Goal: Task Accomplishment & Management: Use online tool/utility

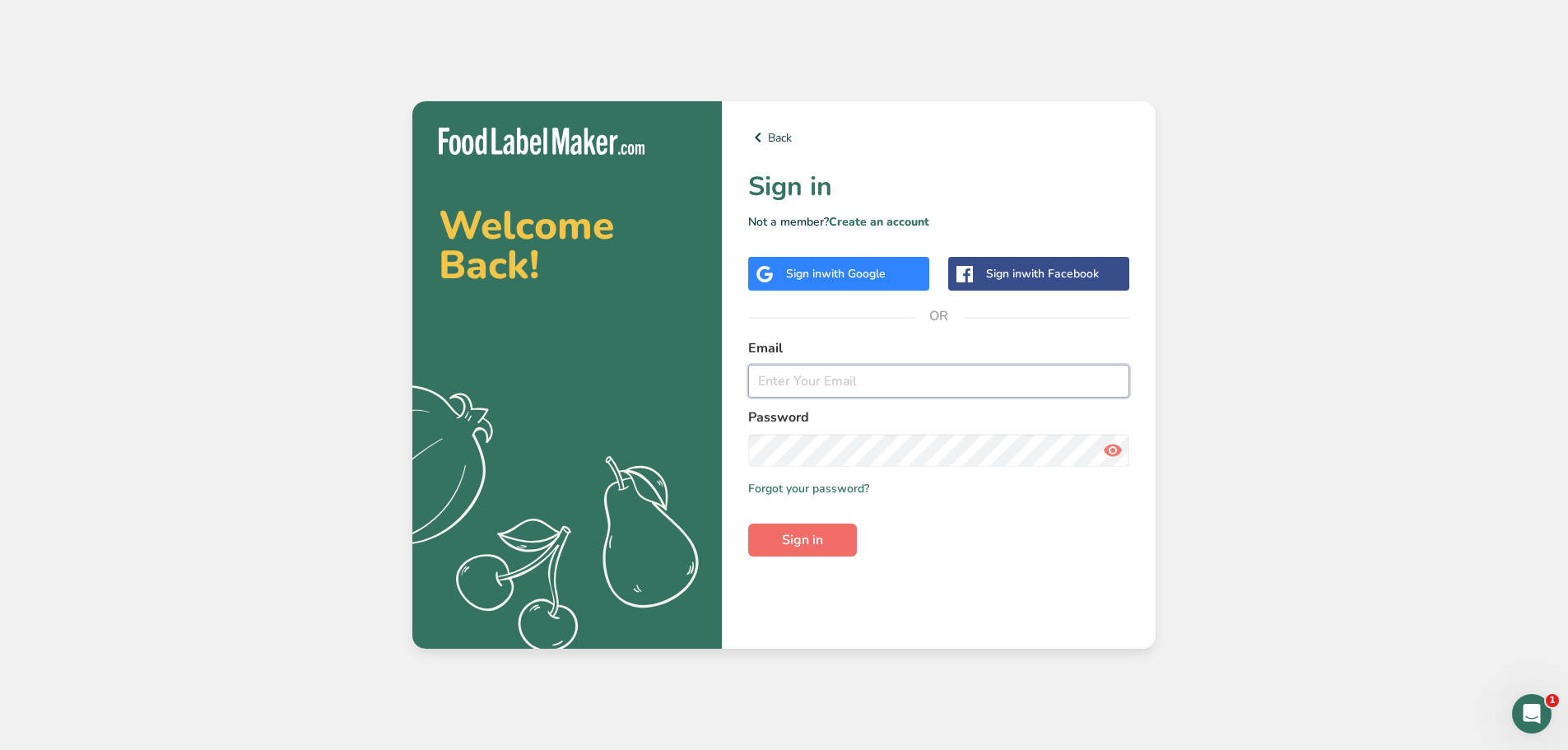
type input "[EMAIL_ADDRESS][DOMAIN_NAME]"
click at [842, 548] on button "Sign in" at bounding box center [803, 540] width 109 height 33
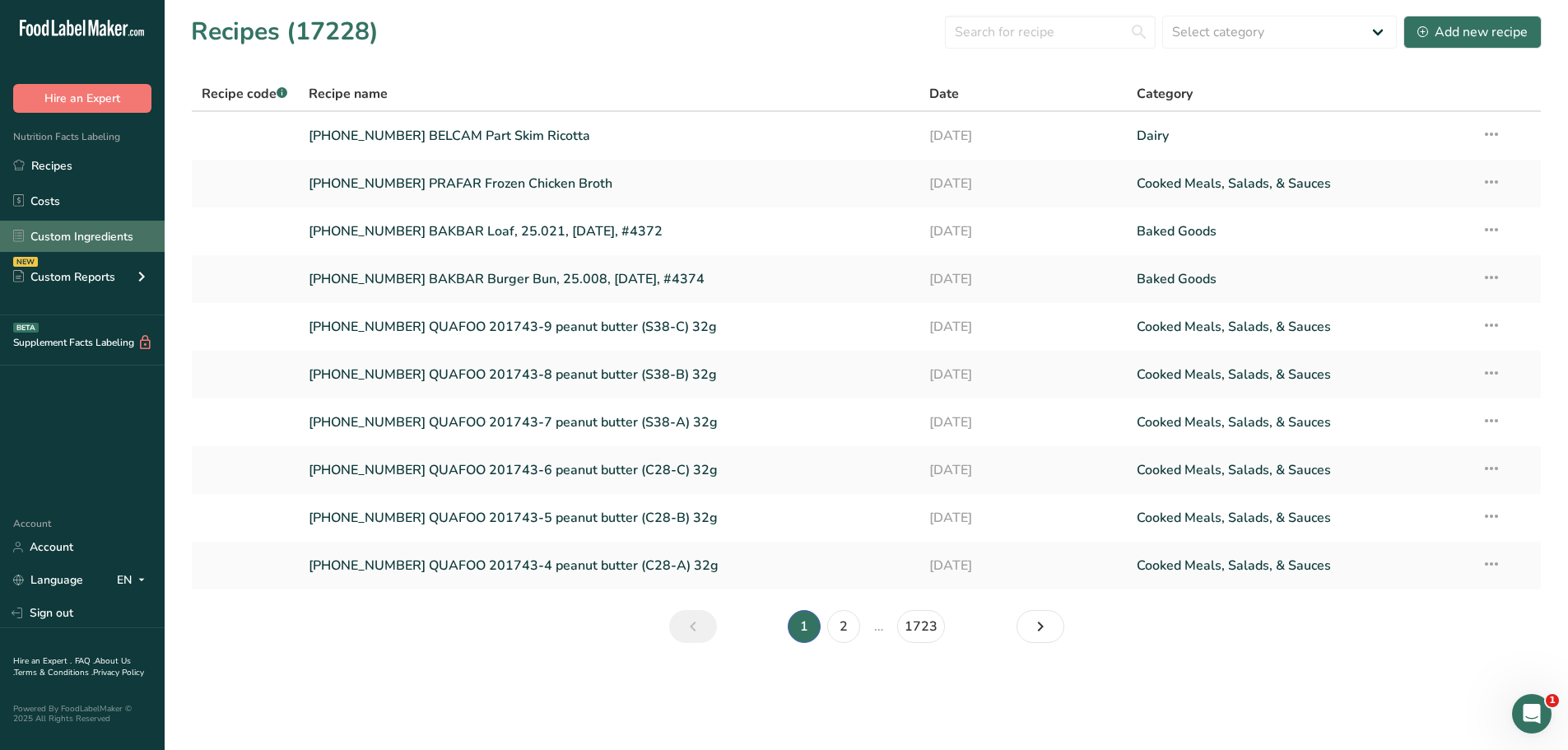
click at [115, 239] on link "Custom Ingredients" at bounding box center [82, 236] width 165 height 31
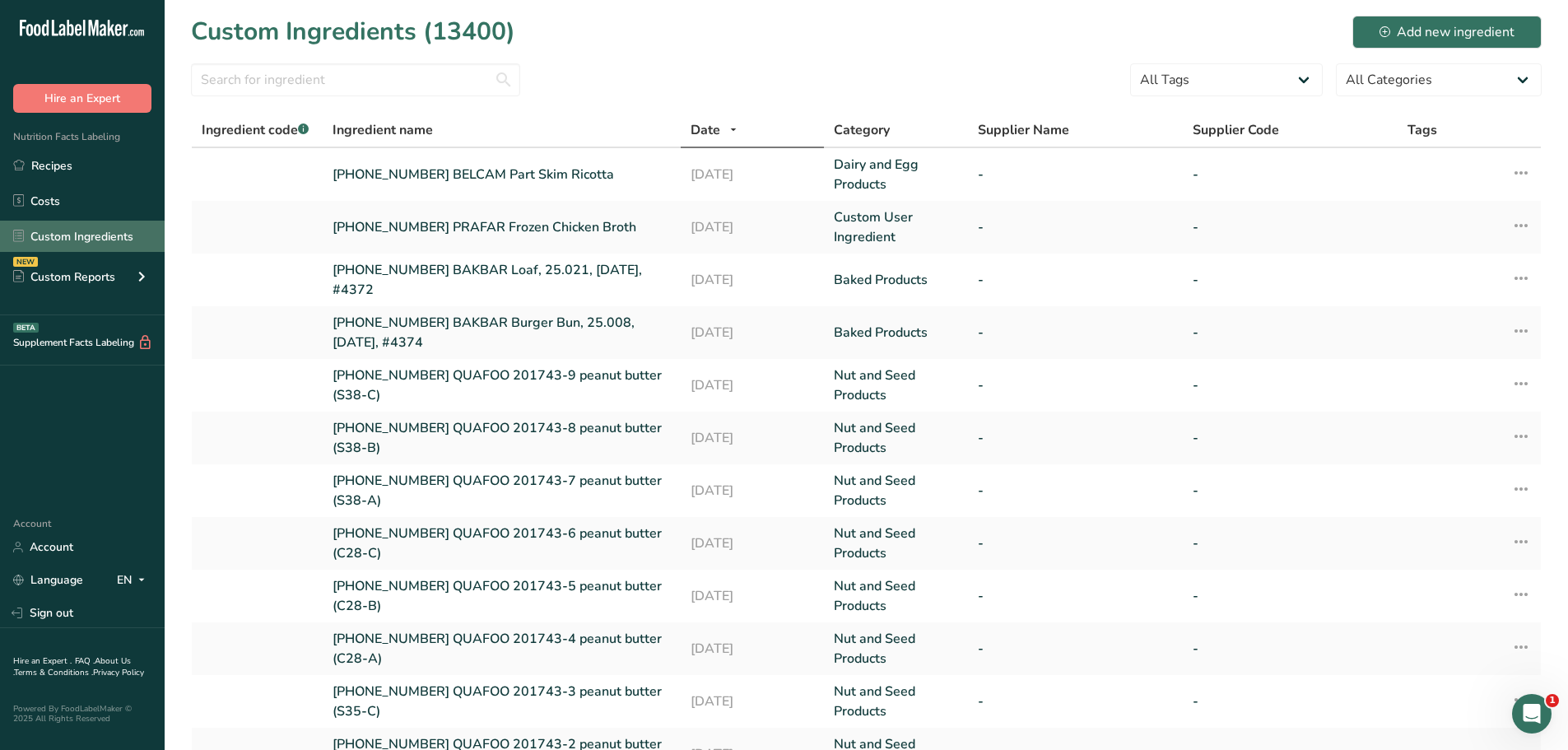
click at [89, 240] on link "Custom Ingredients" at bounding box center [82, 236] width 165 height 31
drag, startPoint x: 1446, startPoint y: 27, endPoint x: 1444, endPoint y: 17, distance: 10.2
click at [1445, 27] on div "Add new ingredient" at bounding box center [1447, 32] width 135 height 20
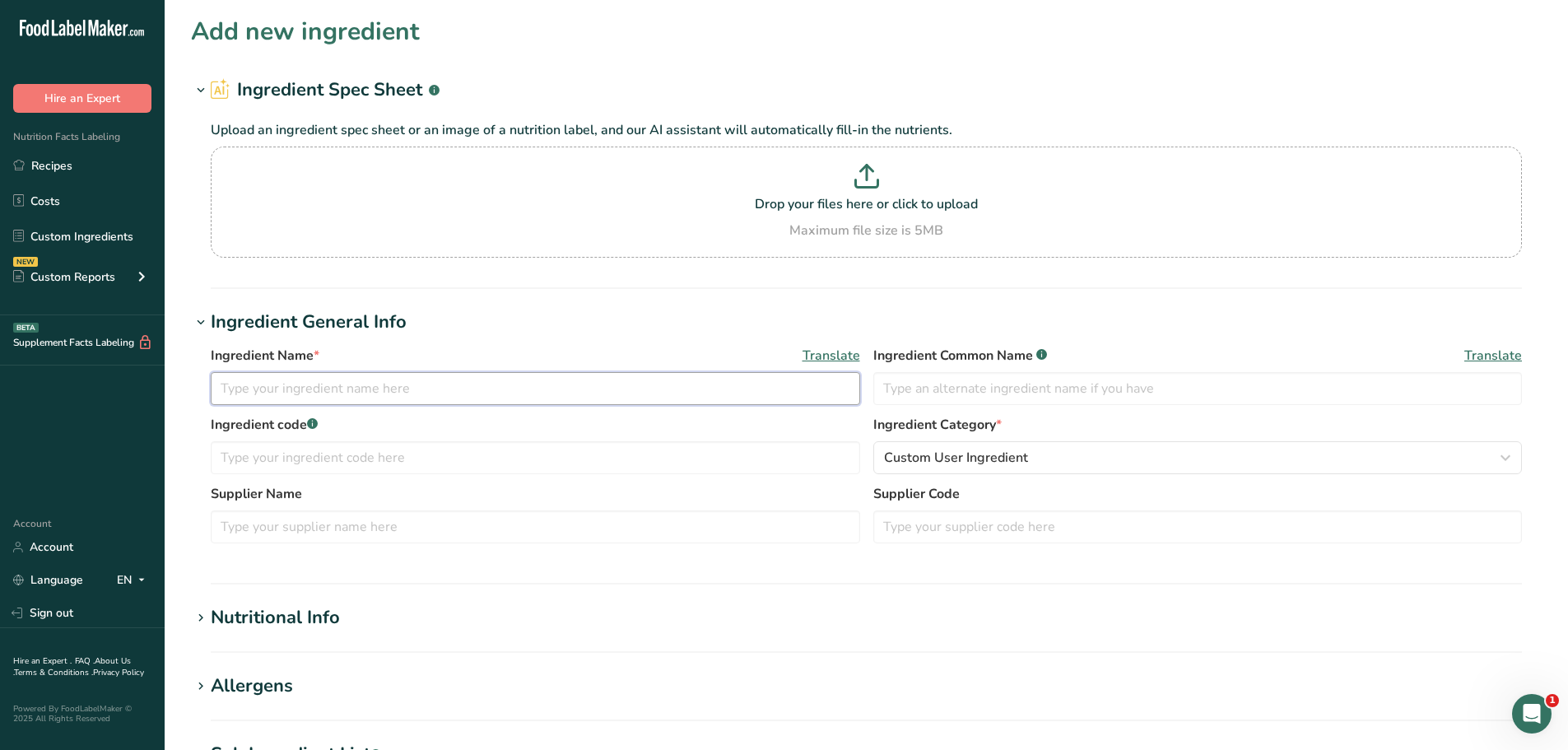
click at [461, 384] on input "text" at bounding box center [534, 389] width 649 height 33
click at [403, 386] on input "[PHONE_NUMBER] KANPAK" at bounding box center [534, 389] width 649 height 33
paste input "Taco Bell Chiller Base Dairy Shake Mix GIN: 0093296 Supplier ID: 0004582-01Lot:…"
type input "[PHONE_NUMBER] KANPAK Taco Bell Chiller Base Dairy Shake Mix GIN: 0093296 Suppl…"
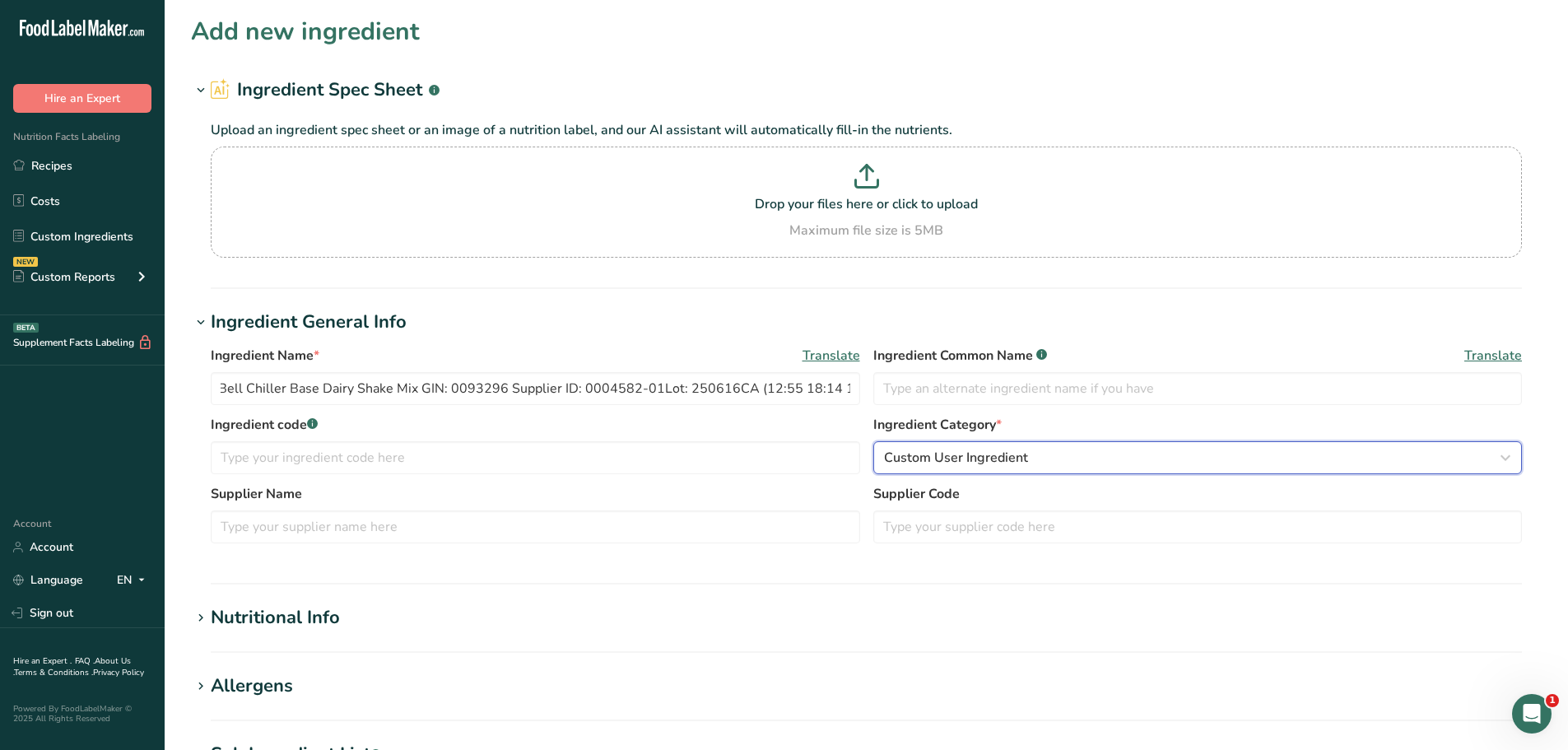
click at [985, 459] on span "Custom User Ingredient" at bounding box center [956, 458] width 144 height 20
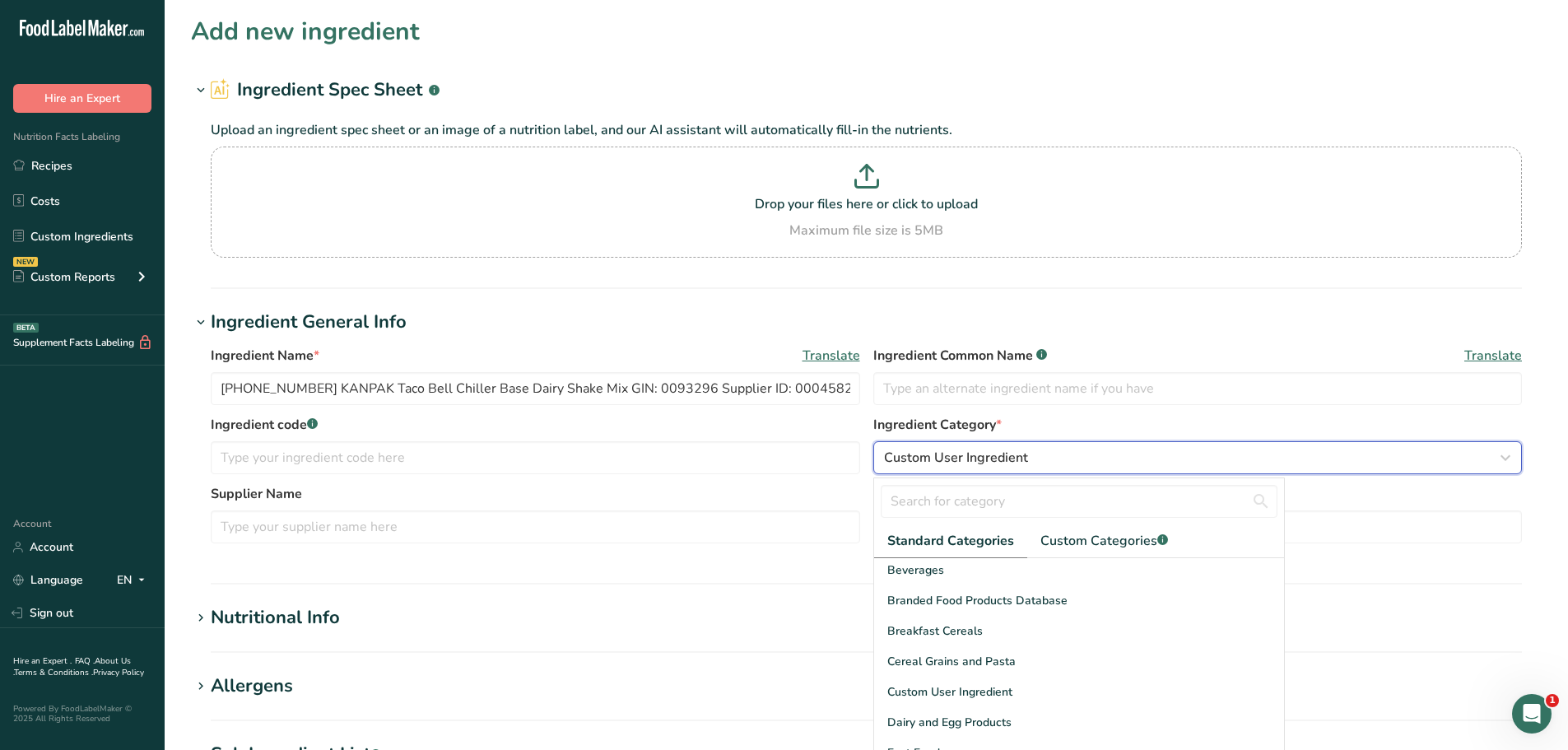
scroll to position [247, 0]
click at [976, 604] on span "Dairy and Egg Products" at bounding box center [949, 600] width 125 height 17
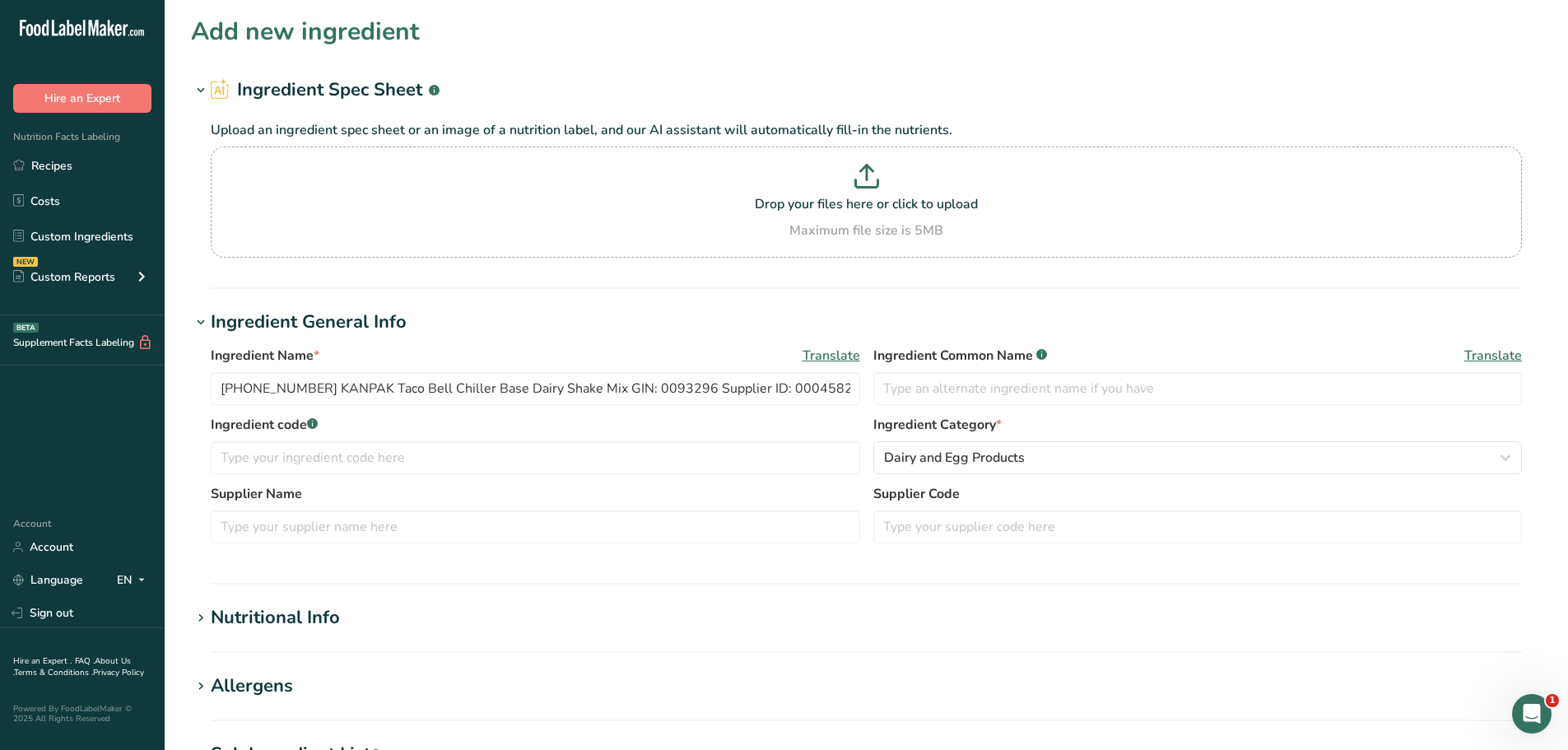
click at [296, 616] on div "Nutritional Info" at bounding box center [275, 617] width 129 height 27
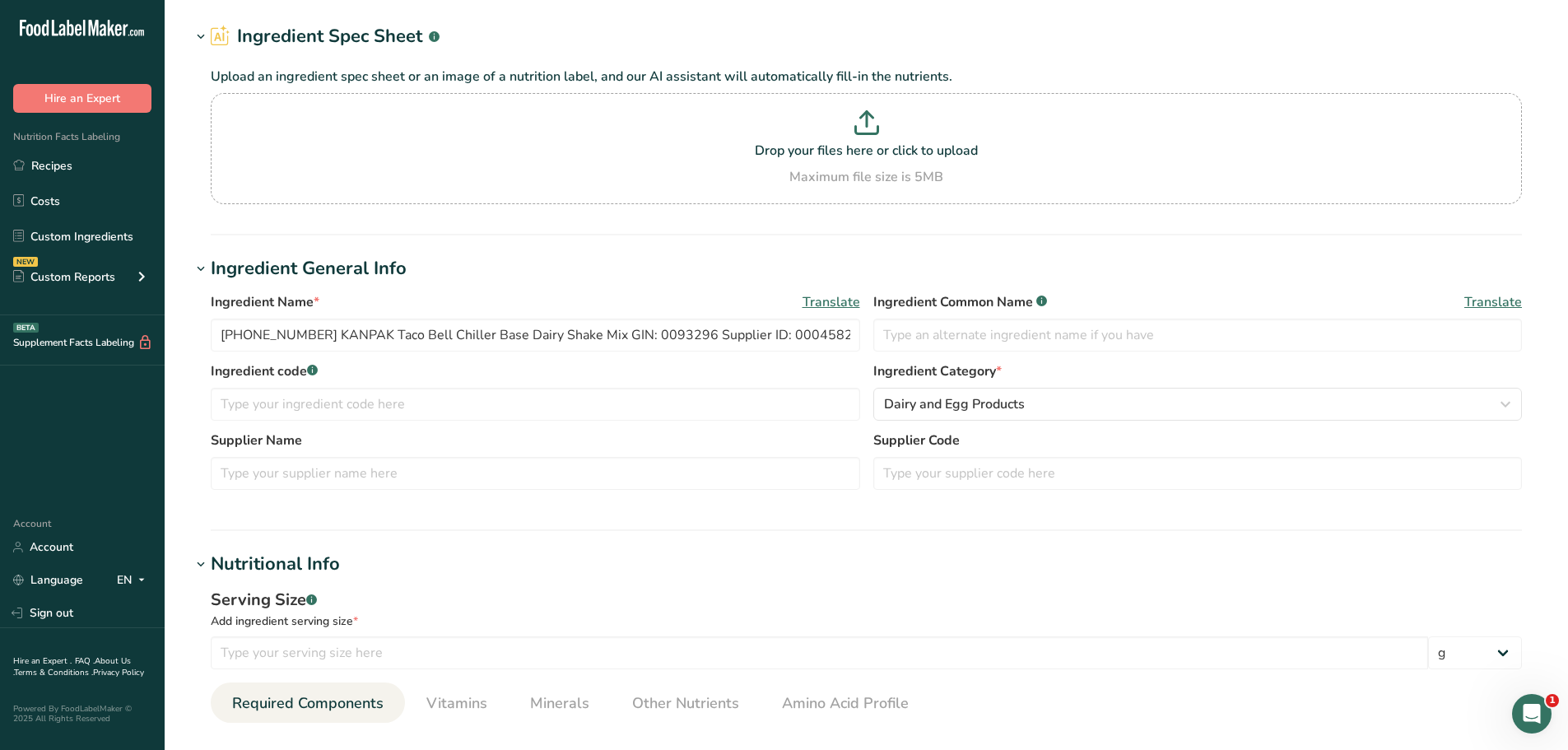
scroll to position [83, 0]
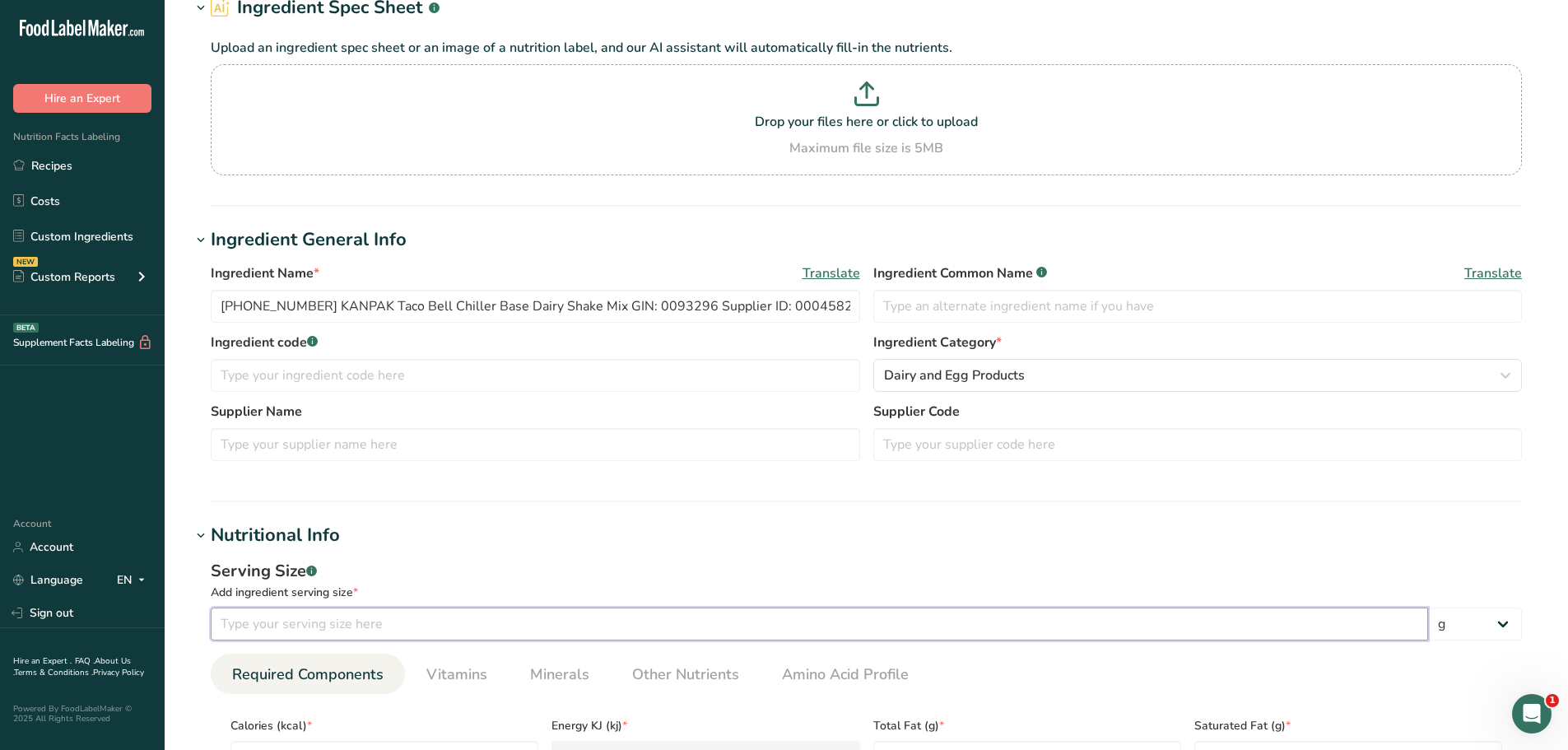
click at [346, 631] on input "number" at bounding box center [819, 624] width 1217 height 33
type input "100"
click at [498, 537] on h1 "Nutritional Info" at bounding box center [865, 535] width 1350 height 27
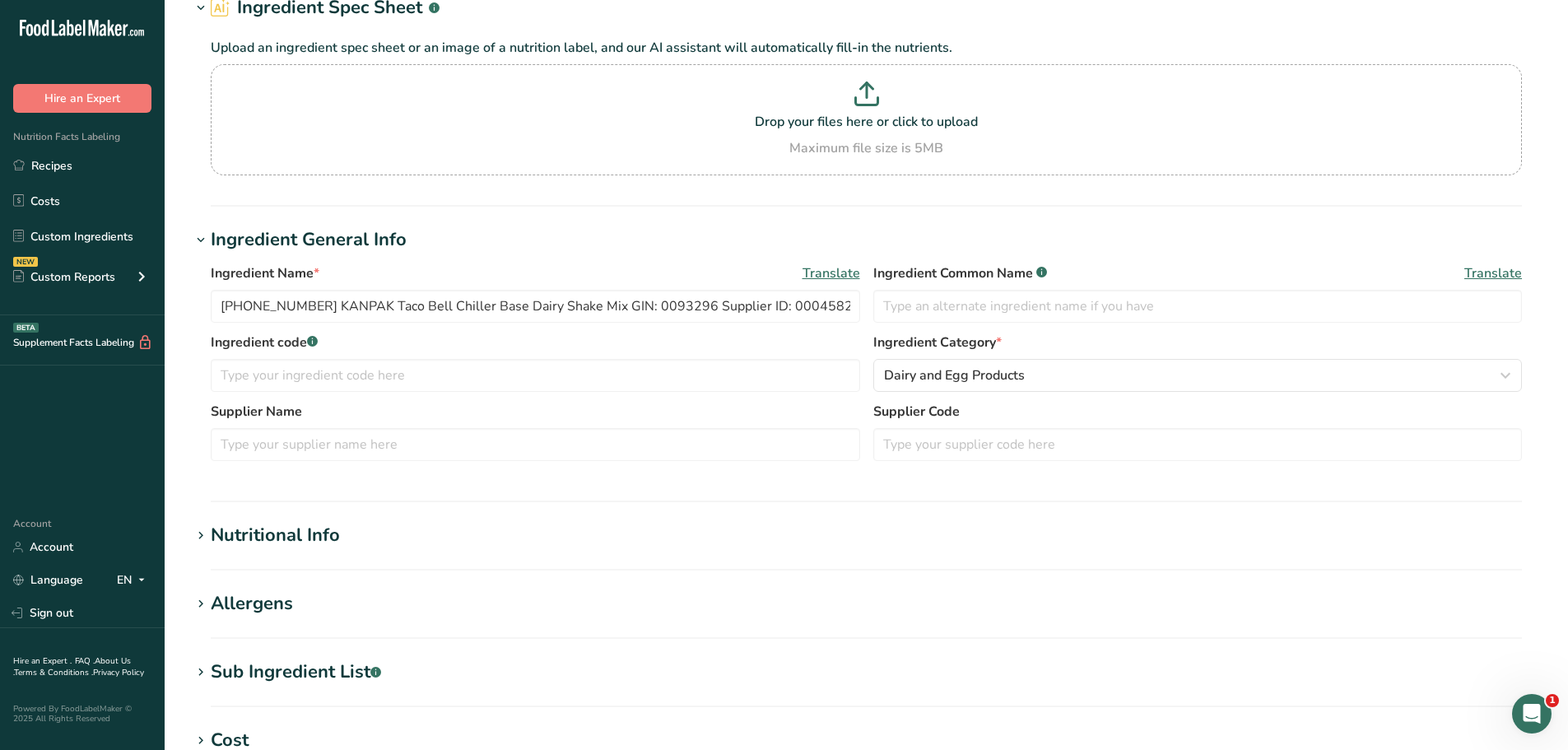
click at [275, 538] on div "Nutritional Info" at bounding box center [275, 535] width 129 height 27
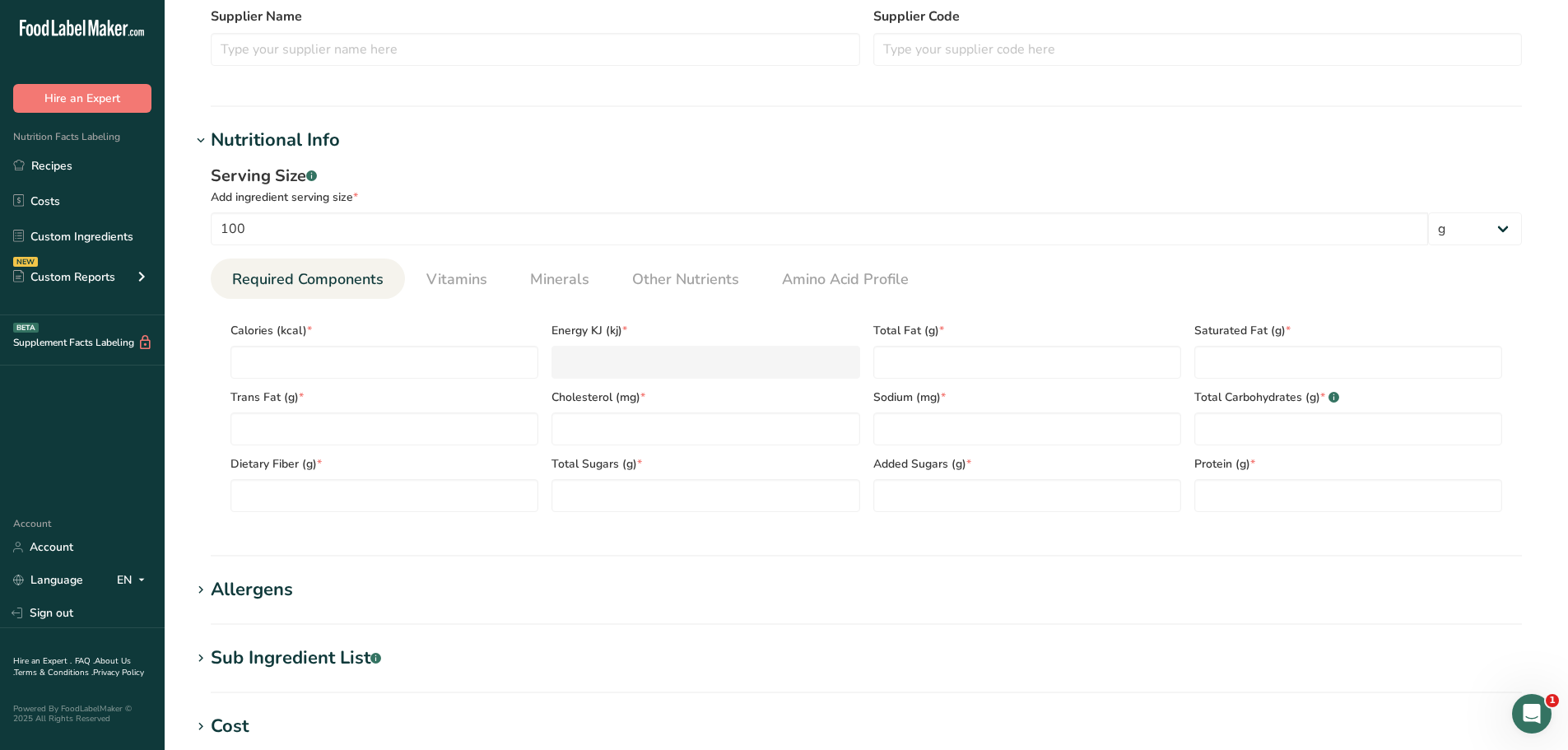
scroll to position [494, 0]
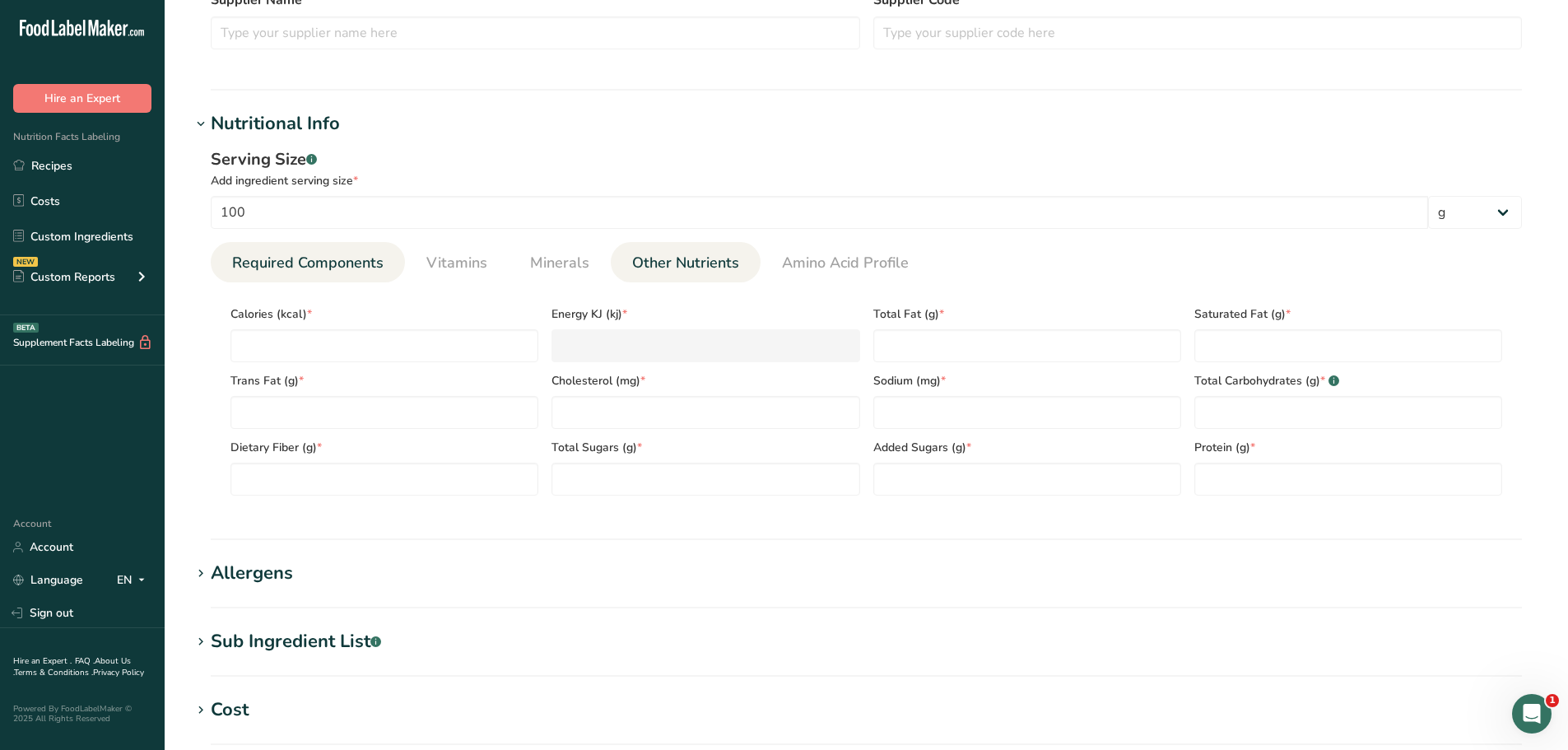
drag, startPoint x: 706, startPoint y: 254, endPoint x: 715, endPoint y: 254, distance: 9.0
click at [706, 254] on span "Other Nutrients" at bounding box center [685, 262] width 107 height 22
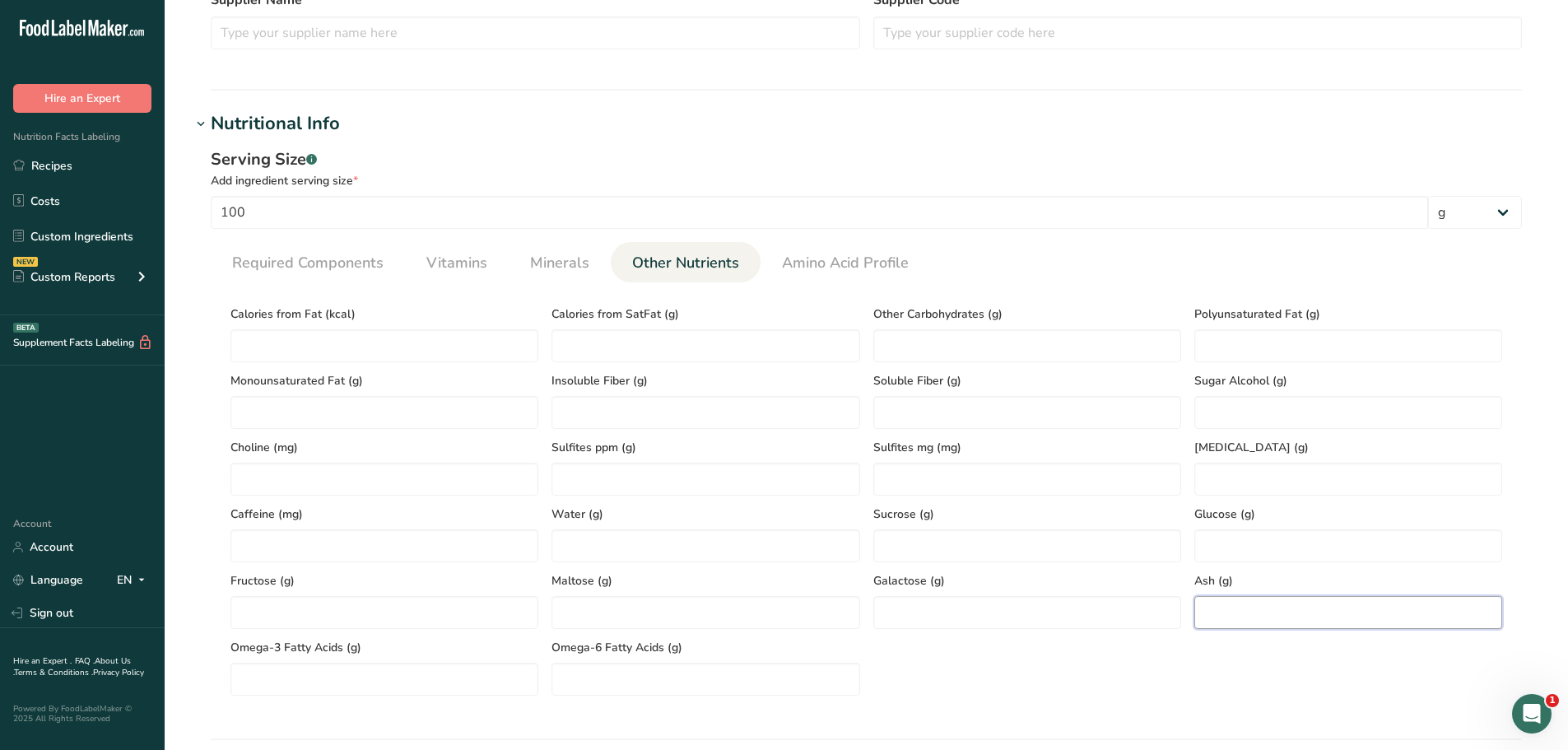
click at [1279, 622] on input "number" at bounding box center [1348, 612] width 308 height 33
paste input "0.79"
type input "0.79"
click at [366, 262] on span "Required Components" at bounding box center [308, 262] width 152 height 22
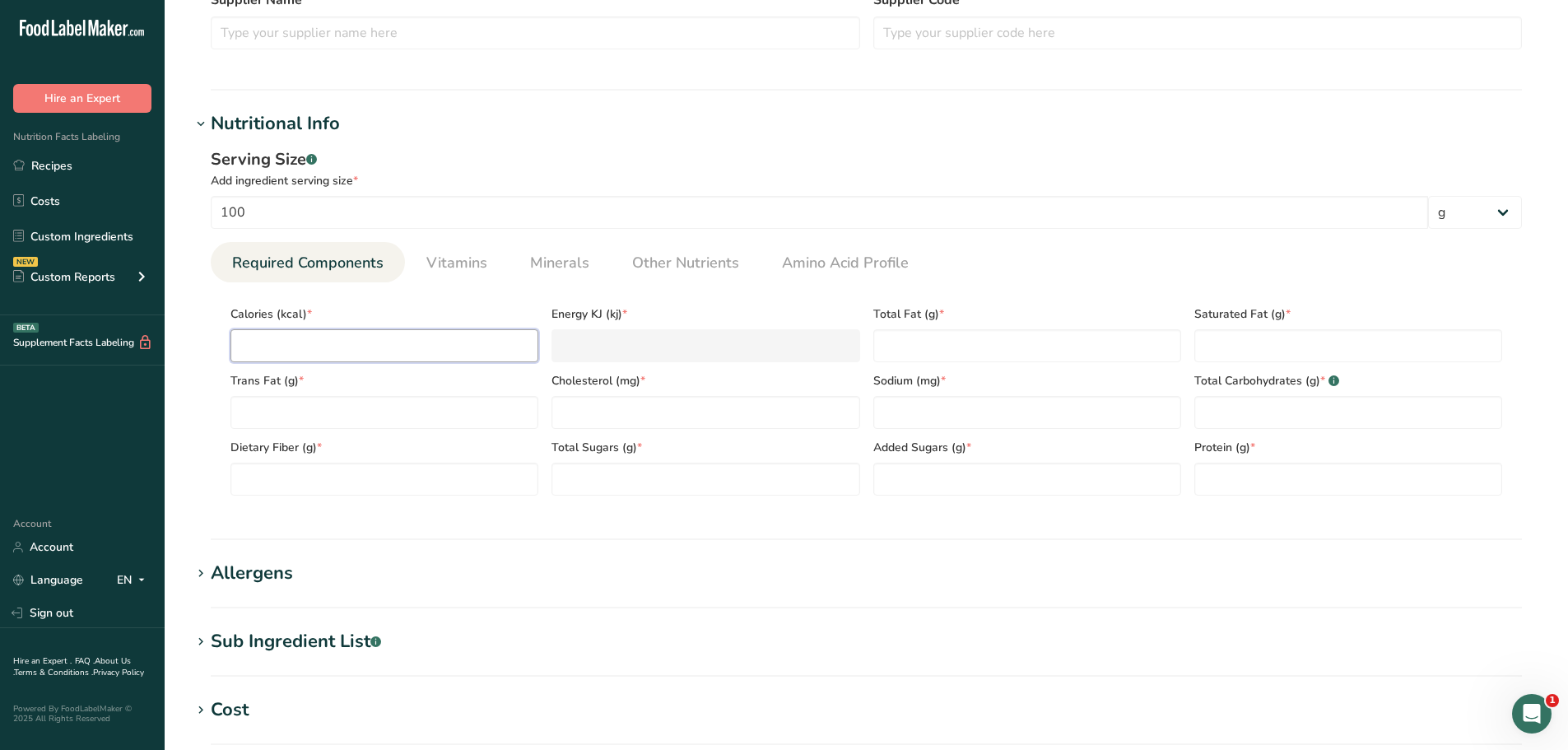
click at [293, 345] on input "number" at bounding box center [384, 346] width 308 height 33
paste input "217.68"
type input "217.68"
type KJ "910.8"
type input "217.68"
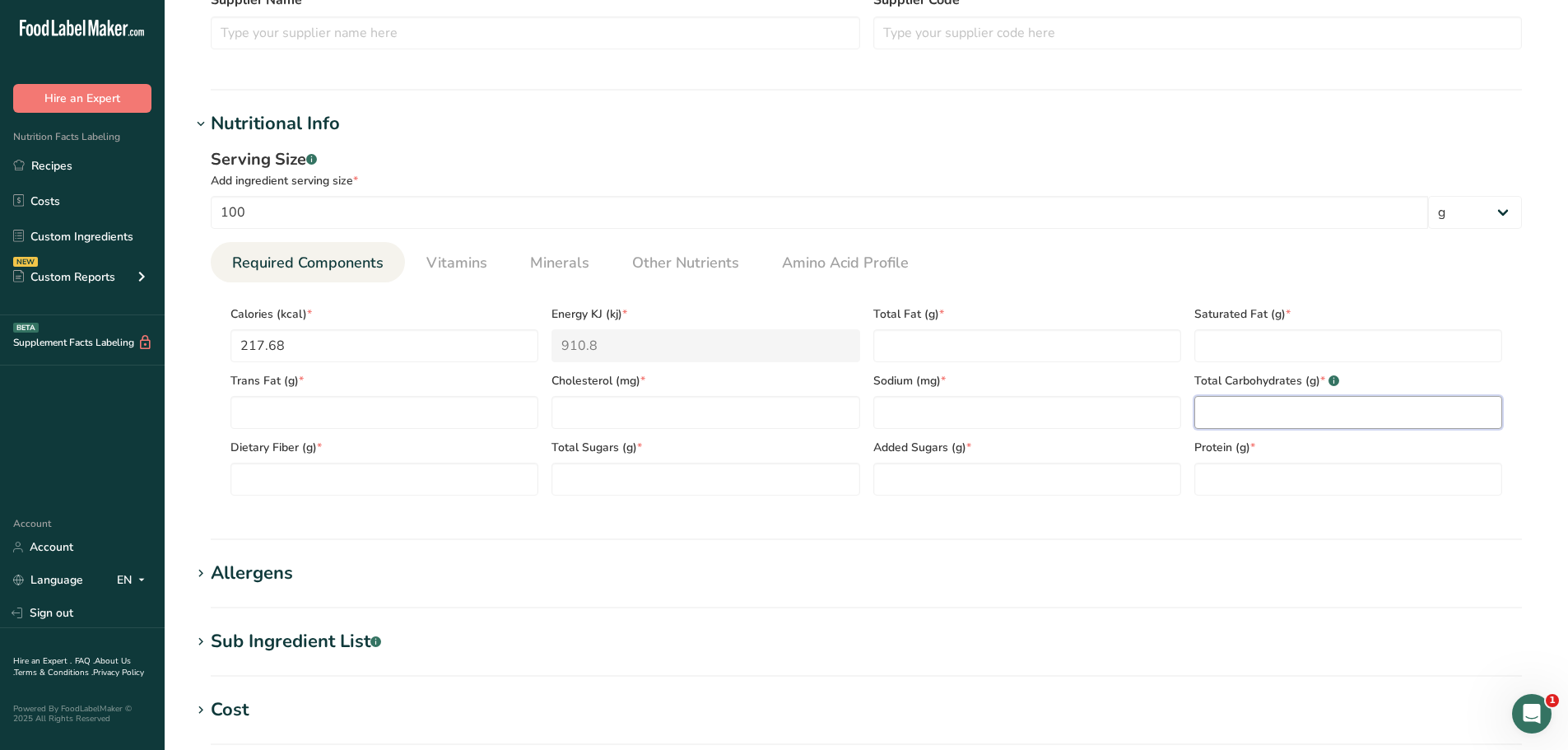
click at [1248, 406] on Carbohydrates "number" at bounding box center [1348, 413] width 308 height 33
paste Carbohydrates "27.74"
type Carbohydrates "27.74"
click at [615, 407] on input "number" at bounding box center [704, 413] width 308 height 33
paste input "32.96"
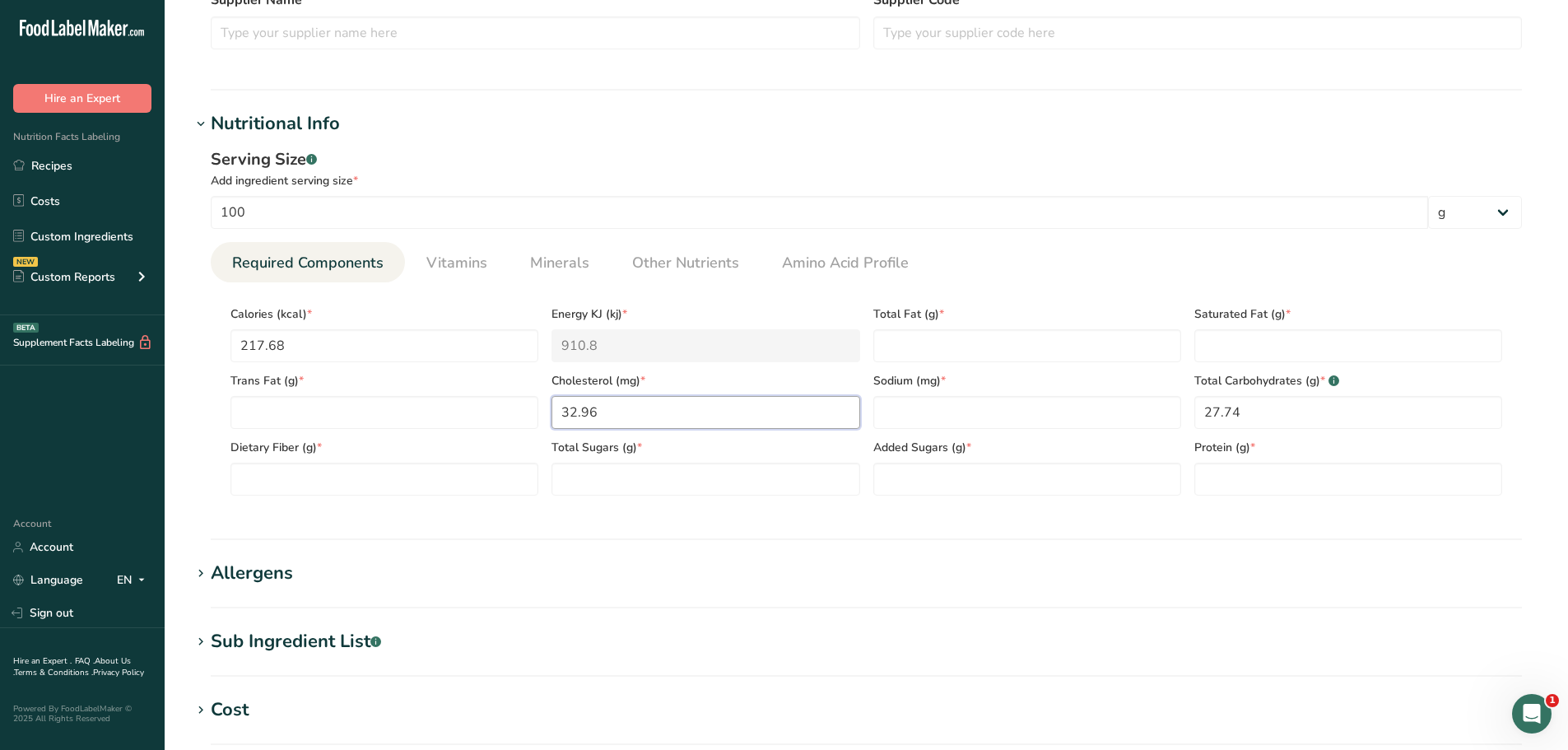
type input "32.96"
click at [253, 479] on Fiber "number" at bounding box center [384, 479] width 308 height 33
paste Fiber "1.51"
type Fiber "1.51"
click at [681, 265] on span "Other Nutrients" at bounding box center [685, 262] width 107 height 22
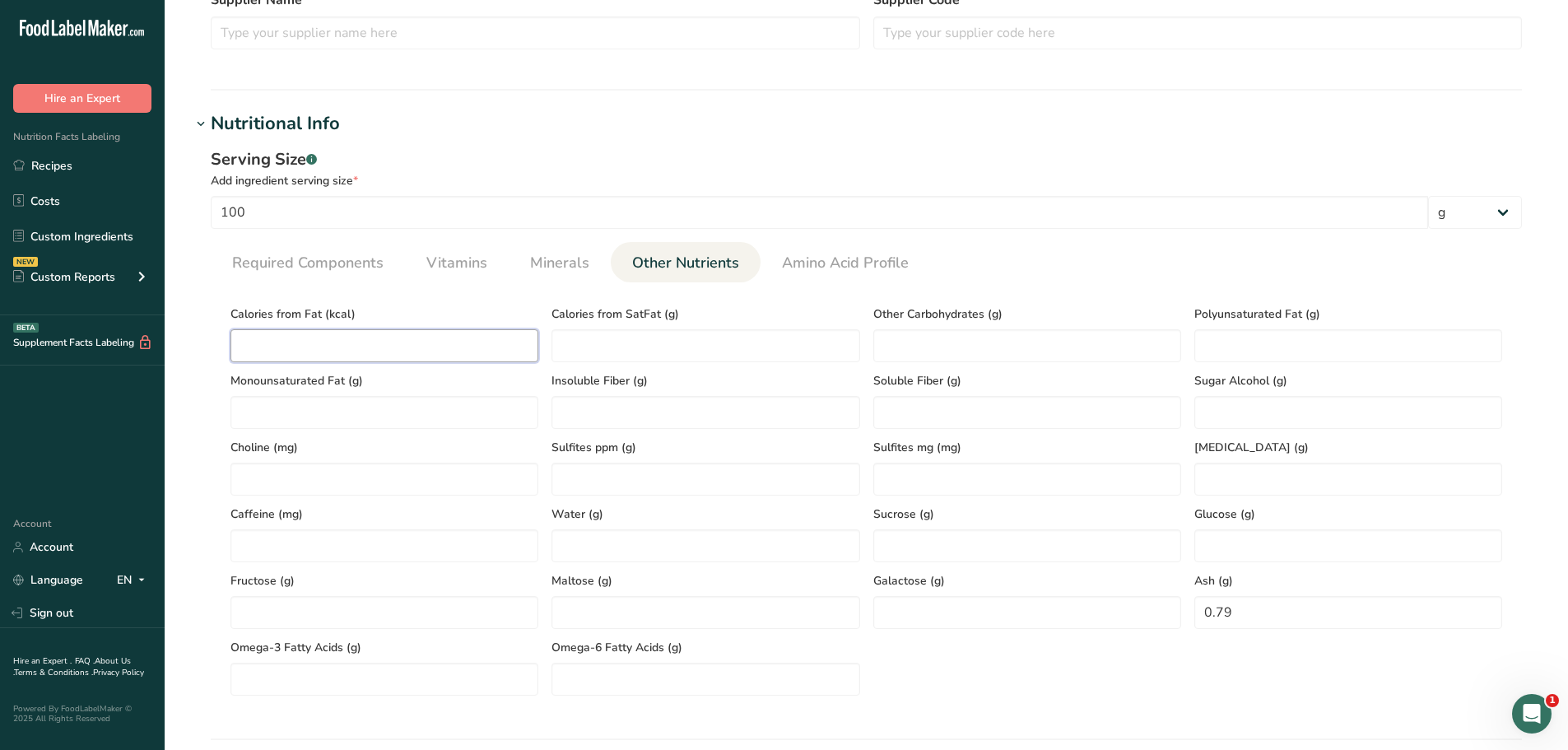
click at [322, 341] on Fat "number" at bounding box center [384, 346] width 308 height 33
paste Fat "88.92"
type Fat "88.92"
click at [277, 264] on span "Required Components" at bounding box center [308, 262] width 152 height 22
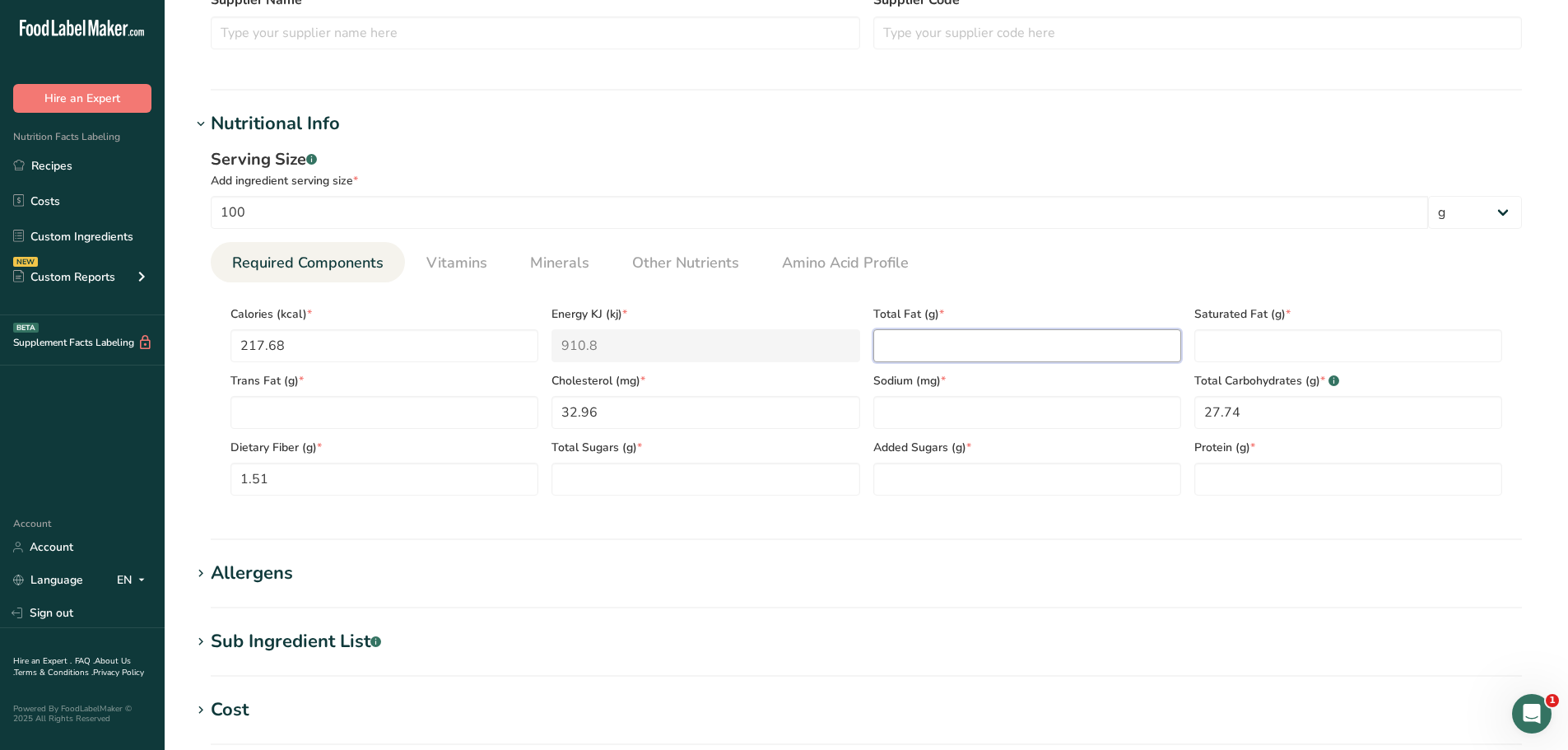
click at [1025, 347] on Fat "number" at bounding box center [1027, 346] width 308 height 33
paste Fat "9.88"
type Fat "9.88"
click at [463, 270] on span "Vitamins" at bounding box center [457, 262] width 61 height 22
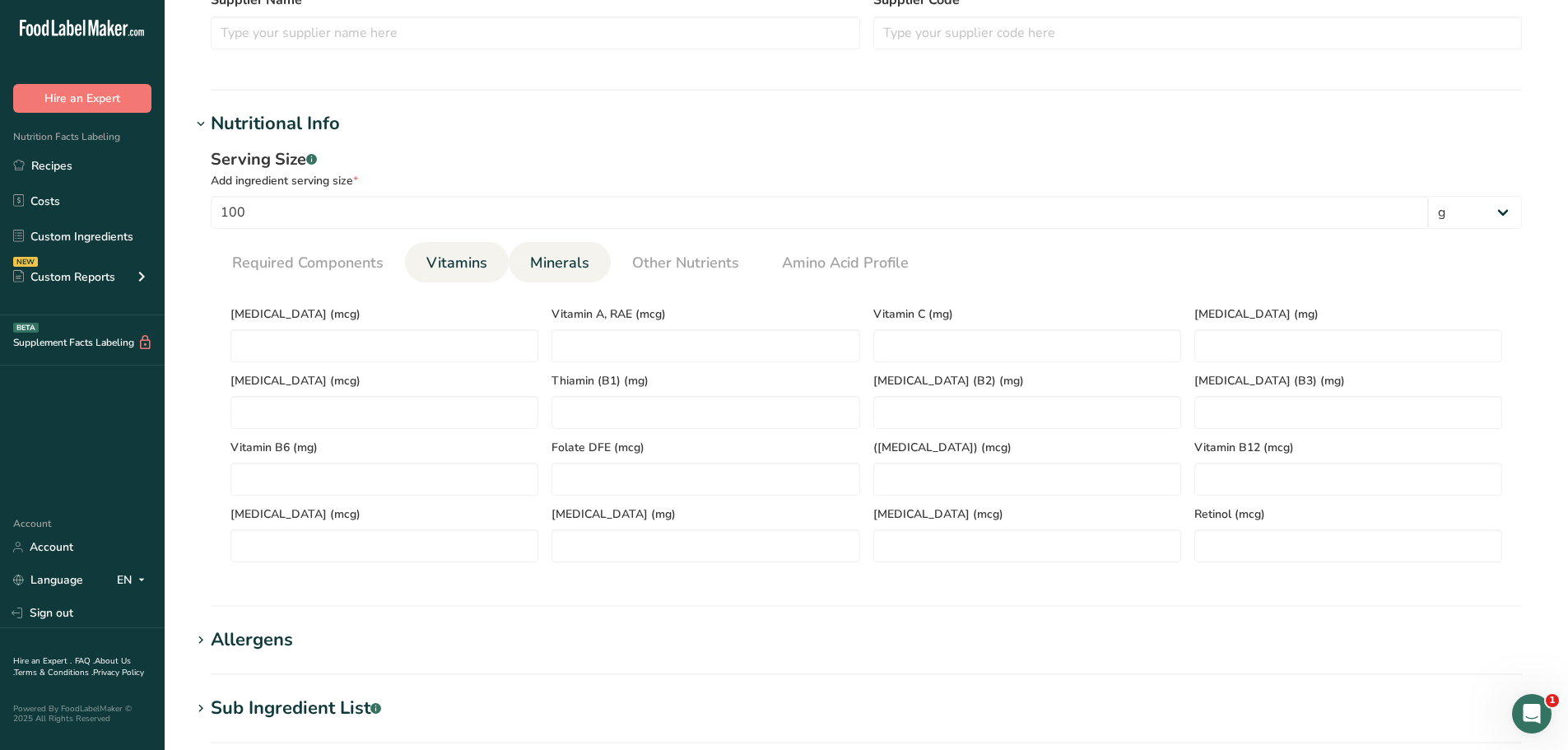
click at [551, 257] on span "Minerals" at bounding box center [560, 262] width 59 height 22
click at [569, 341] on input "number" at bounding box center [704, 346] width 308 height 33
paste input "125.42"
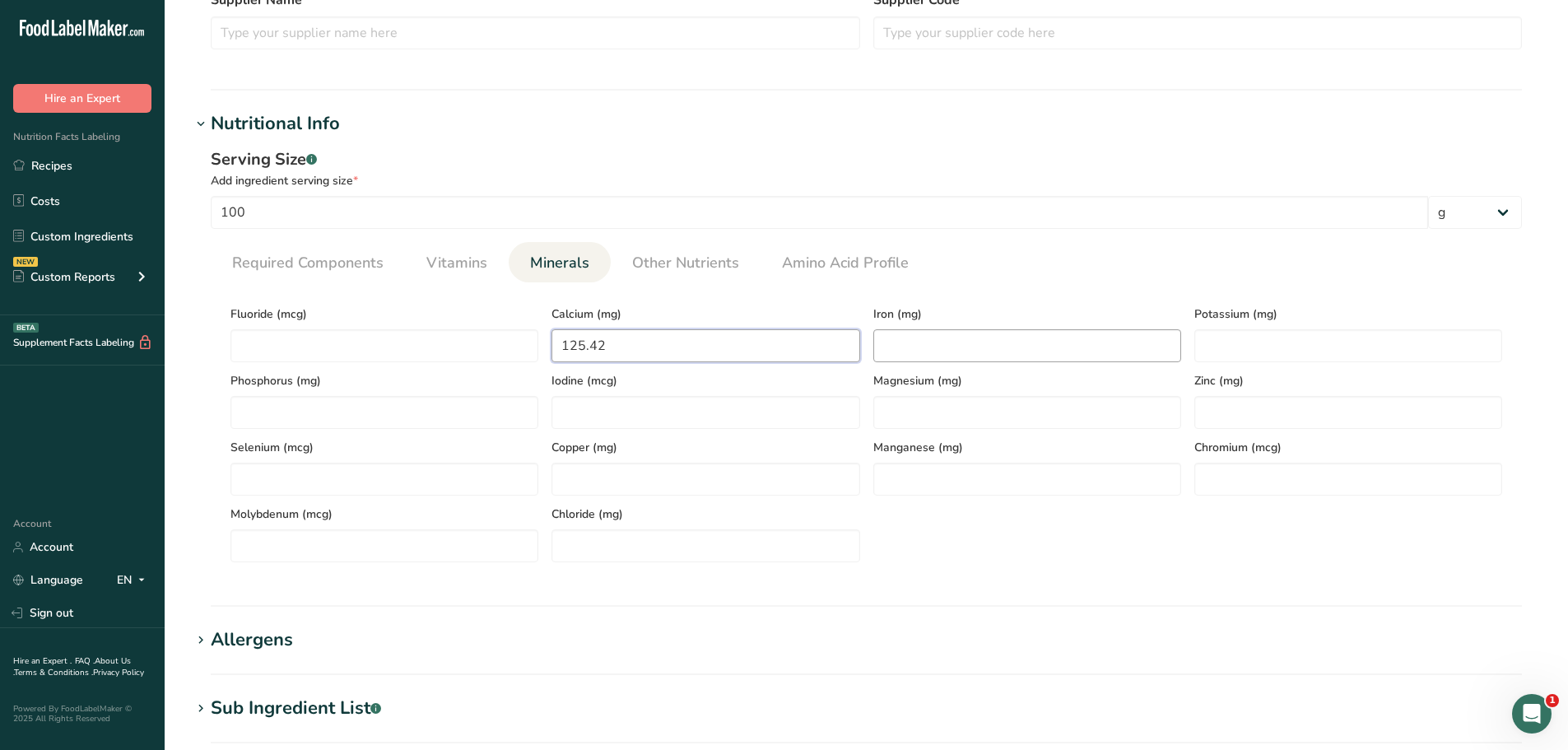
type input "125.42"
click at [1039, 352] on input "number" at bounding box center [1027, 346] width 308 height 33
type input "0"
click at [1218, 341] on input "number" at bounding box center [1348, 346] width 308 height 33
paste input "202.14"
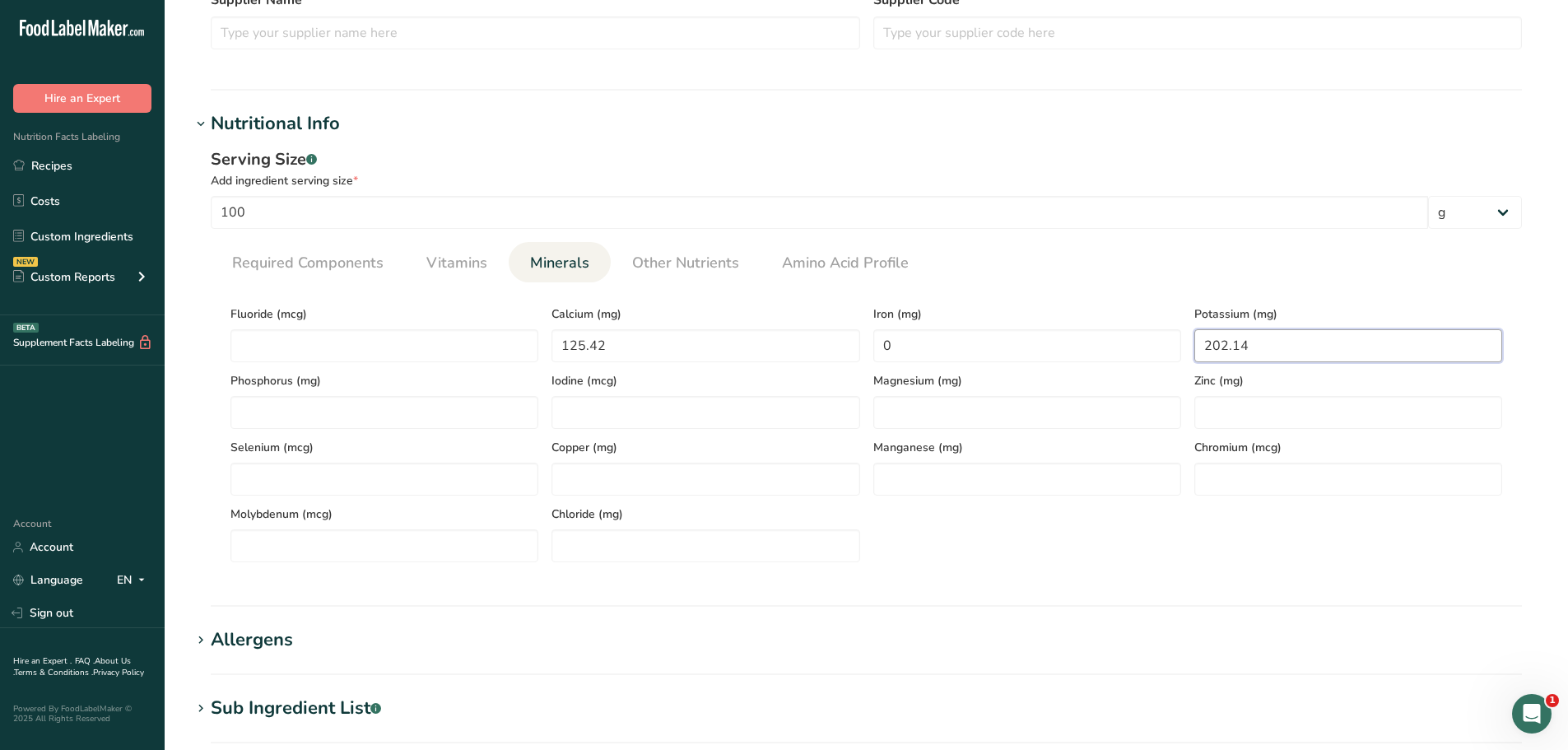
type input "202.14"
click at [364, 262] on span "Required Components" at bounding box center [308, 262] width 152 height 22
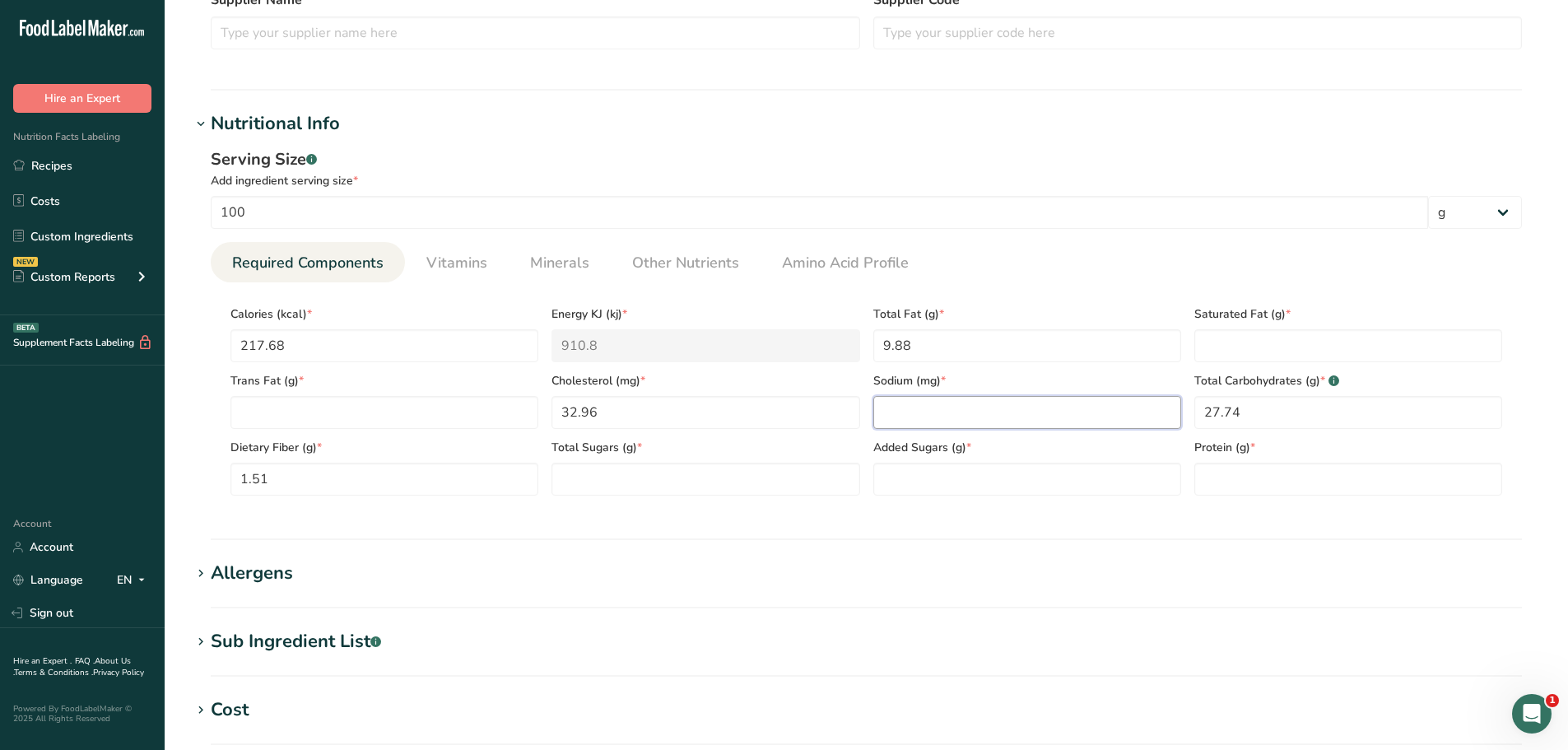
click at [979, 415] on input "number" at bounding box center [1027, 413] width 308 height 33
paste input "133.12"
type input "133.12"
click at [704, 255] on span "Other Nutrients" at bounding box center [685, 262] width 107 height 22
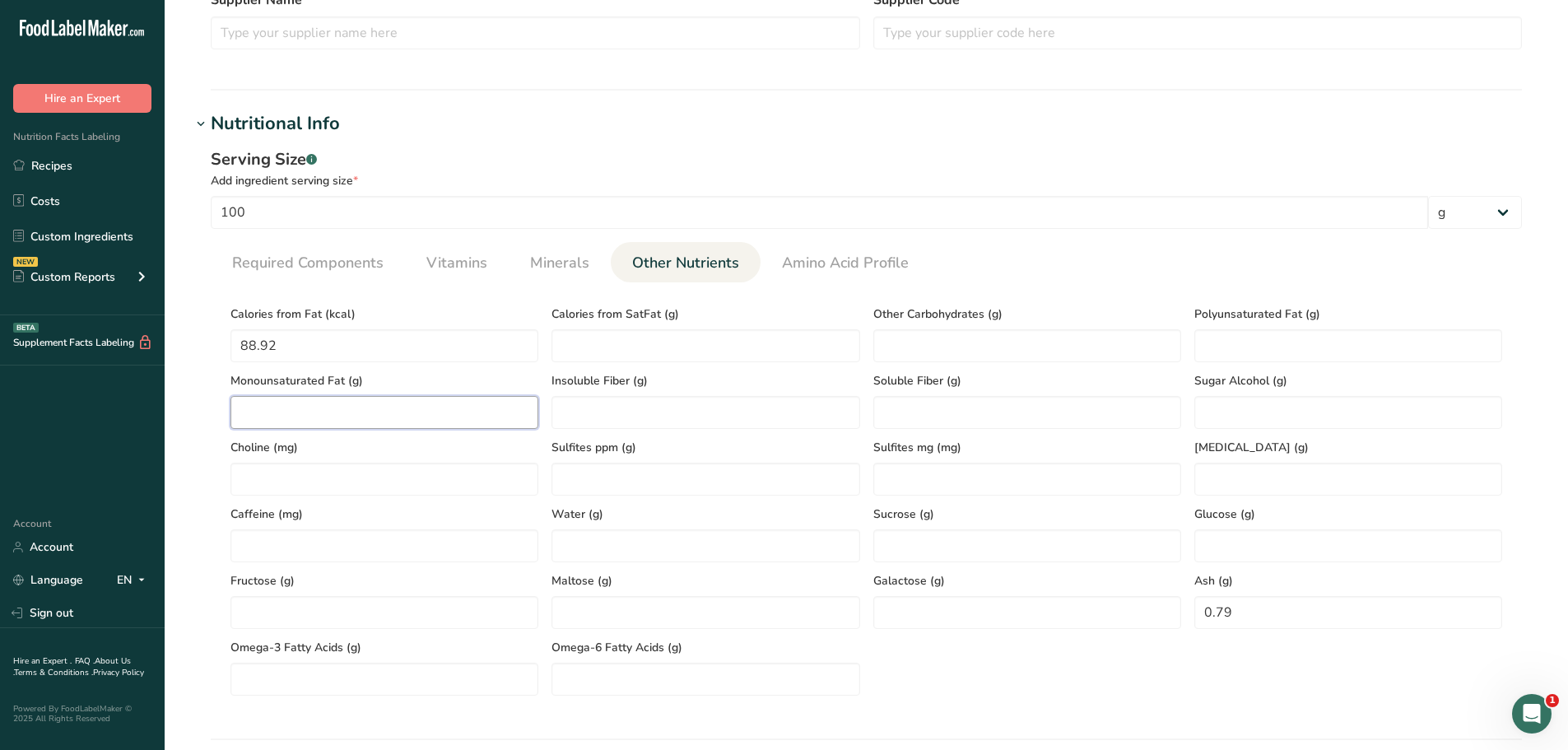
click at [268, 399] on Fat "number" at bounding box center [384, 413] width 308 height 33
paste Fat "2.13"
type Fat "2.13"
click at [1253, 339] on Fat "number" at bounding box center [1348, 346] width 308 height 33
paste Fat "0.31"
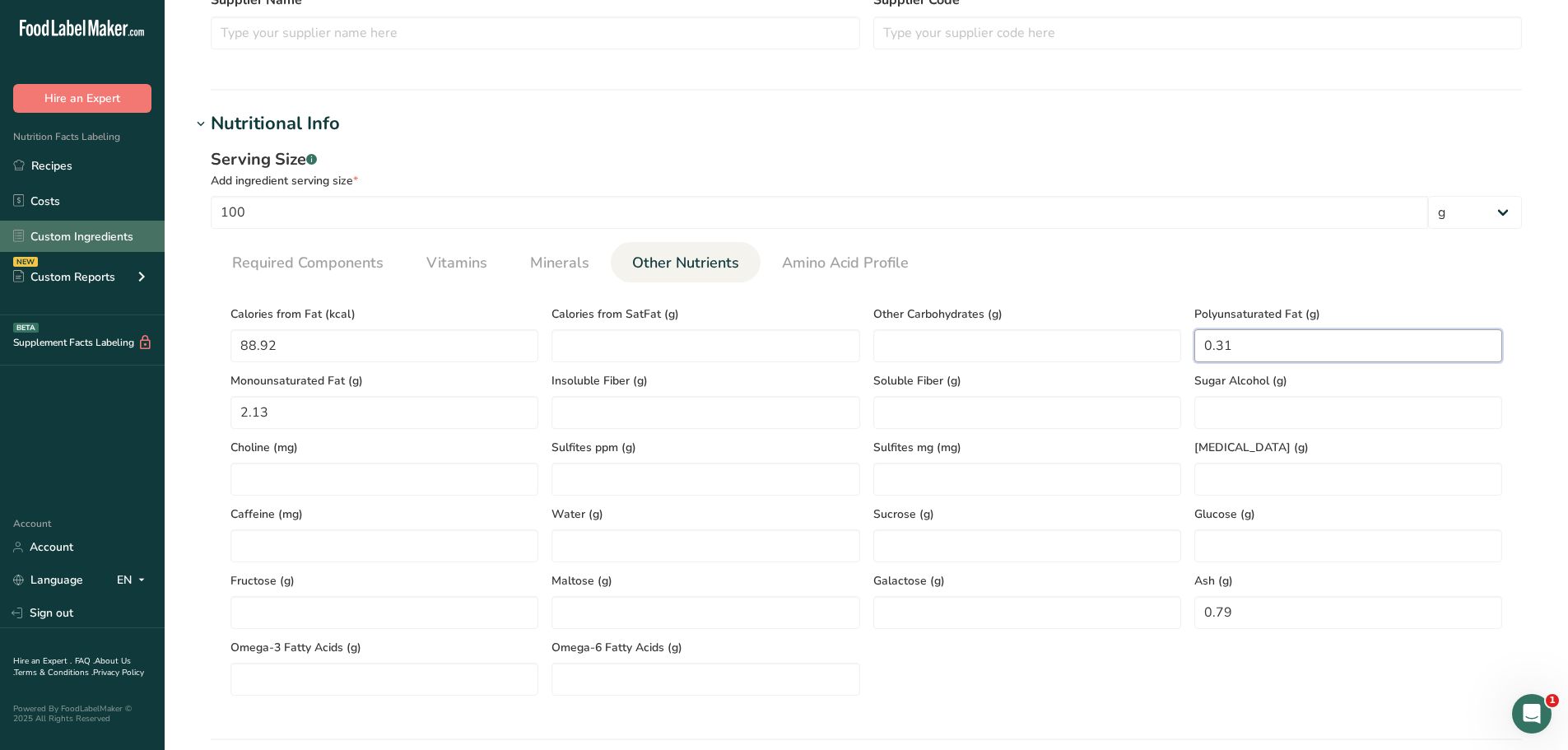
type Fat "0.31"
click at [360, 272] on span "Required Components" at bounding box center [308, 262] width 152 height 22
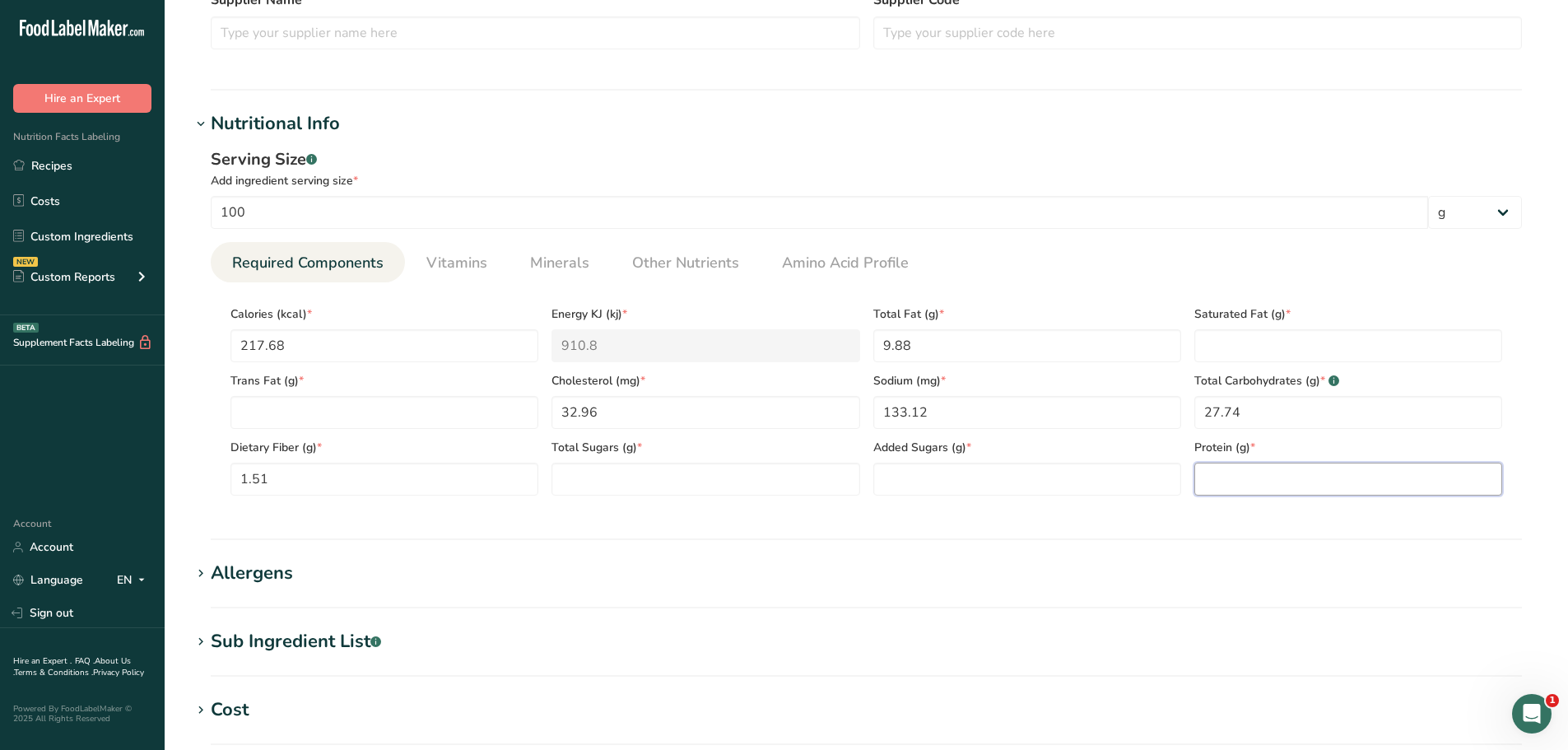
click at [1245, 485] on input "number" at bounding box center [1348, 479] width 308 height 33
paste input "3.96"
type input "3.96"
click at [1245, 344] on Fat "number" at bounding box center [1348, 346] width 308 height 33
paste Fat "7.3"
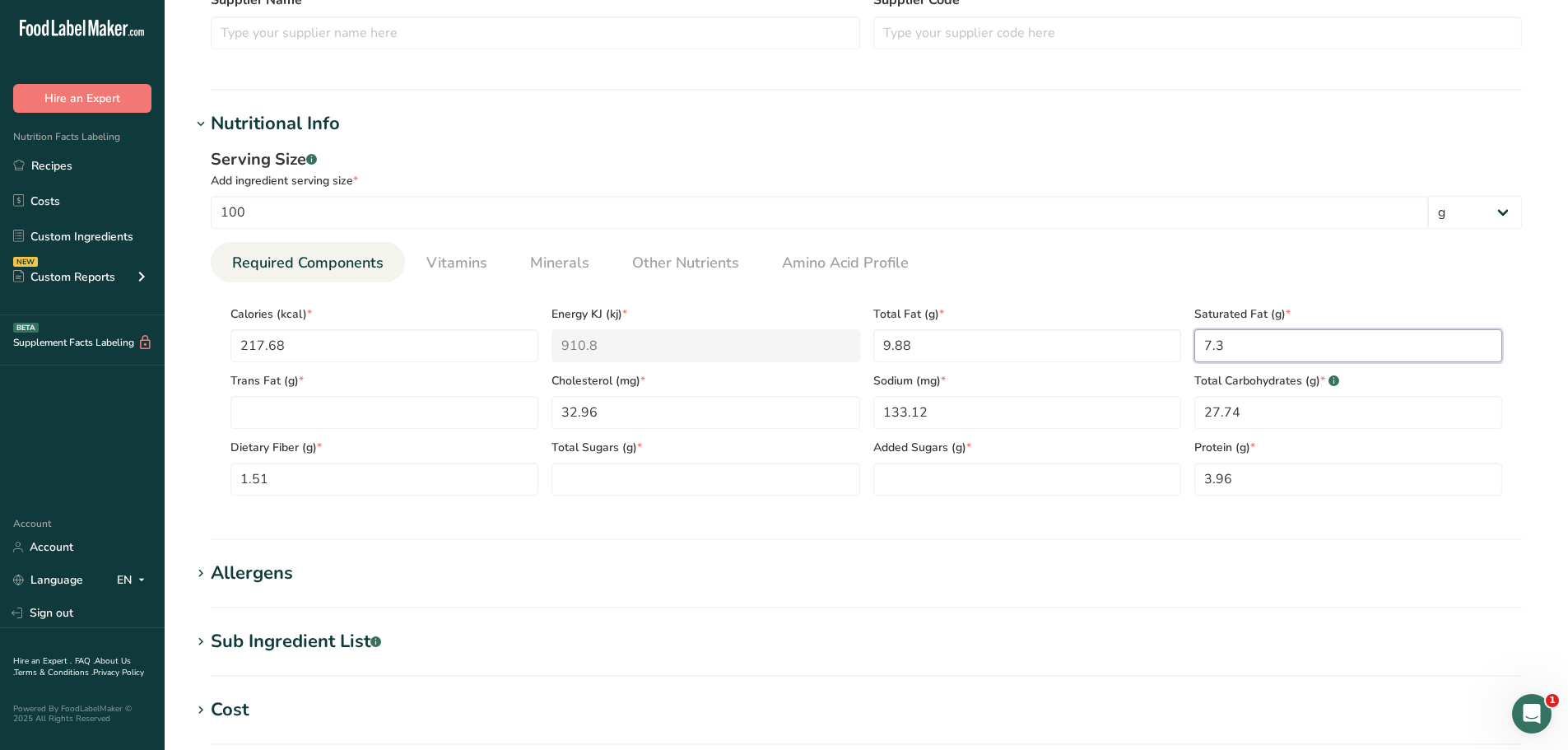
type Fat "7.3"
click at [690, 477] on Sugars "number" at bounding box center [704, 479] width 308 height 33
paste Sugars "25.97"
type Sugars "25.97"
click at [919, 474] on Sugars "number" at bounding box center [1027, 479] width 308 height 33
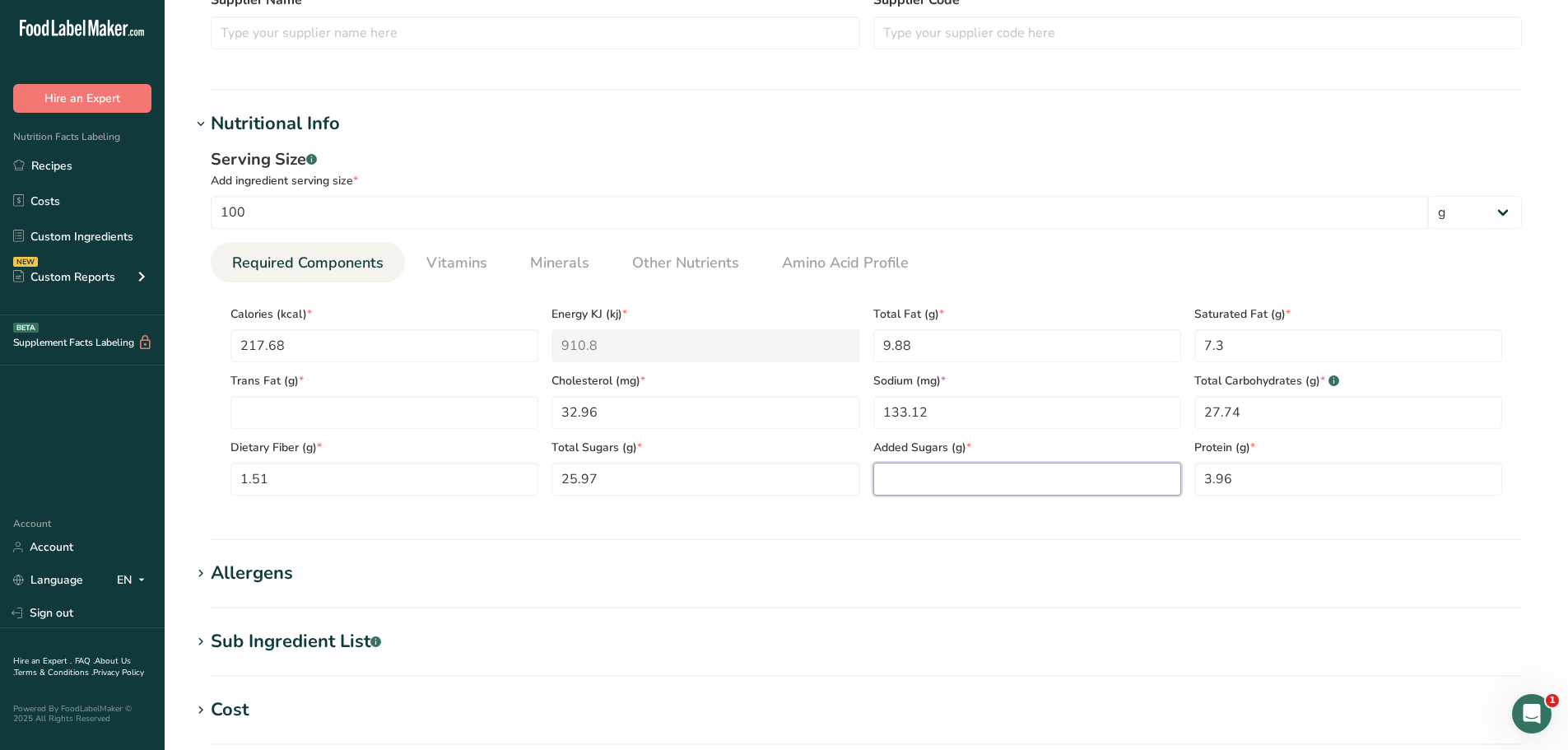
paste Sugars "20.4"
type Sugars "20.4"
click at [441, 267] on span "Vitamins" at bounding box center [457, 262] width 61 height 22
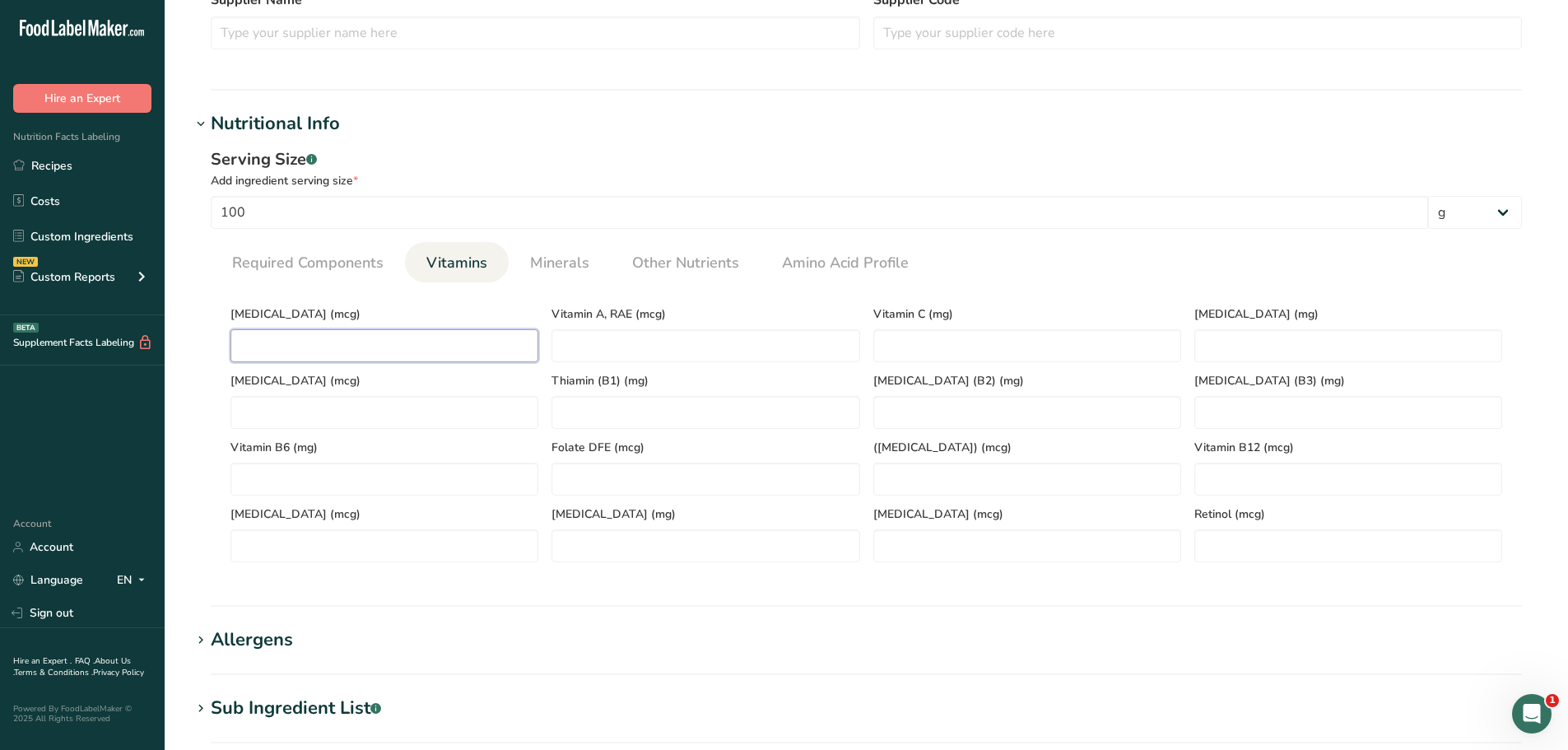
click at [338, 351] on D "number" at bounding box center [384, 346] width 308 height 33
type D "0"
click at [289, 260] on span "Required Components" at bounding box center [308, 262] width 152 height 22
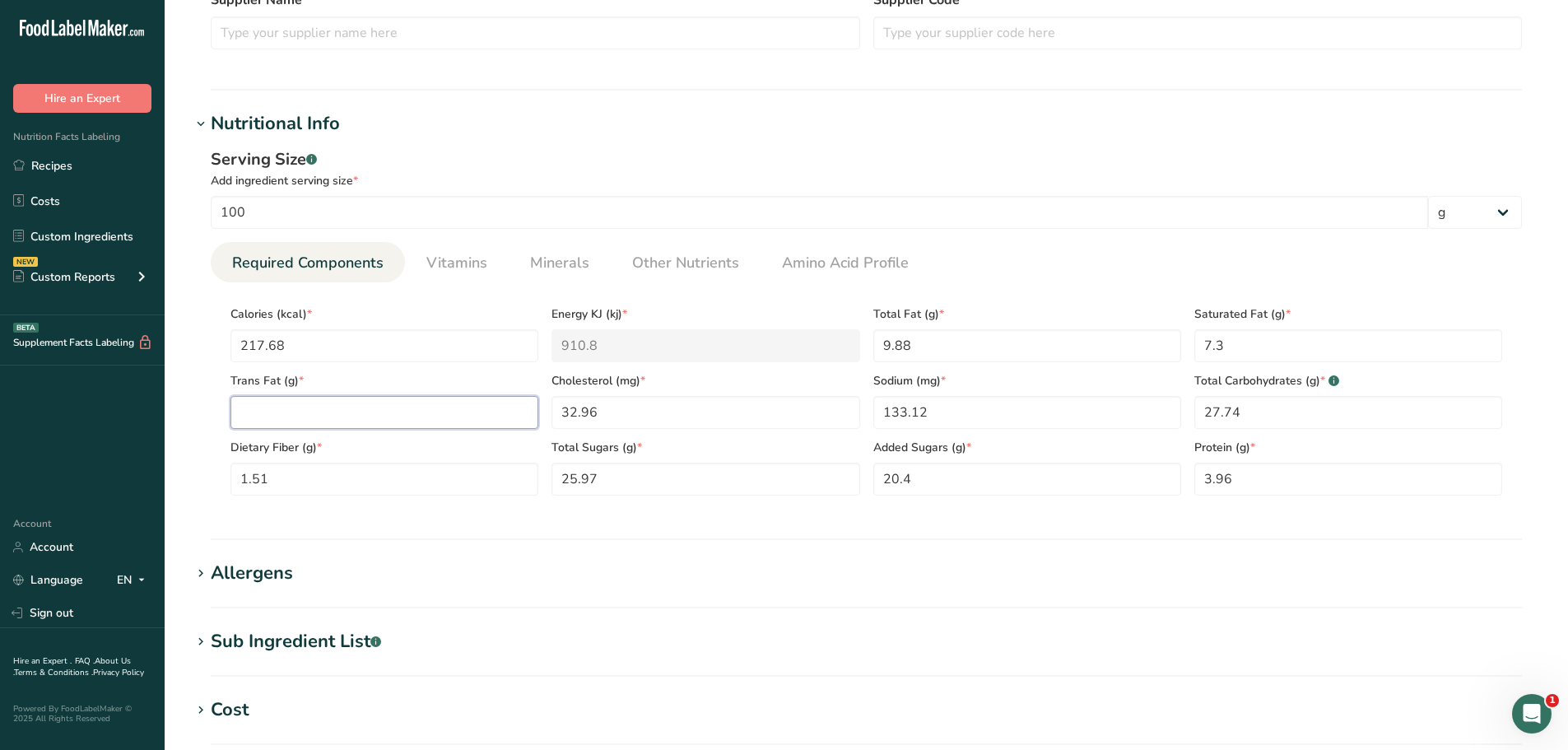
click at [284, 408] on Fat "number" at bounding box center [384, 413] width 308 height 33
paste Fat "0.14"
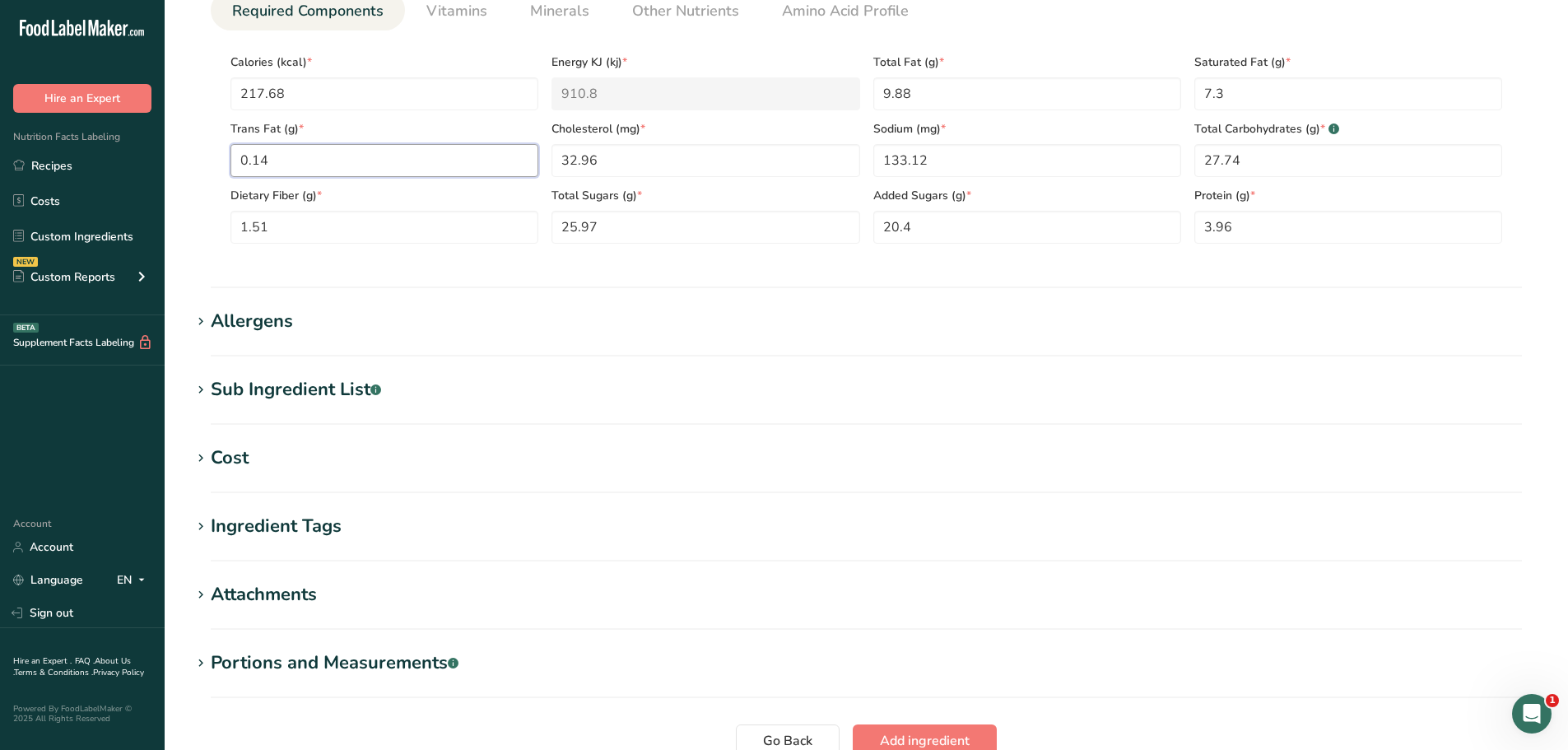
scroll to position [893, 0]
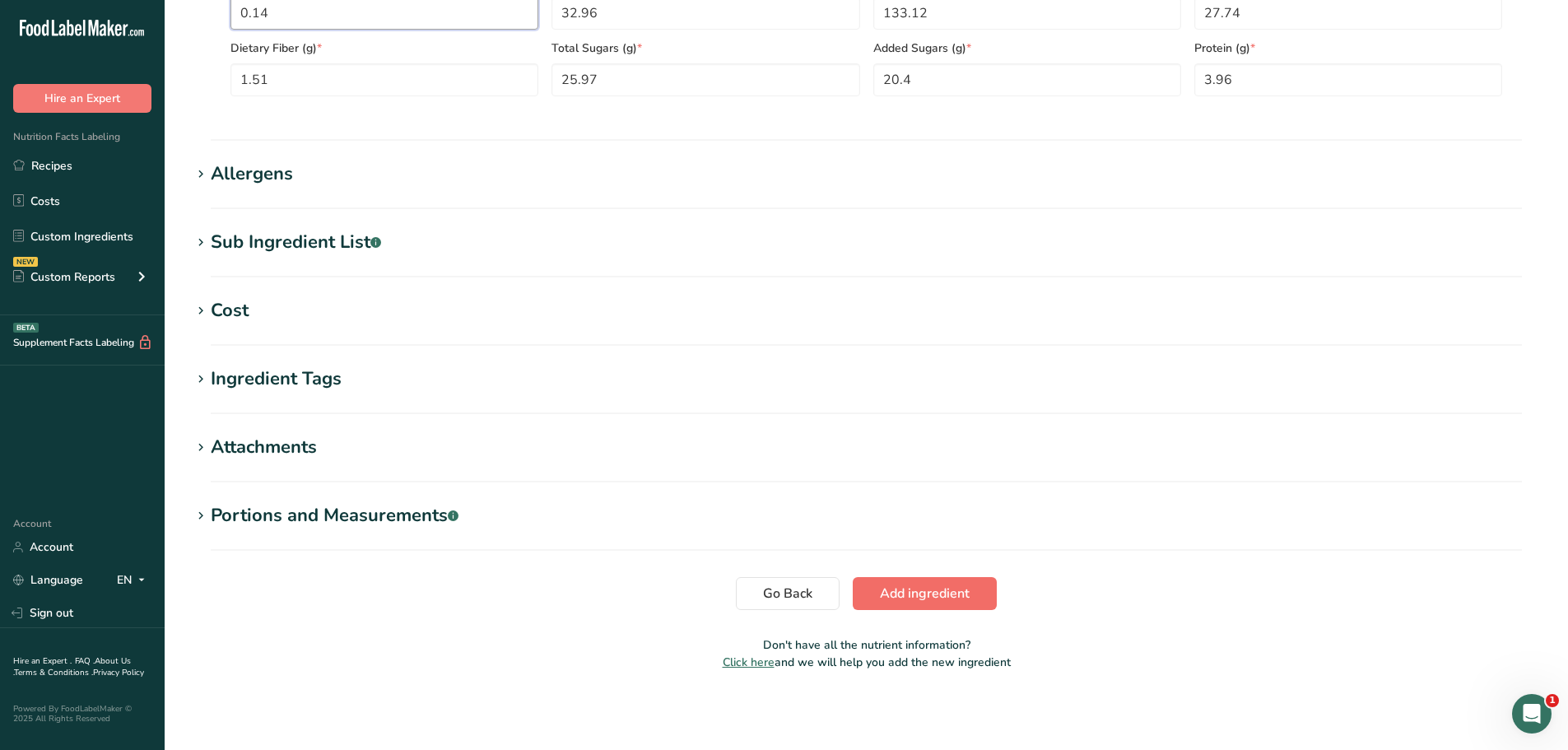
type Fat "0.14"
drag, startPoint x: 962, startPoint y: 597, endPoint x: 953, endPoint y: 601, distance: 9.8
click at [962, 596] on span "Add ingredient" at bounding box center [925, 593] width 90 height 20
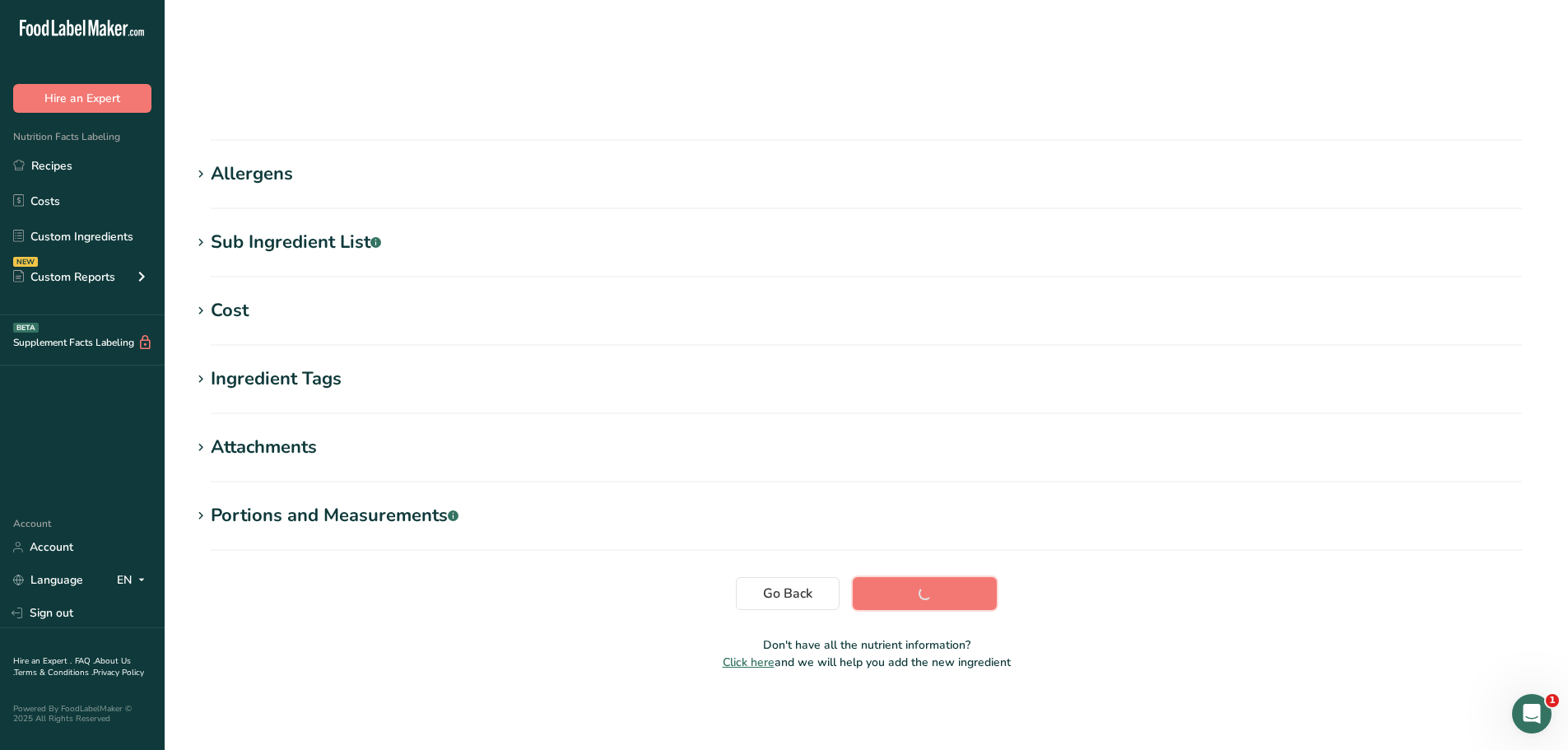
scroll to position [121, 0]
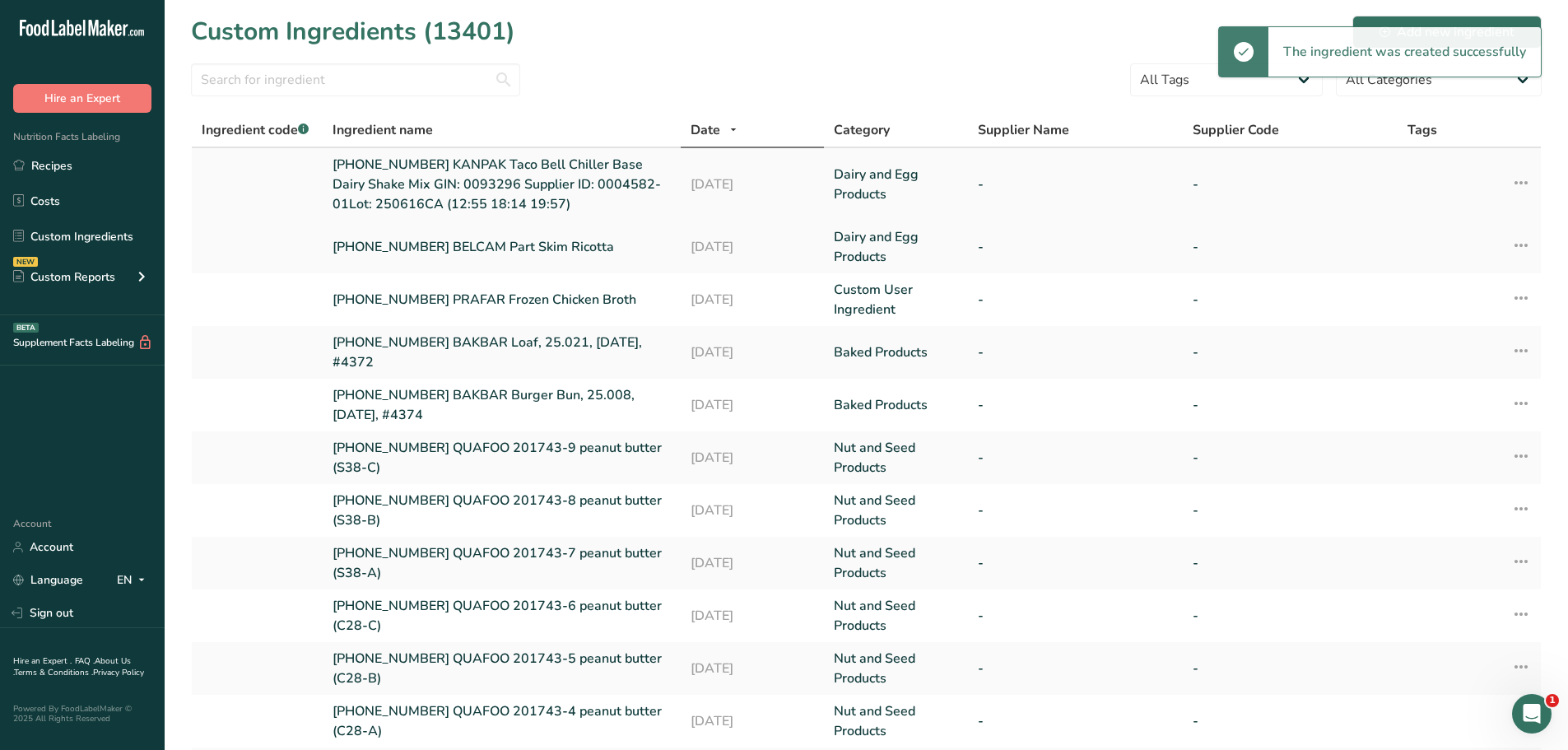
click at [569, 167] on link "[PHONE_NUMBER] KANPAK Taco Bell Chiller Base Dairy Shake Mix GIN: 0093296 Suppl…" at bounding box center [501, 185] width 338 height 59
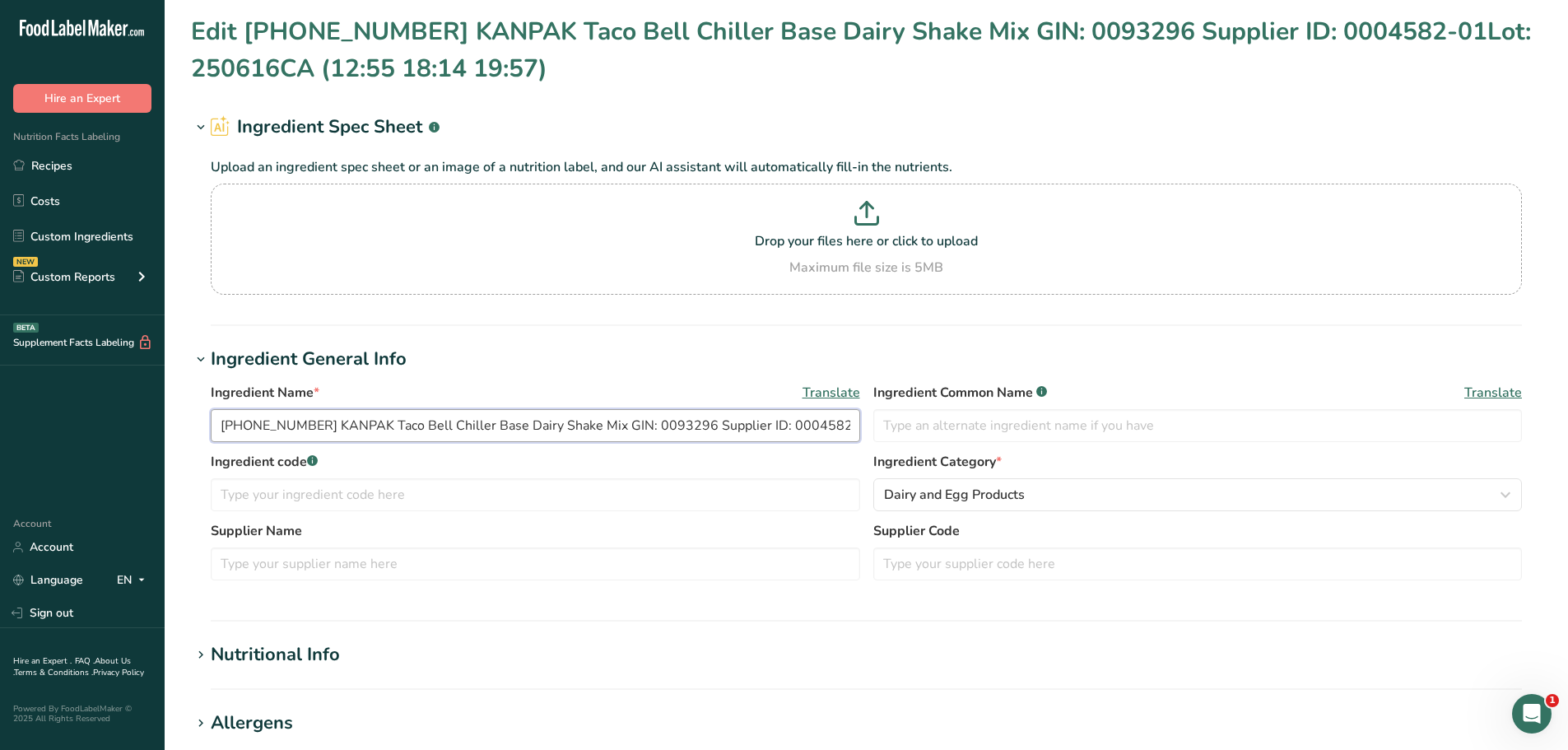
drag, startPoint x: 852, startPoint y: 423, endPoint x: 50, endPoint y: 430, distance: 802.0
click at [53, 431] on div ".a-20{fill:#fff;} Hire an Expert Nutrition Facts Labeling Recipes Costs Custom …" at bounding box center [784, 649] width 1568 height 1299
click at [72, 177] on link "Recipes" at bounding box center [82, 166] width 165 height 31
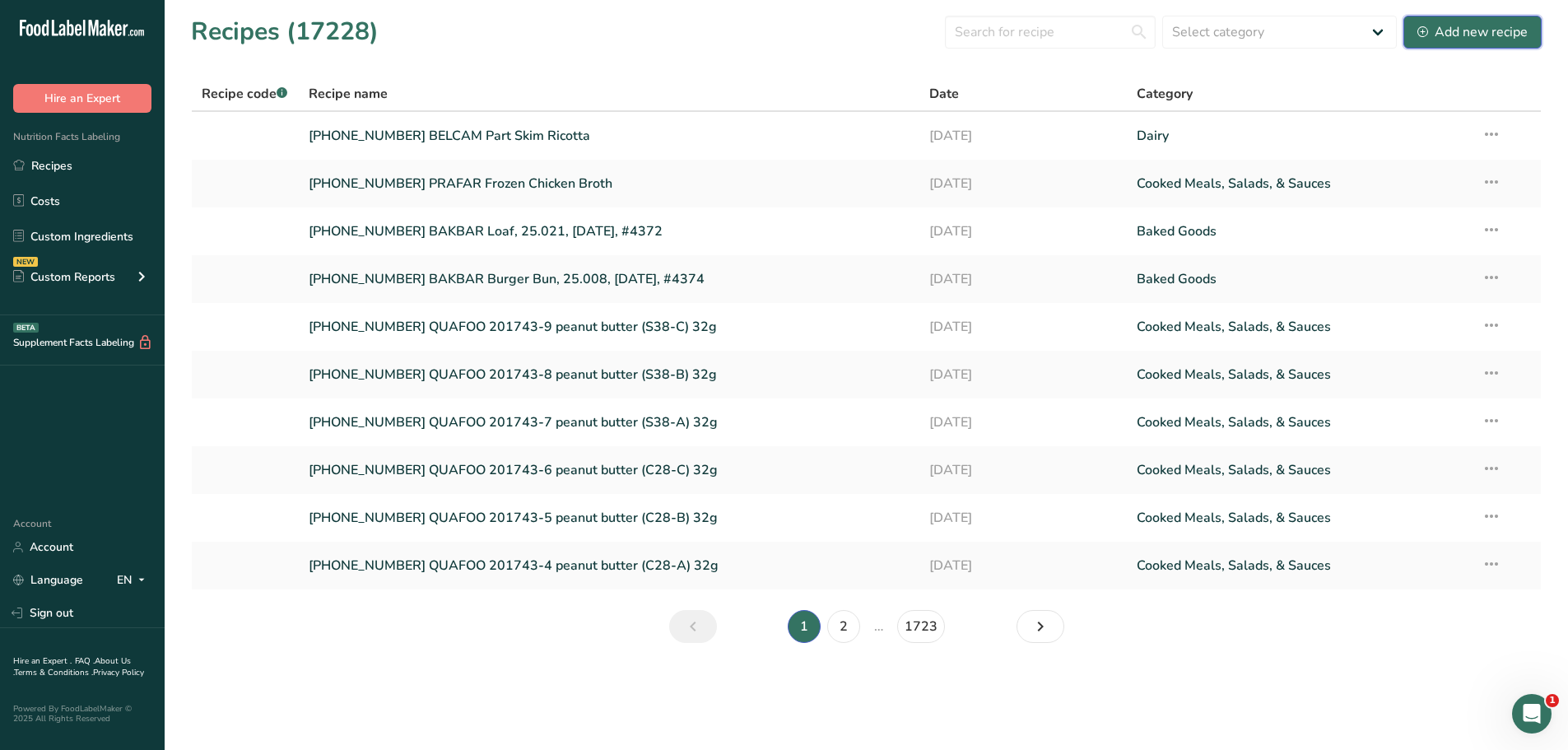
drag, startPoint x: 1509, startPoint y: 35, endPoint x: 1330, endPoint y: 9, distance: 180.9
click at [1509, 35] on div "Add new recipe" at bounding box center [1472, 32] width 111 height 20
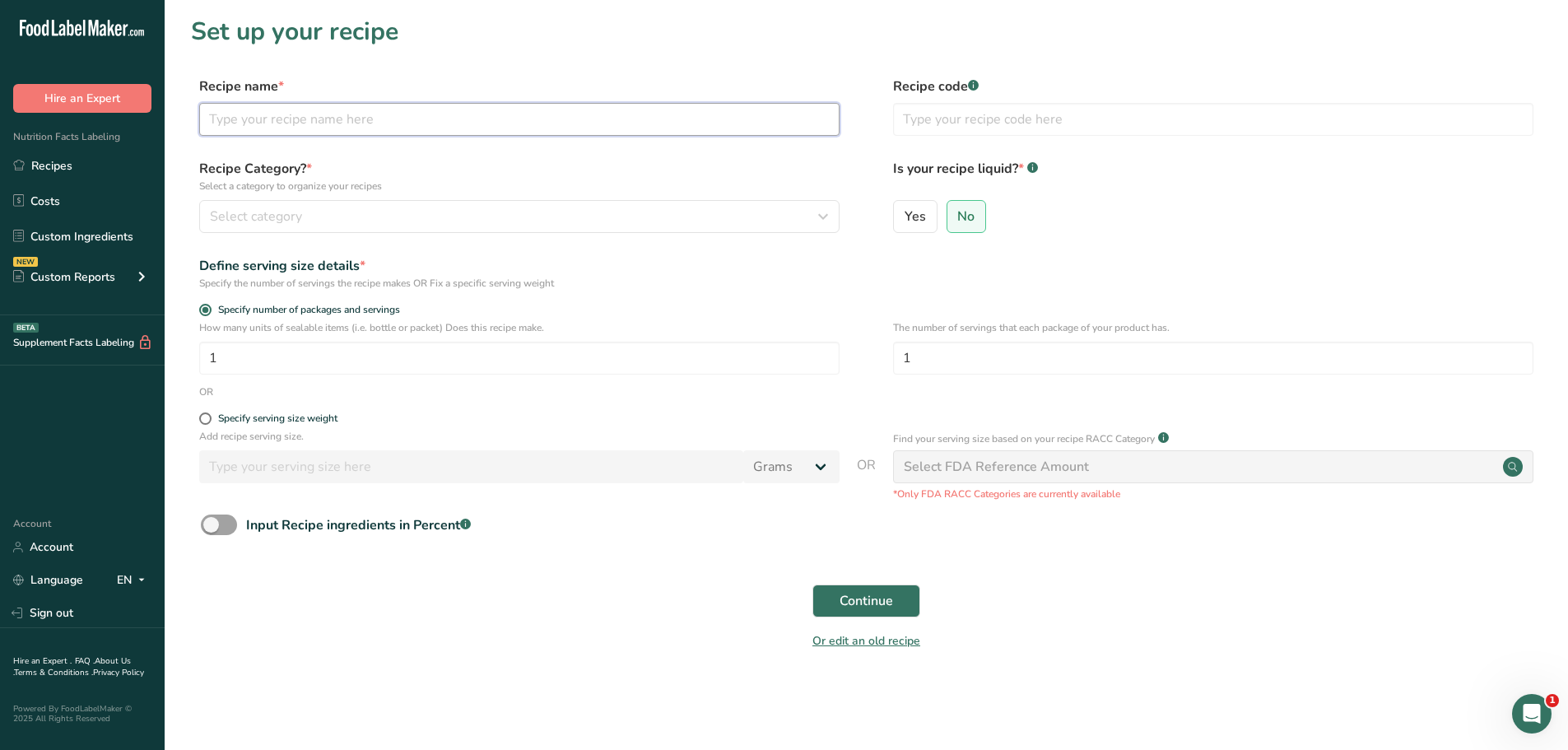
click at [277, 117] on input "text" at bounding box center [519, 120] width 640 height 33
paste input "[PHONE_NUMBER] KANPAK Taco Bell Chiller Base Dairy Shake Mix GIN: 0093296 Suppl…"
type input "[PHONE_NUMBER] KANPAK Taco Bell Chiller Base Dairy Shake Mix GIN: 0093296 Suppl…"
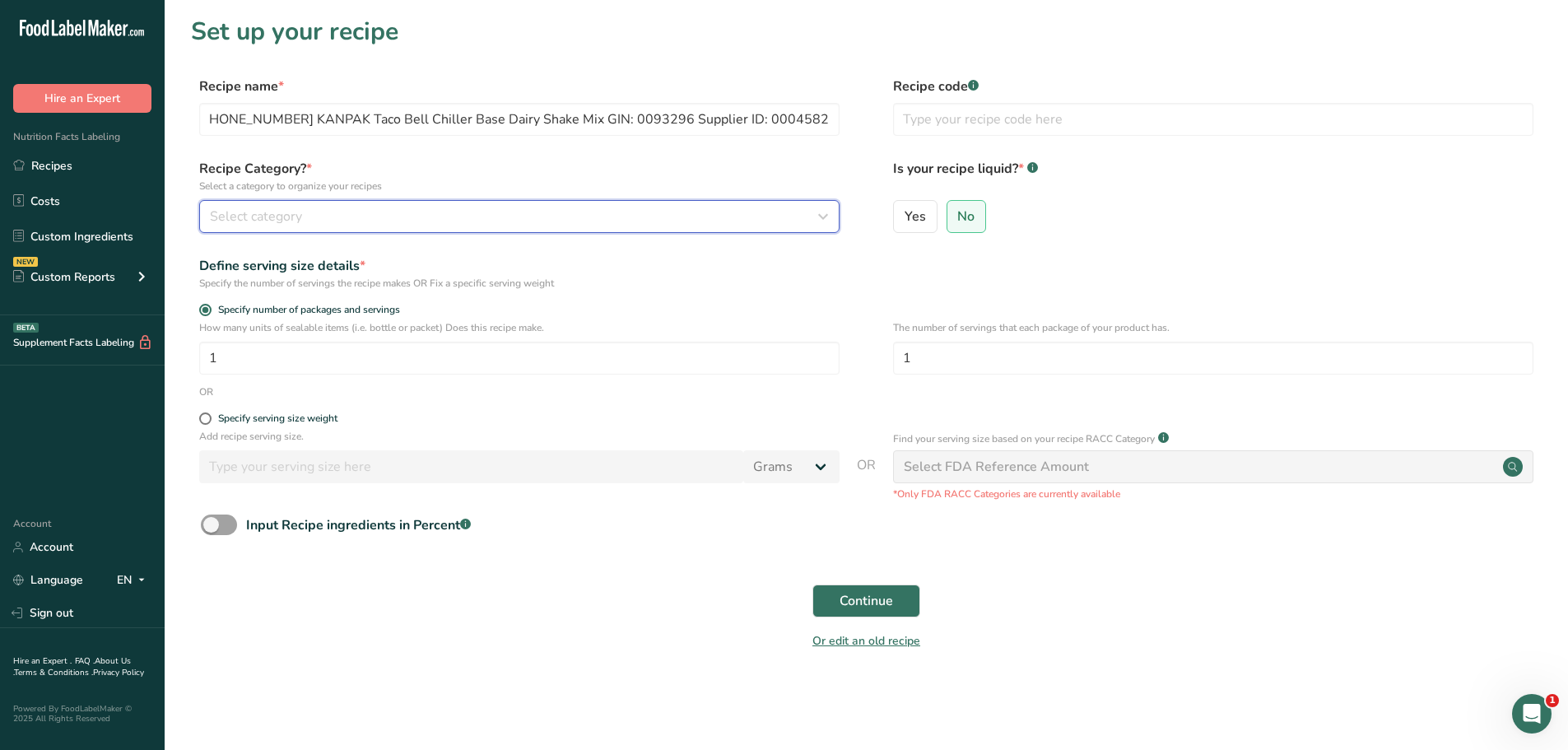
scroll to position [0, 0]
click at [273, 222] on span "Select category" at bounding box center [256, 216] width 92 height 20
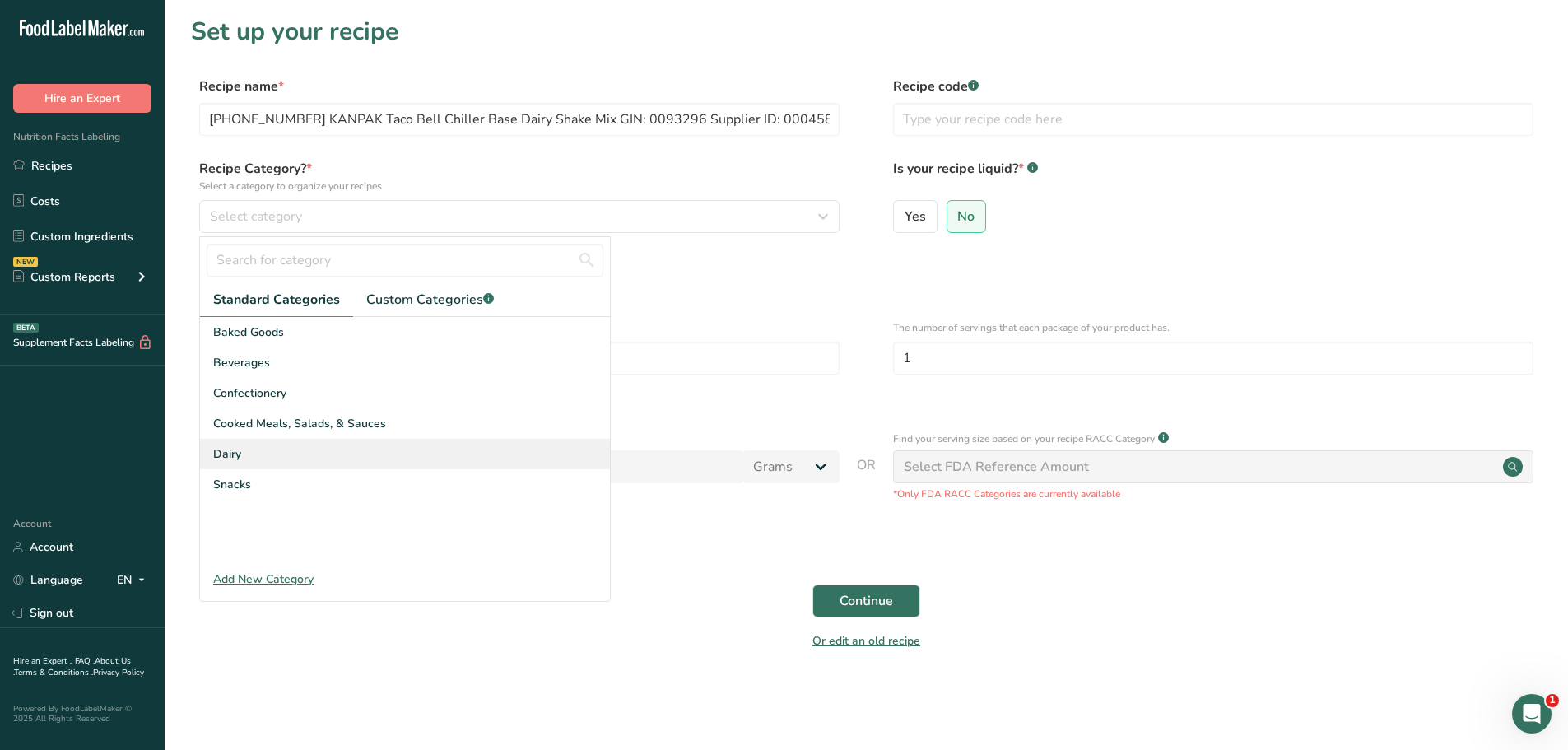
click at [229, 452] on span "Dairy" at bounding box center [227, 454] width 28 height 17
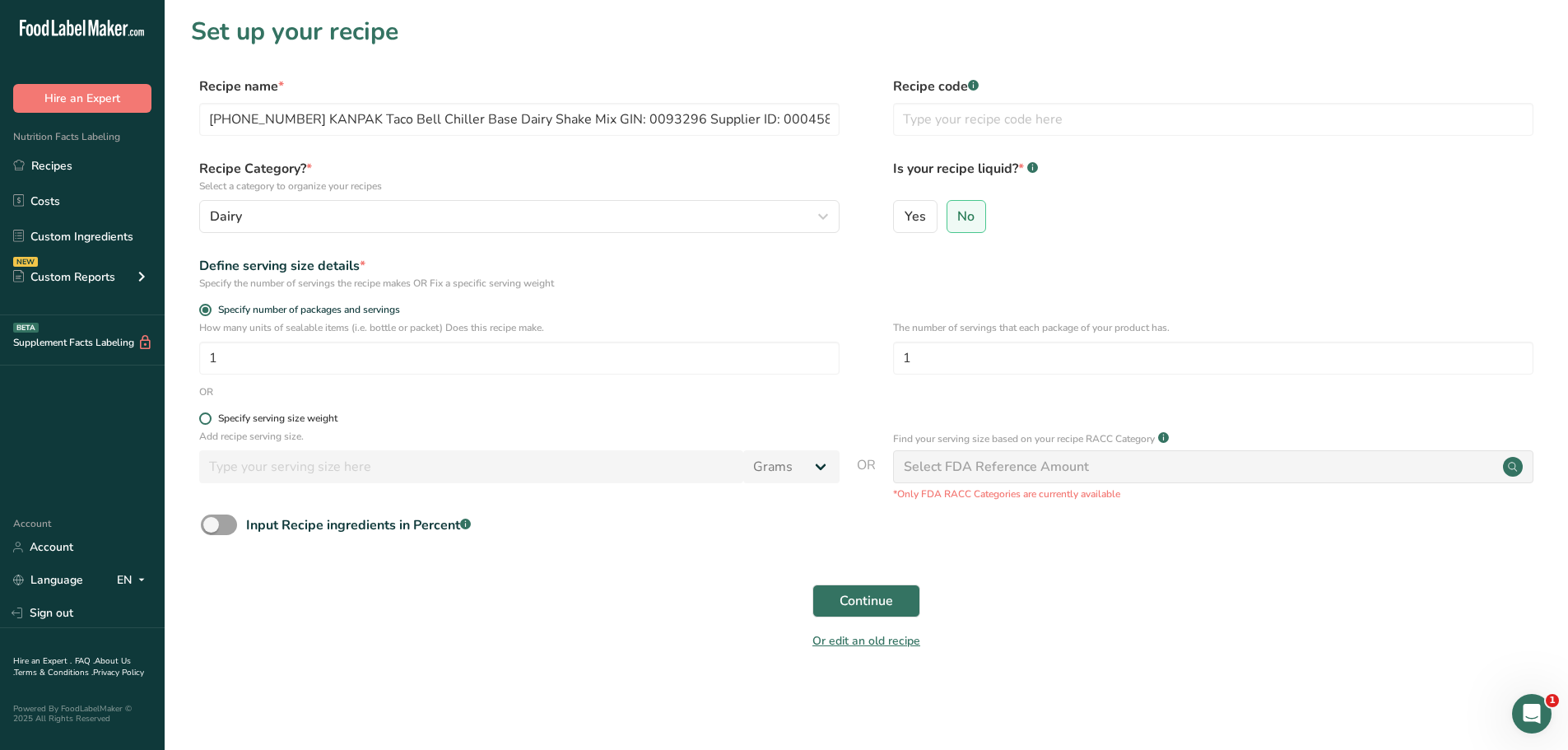
click at [206, 417] on span at bounding box center [205, 418] width 12 height 12
click at [206, 417] on input "Specify serving size weight" at bounding box center [204, 418] width 11 height 11
radio input "true"
radio input "false"
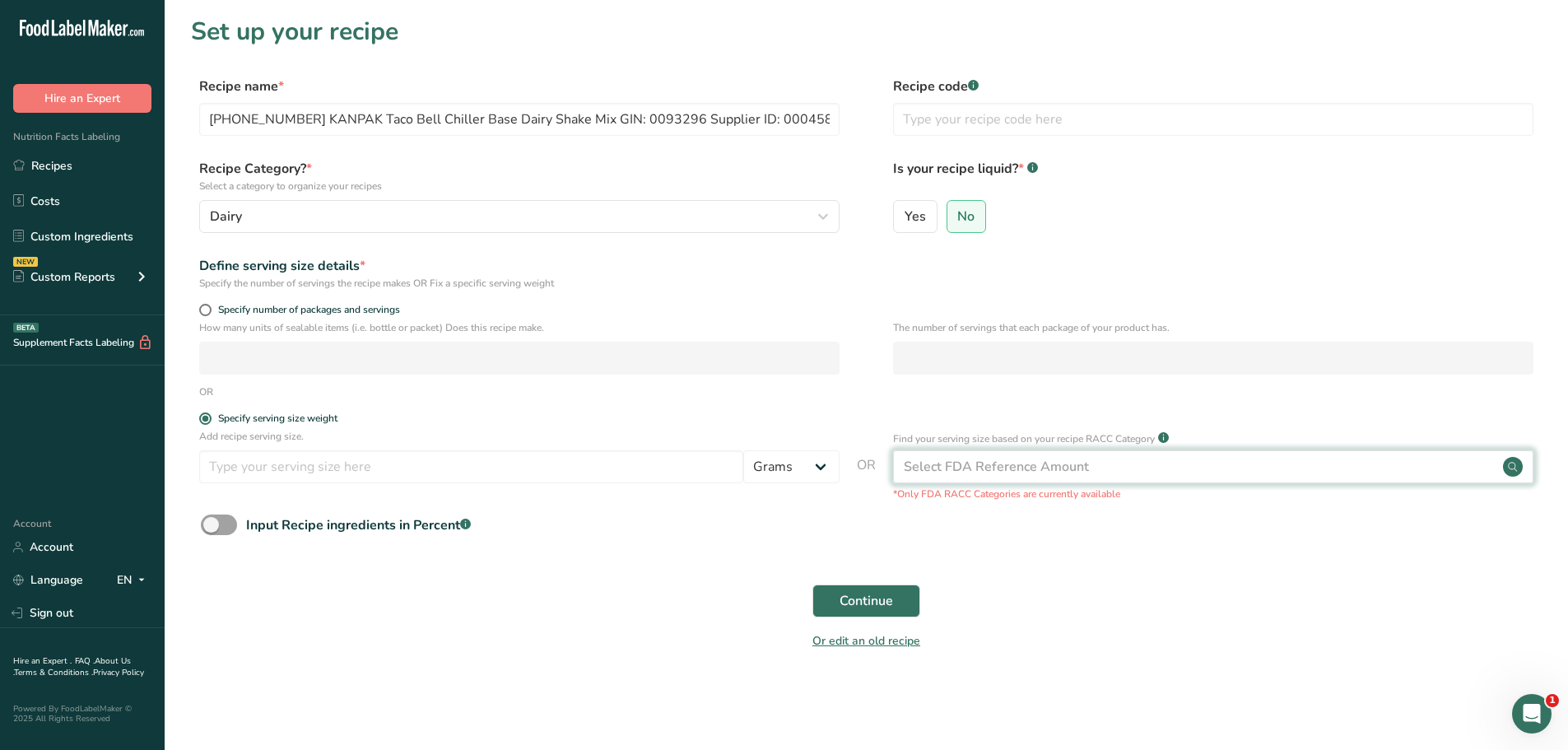
click at [959, 469] on div "Select FDA Reference Amount" at bounding box center [996, 467] width 185 height 20
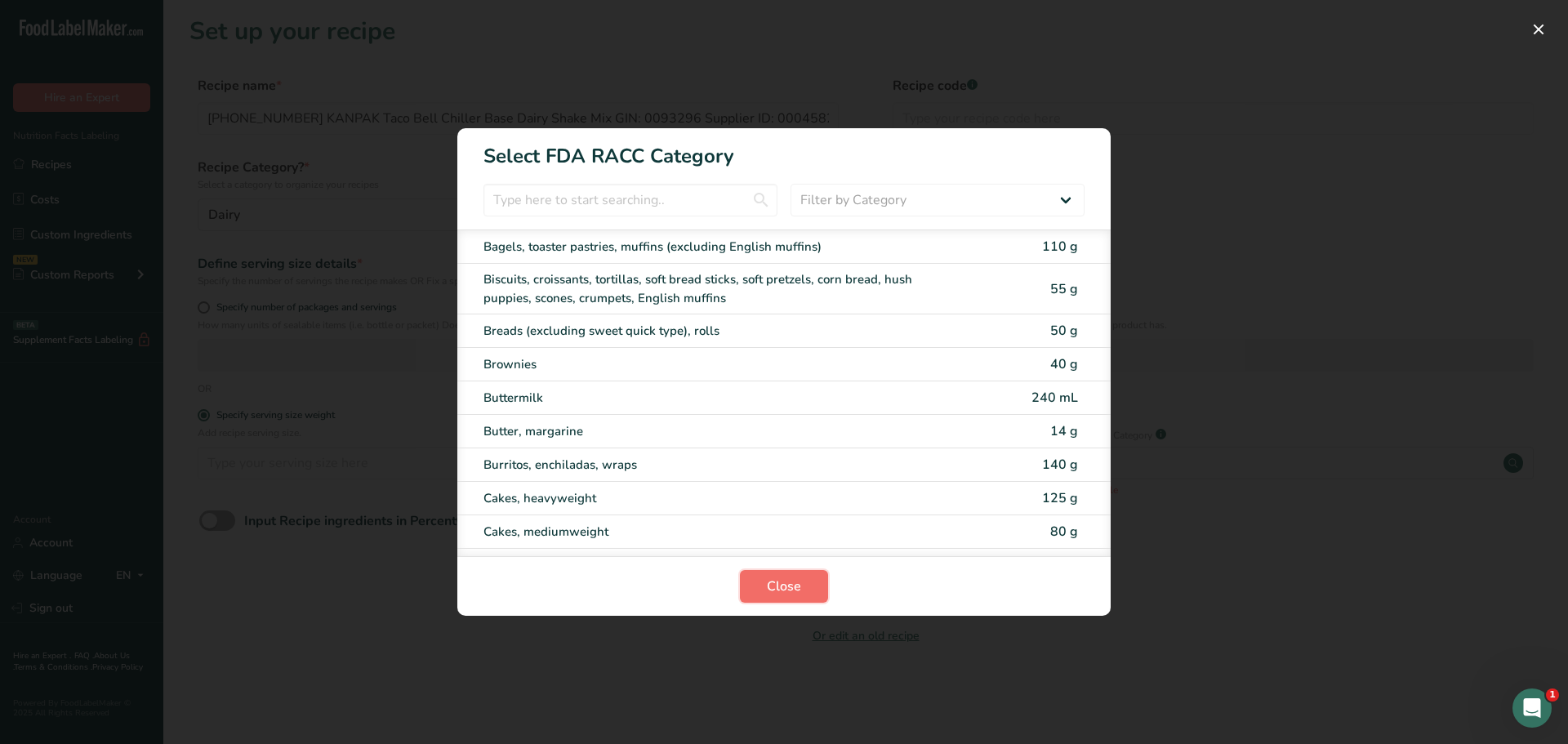
click at [776, 585] on span "Close" at bounding box center [784, 586] width 34 height 20
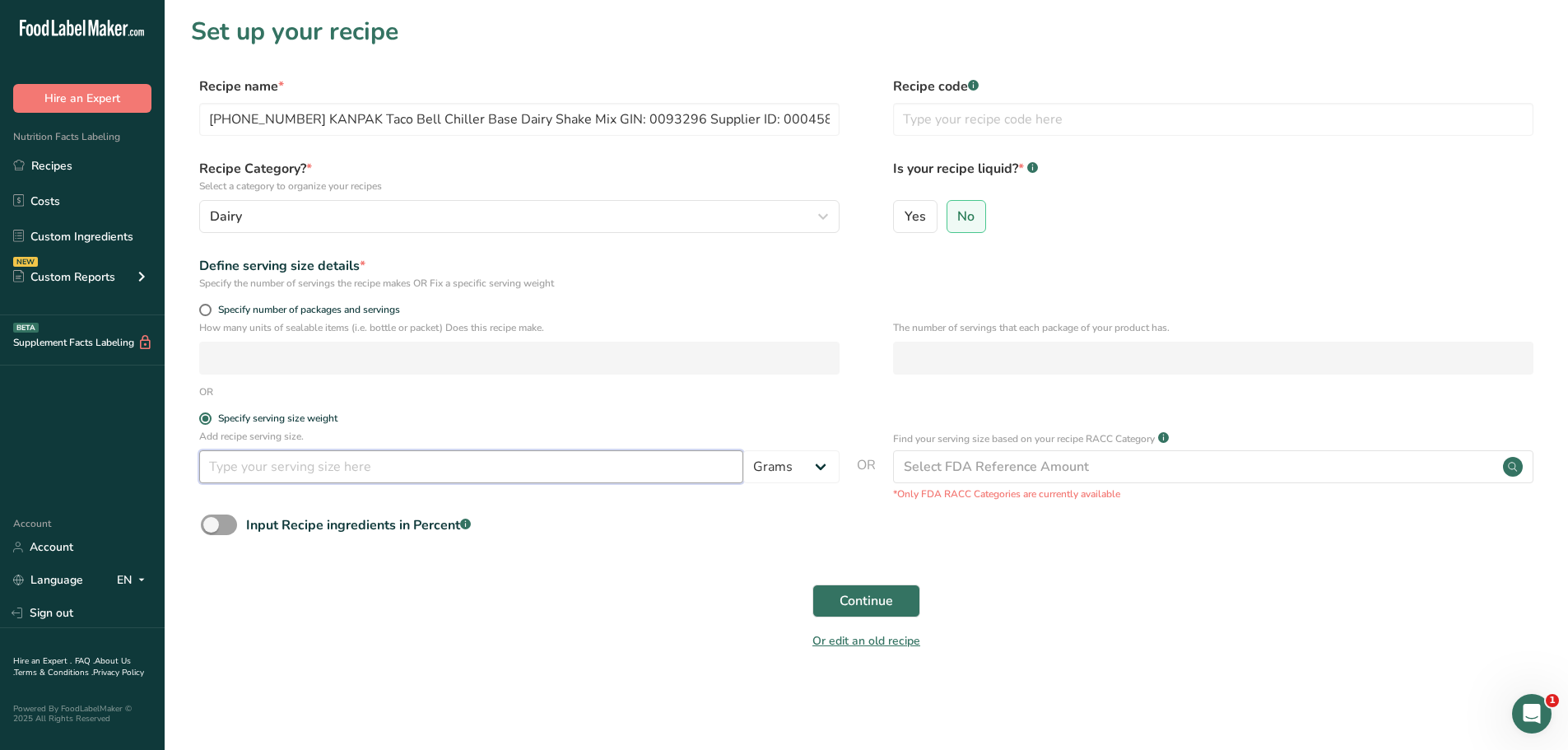
click at [511, 472] on input "number" at bounding box center [470, 467] width 544 height 33
type input "100"
click at [884, 603] on span "Continue" at bounding box center [866, 601] width 54 height 20
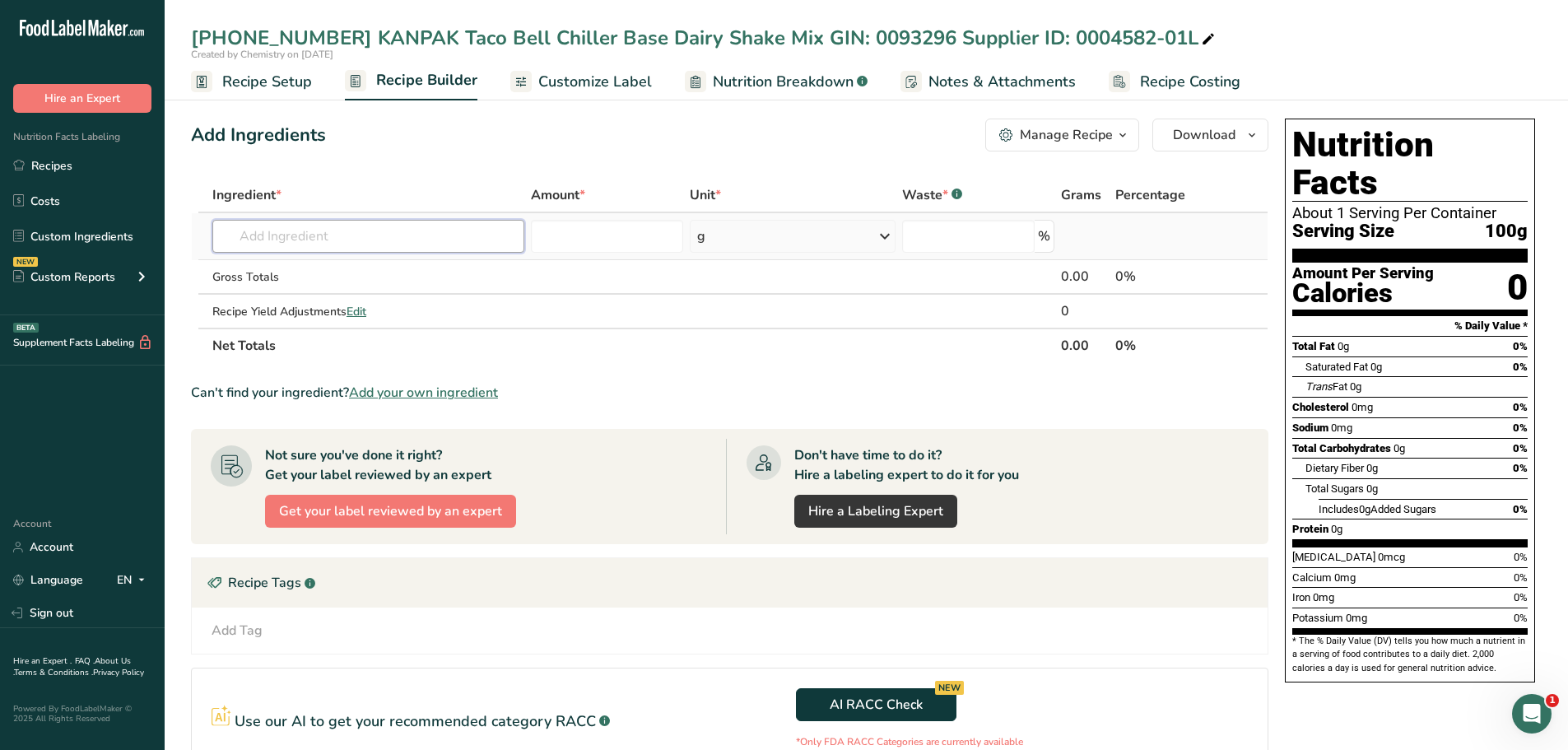
click at [383, 237] on input "text" at bounding box center [368, 236] width 312 height 33
paste input "[PHONE_NUMBER] KANPAK Taco Bell Chiller Base Dairy Shake Mix GIN: 0093296 Suppl…"
type input "[PHONE_NUMBER] KANPAK Taco Bell Chiller Base Dairy Shake Mix GIN: 0093296 Suppl…"
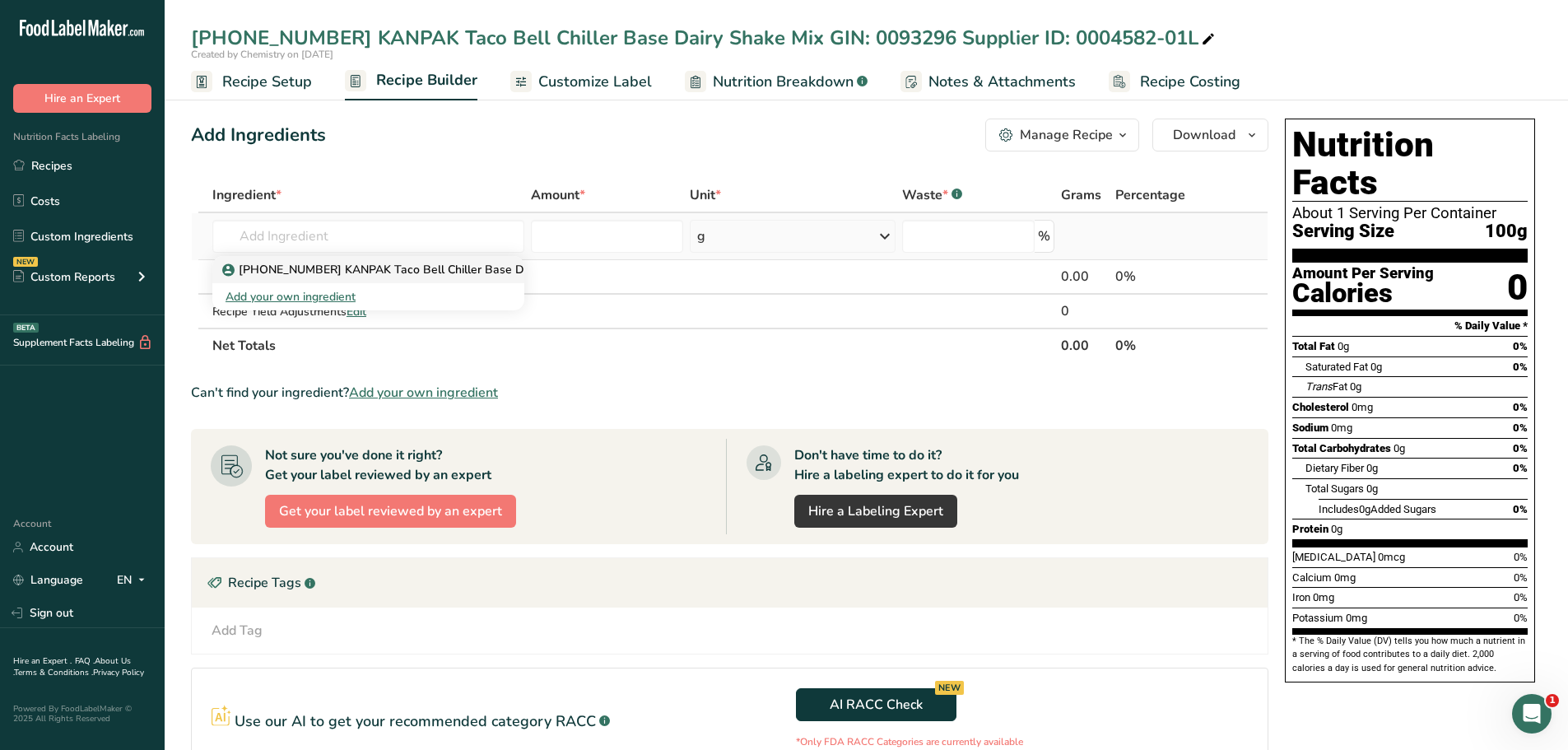
click at [400, 267] on p "[PHONE_NUMBER] KANPAK Taco Bell Chiller Base Dairy Shake Mix GIN: 0093296 Suppl…" at bounding box center [608, 269] width 765 height 17
type input "[PHONE_NUMBER] KANPAK Taco Bell Chiller Base Dairy Shake Mix GIN: 0093296 Suppl…"
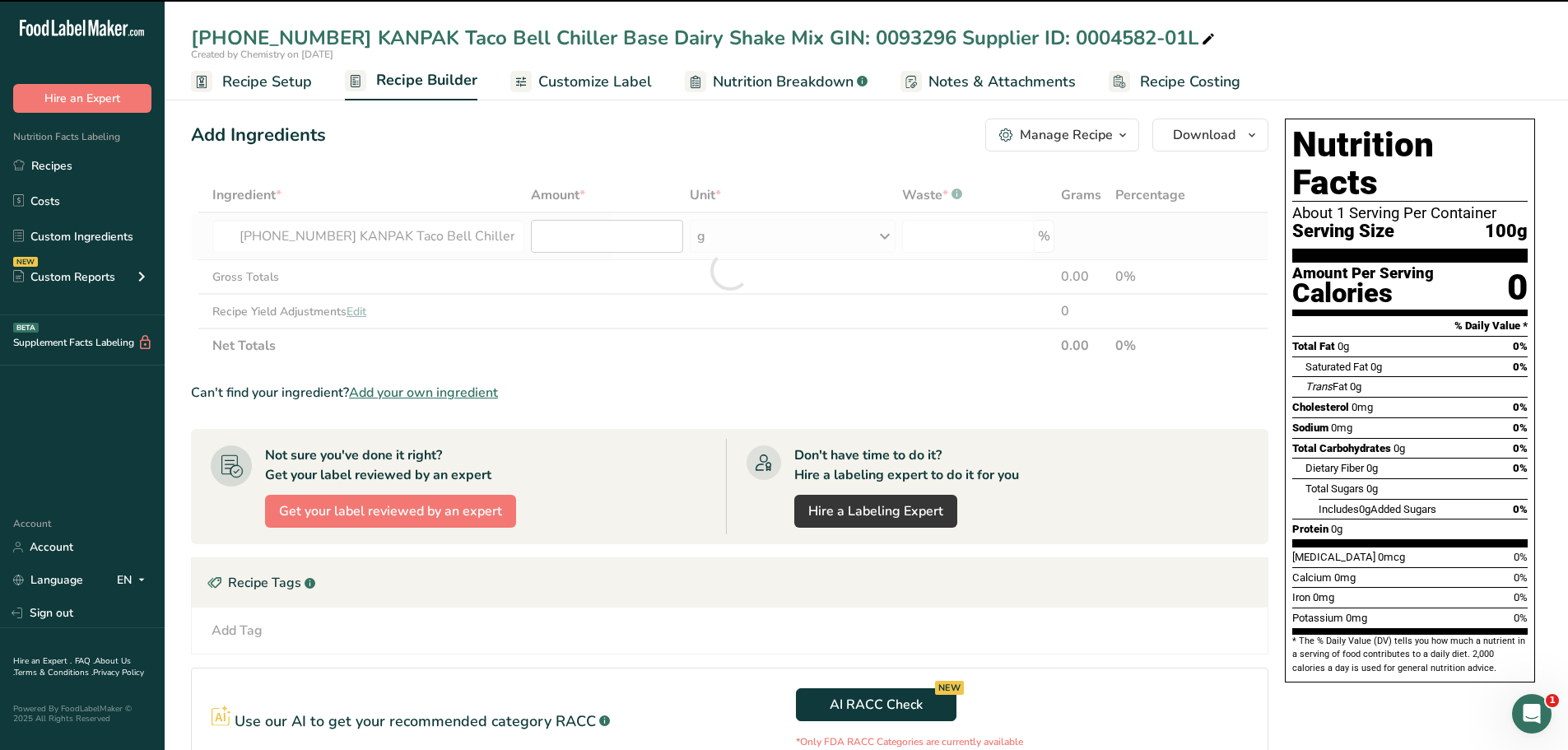
type input "0"
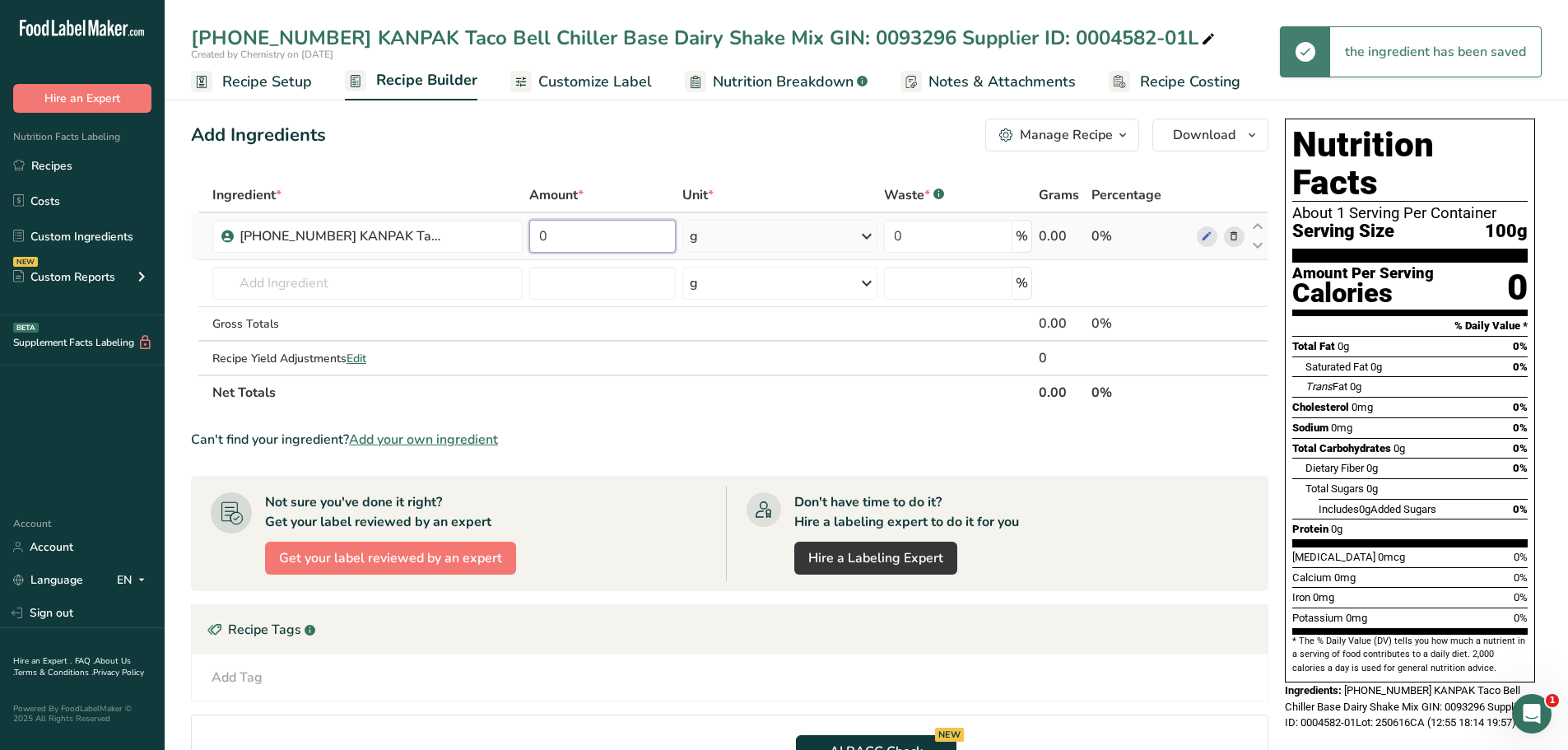
click at [564, 240] on input "0" at bounding box center [603, 236] width 148 height 33
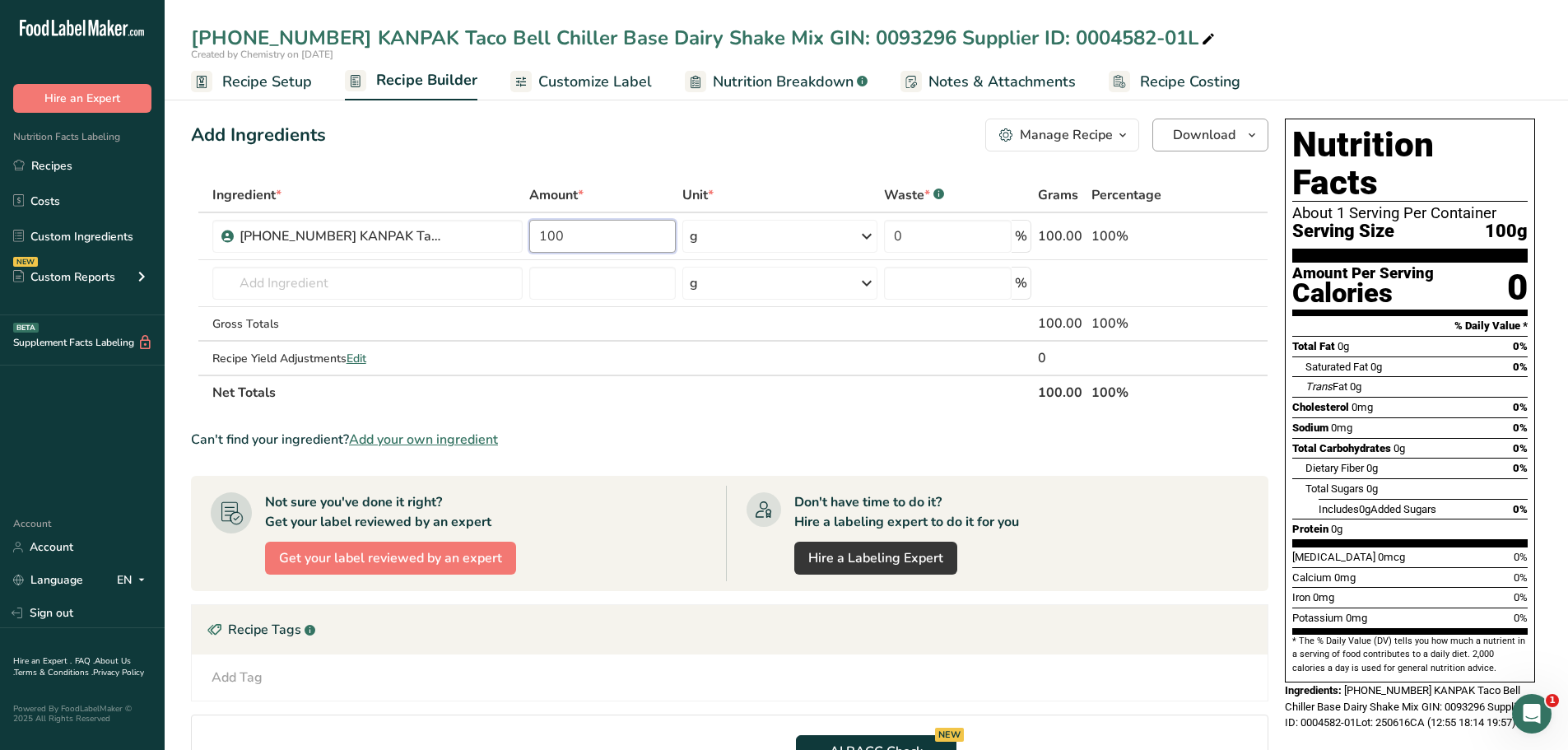
type input "100"
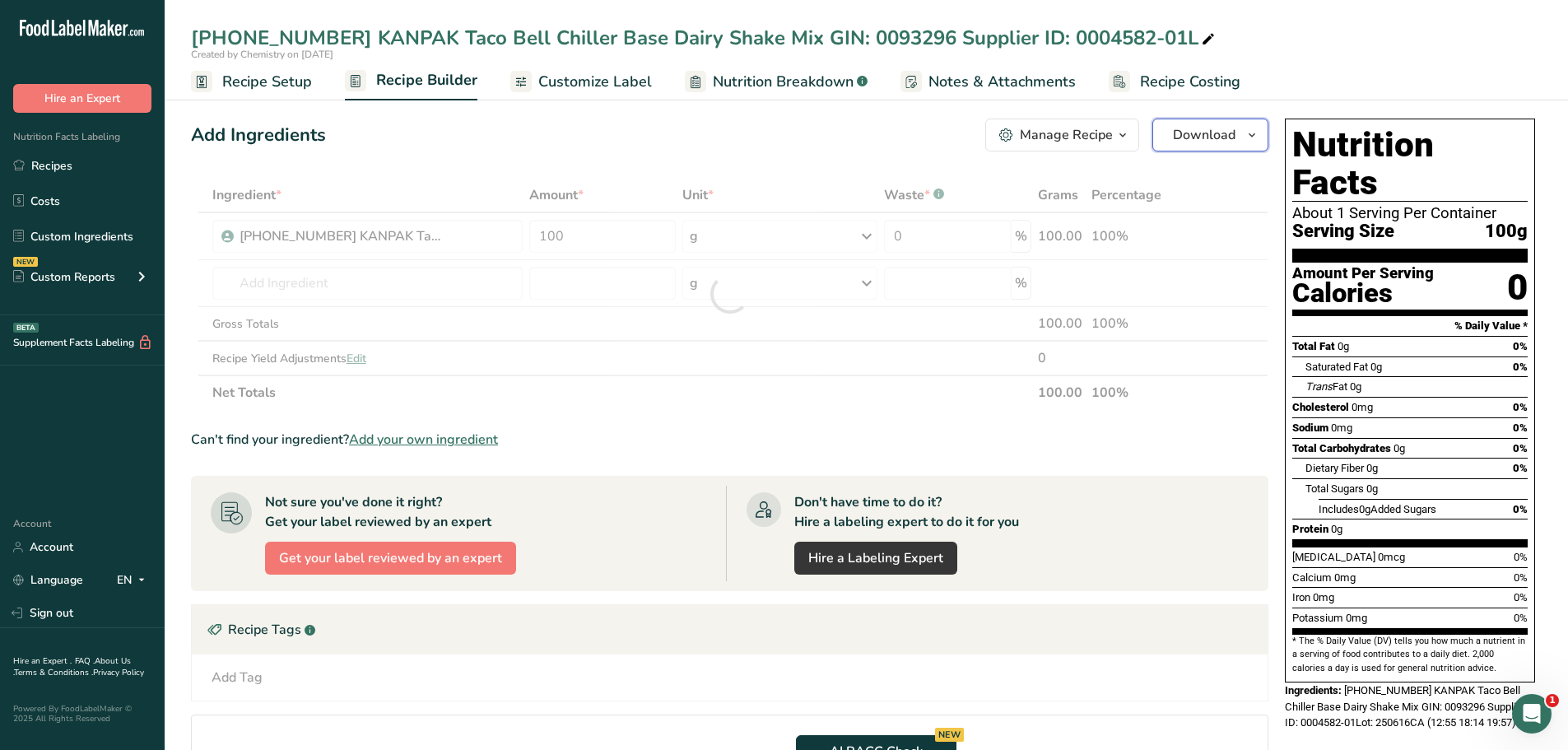
click at [1255, 131] on icon "button" at bounding box center [1251, 135] width 13 height 21
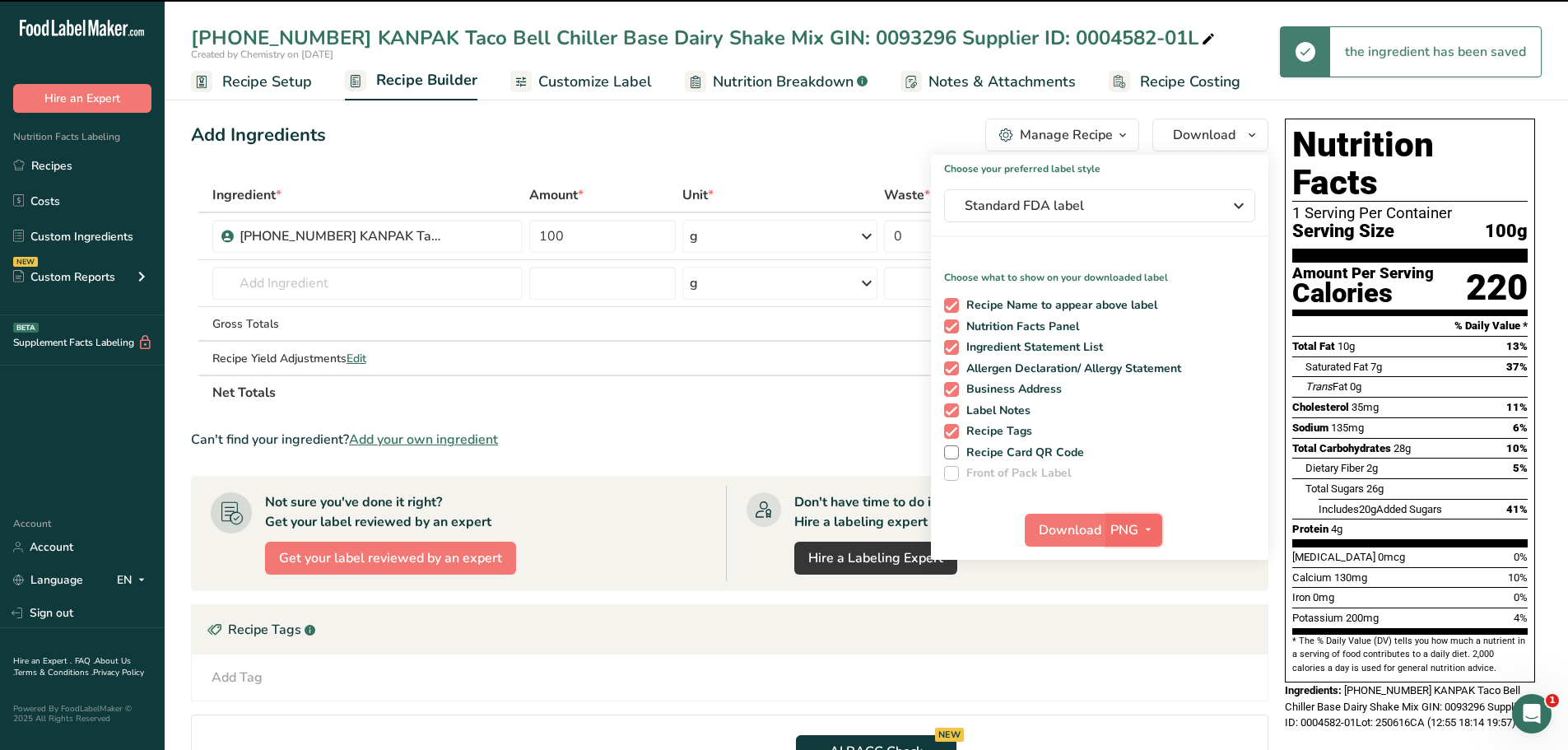
click at [1150, 531] on icon "button" at bounding box center [1148, 530] width 13 height 21
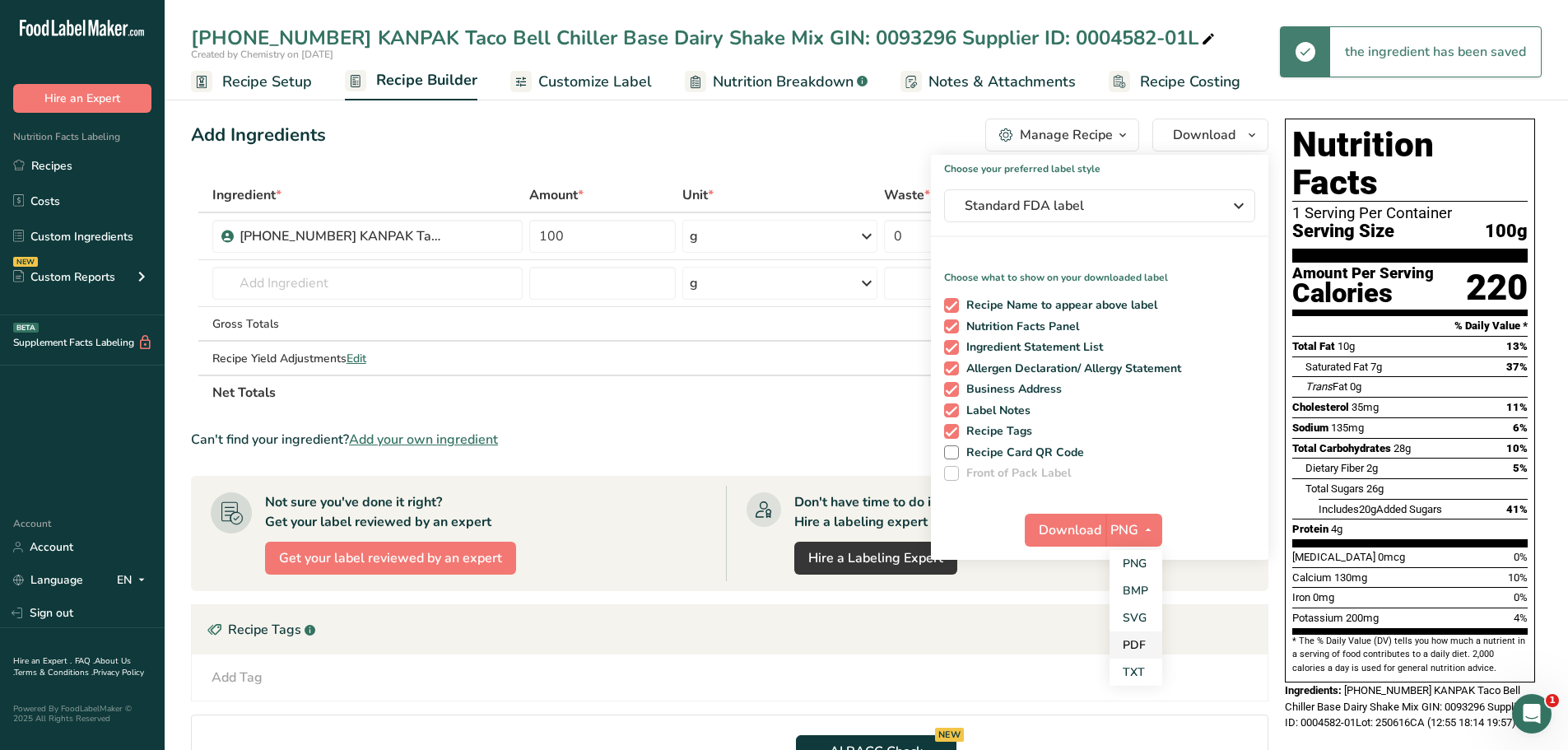
click at [1132, 646] on link "PDF" at bounding box center [1136, 644] width 53 height 27
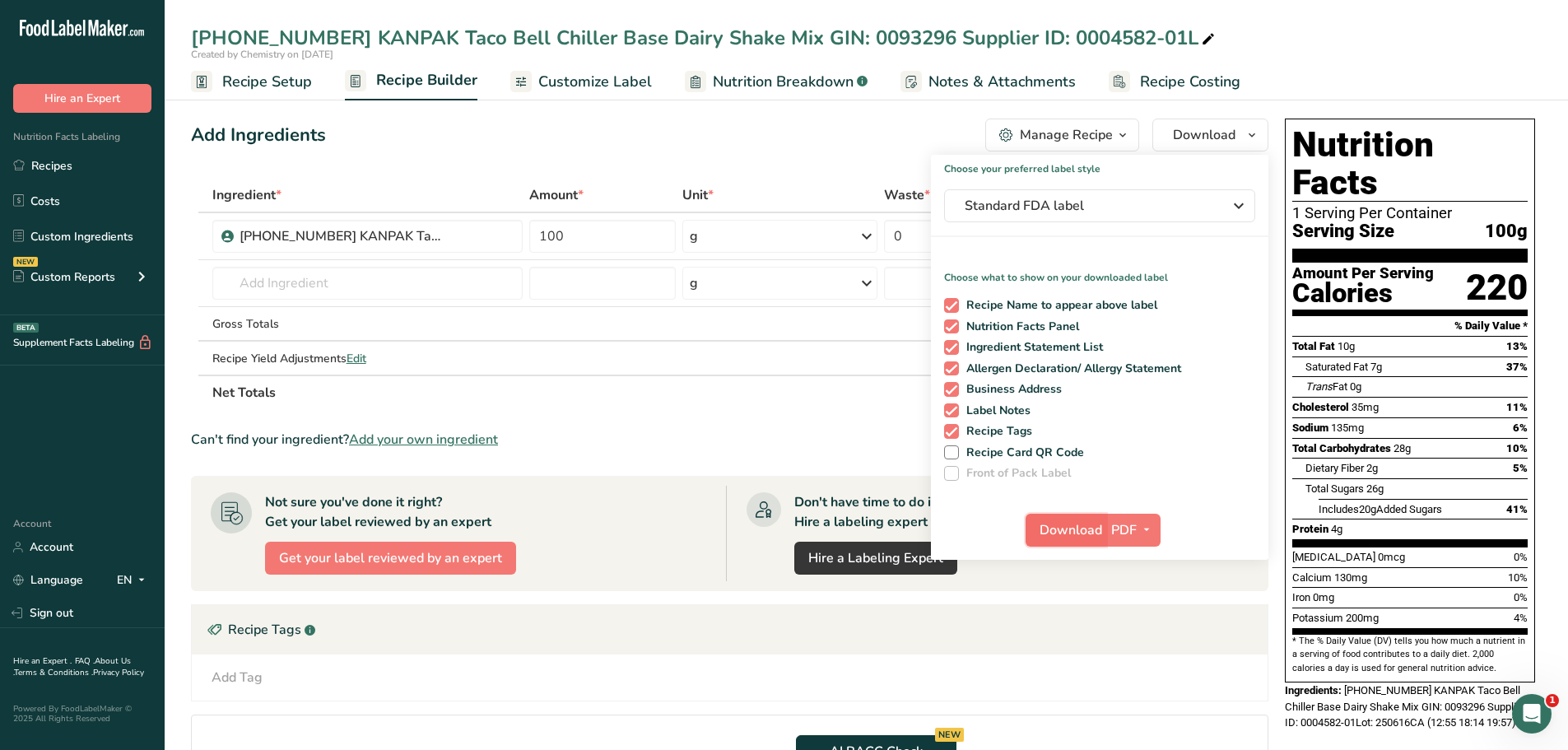
click at [1089, 531] on span "Download" at bounding box center [1071, 531] width 63 height 20
click at [801, 92] on link "Nutrition Breakdown .a-a{fill:#347362;}.b-a{fill:#fff;}" at bounding box center [775, 82] width 182 height 37
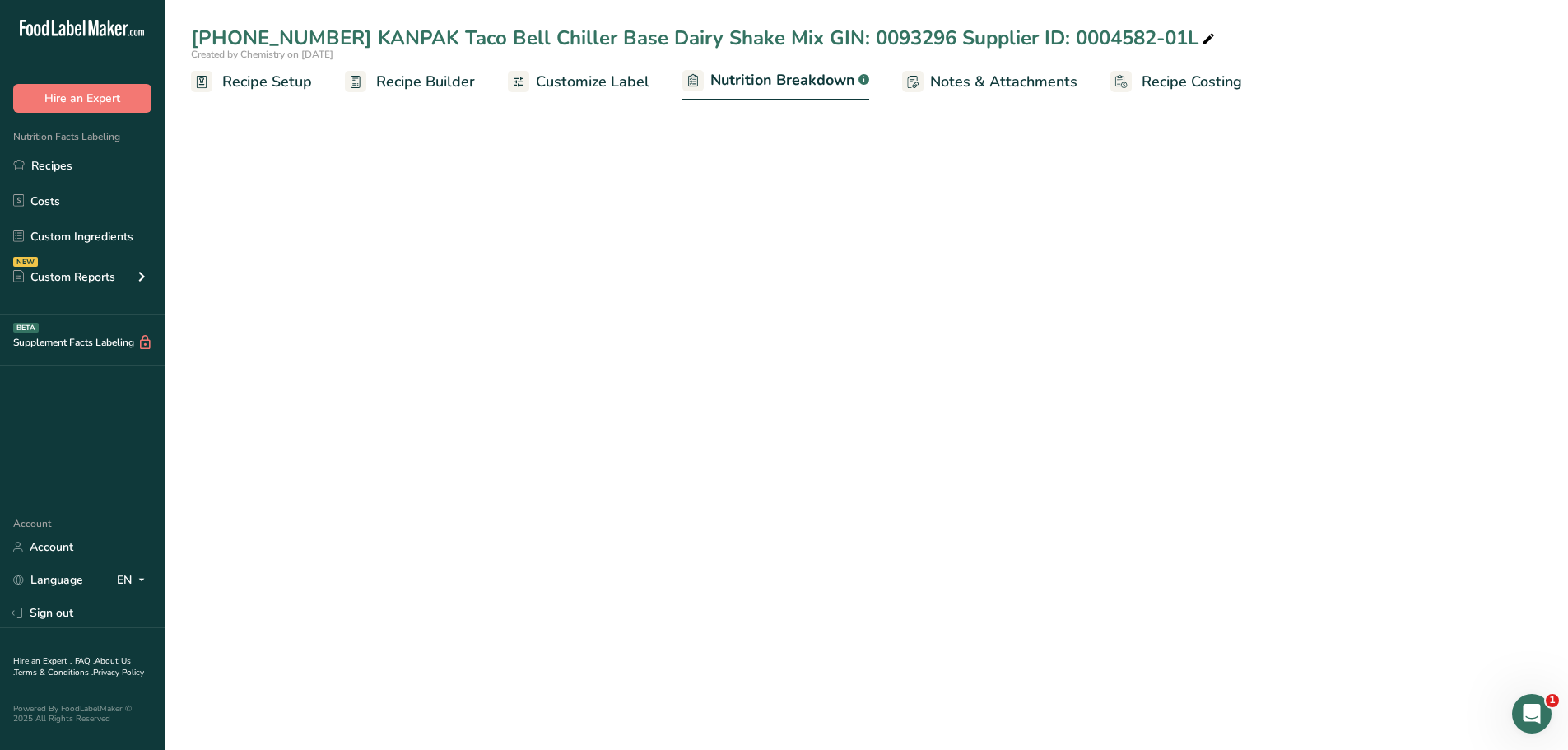
select select "Calories"
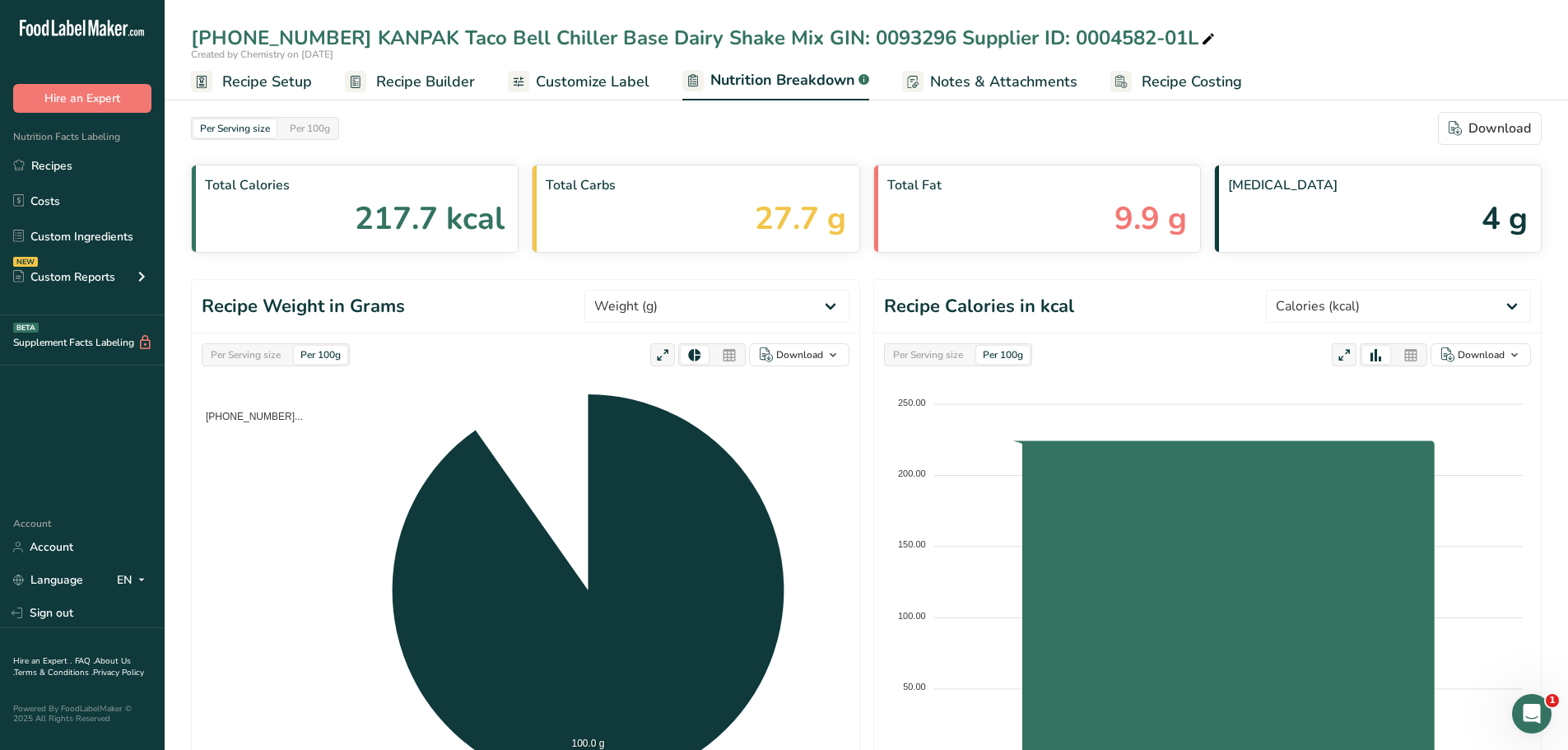
click at [1096, 115] on div "Per Serving size Per 100g Download" at bounding box center [865, 129] width 1350 height 33
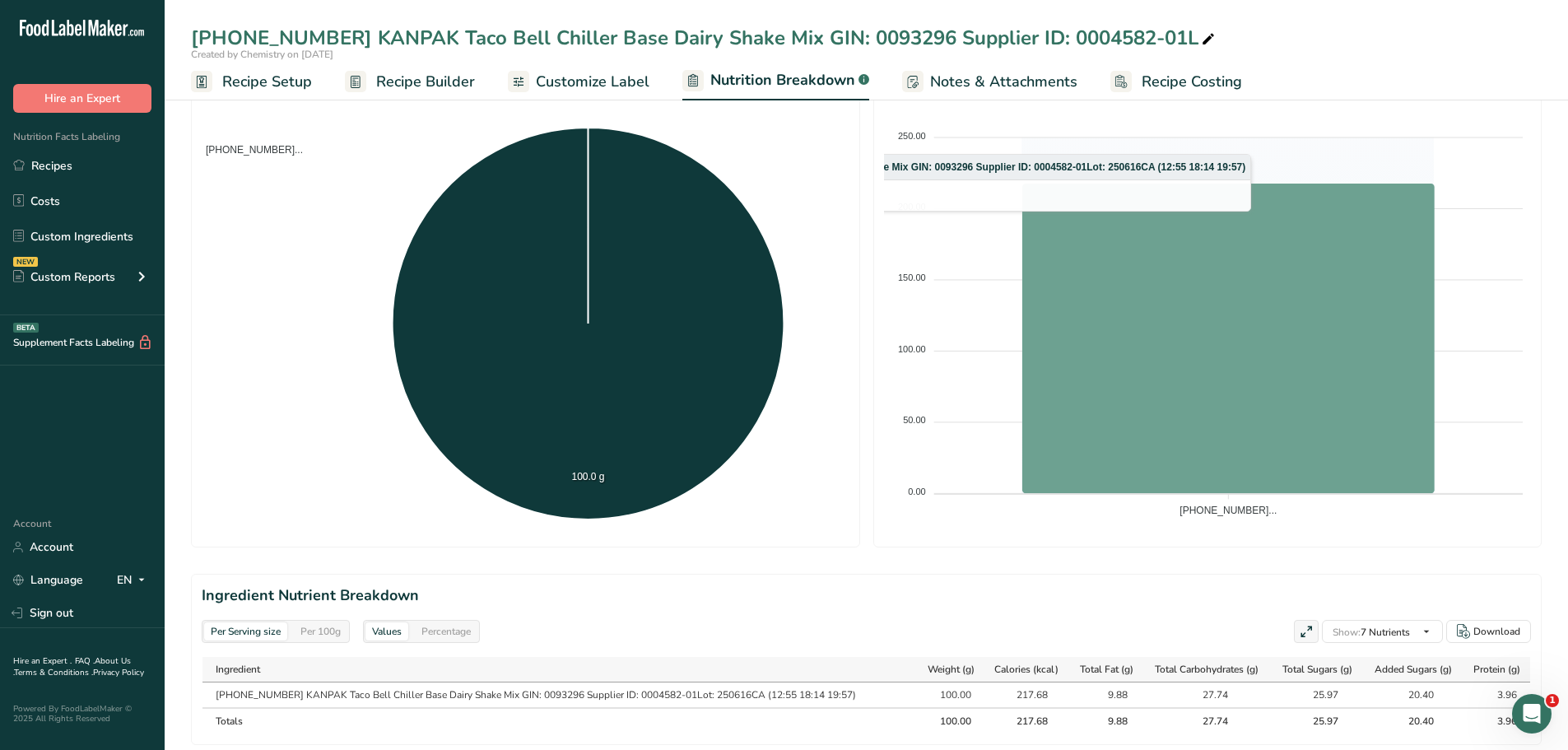
scroll to position [475, 0]
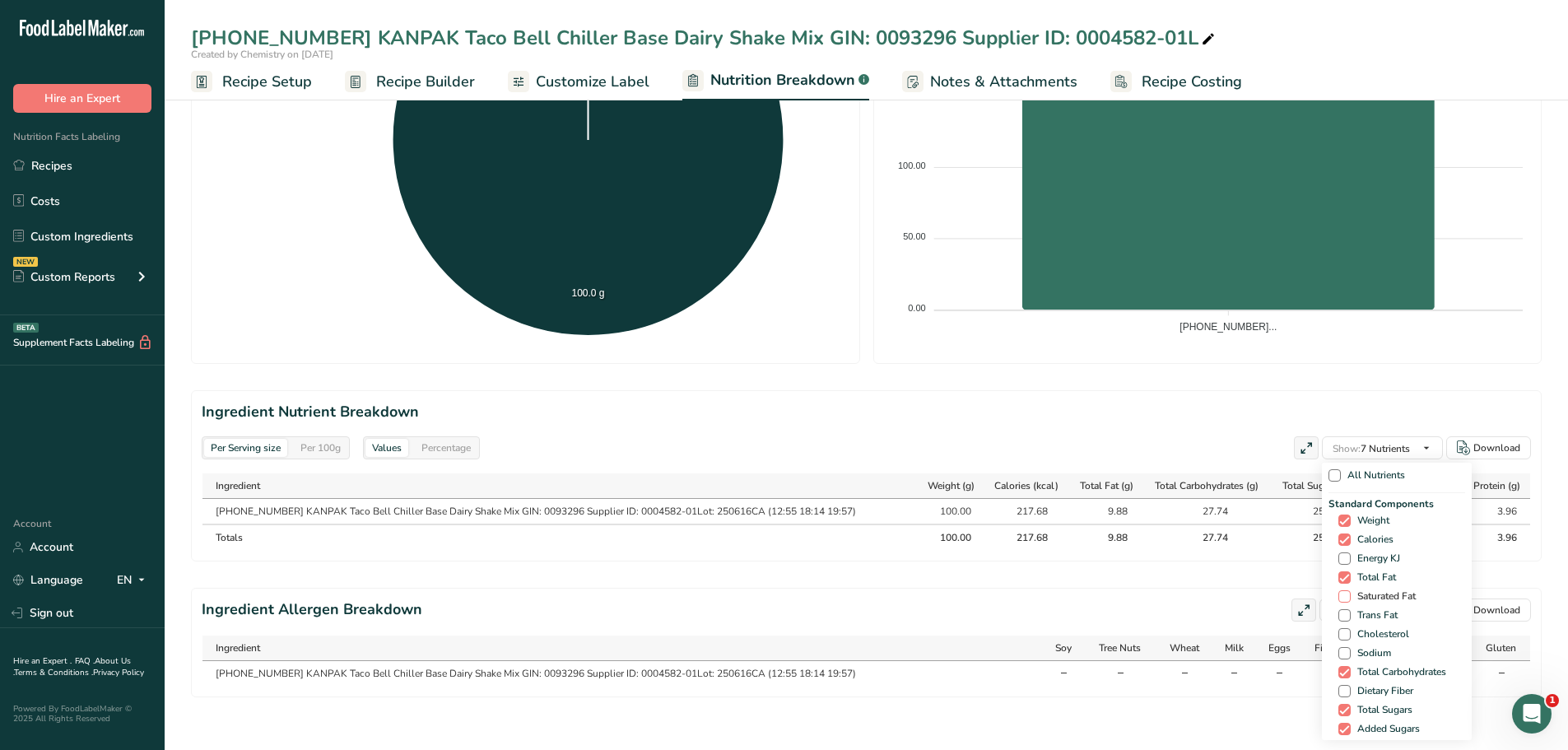
click at [1338, 590] on span at bounding box center [1344, 596] width 12 height 12
click at [1338, 591] on input "Saturated Fat" at bounding box center [1343, 596] width 11 height 11
checkbox input "true"
click at [1341, 609] on span at bounding box center [1344, 615] width 12 height 12
click at [1341, 610] on input "Trans Fat" at bounding box center [1343, 615] width 11 height 11
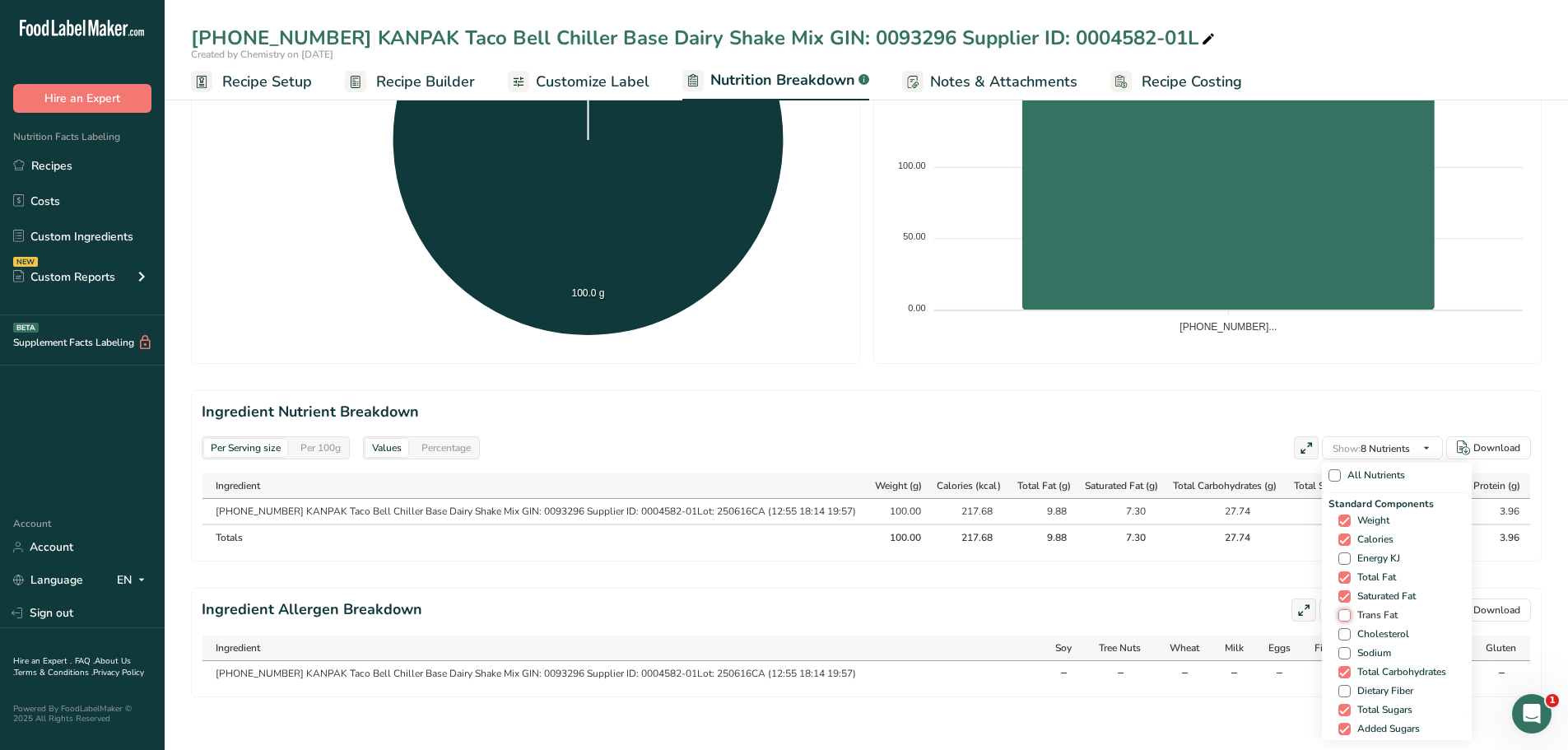
checkbox input "true"
drag, startPoint x: 1339, startPoint y: 607, endPoint x: 1343, endPoint y: 625, distance: 18.4
click at [1340, 628] on span at bounding box center [1344, 634] width 12 height 12
click at [1340, 629] on input "Cholesterol" at bounding box center [1343, 634] width 11 height 11
checkbox input "true"
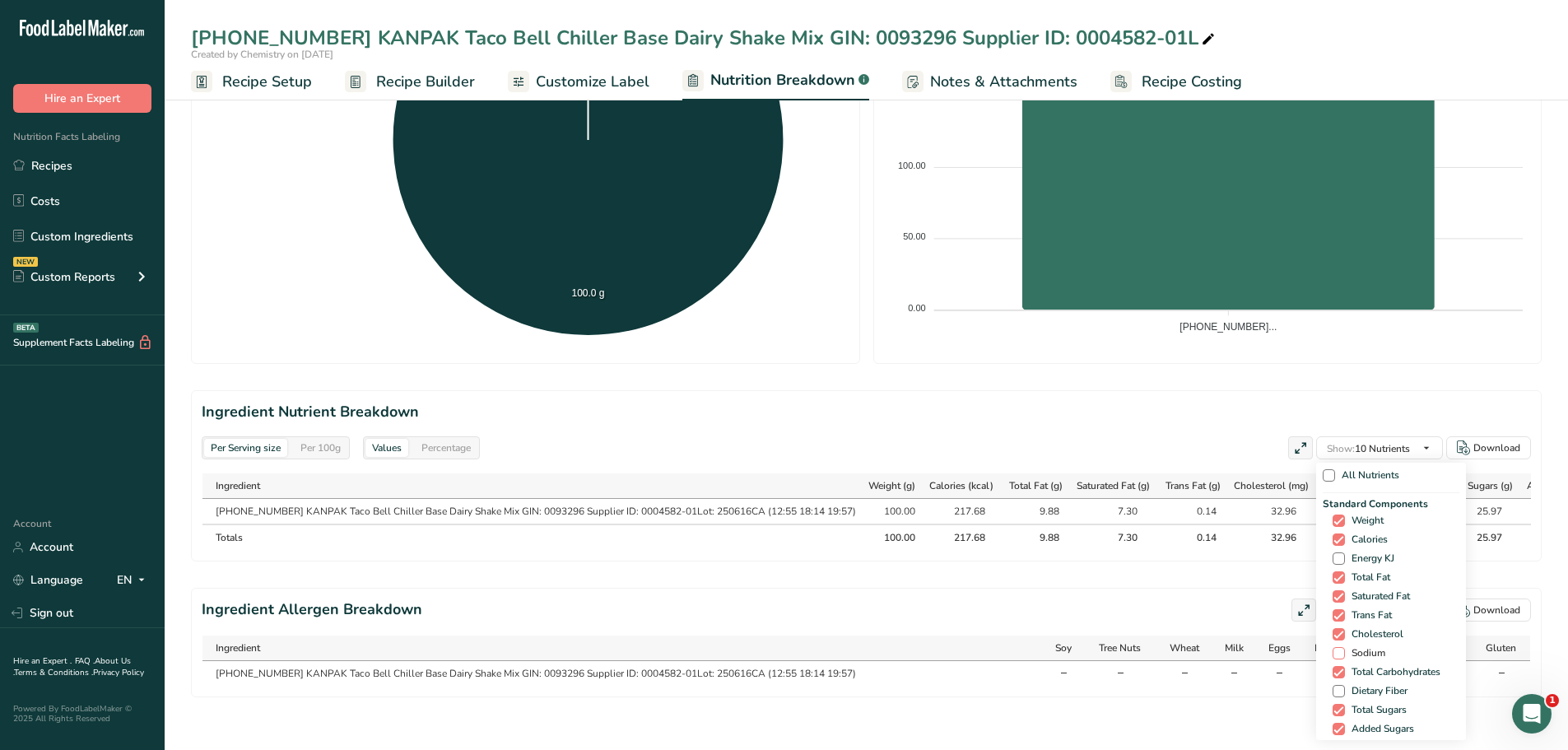
click at [1334, 647] on span at bounding box center [1338, 653] width 12 height 12
click at [1334, 648] on input "Sodium" at bounding box center [1337, 653] width 11 height 11
checkbox input "true"
click at [1333, 685] on span at bounding box center [1338, 691] width 12 height 12
click at [1333, 686] on input "Dietary Fiber" at bounding box center [1337, 691] width 11 height 11
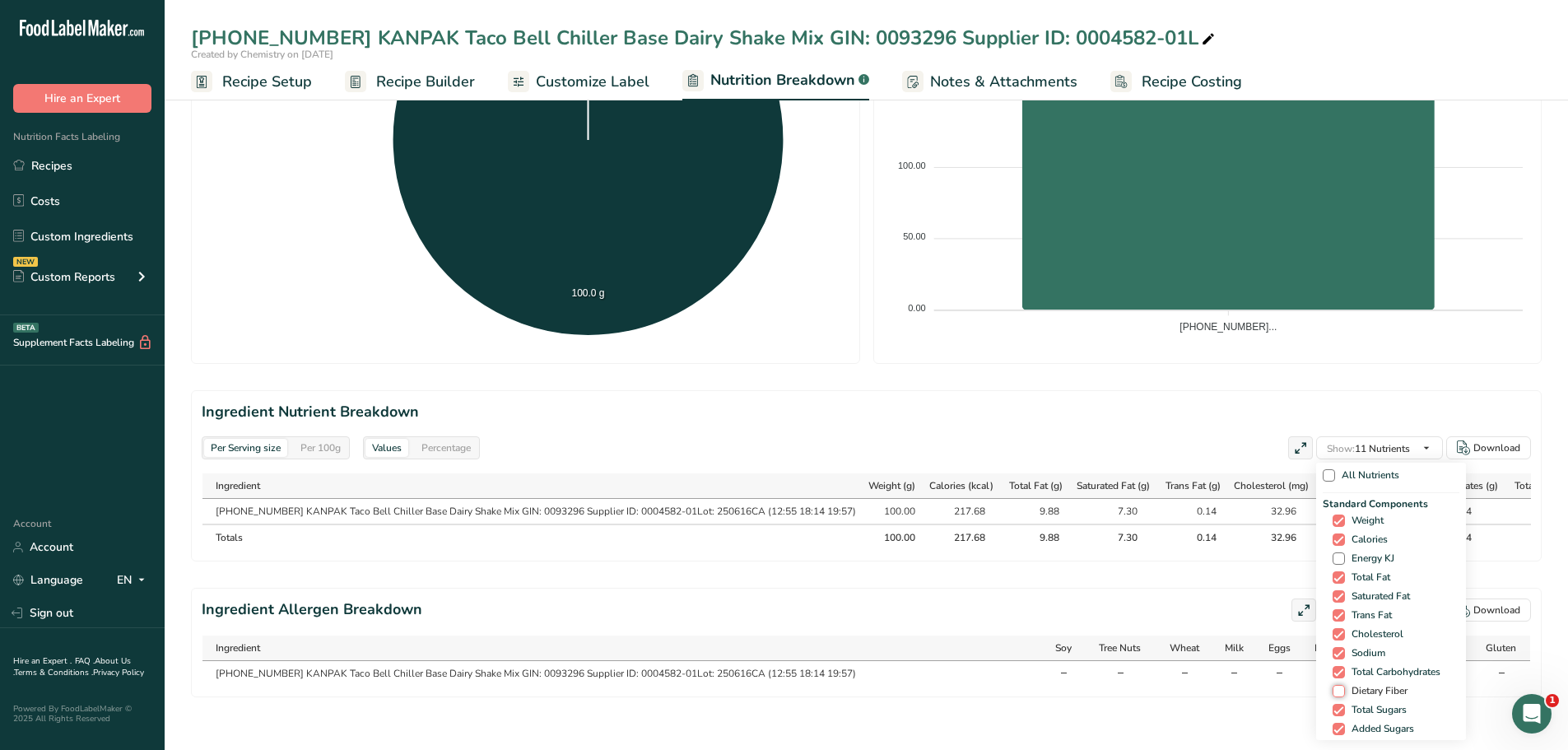
checkbox input "true"
click at [1334, 538] on span at bounding box center [1338, 544] width 12 height 12
click at [1334, 539] on input "[MEDICAL_DATA]" at bounding box center [1337, 544] width 11 height 11
checkbox input "true"
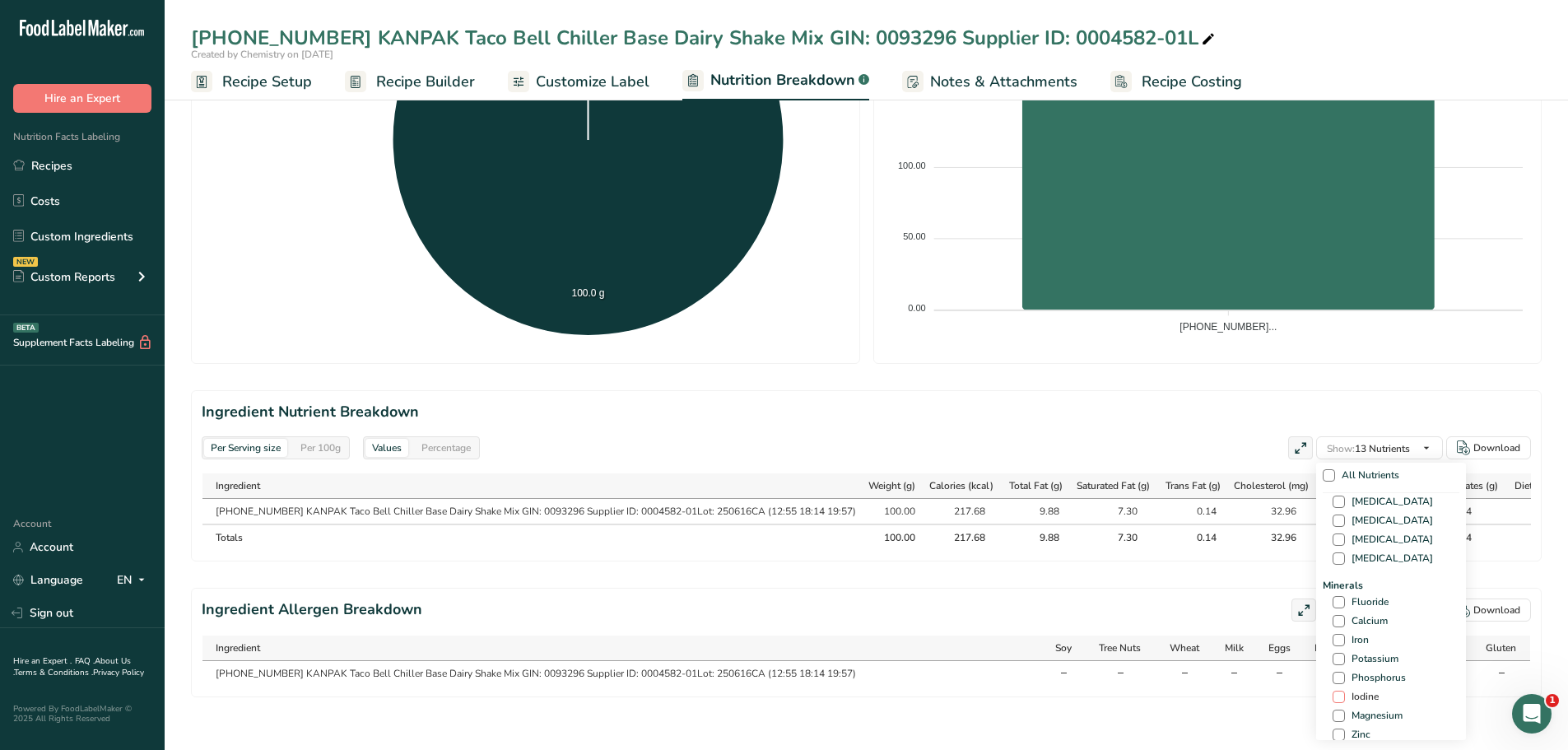
scroll to position [576, 0]
click at [1335, 555] on span at bounding box center [1338, 561] width 12 height 12
click at [1335, 556] on input "Calcium" at bounding box center [1337, 561] width 11 height 11
checkbox input "true"
click at [1332, 574] on span at bounding box center [1338, 580] width 12 height 12
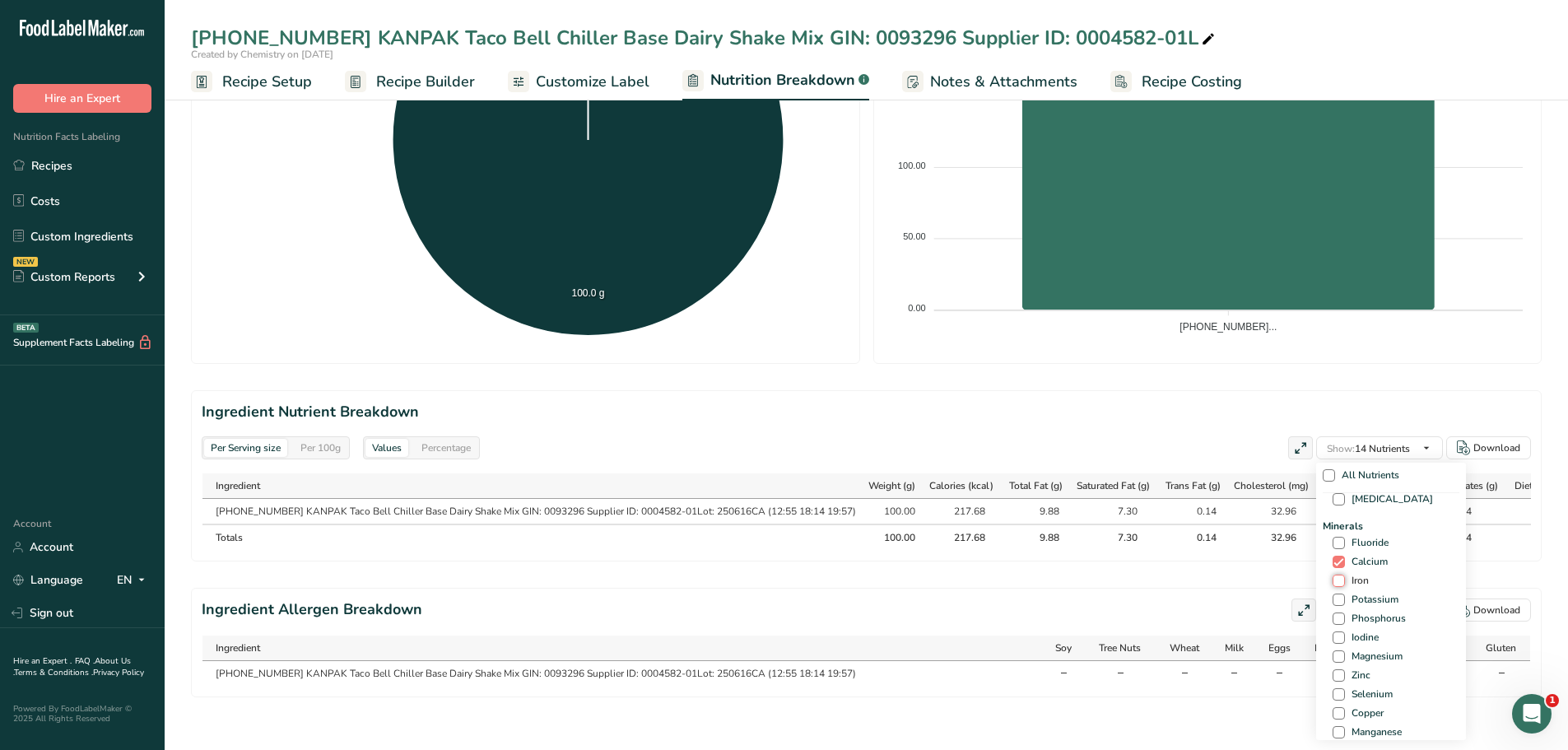
click at [1332, 575] on input "Iron" at bounding box center [1337, 580] width 11 height 11
checkbox input "true"
click at [1332, 593] on span at bounding box center [1338, 599] width 12 height 12
click at [1332, 594] on input "Potassium" at bounding box center [1337, 599] width 11 height 11
checkbox input "true"
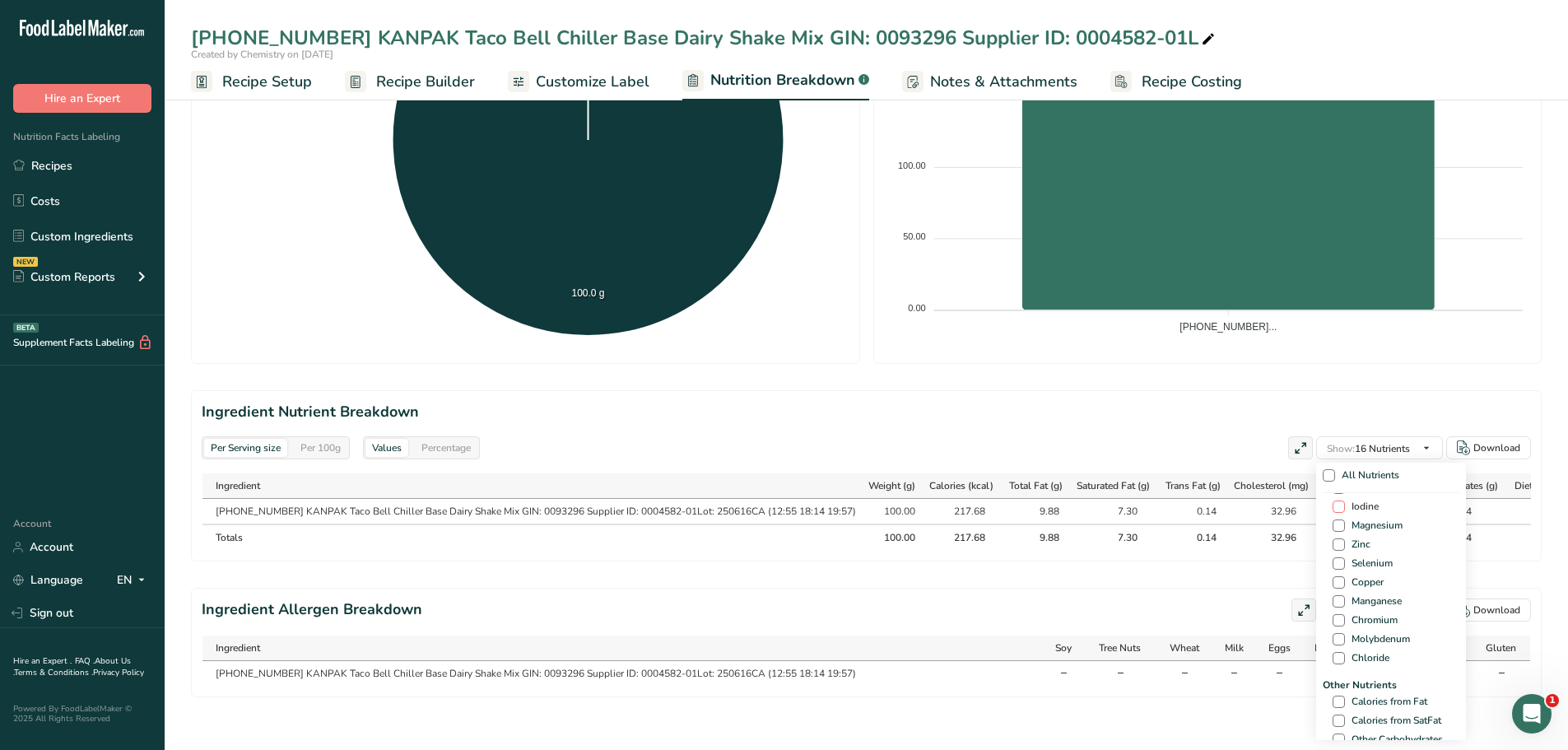
scroll to position [741, 0]
click at [1332, 662] on span at bounding box center [1338, 667] width 12 height 12
click at [1332, 663] on input "Calories from Fat" at bounding box center [1337, 667] width 11 height 11
checkbox input "true"
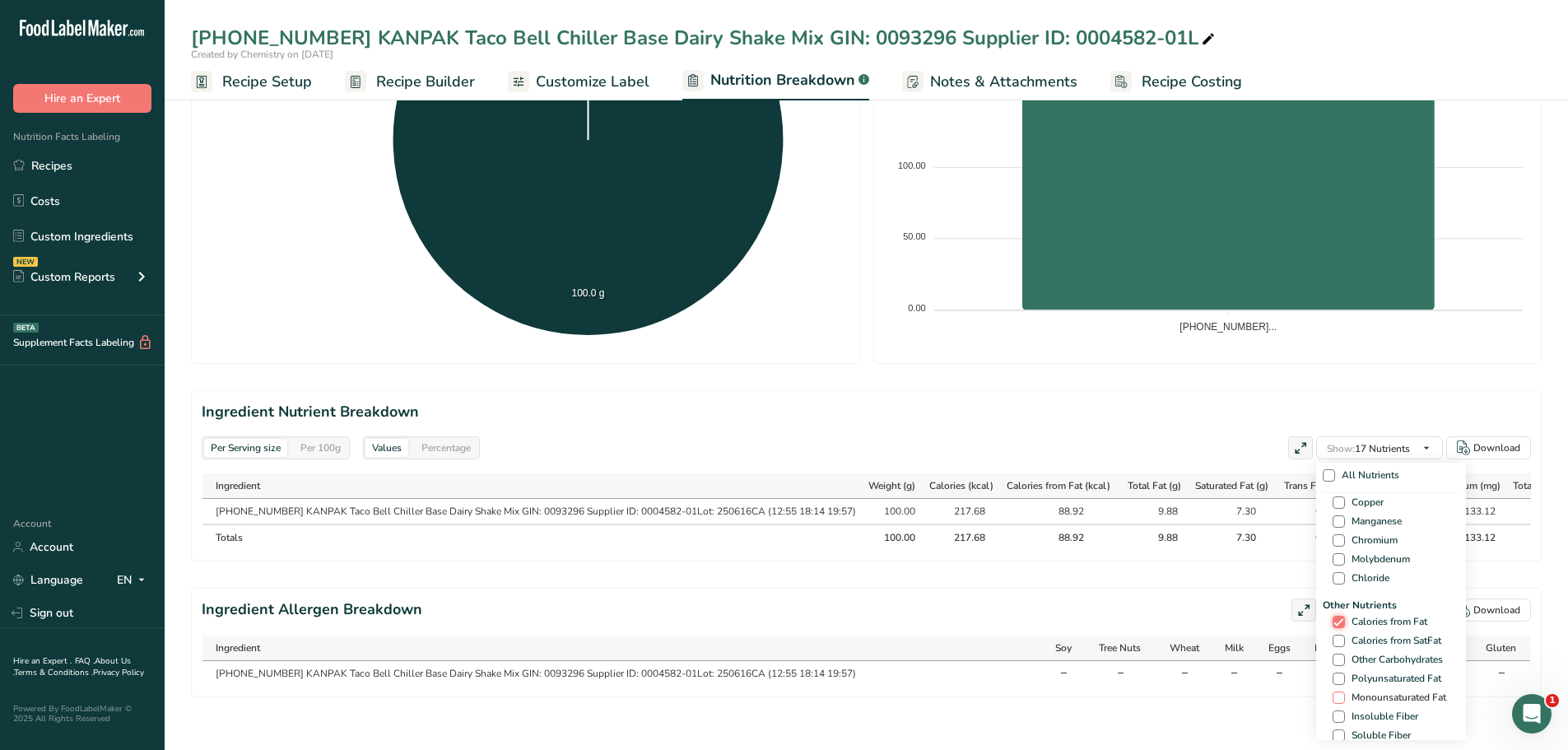
scroll to position [823, 0]
click at [1335, 636] on span at bounding box center [1338, 642] width 12 height 12
click at [1335, 637] on input "Polyunsaturated Fat" at bounding box center [1337, 642] width 11 height 11
checkbox input "true"
click at [1334, 655] on span at bounding box center [1338, 661] width 12 height 12
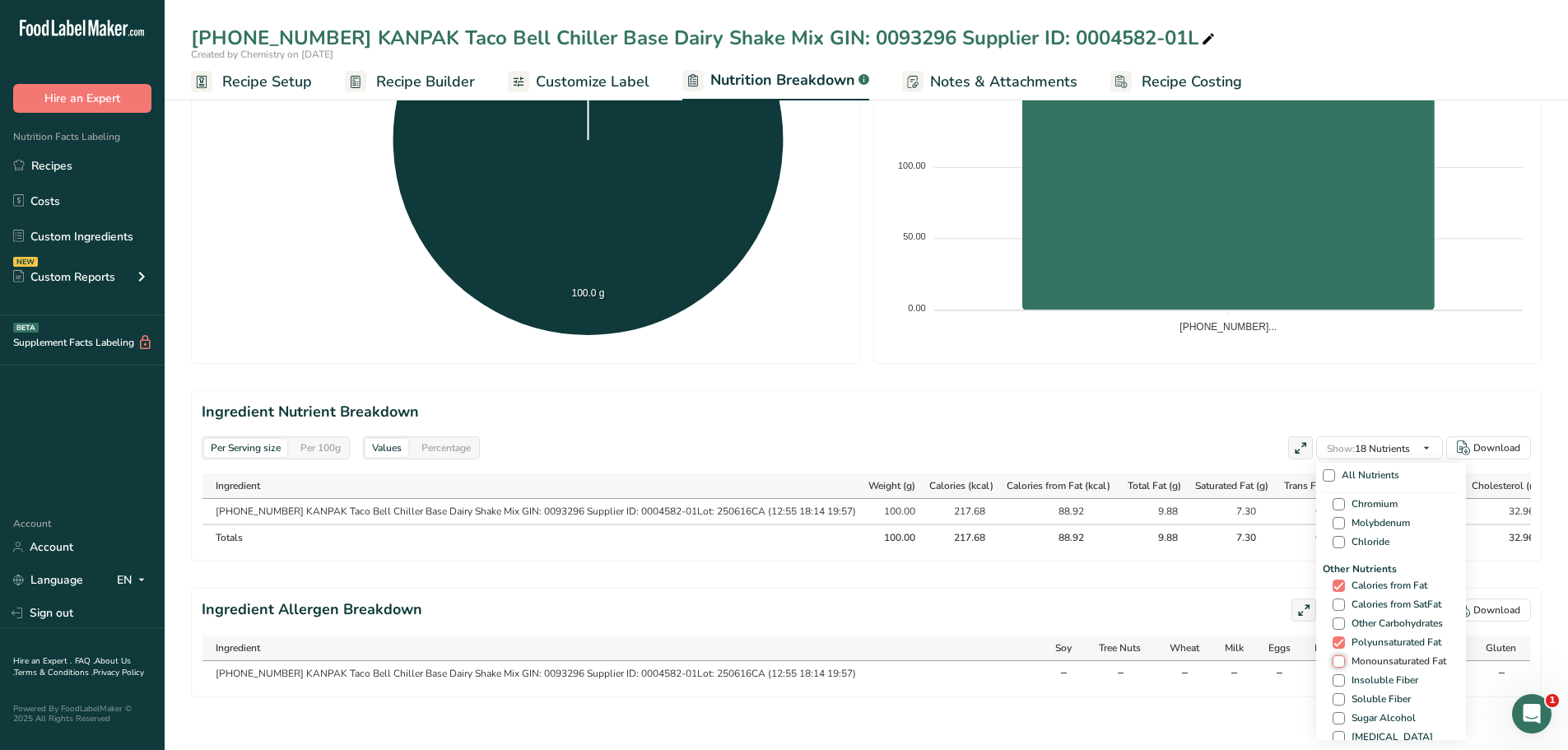
click at [1334, 656] on input "Monounsaturated Fat" at bounding box center [1337, 661] width 11 height 11
checkbox input "true"
click at [1337, 652] on span at bounding box center [1338, 658] width 12 height 12
click at [1337, 653] on input "Ash" at bounding box center [1337, 658] width 11 height 11
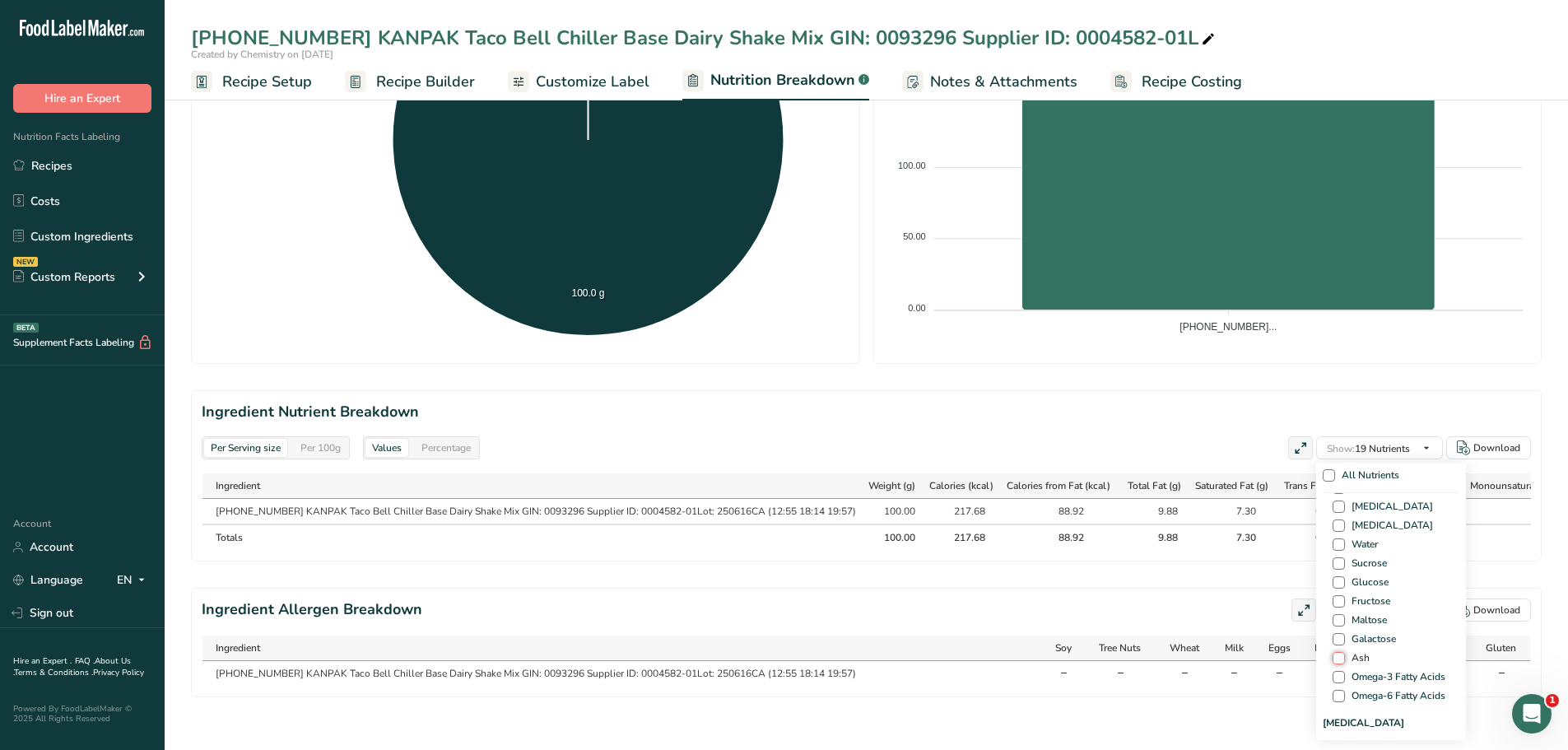
checkbox input "true"
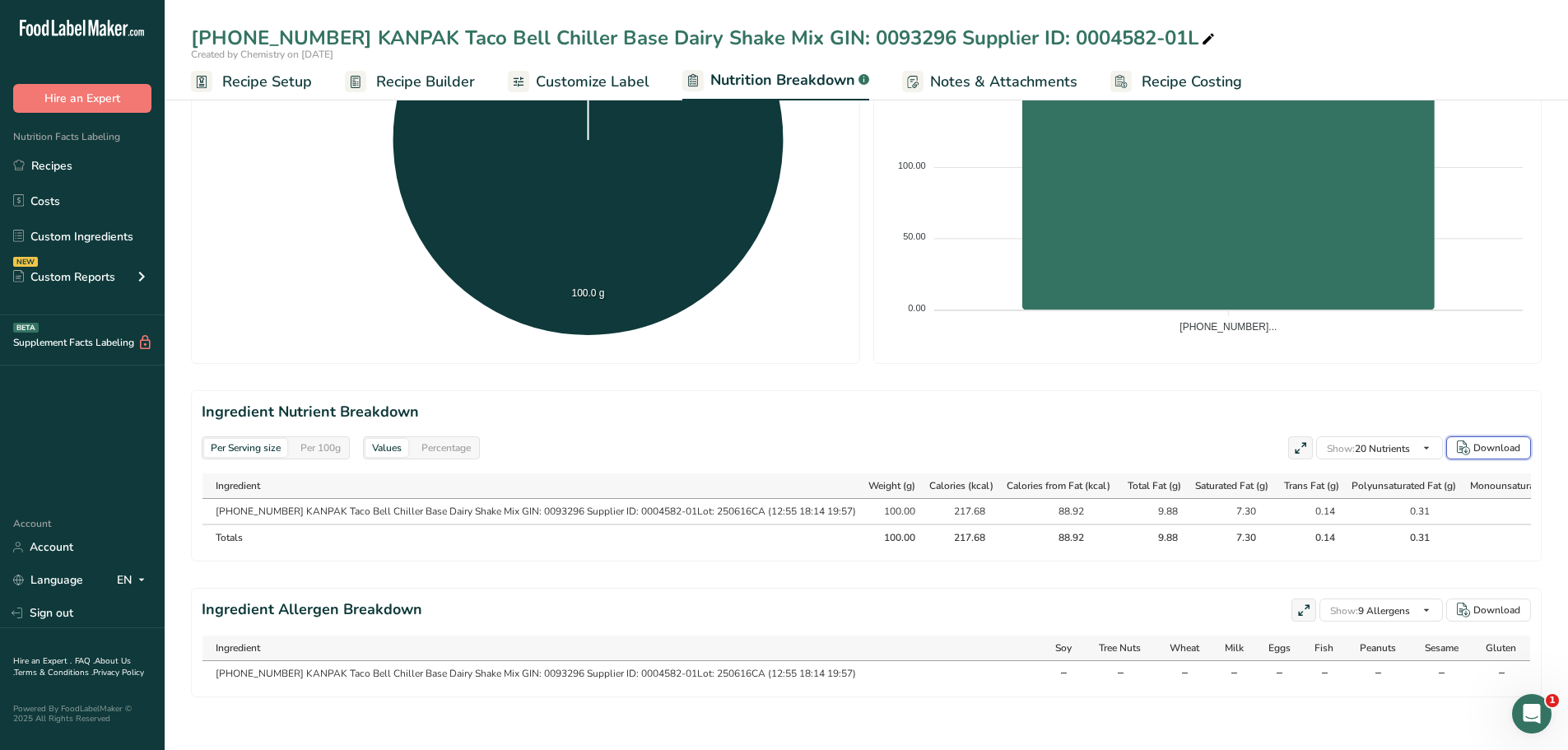
click at [1509, 441] on div "Download" at bounding box center [1496, 448] width 47 height 15
click at [274, 78] on span "Recipe Setup" at bounding box center [266, 82] width 90 height 22
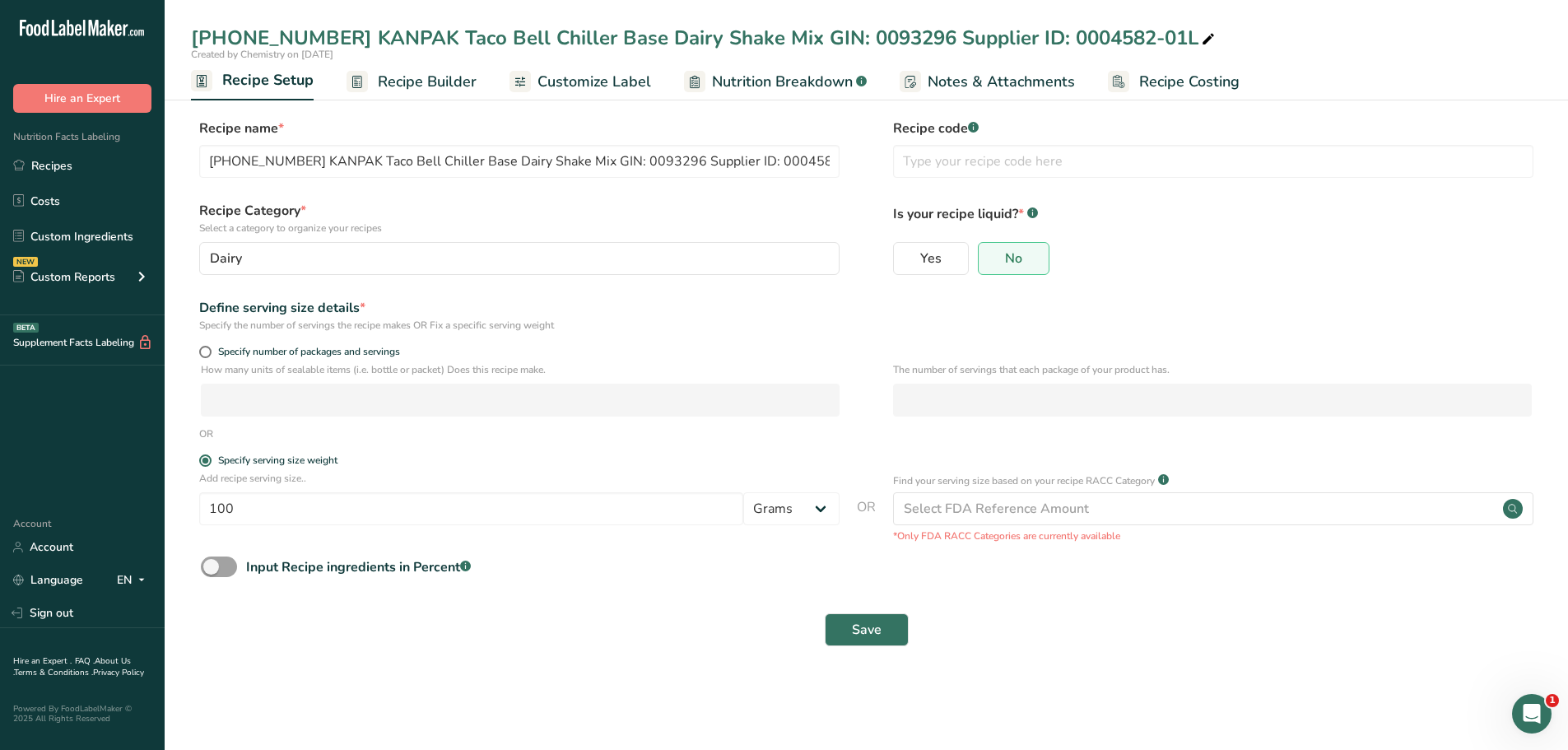
click at [267, 84] on span "Recipe Setup" at bounding box center [267, 80] width 92 height 22
click at [265, 507] on input "100" at bounding box center [470, 509] width 544 height 33
type input "1"
click at [814, 510] on select "Grams kg mg mcg lb oz l mL fl oz tbsp tsp cup qt gallon" at bounding box center [791, 509] width 97 height 33
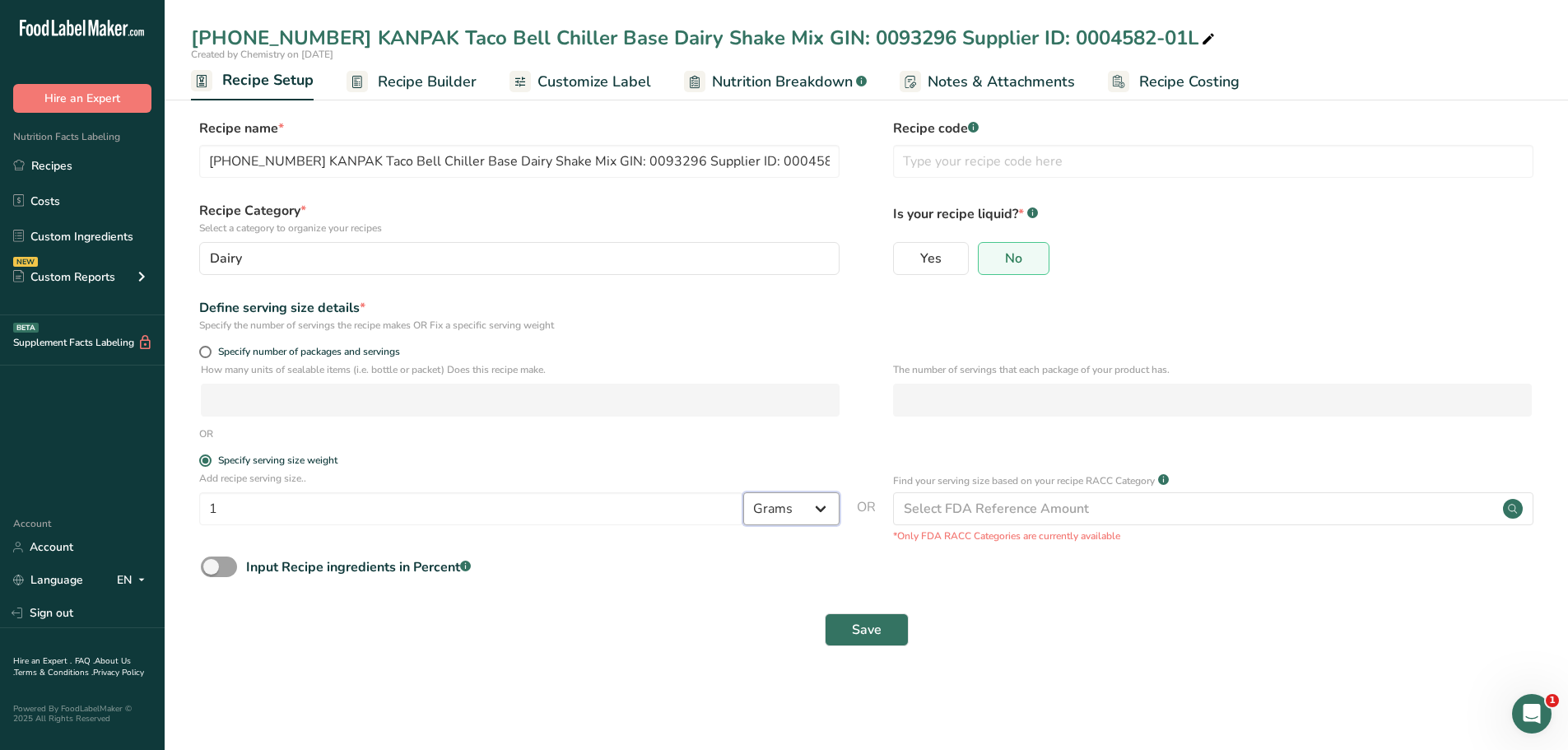
select select "18"
click at [743, 493] on select "Grams kg mg mcg lb oz l mL fl oz tbsp tsp cup qt gallon" at bounding box center [791, 509] width 97 height 33
select select "22"
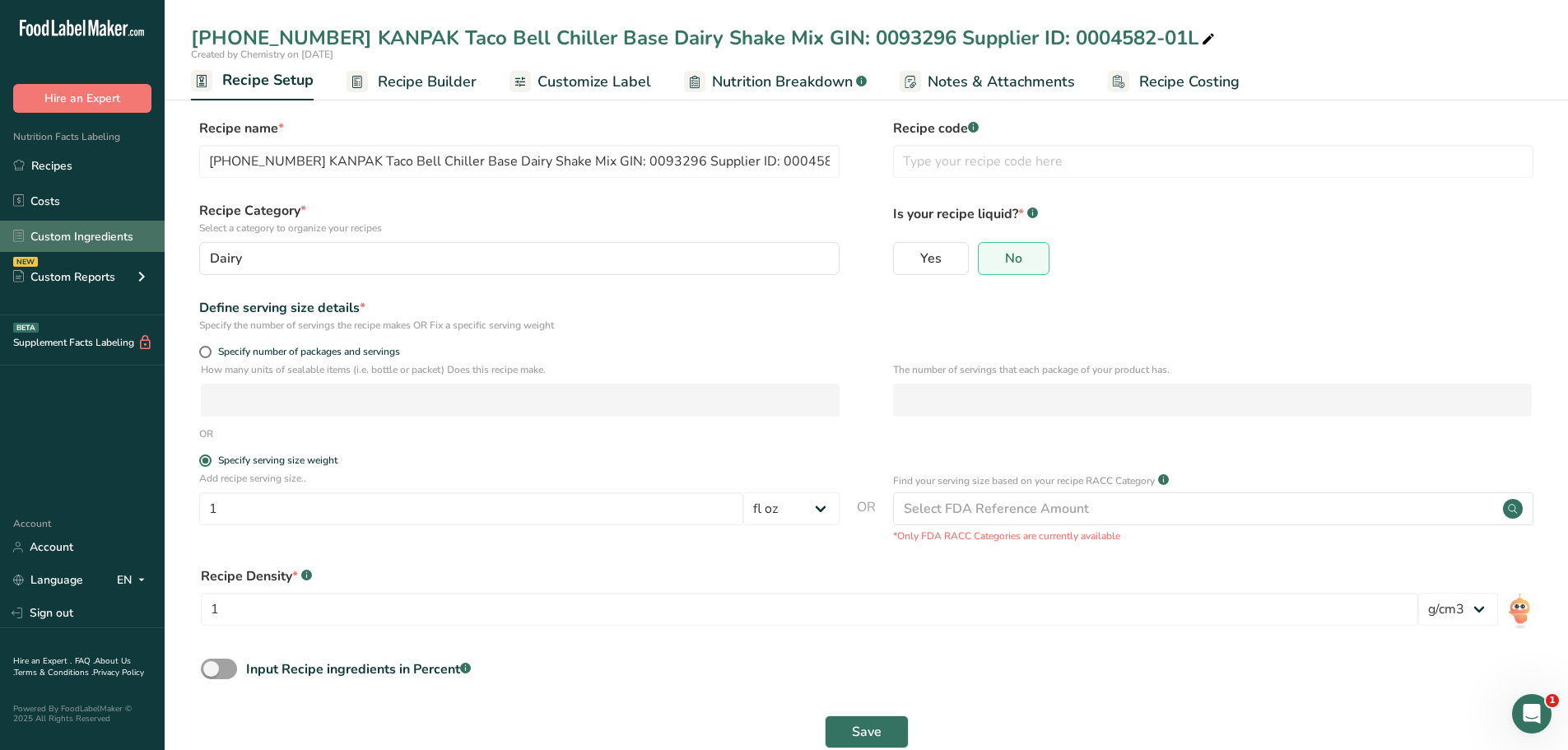
click at [104, 244] on link "Custom Ingredients" at bounding box center [82, 236] width 165 height 31
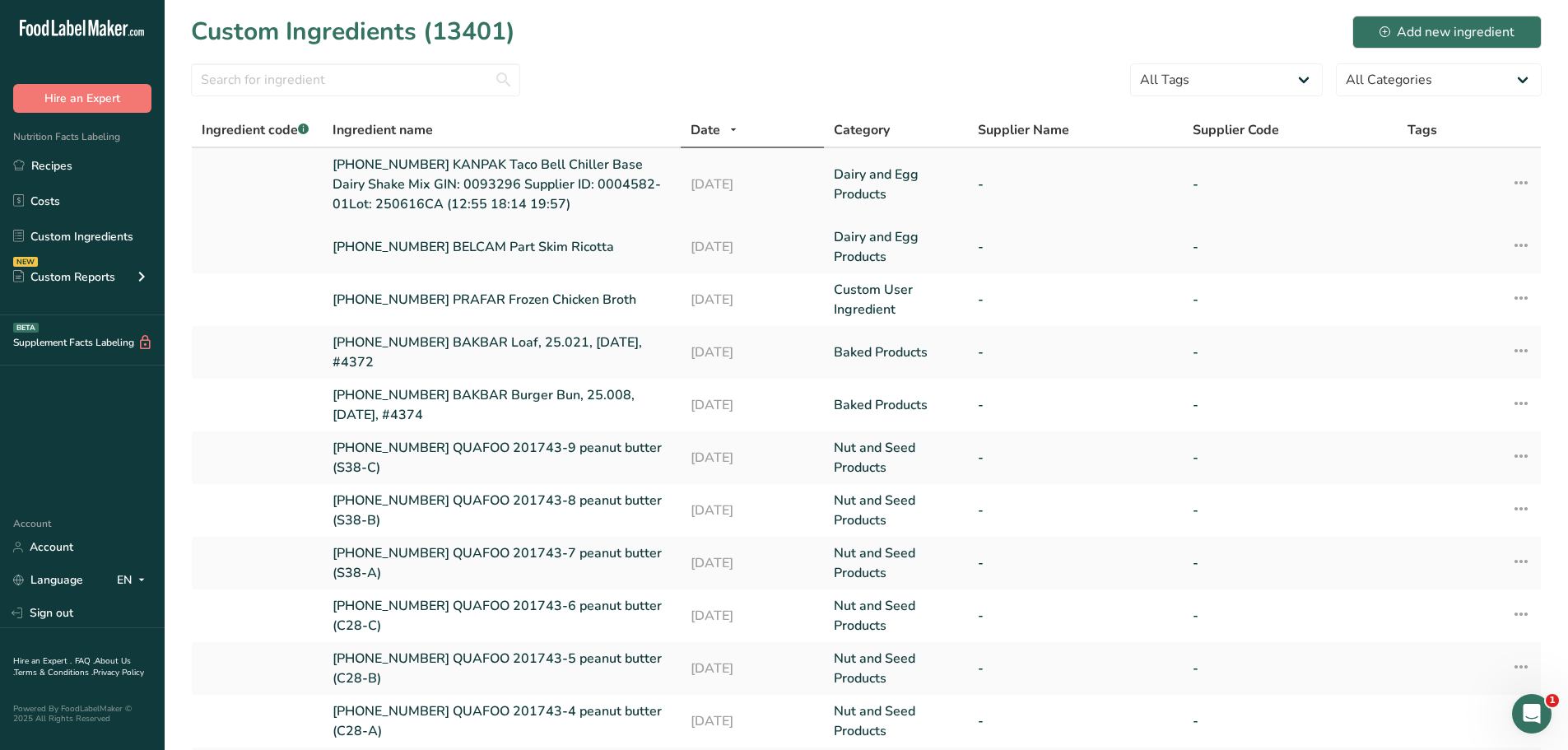
click at [454, 184] on link "[PHONE_NUMBER] KANPAK Taco Bell Chiller Base Dairy Shake Mix GIN: 0093296 Suppl…" at bounding box center [501, 185] width 338 height 59
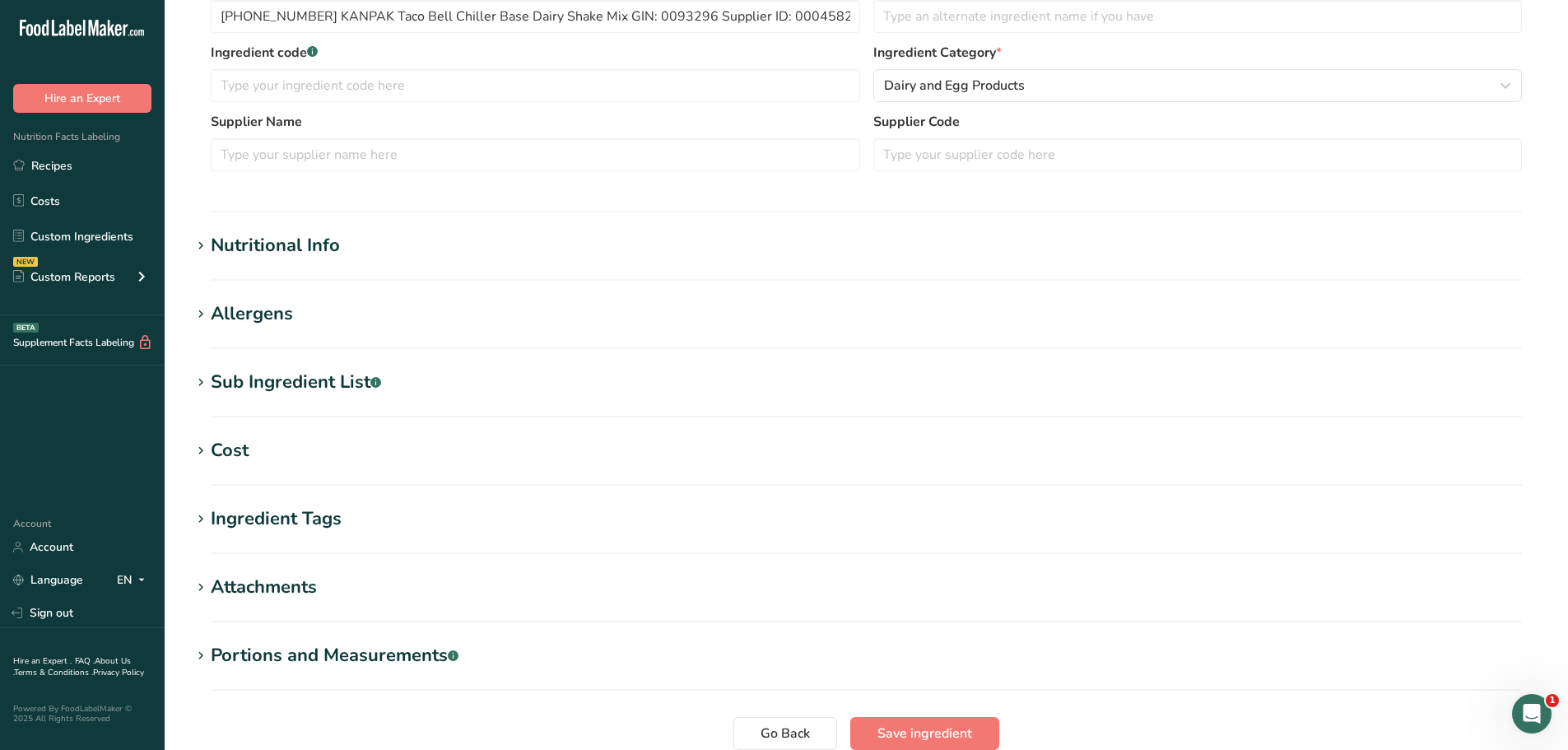
scroll to position [412, 0]
click at [382, 659] on div "Portions and Measurements .a-a{fill:#347362;}.b-a{fill:#fff;}" at bounding box center [334, 653] width 247 height 27
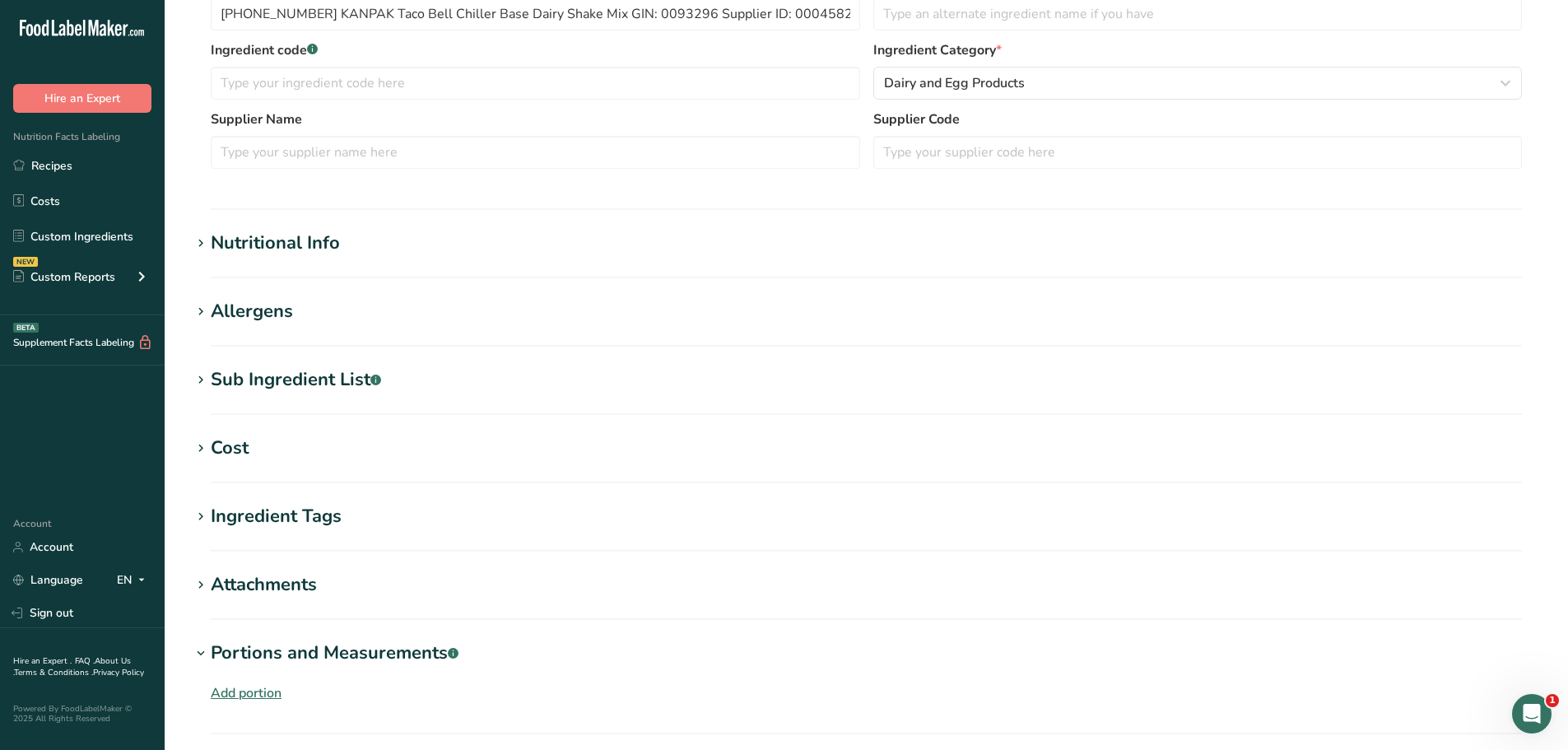
click at [271, 692] on div "Add portion" at bounding box center [246, 693] width 71 height 20
click at [77, 247] on link "Custom Ingredients" at bounding box center [82, 236] width 165 height 31
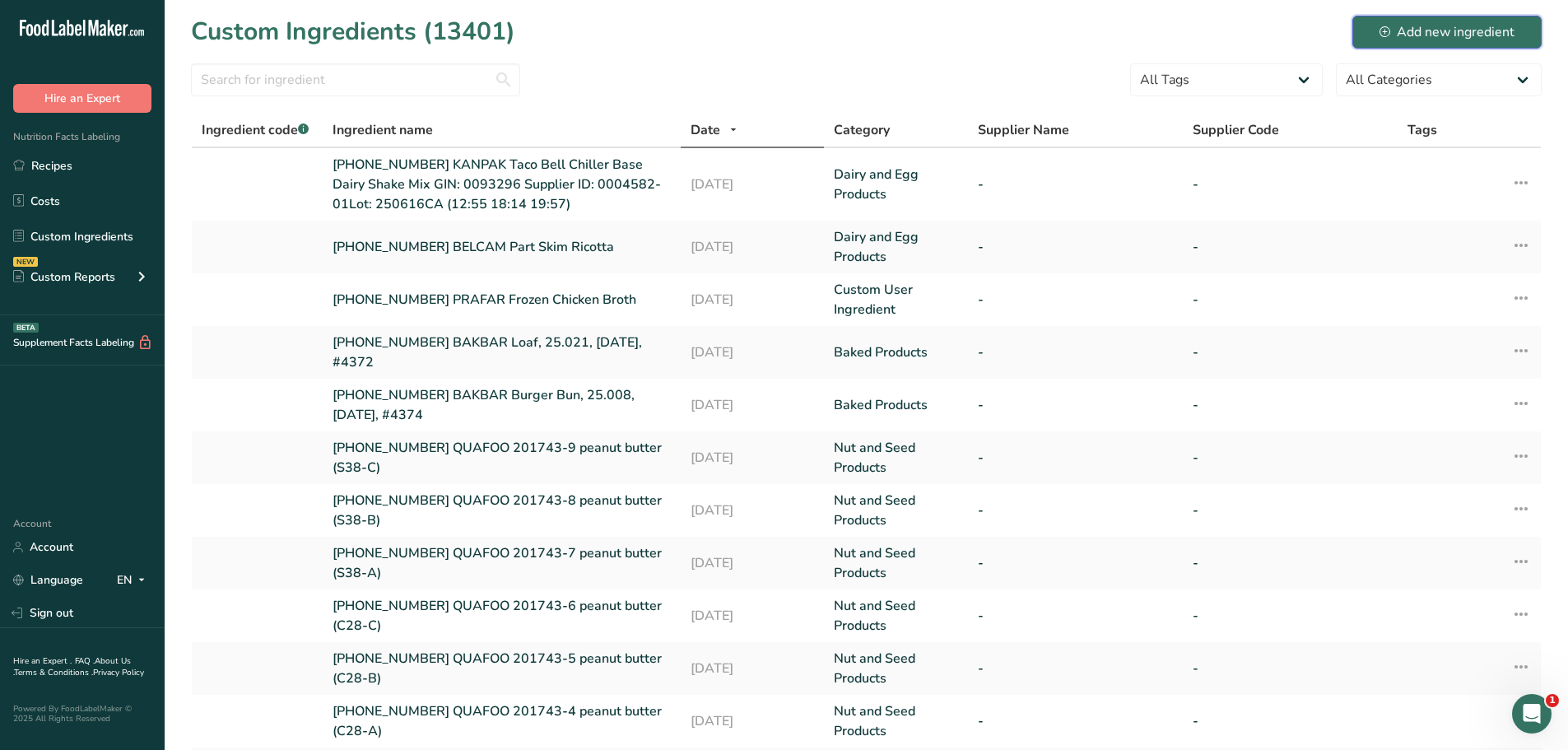
click at [1422, 35] on div "Add new ingredient" at bounding box center [1447, 32] width 135 height 20
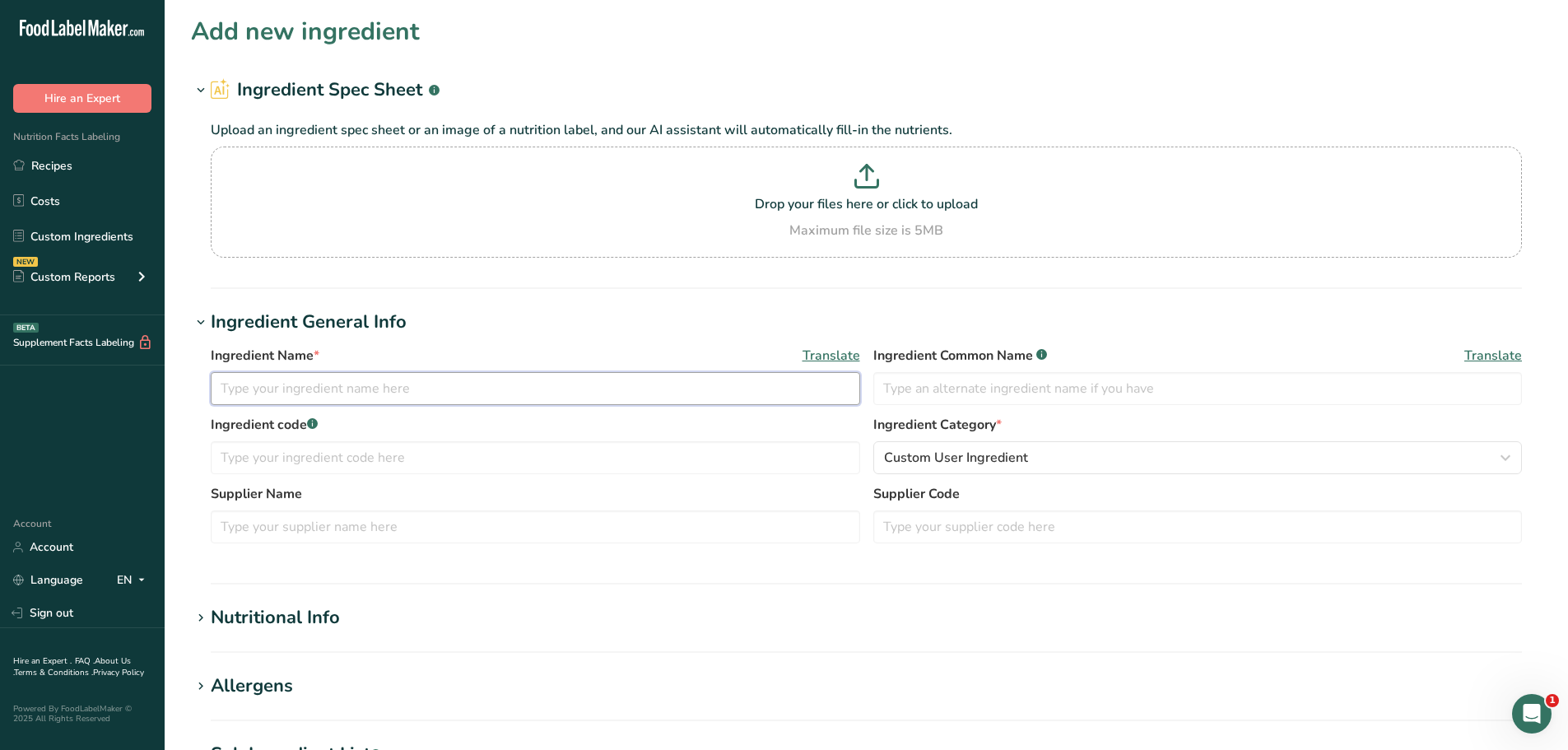
click at [605, 393] on input "text" at bounding box center [534, 389] width 649 height 33
click at [413, 386] on input "[PHONE_NUMBER] STAF23" at bounding box center [534, 389] width 649 height 33
paste input "47001 – [DATE]- Chipotle SV Barbacoa"
type input "[PHONE_NUMBER] STAF23 47001 – [DATE]- Chipotle SV Barbacoa"
click at [922, 456] on span "Custom User Ingredient" at bounding box center [956, 458] width 144 height 20
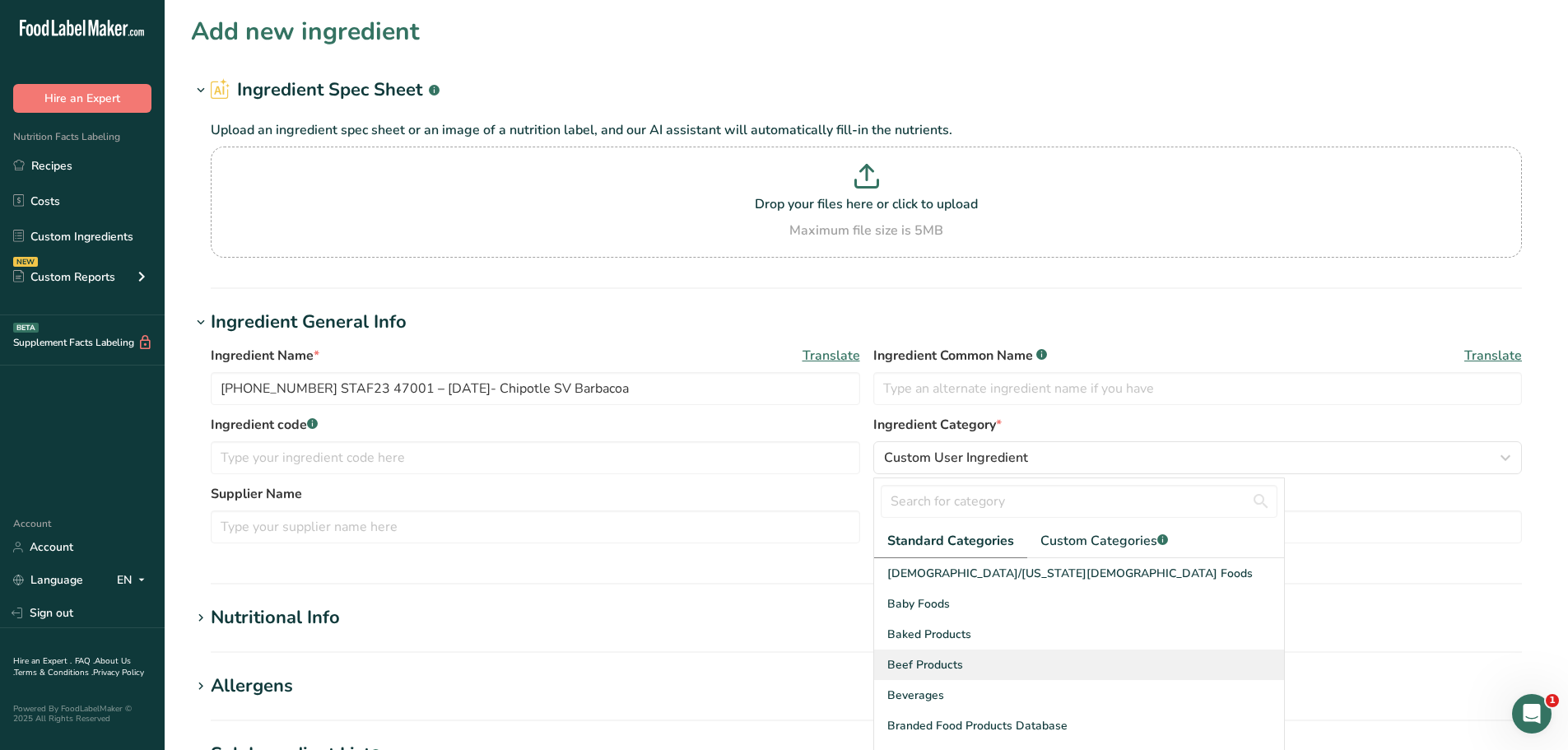
click at [952, 662] on span "Beef Products" at bounding box center [925, 664] width 76 height 17
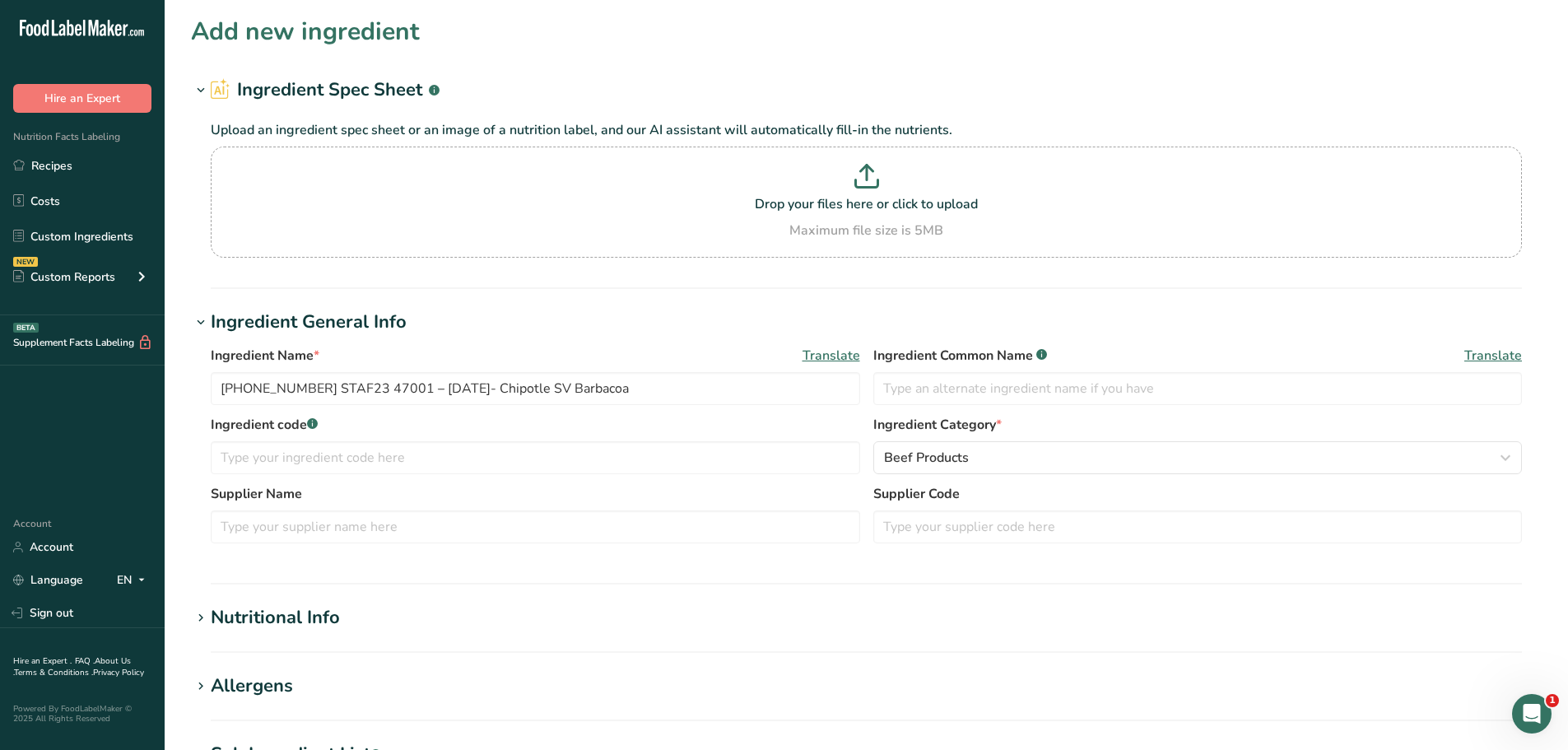
click at [287, 618] on div "Nutritional Info" at bounding box center [275, 617] width 129 height 27
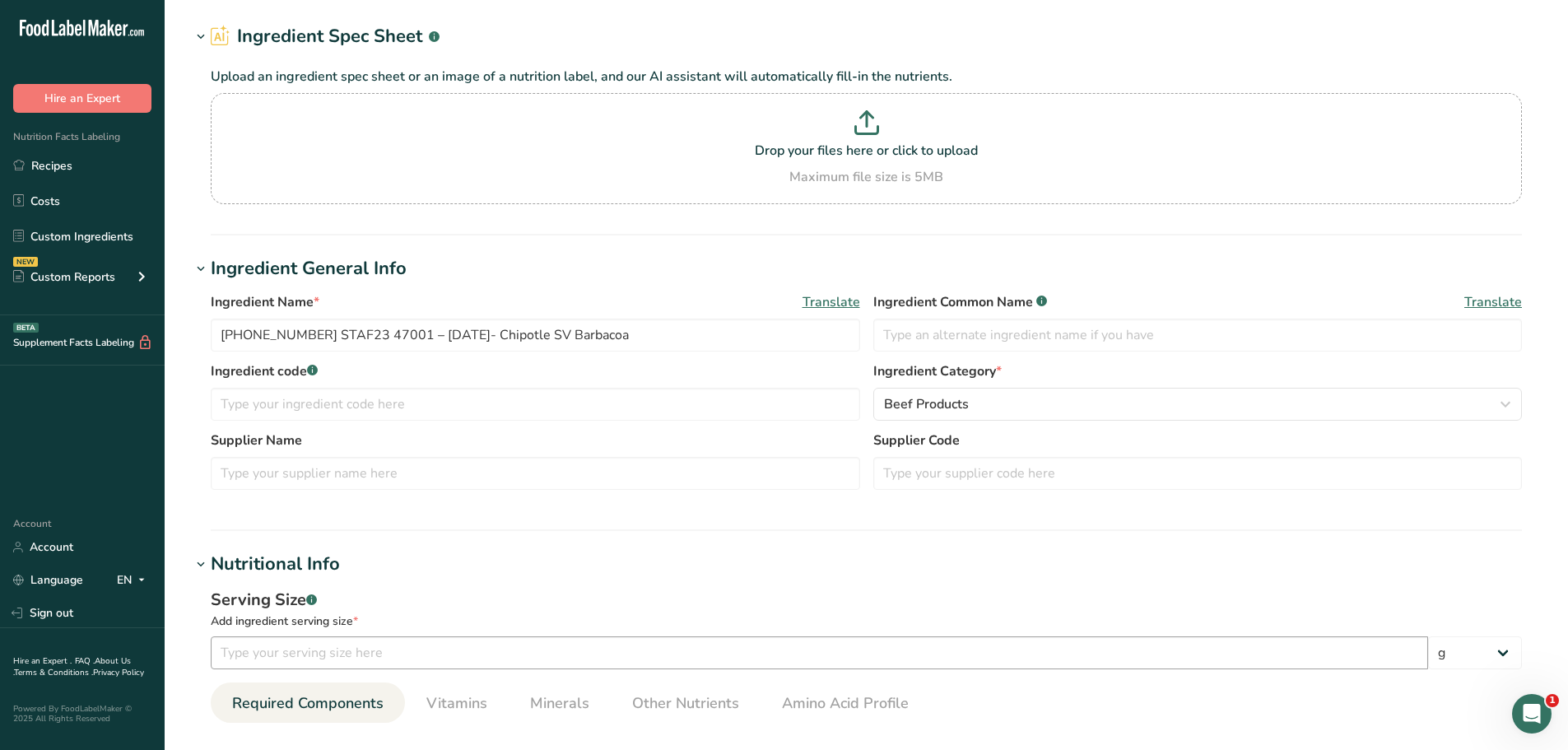
scroll to position [83, 0]
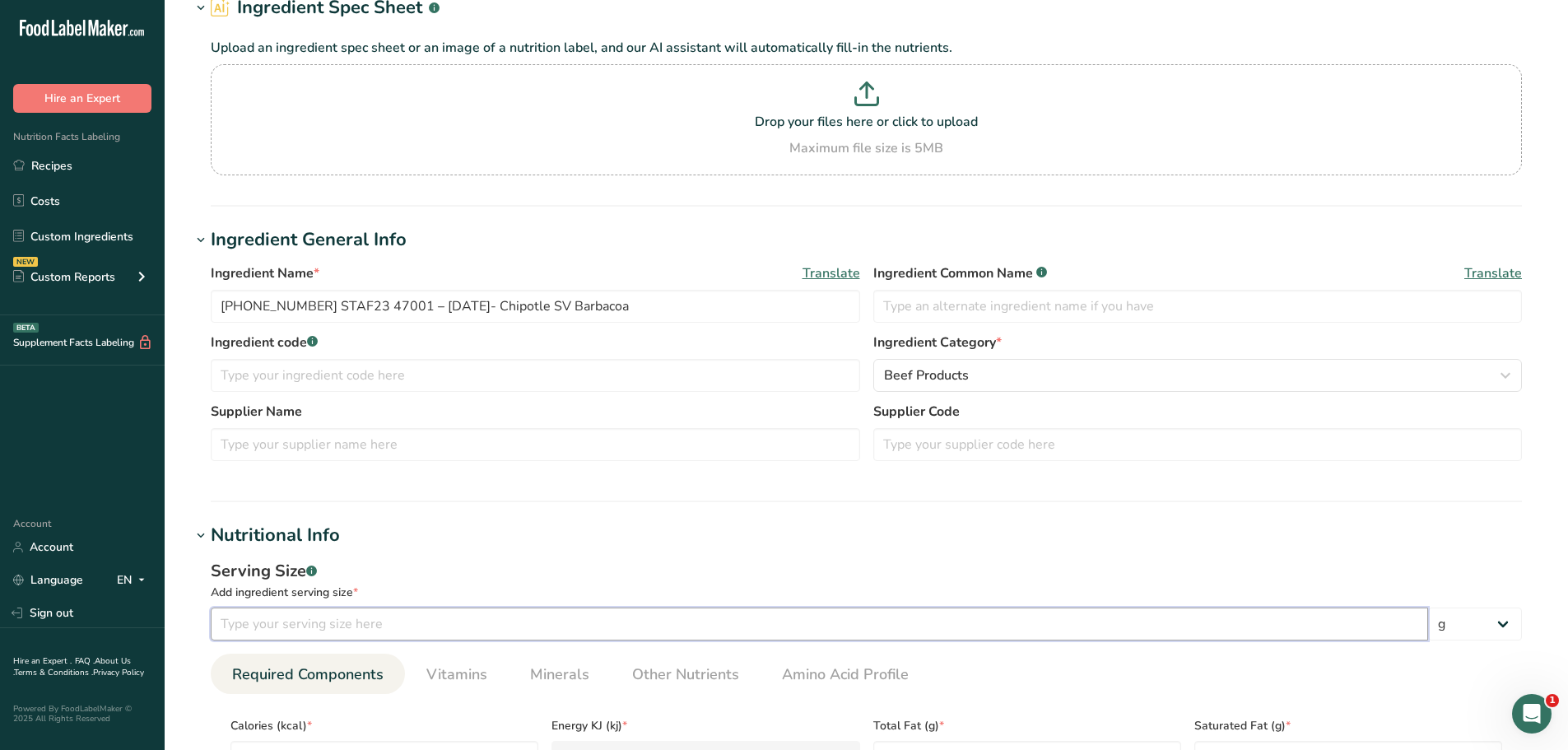
click at [305, 614] on input "number" at bounding box center [819, 624] width 1217 height 33
type input "100"
click at [436, 530] on h1 "Nutritional Info" at bounding box center [865, 535] width 1350 height 27
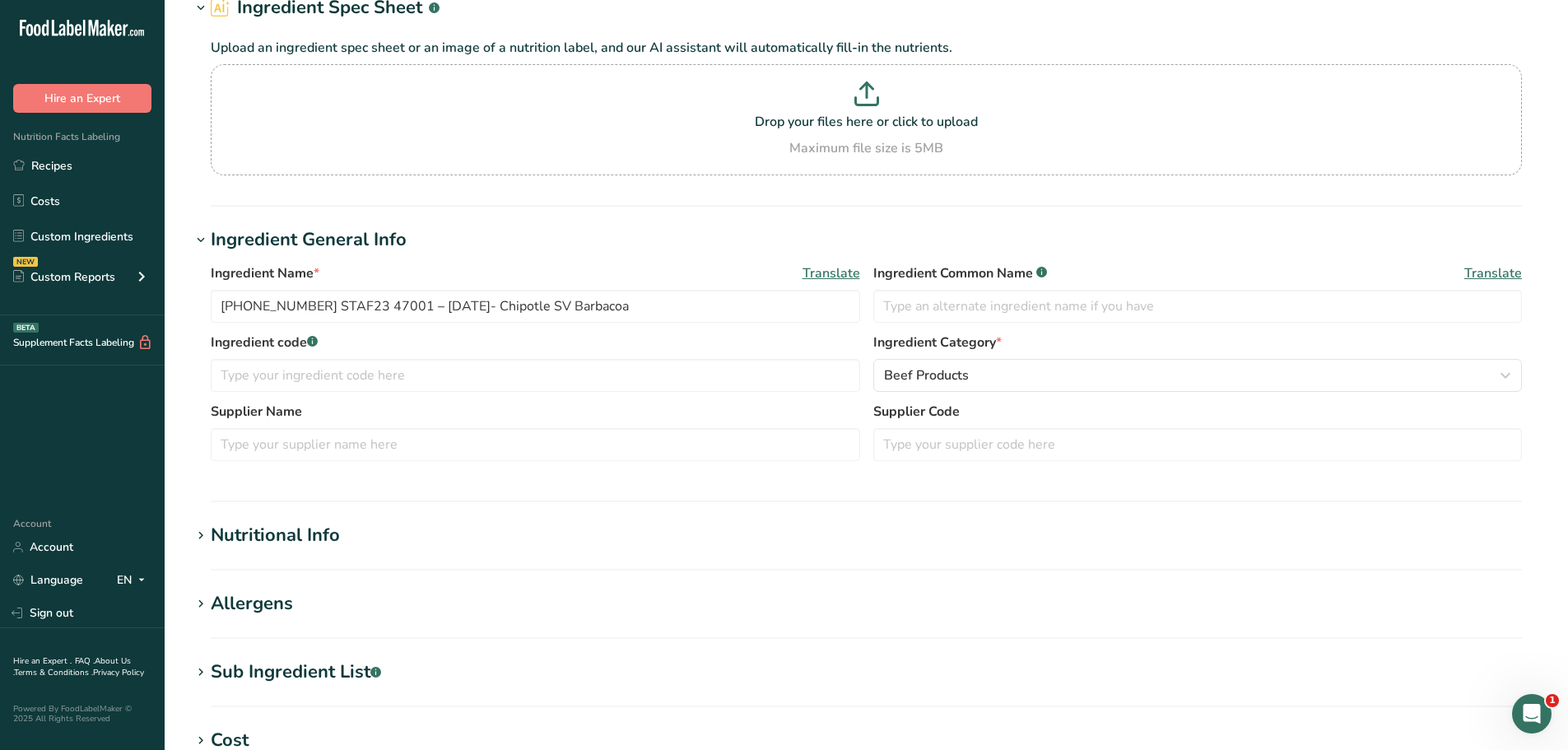
click at [312, 534] on div "Nutritional Info" at bounding box center [275, 535] width 129 height 27
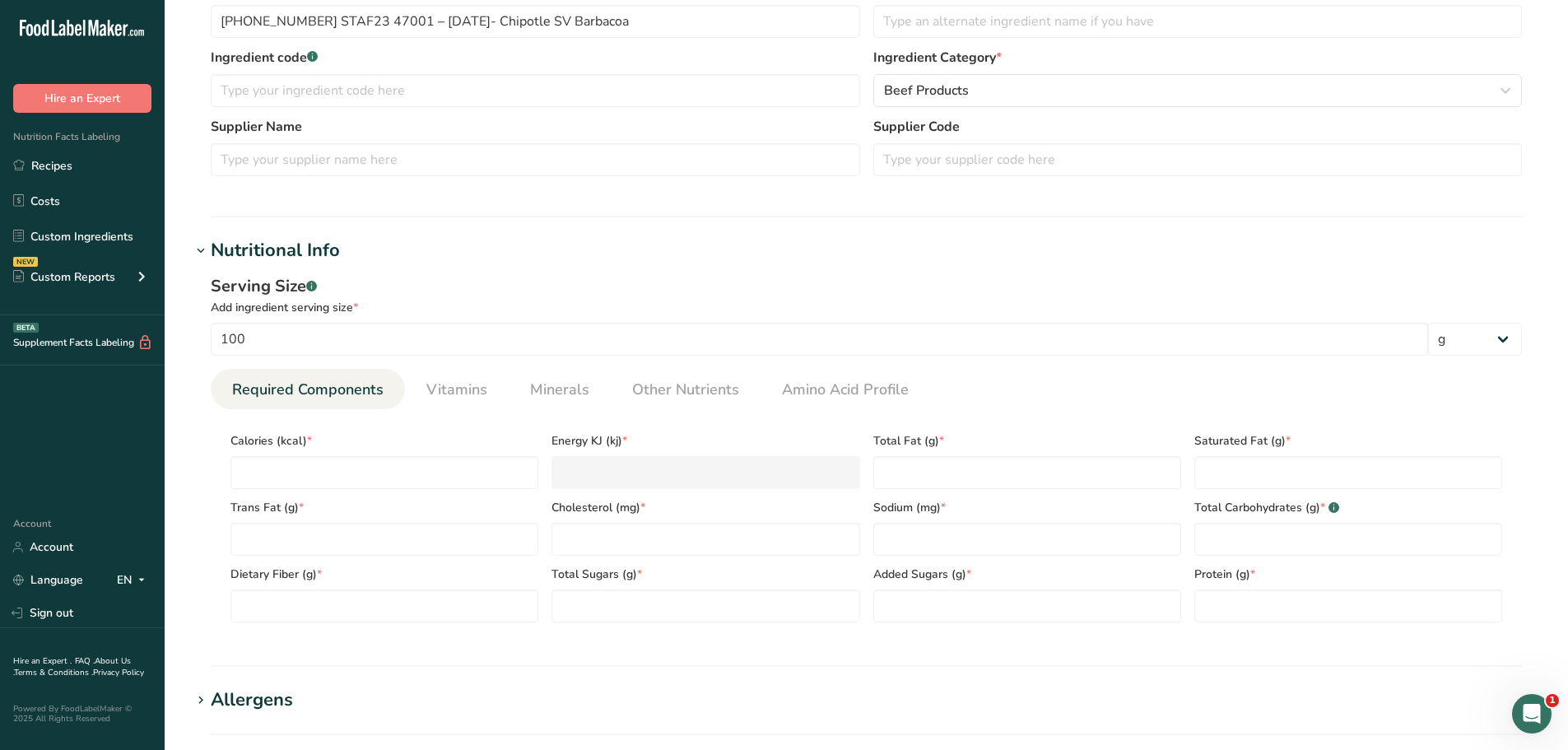
scroll to position [494, 0]
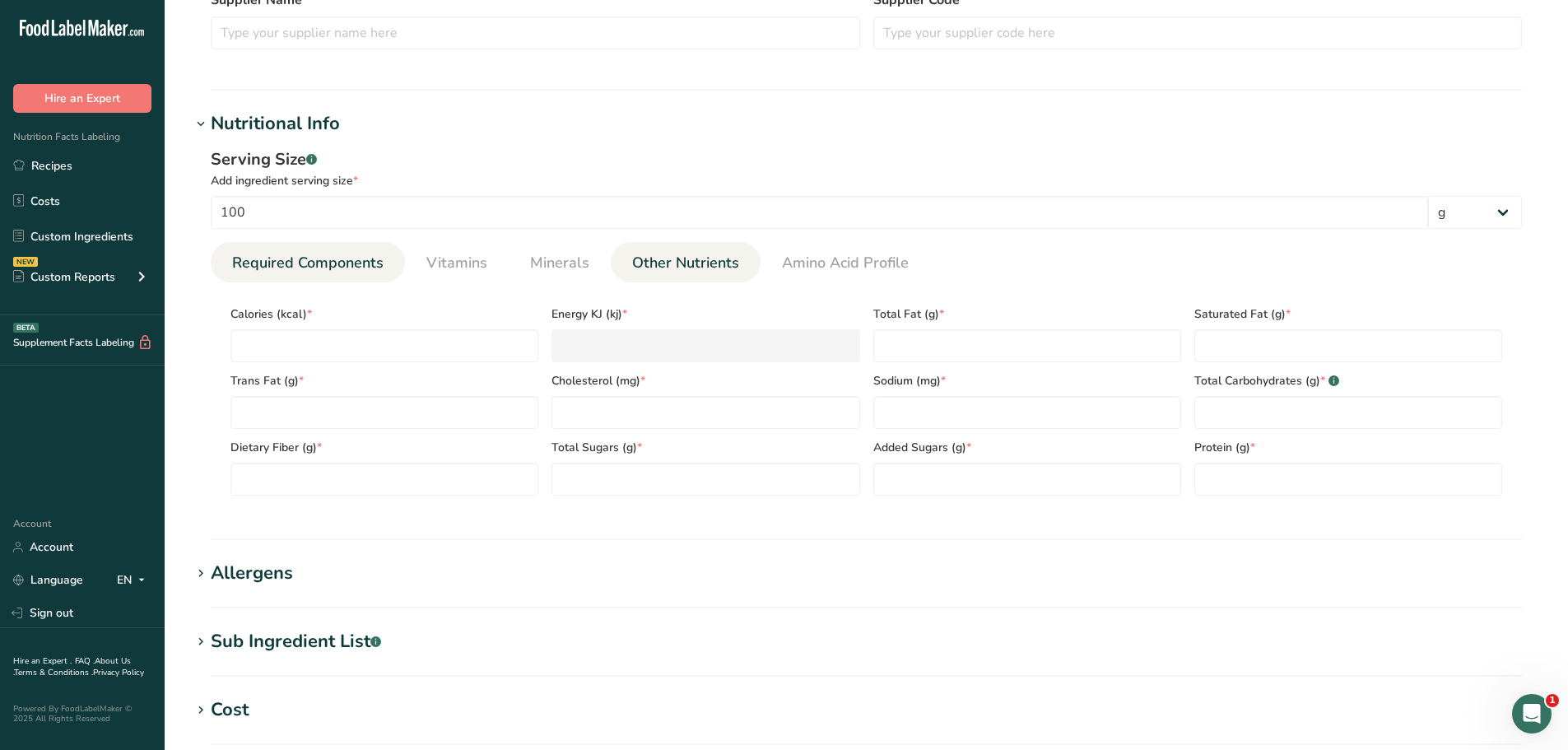
click at [700, 253] on span "Other Nutrients" at bounding box center [685, 262] width 107 height 22
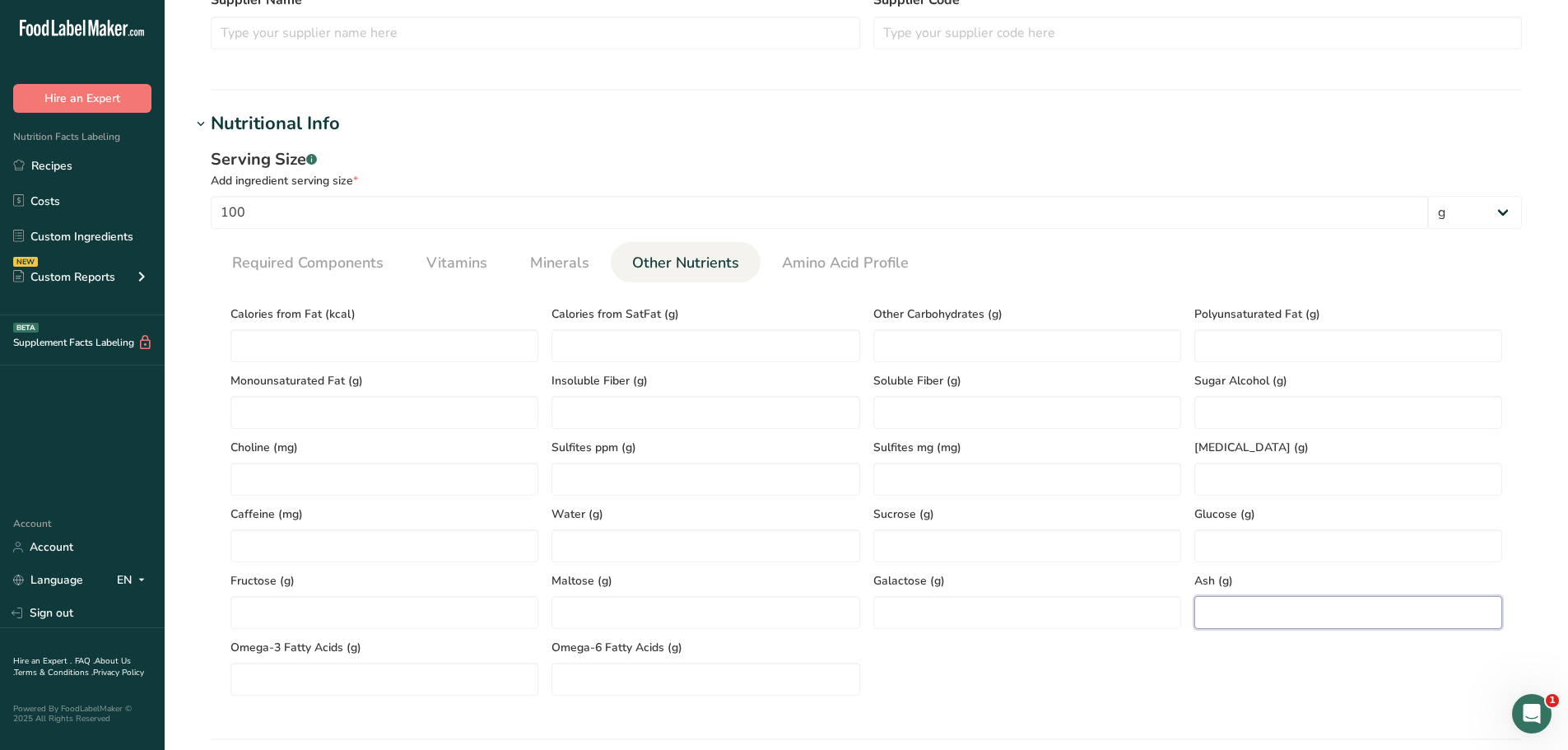
click at [1358, 619] on input "number" at bounding box center [1348, 612] width 308 height 33
paste input "1.93"
type input "1.93"
click at [360, 264] on span "Required Components" at bounding box center [308, 262] width 152 height 22
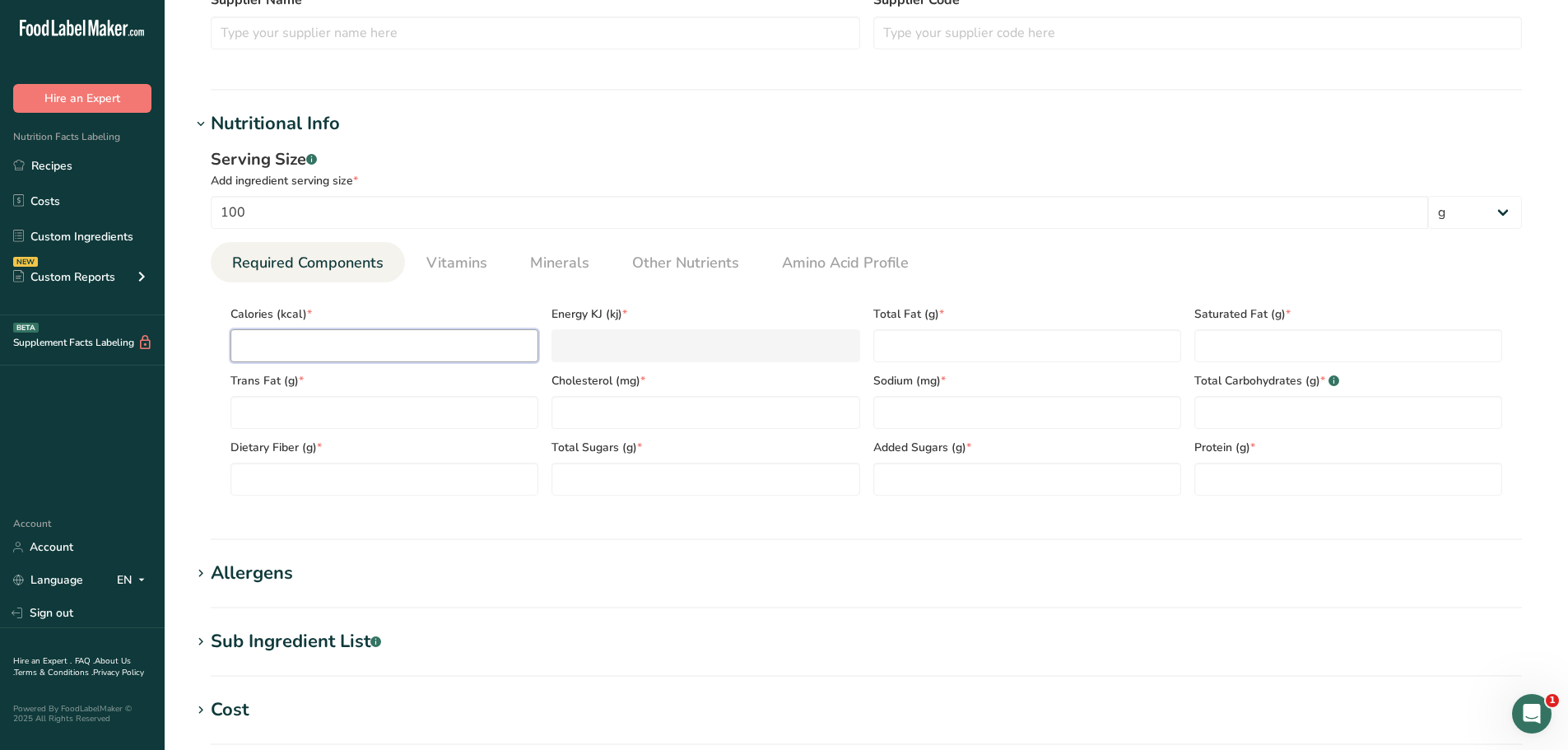
click at [290, 351] on input "number" at bounding box center [384, 346] width 308 height 33
paste input "169.7"
type input "169.7"
type KJ "710"
type input "169.7"
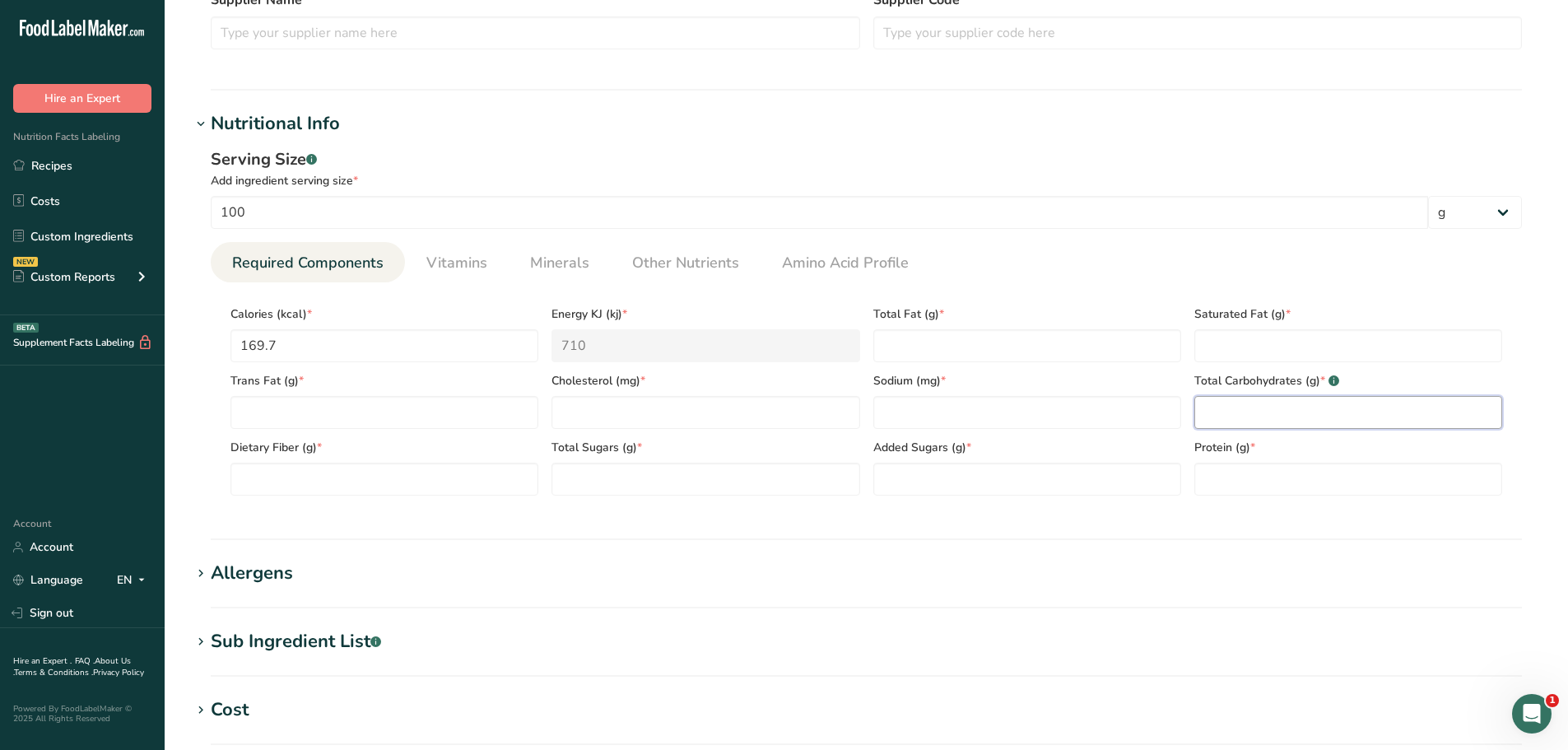
click at [1229, 405] on Carbohydrates "number" at bounding box center [1348, 413] width 308 height 33
paste Carbohydrates "1.11"
type Carbohydrates "1.11"
click at [618, 409] on input "number" at bounding box center [704, 413] width 308 height 33
paste input "61.39"
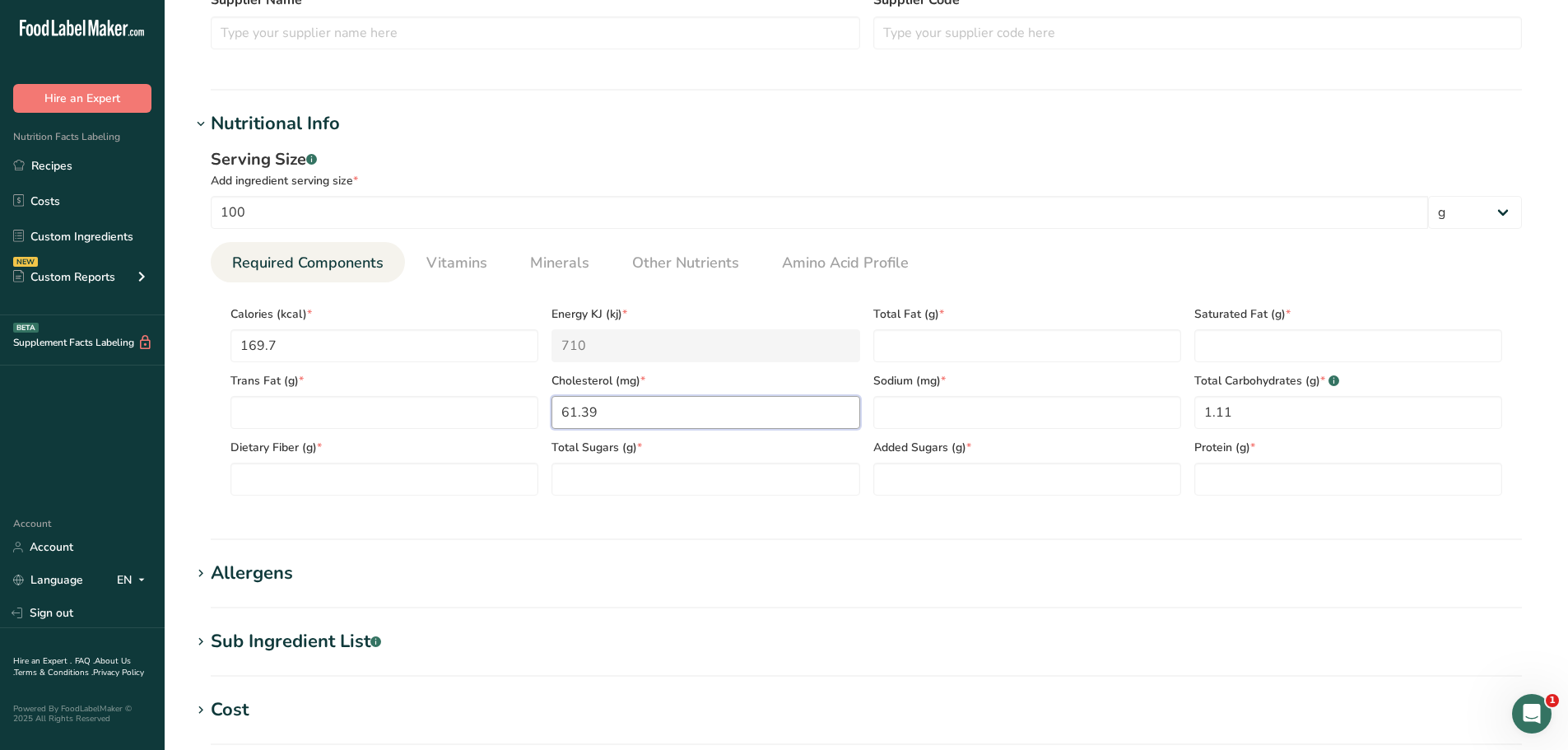
type input "61.39"
click at [261, 472] on Fiber "number" at bounding box center [384, 479] width 308 height 33
paste Fiber "0.98"
type Fiber "0.98"
drag, startPoint x: 699, startPoint y: 257, endPoint x: 686, endPoint y: 257, distance: 13.0
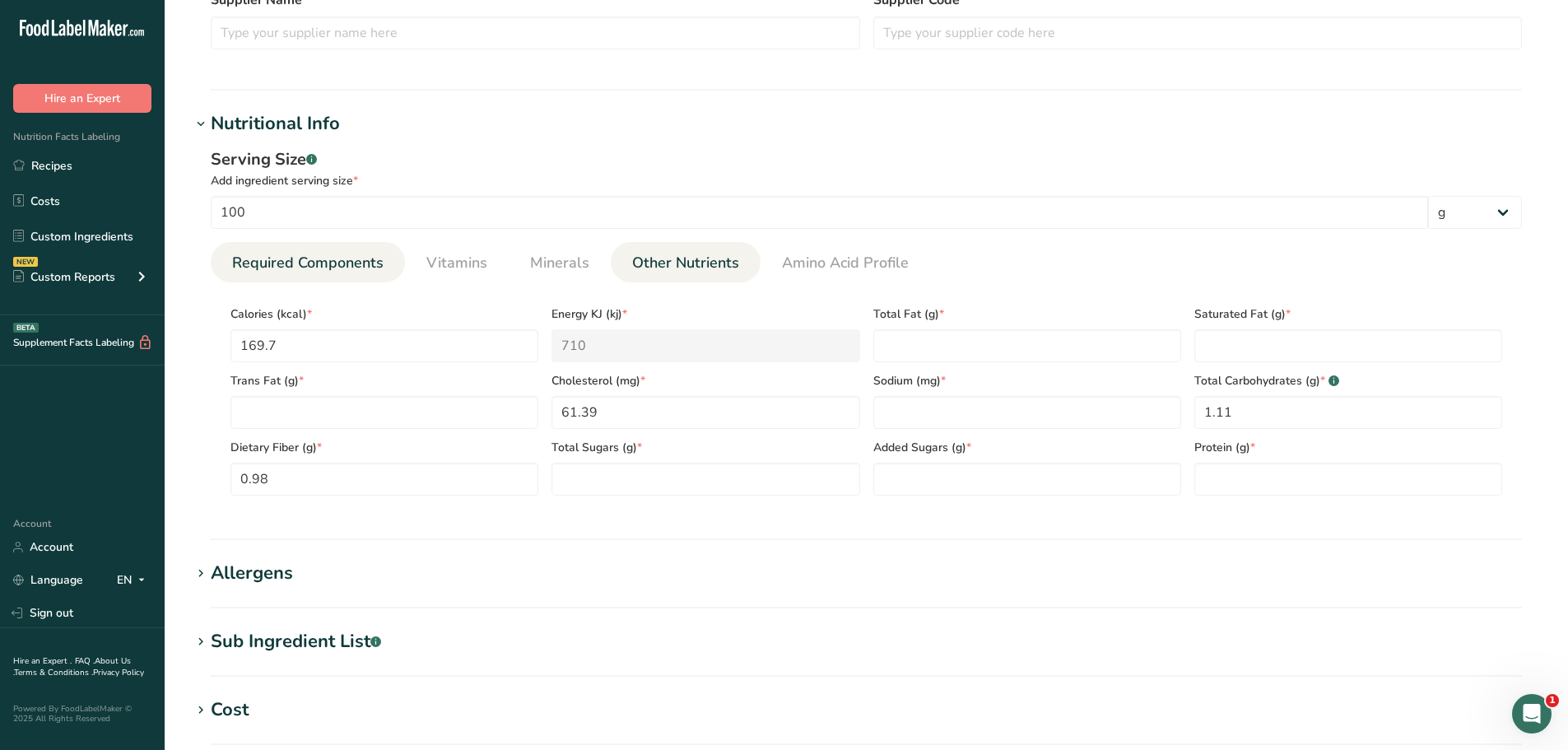
click at [700, 256] on span "Other Nutrients" at bounding box center [685, 262] width 107 height 22
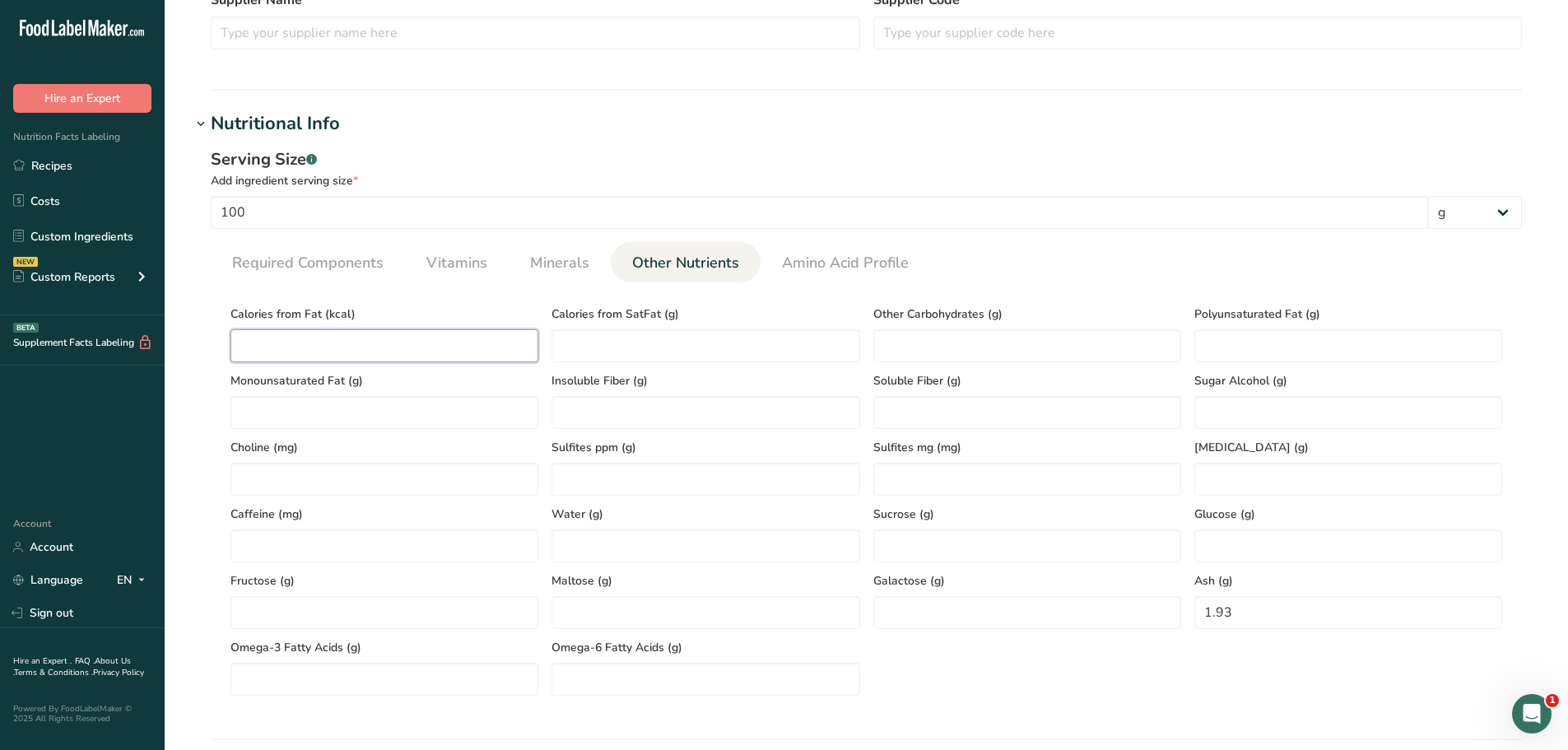
click at [330, 337] on Fat "number" at bounding box center [384, 346] width 308 height 33
paste Fat "89.64"
type Fat "89.64"
drag, startPoint x: 299, startPoint y: 259, endPoint x: 274, endPoint y: 250, distance: 26.6
click at [299, 260] on span "Required Components" at bounding box center [308, 262] width 152 height 22
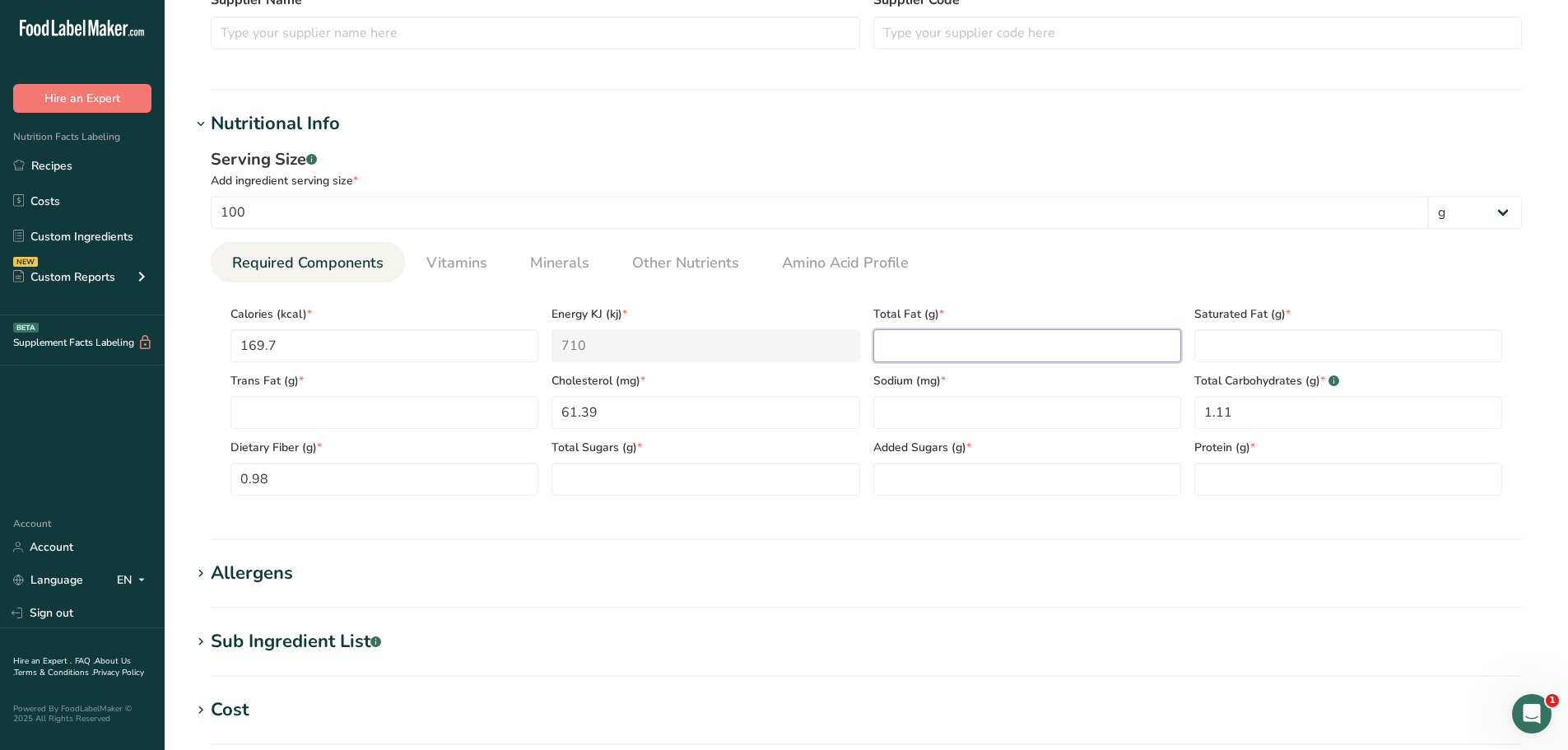
click at [944, 353] on Fat "number" at bounding box center [1027, 346] width 308 height 33
paste Fat "9.96"
type Fat "9.96"
click at [551, 267] on span "Minerals" at bounding box center [560, 262] width 59 height 22
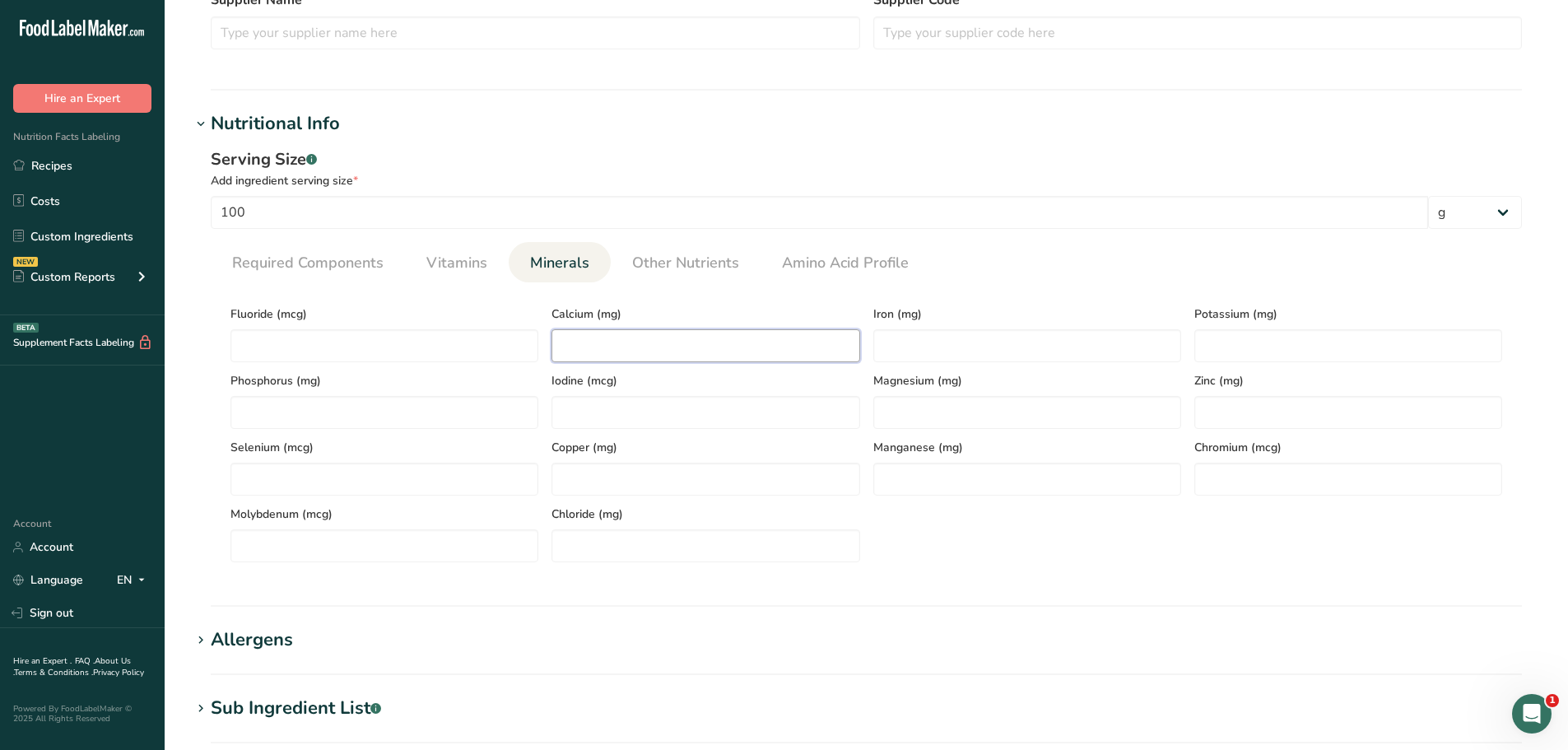
click at [572, 352] on input "number" at bounding box center [704, 346] width 308 height 33
paste input "16.68"
type input "16.68"
click at [908, 342] on input "number" at bounding box center [1027, 346] width 308 height 33
paste input "2.39"
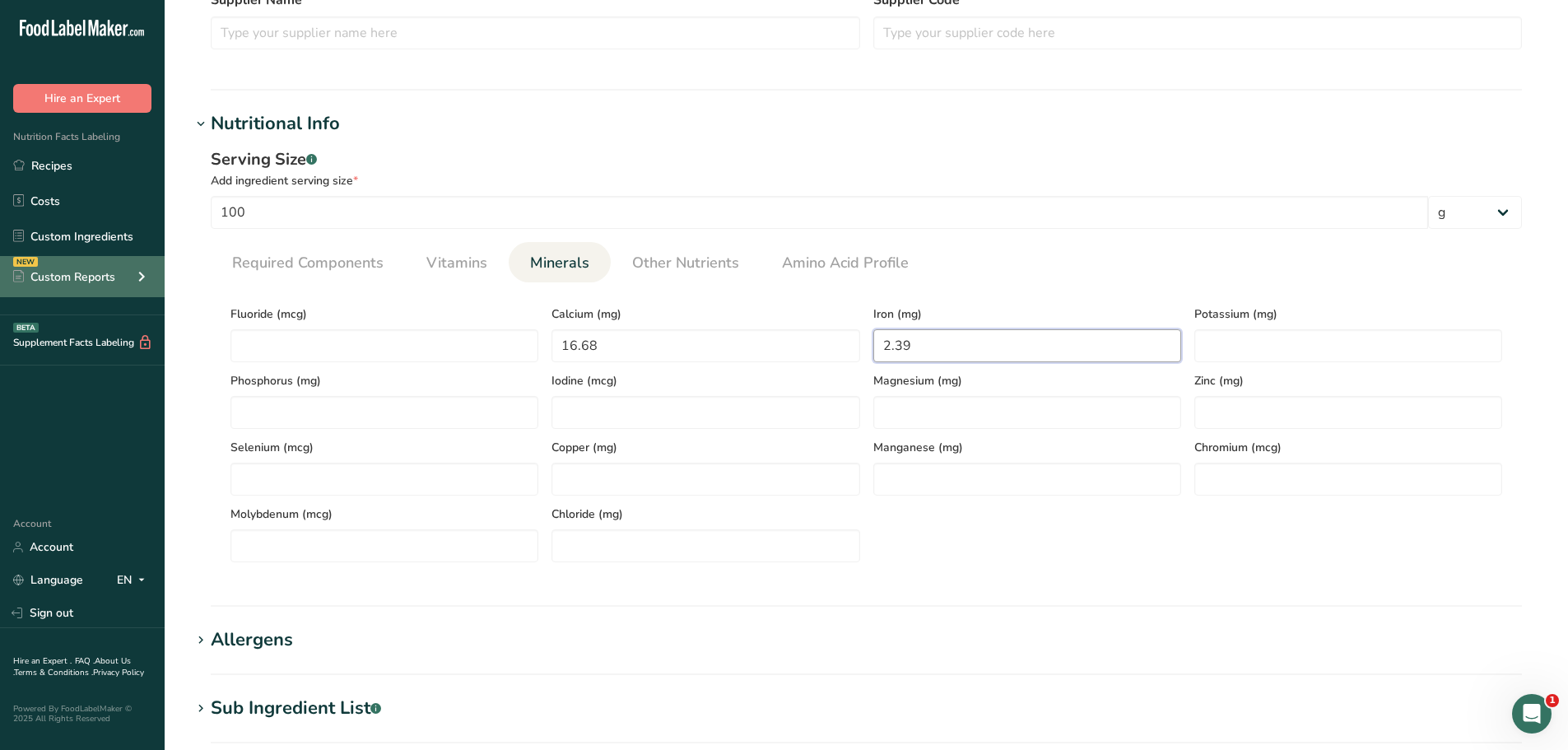
type input "2.39"
click at [1257, 350] on input "number" at bounding box center [1348, 346] width 308 height 33
paste input "418.14"
type input "418.14"
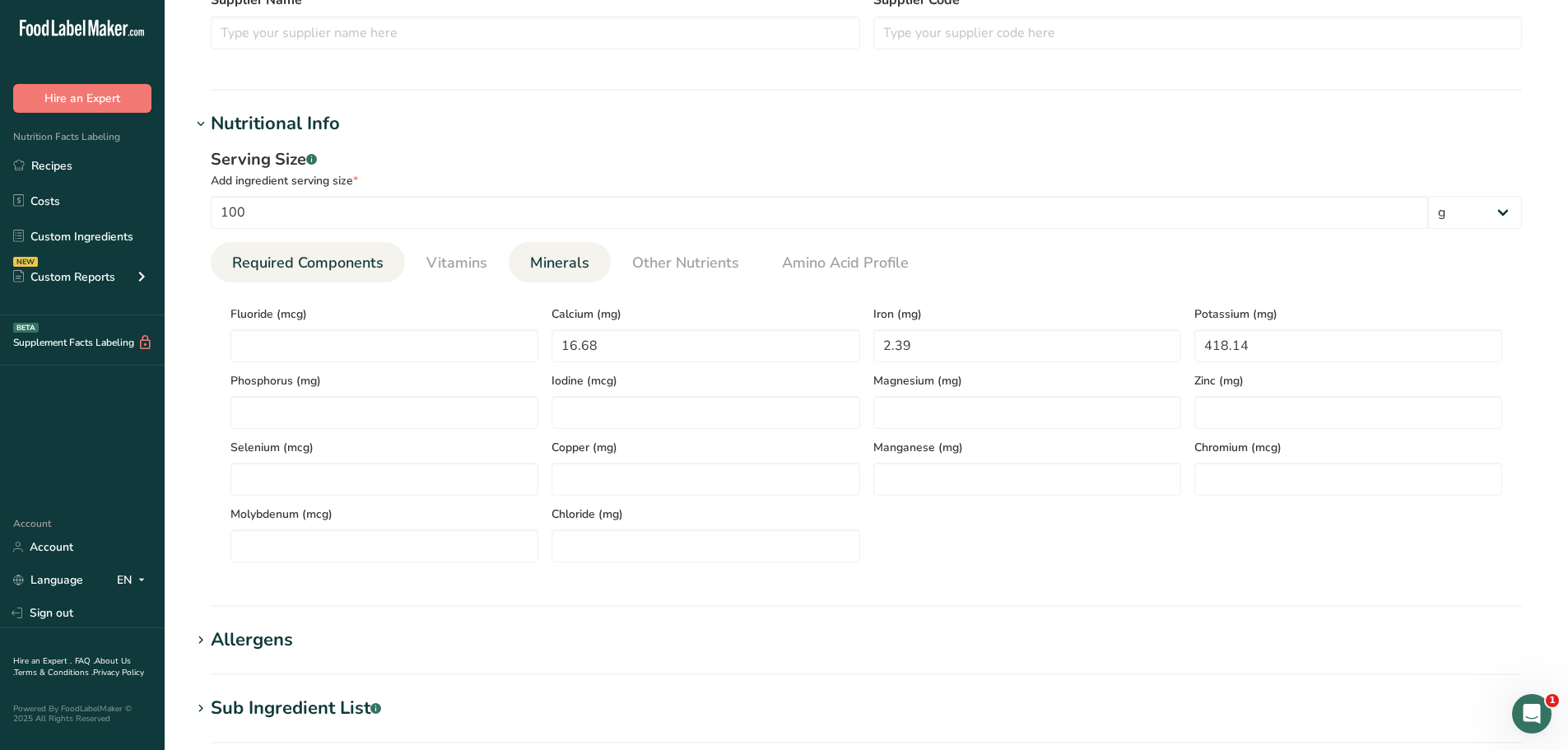
click at [354, 261] on span "Required Components" at bounding box center [308, 262] width 152 height 22
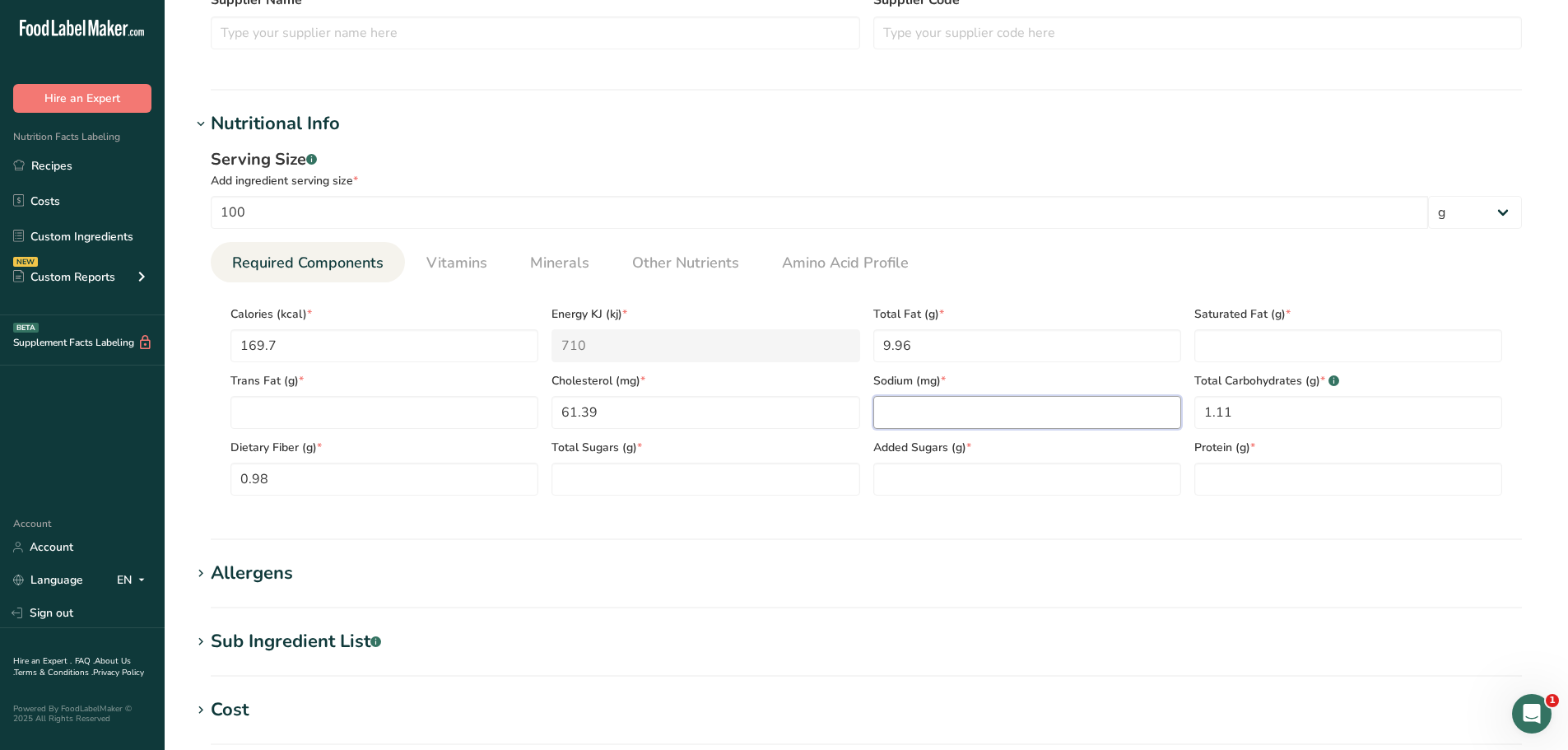
click at [942, 423] on input "number" at bounding box center [1027, 413] width 308 height 33
paste input "509.33"
type input "509.33"
click at [671, 252] on span "Other Nutrients" at bounding box center [685, 262] width 107 height 22
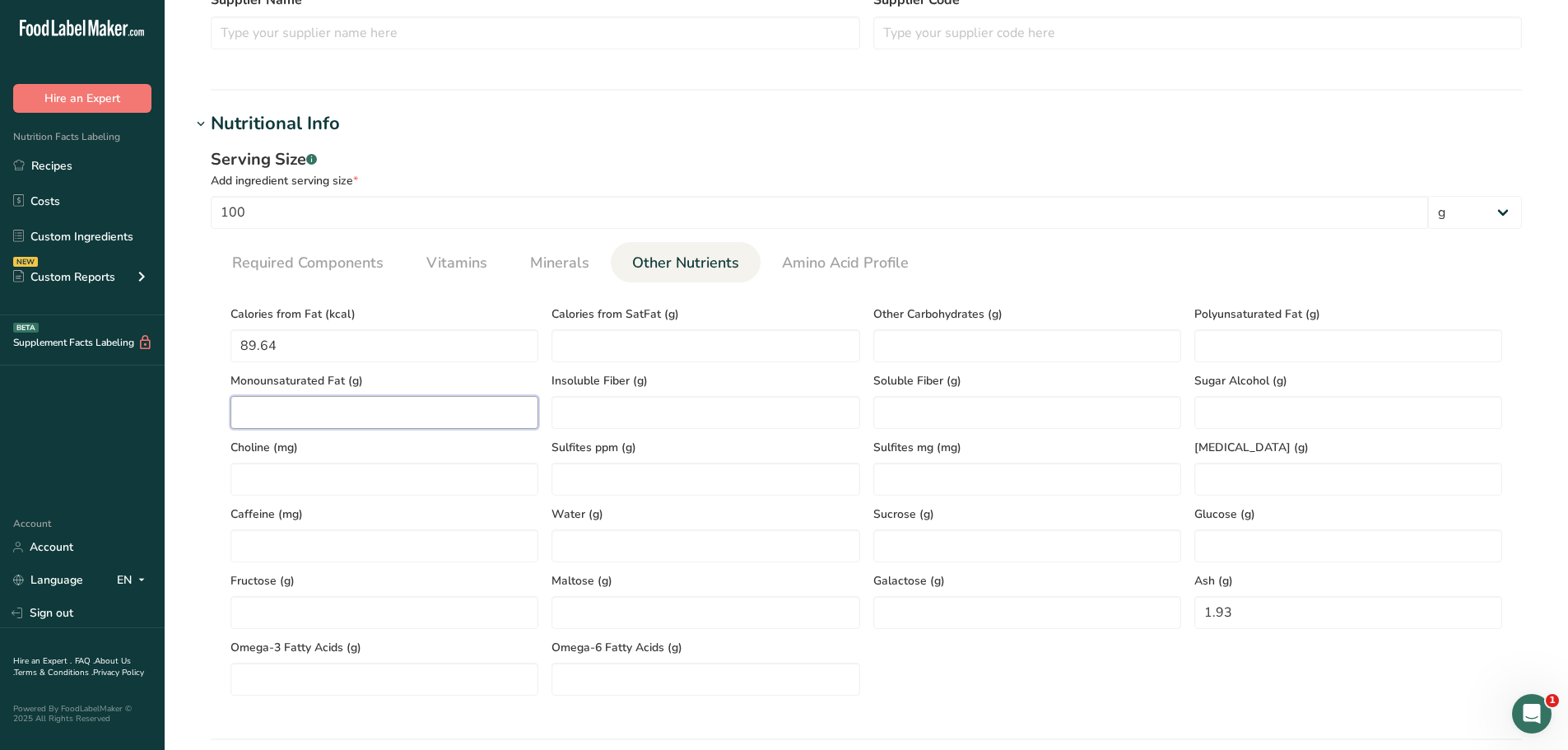
click at [422, 416] on Fat "number" at bounding box center [384, 413] width 308 height 33
paste Fat "5.09"
type Fat "5.09"
click at [1304, 340] on Fat "number" at bounding box center [1348, 346] width 308 height 33
paste Fat "0.38"
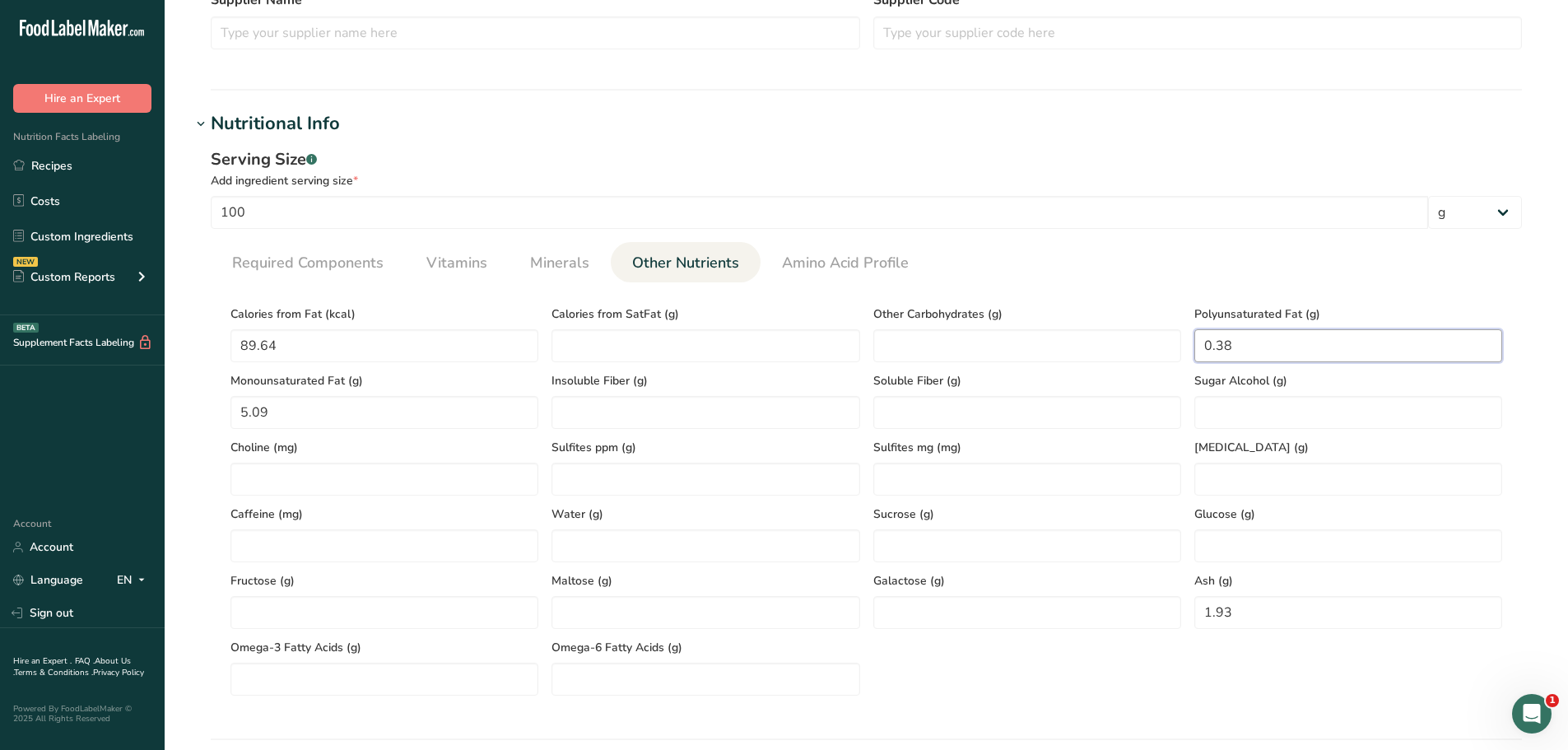
type Fat "0.38"
click at [318, 266] on span "Required Components" at bounding box center [308, 262] width 152 height 22
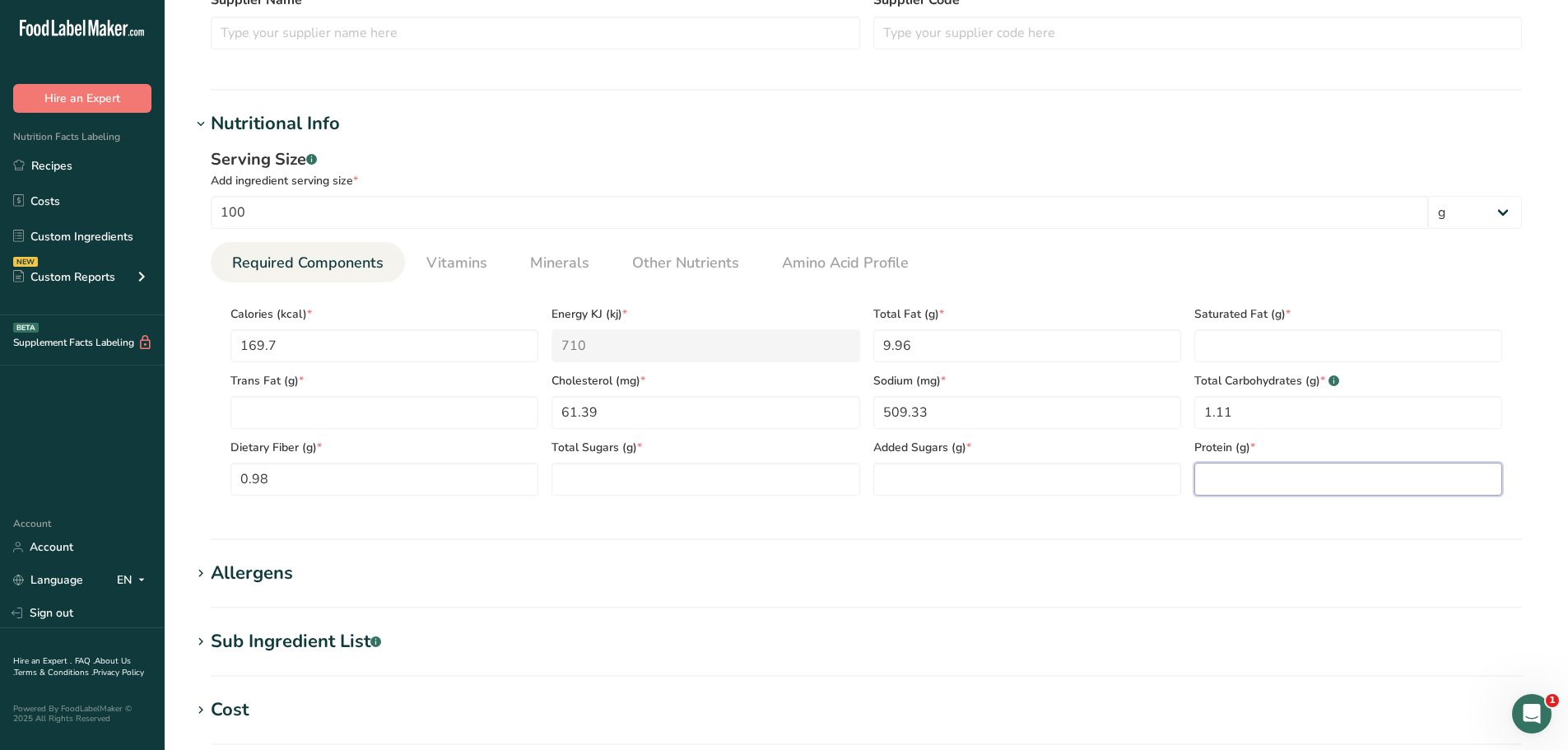
click at [1229, 475] on input "number" at bounding box center [1348, 479] width 308 height 33
paste input "18.91"
type input "18.91"
click at [1234, 345] on Fat "number" at bounding box center [1348, 346] width 308 height 33
paste Fat "4.32"
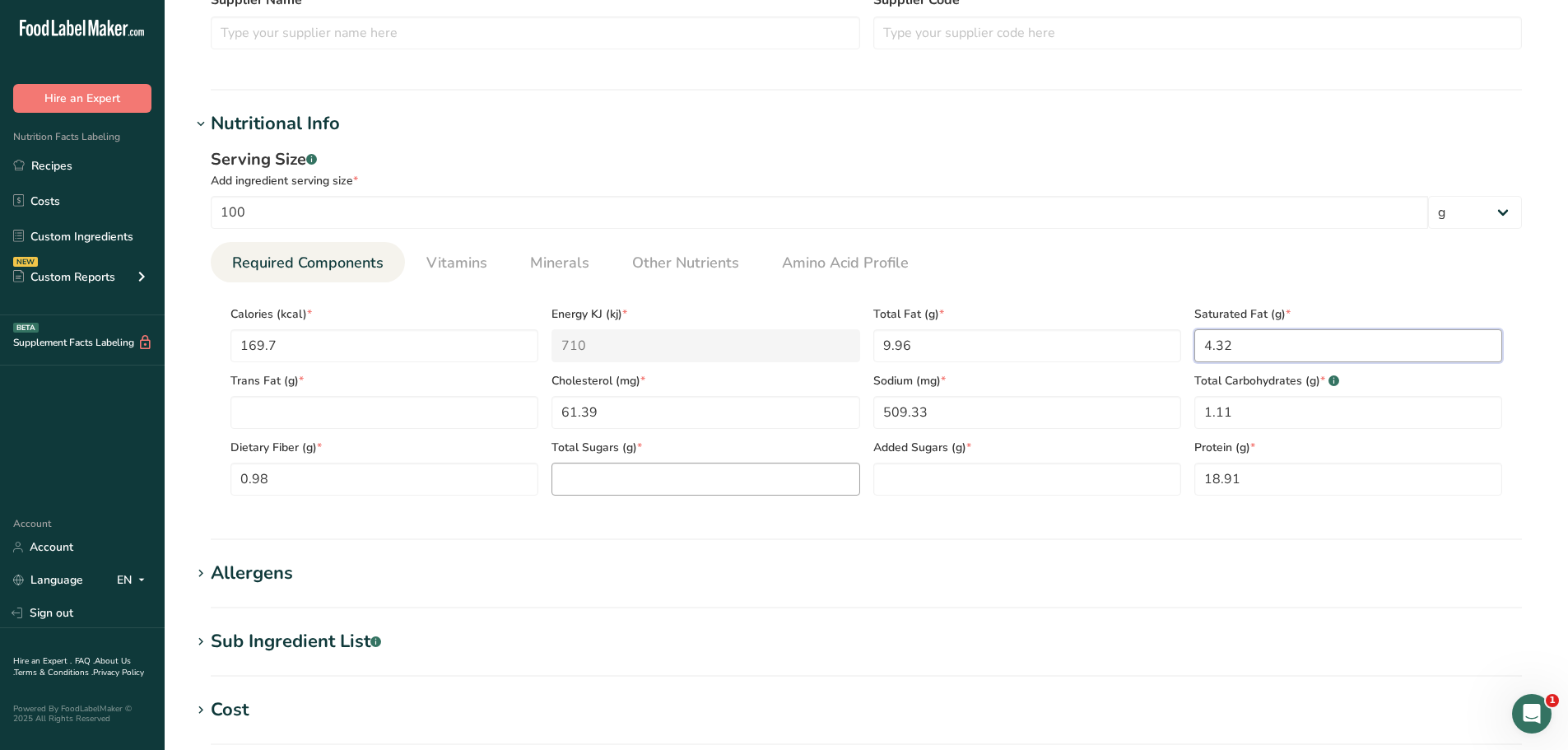
type Fat "4.32"
drag, startPoint x: 680, startPoint y: 483, endPoint x: 676, endPoint y: 476, distance: 8.1
click at [678, 483] on Sugars "number" at bounding box center [704, 479] width 308 height 33
type Sugars "0"
click at [956, 498] on section "Calories (kcal) * 169.7 Energy KJ (kj) * 710 Total Fat (g) * 9.96 Saturated Fat…" at bounding box center [865, 395] width 1311 height 226
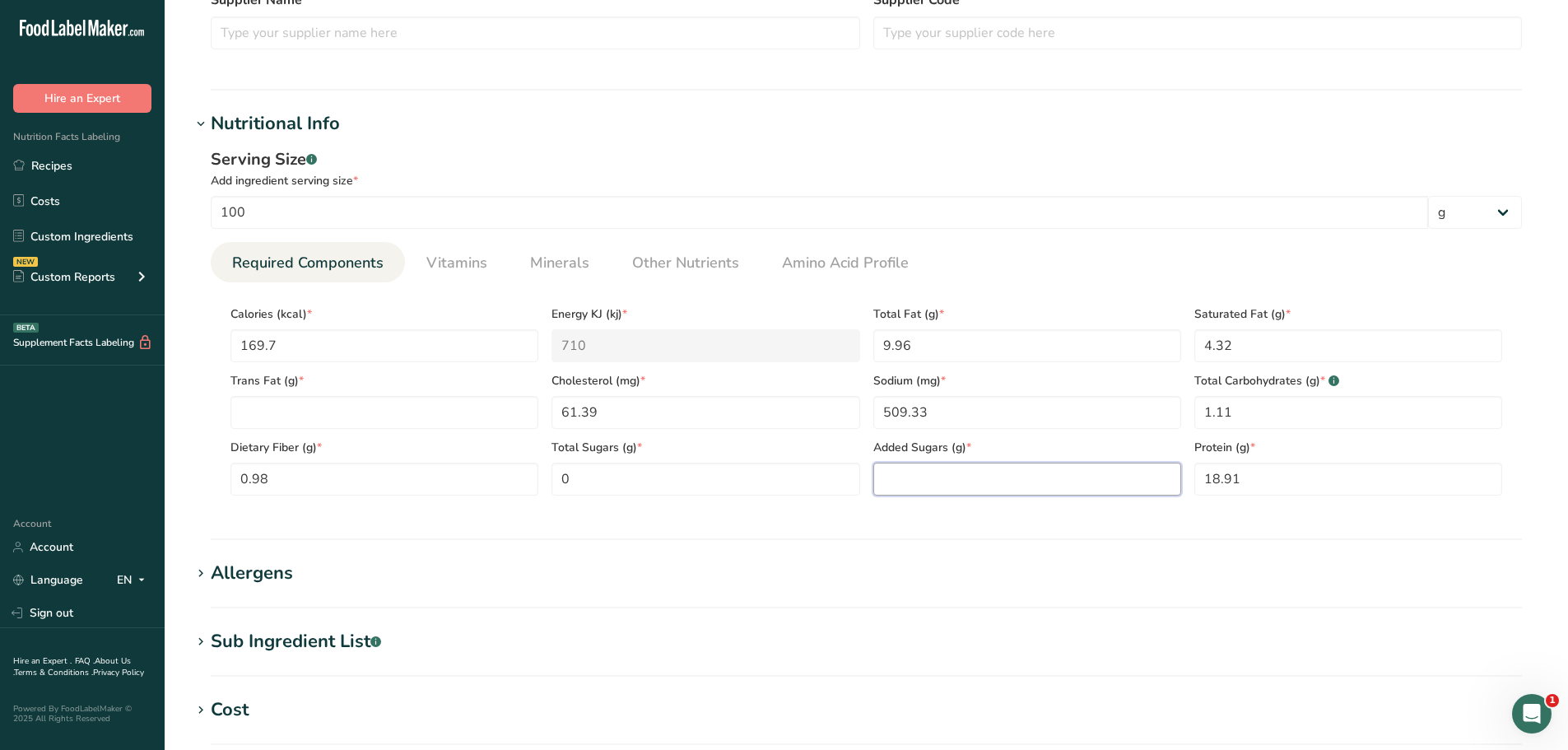
click at [983, 479] on Sugars "number" at bounding box center [1027, 479] width 308 height 33
type Sugars "0"
click at [450, 261] on span "Vitamins" at bounding box center [457, 262] width 61 height 22
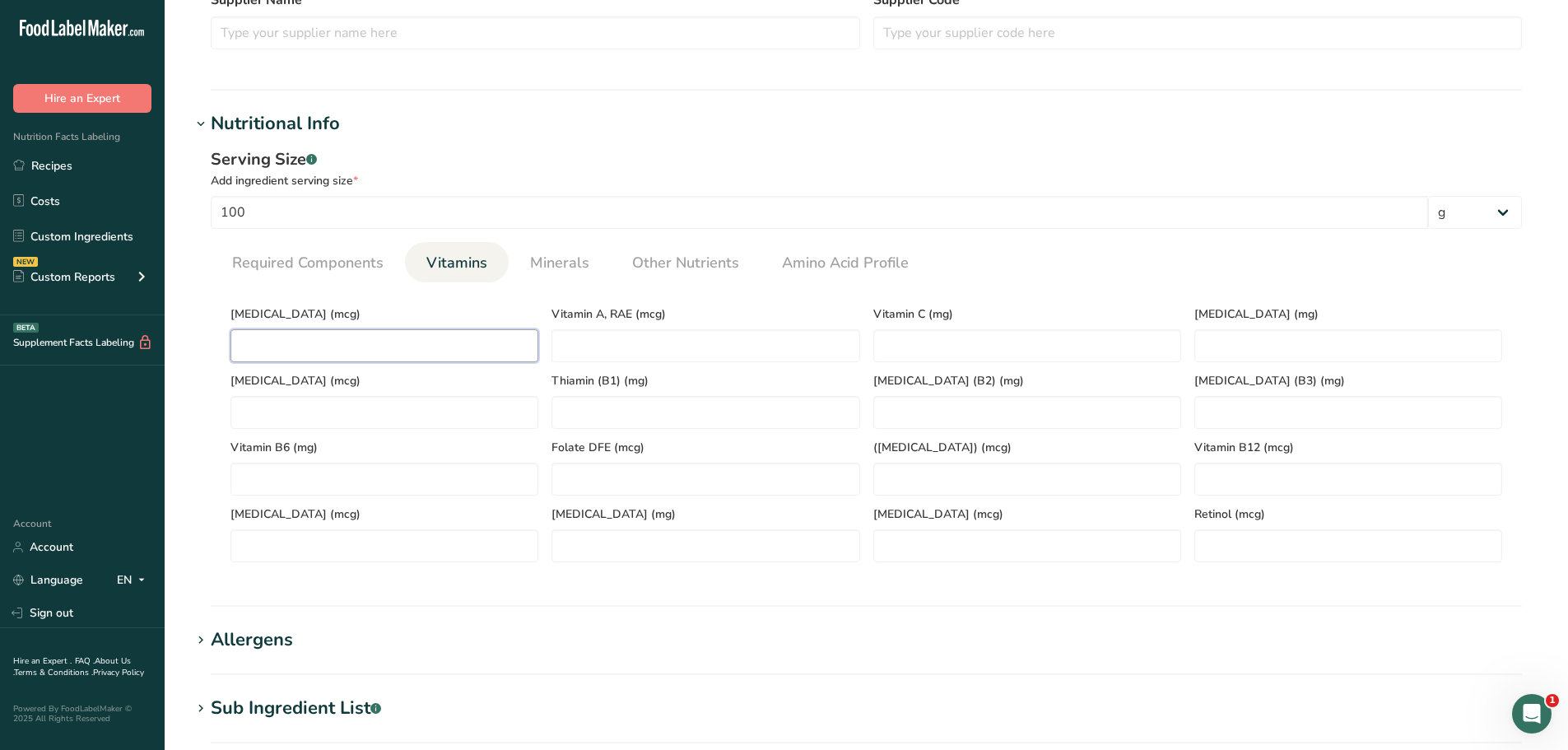
click at [469, 343] on D "number" at bounding box center [384, 346] width 308 height 33
type D "0"
click at [320, 261] on span "Required Components" at bounding box center [308, 262] width 152 height 22
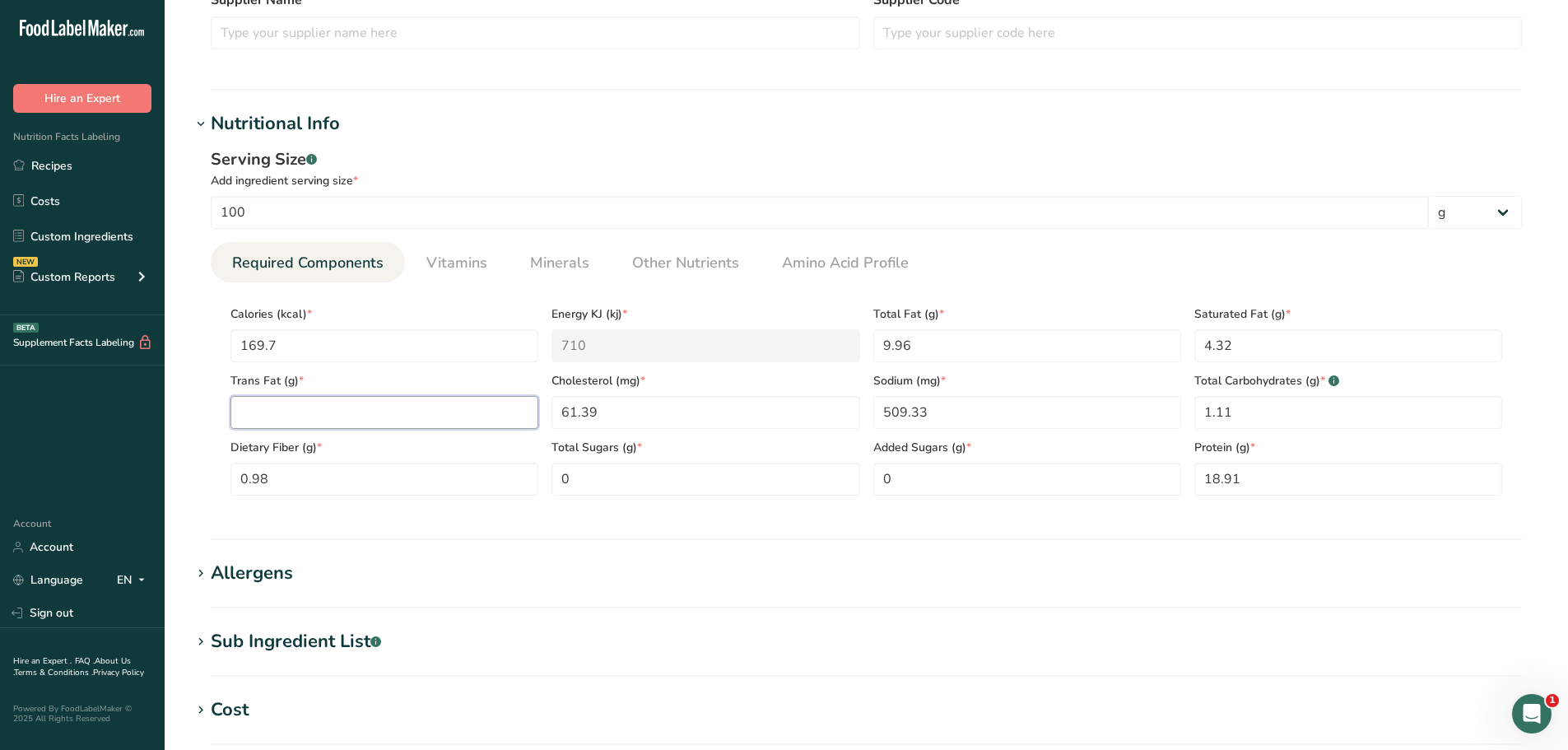
click at [277, 414] on Fat "number" at bounding box center [384, 413] width 308 height 33
paste Fat "0.18"
type Fat "0.18"
click at [488, 154] on div "Serving Size .a-a{fill:#347362;}.b-a{fill:#fff;}" at bounding box center [865, 160] width 1311 height 25
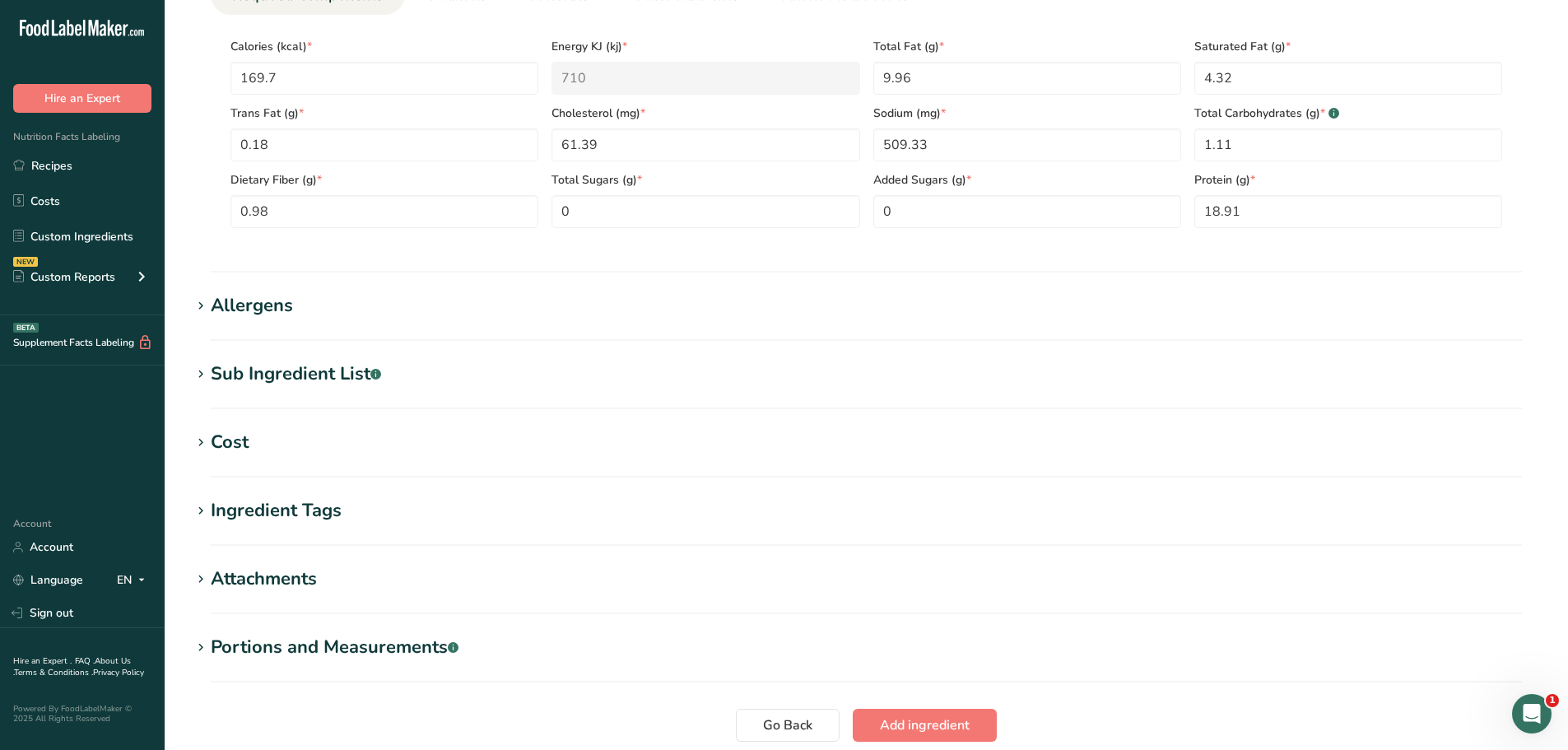
scroll to position [893, 0]
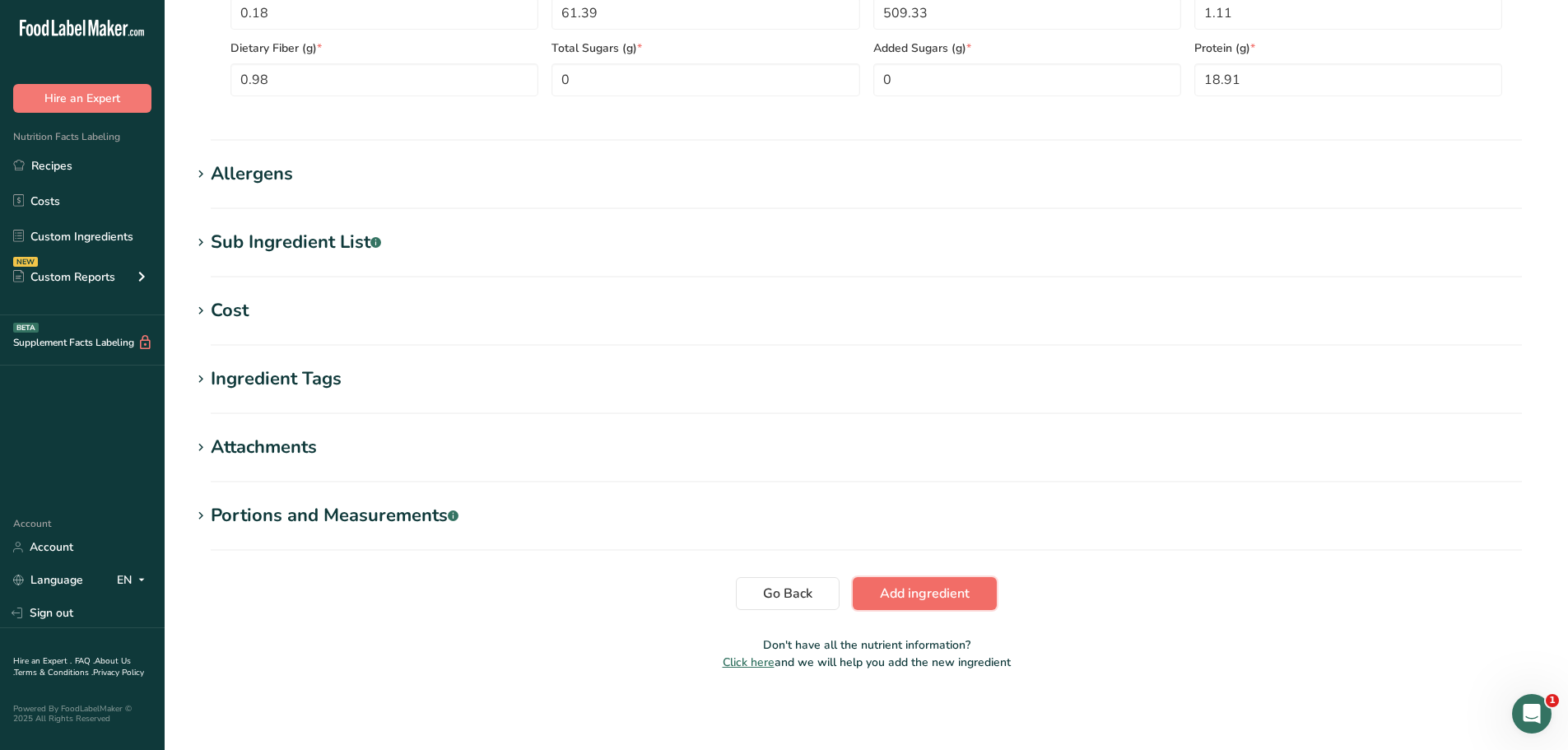
click at [894, 587] on span "Add ingredient" at bounding box center [925, 593] width 90 height 20
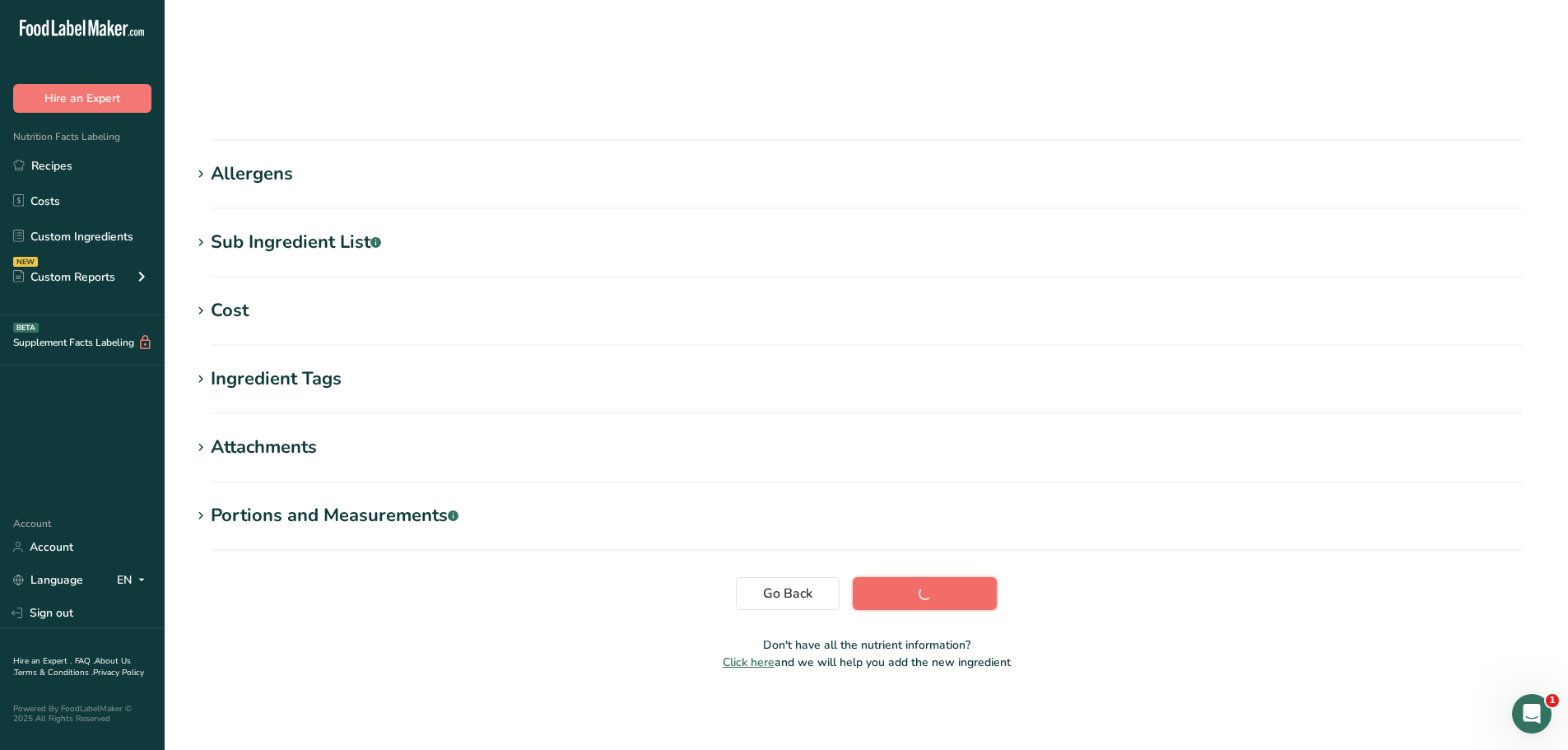
scroll to position [121, 0]
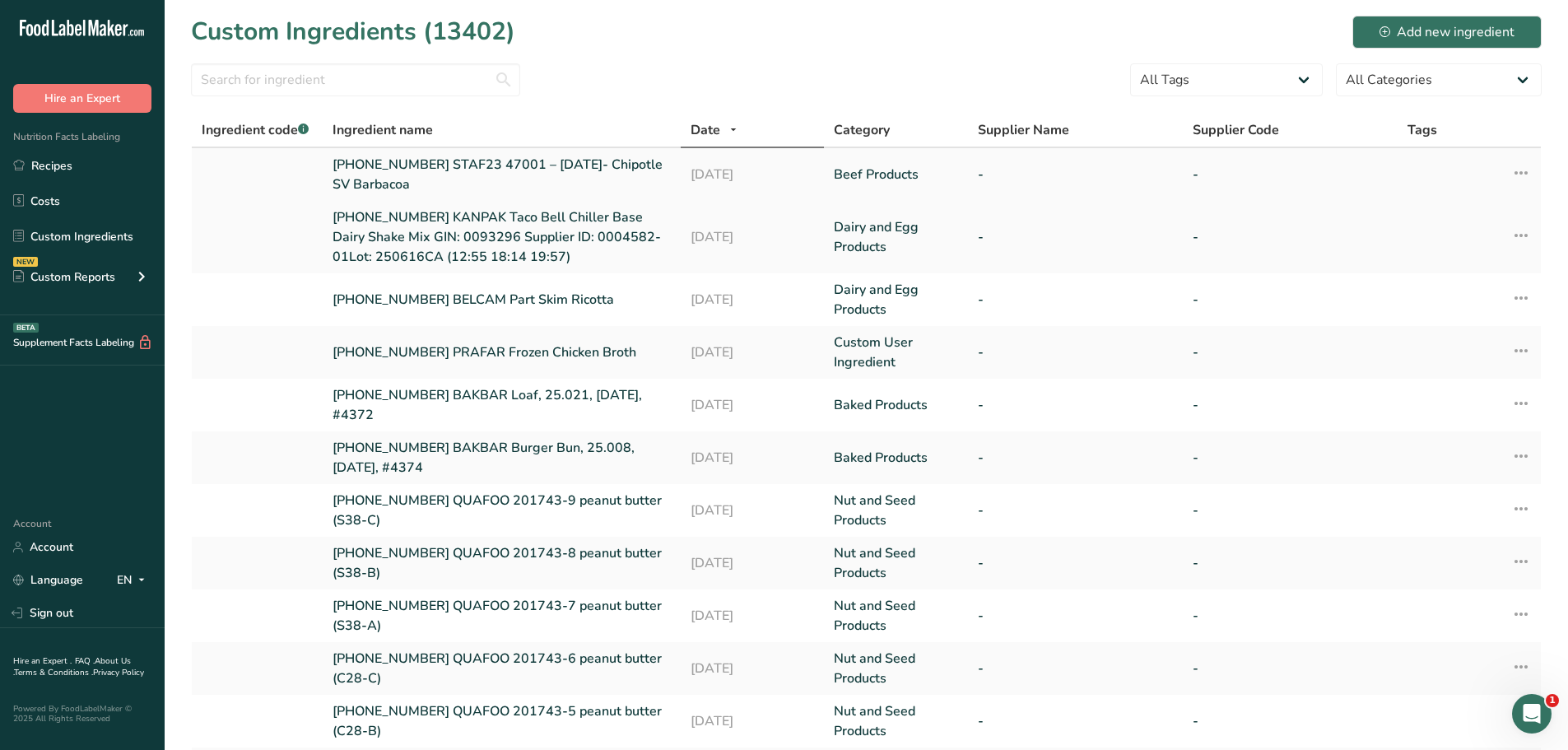
click at [474, 167] on link "[PHONE_NUMBER] STAF23 47001 – [DATE]- Chipotle SV Barbacoa" at bounding box center [501, 175] width 338 height 40
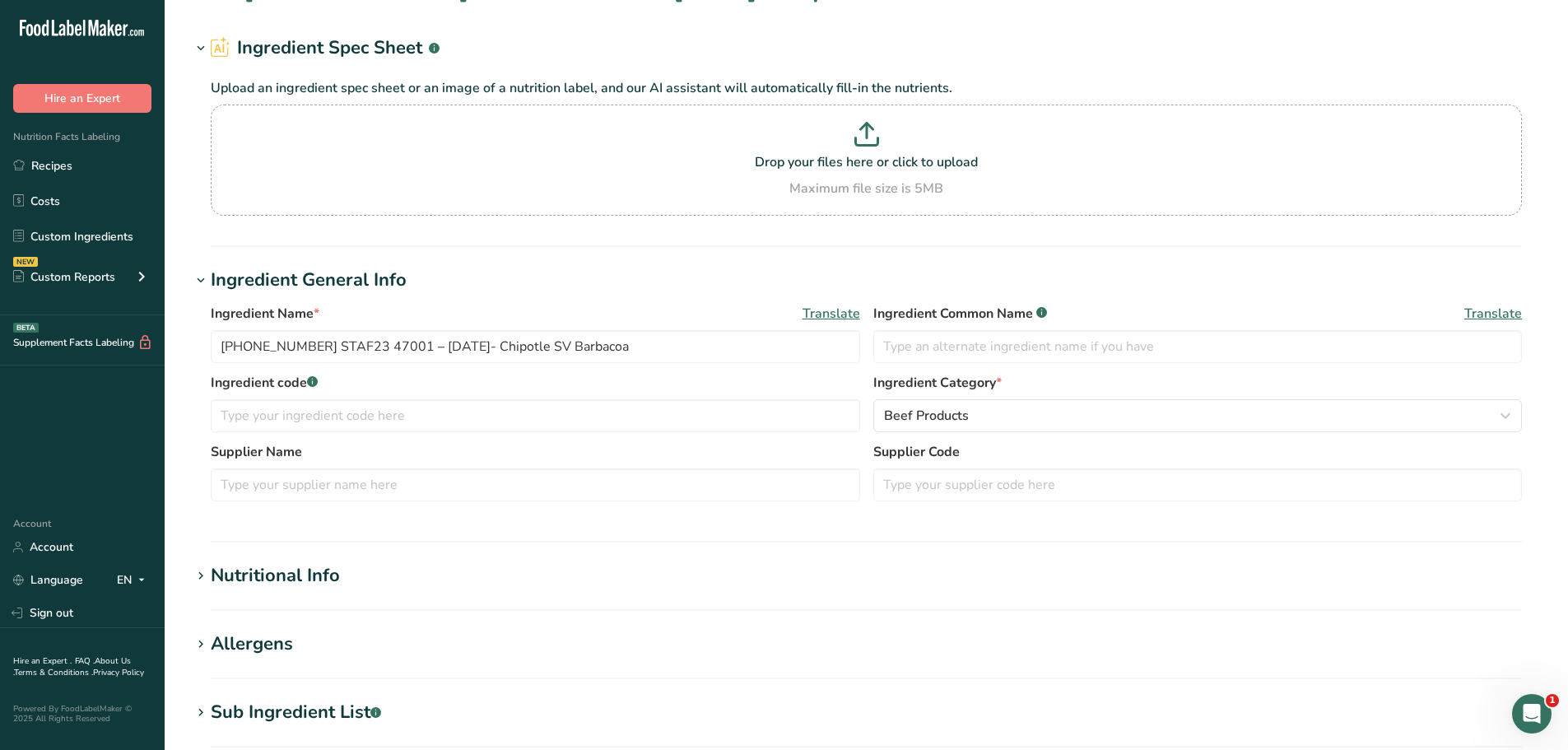
scroll to position [83, 0]
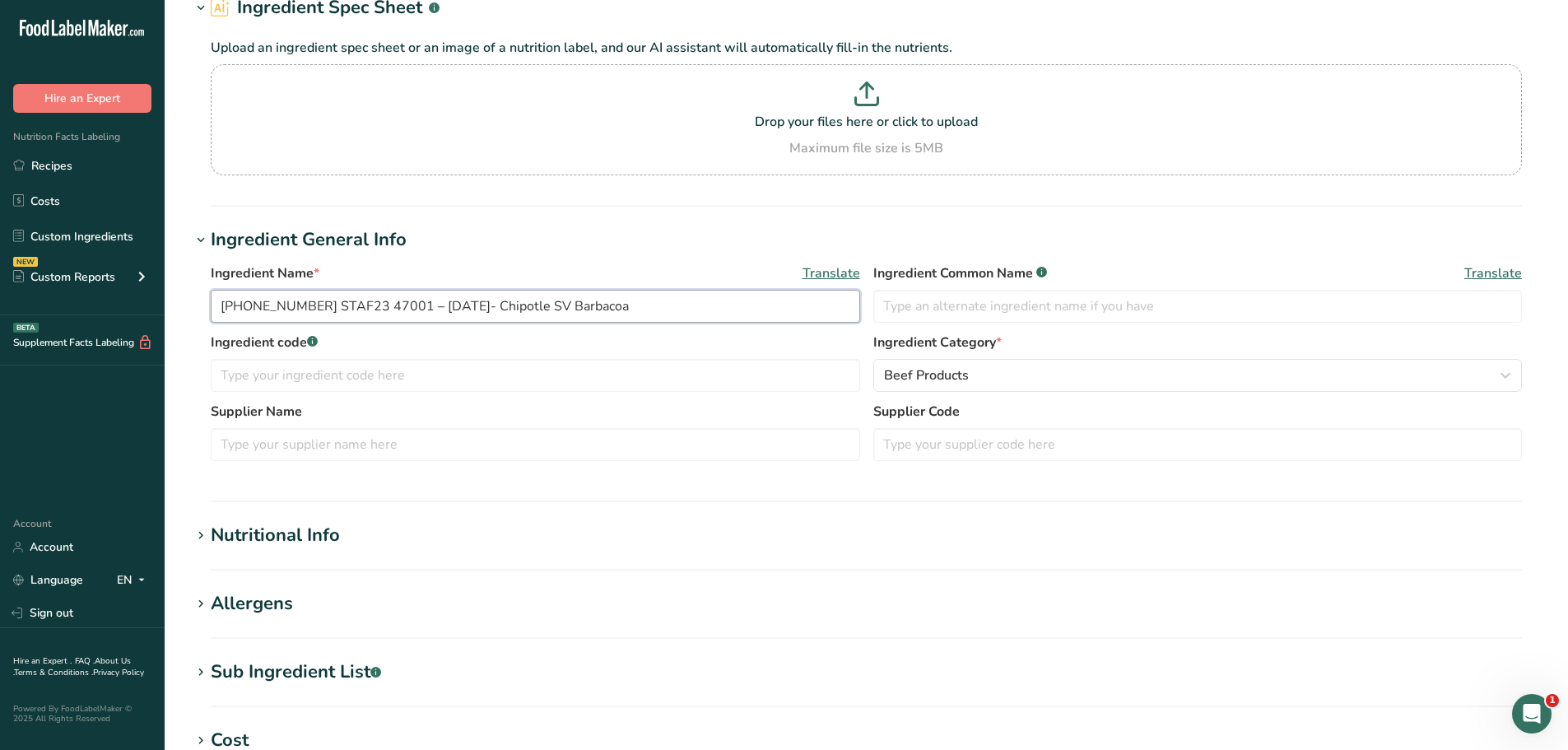
drag, startPoint x: 627, startPoint y: 314, endPoint x: 206, endPoint y: 333, distance: 421.4
click at [210, 333] on div "Ingredient Name * Translate [PHONE_NUMBER] STAF23 47001 – [DATE]- Chipotle SV B…" at bounding box center [865, 366] width 1350 height 227
click at [82, 159] on link "Recipes" at bounding box center [82, 166] width 165 height 31
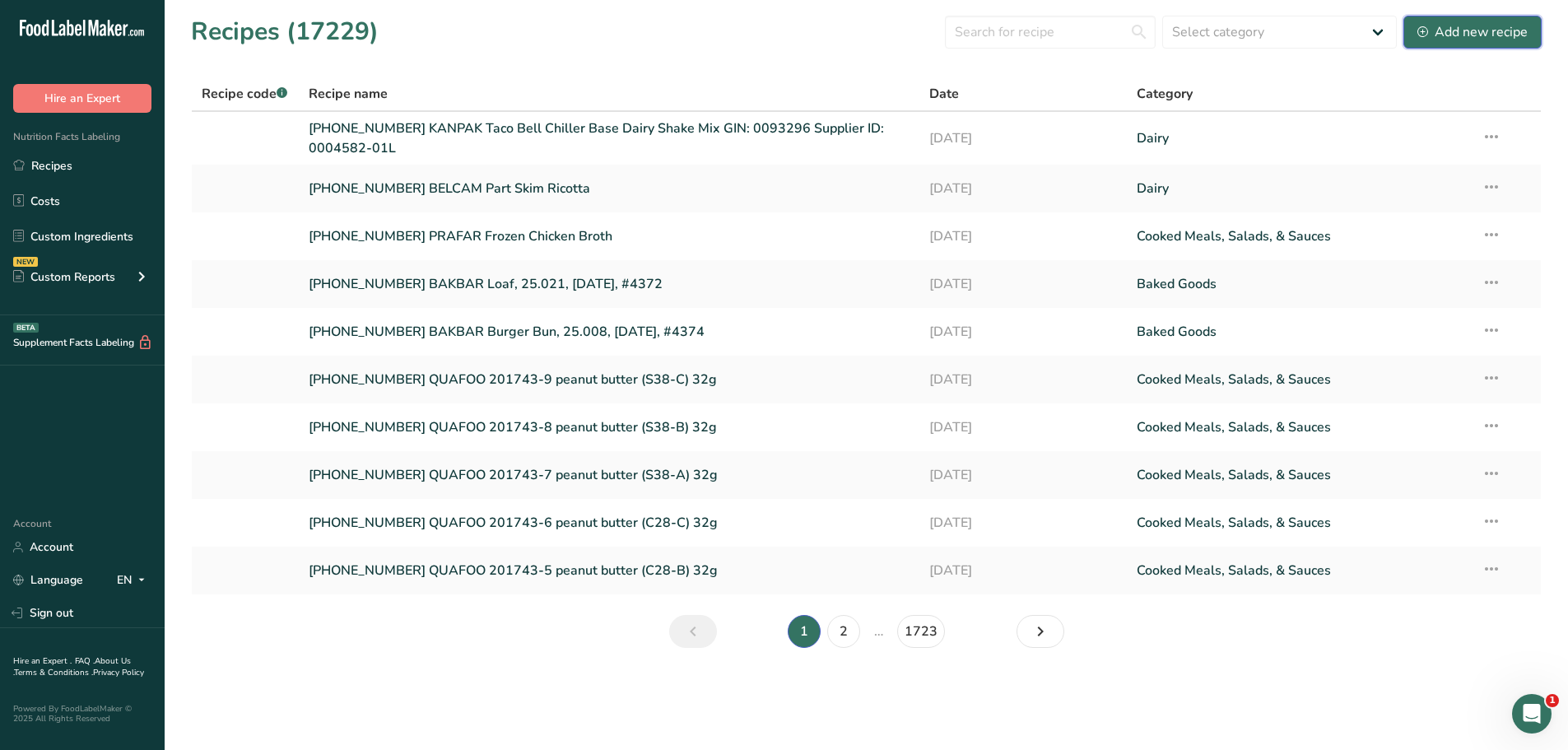
click at [1446, 40] on div "Add new recipe" at bounding box center [1472, 32] width 111 height 20
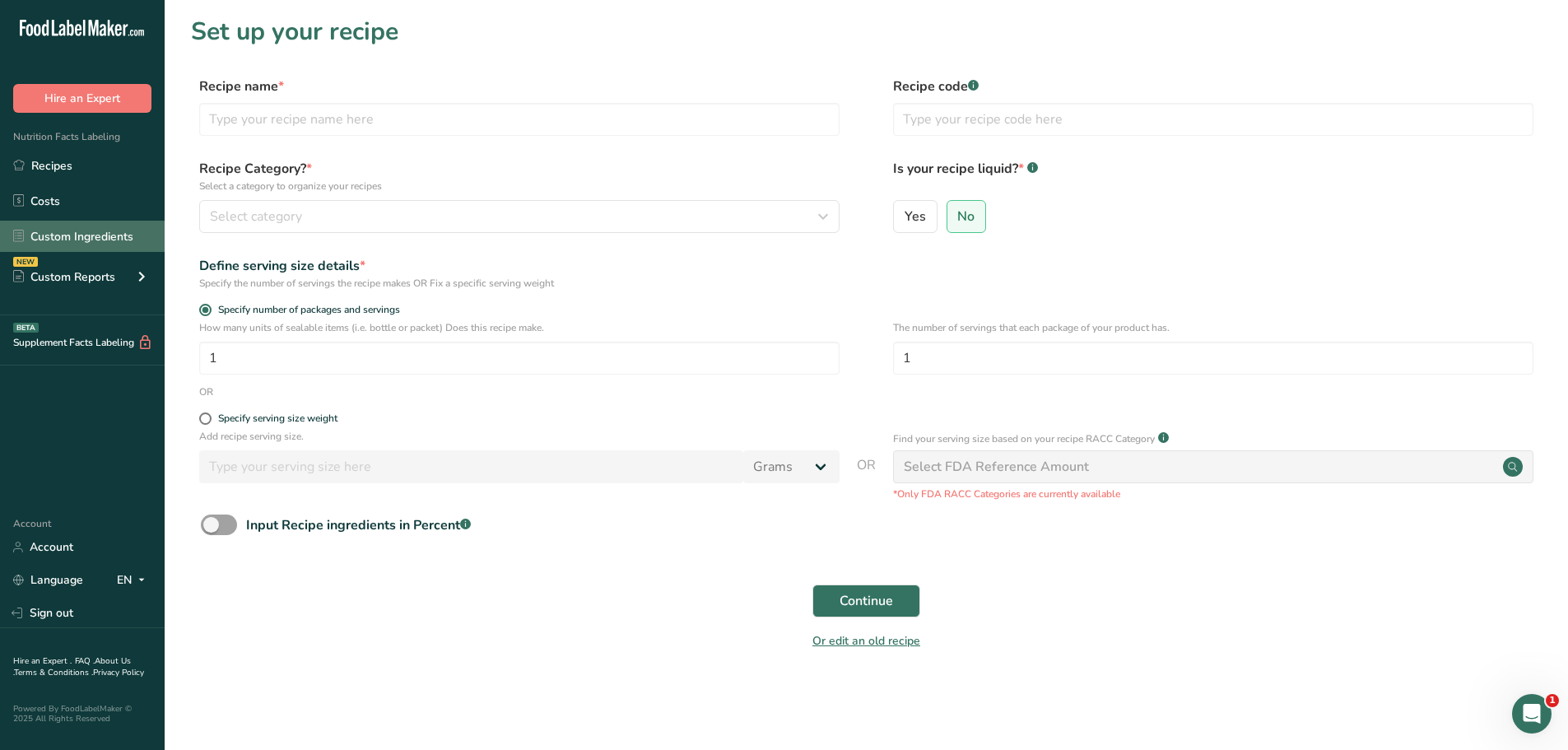
click at [69, 239] on link "Custom Ingredients" at bounding box center [82, 236] width 165 height 31
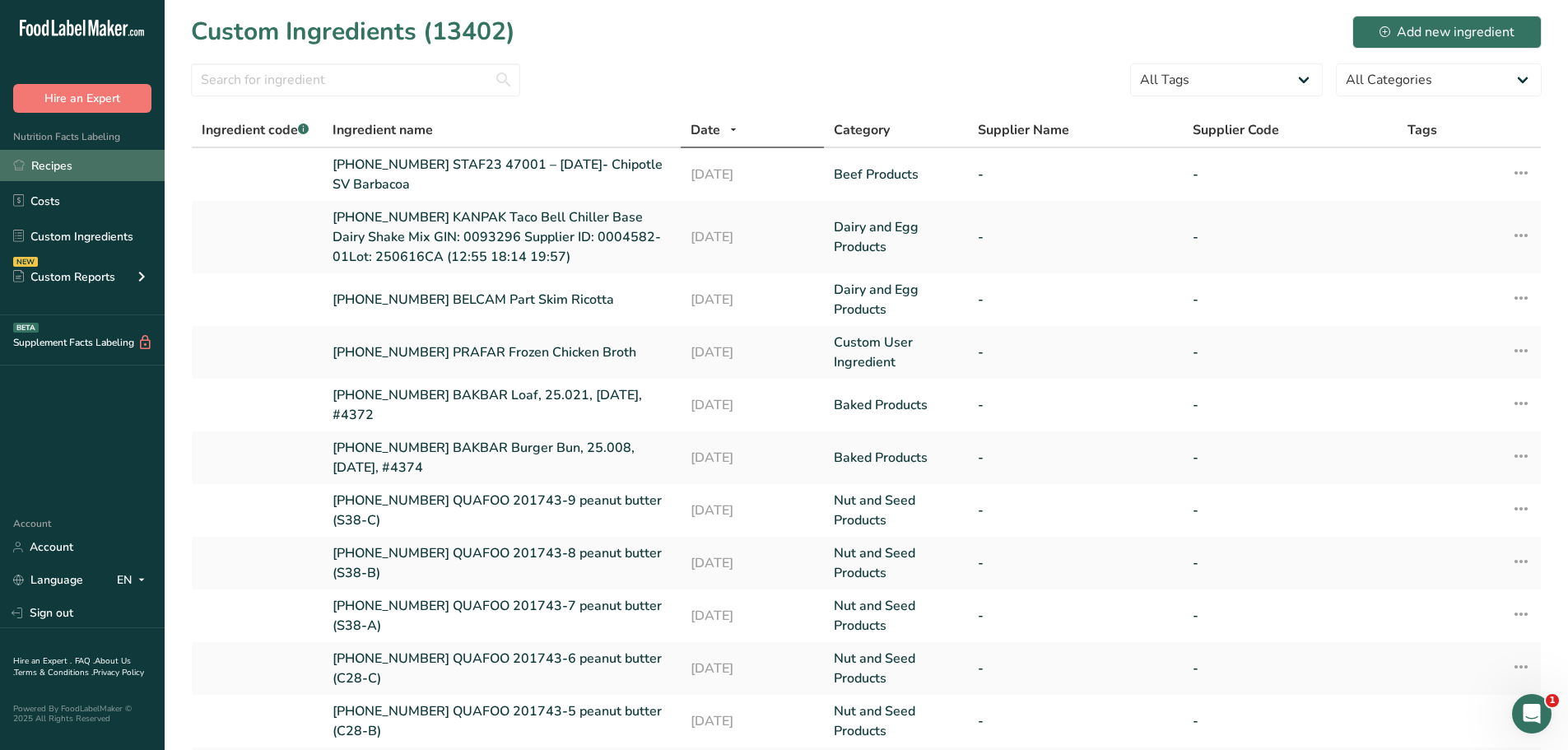
click at [96, 179] on link "Recipes" at bounding box center [82, 166] width 165 height 31
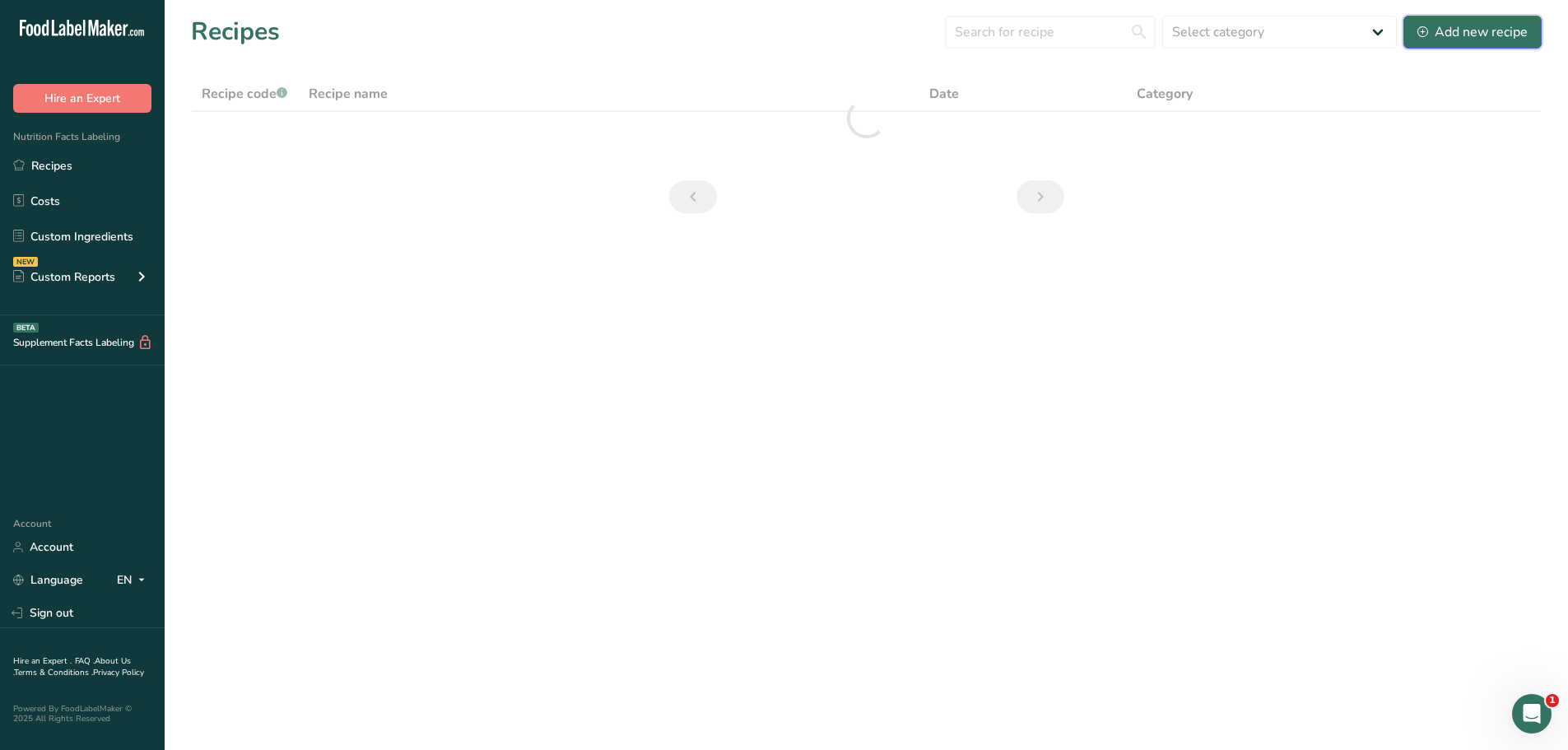
click at [1503, 27] on div "Add new recipe" at bounding box center [1472, 32] width 111 height 20
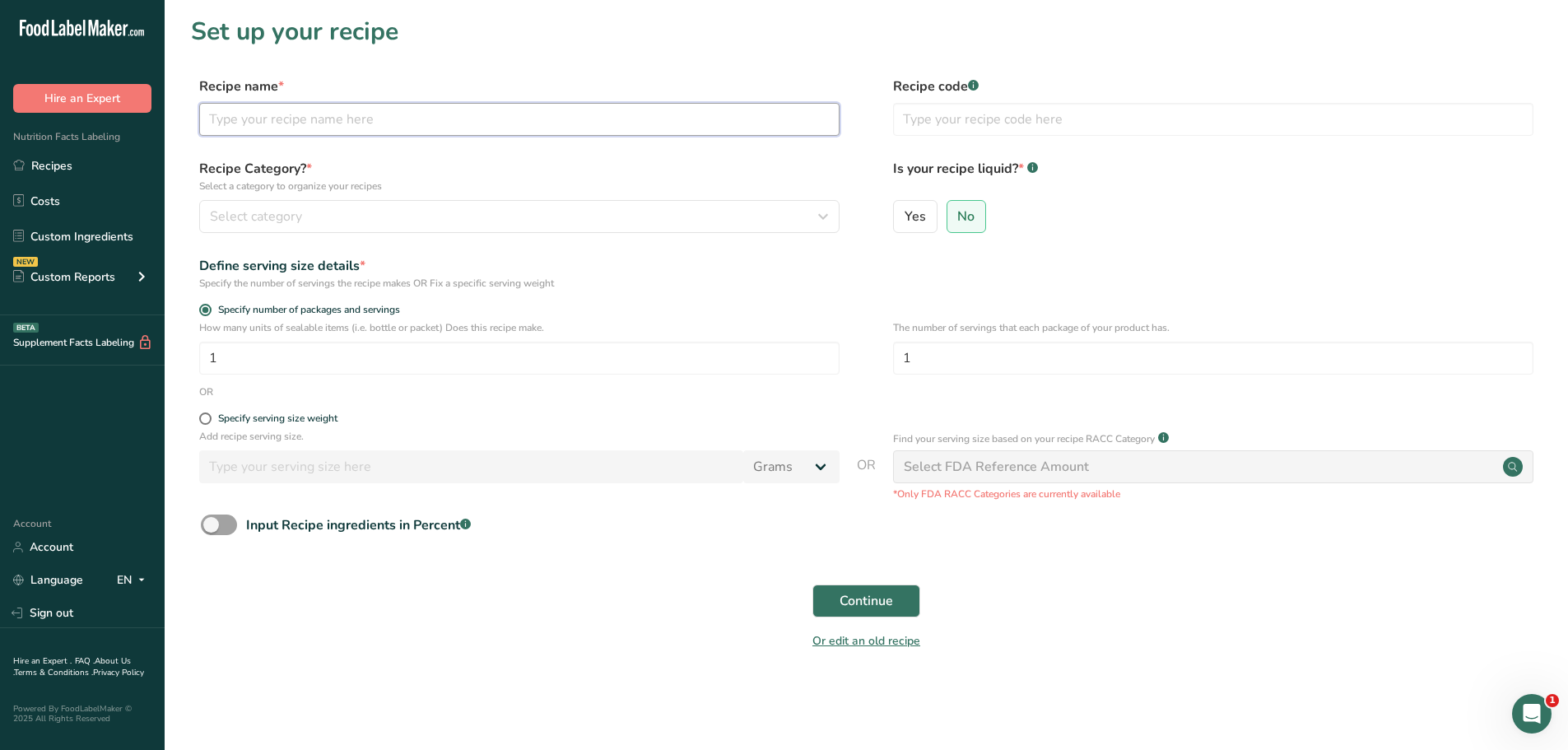
click at [410, 113] on input "text" at bounding box center [519, 120] width 640 height 33
paste input "[PHONE_NUMBER] STAF23 47001 – [DATE]- Chipotle SV Barbacoa"
type input "[PHONE_NUMBER] STAF23 47001 – [DATE]- Chipotle SV Barbacoa"
click at [207, 417] on span at bounding box center [205, 418] width 12 height 12
click at [207, 417] on input "Specify serving size weight" at bounding box center [204, 418] width 11 height 11
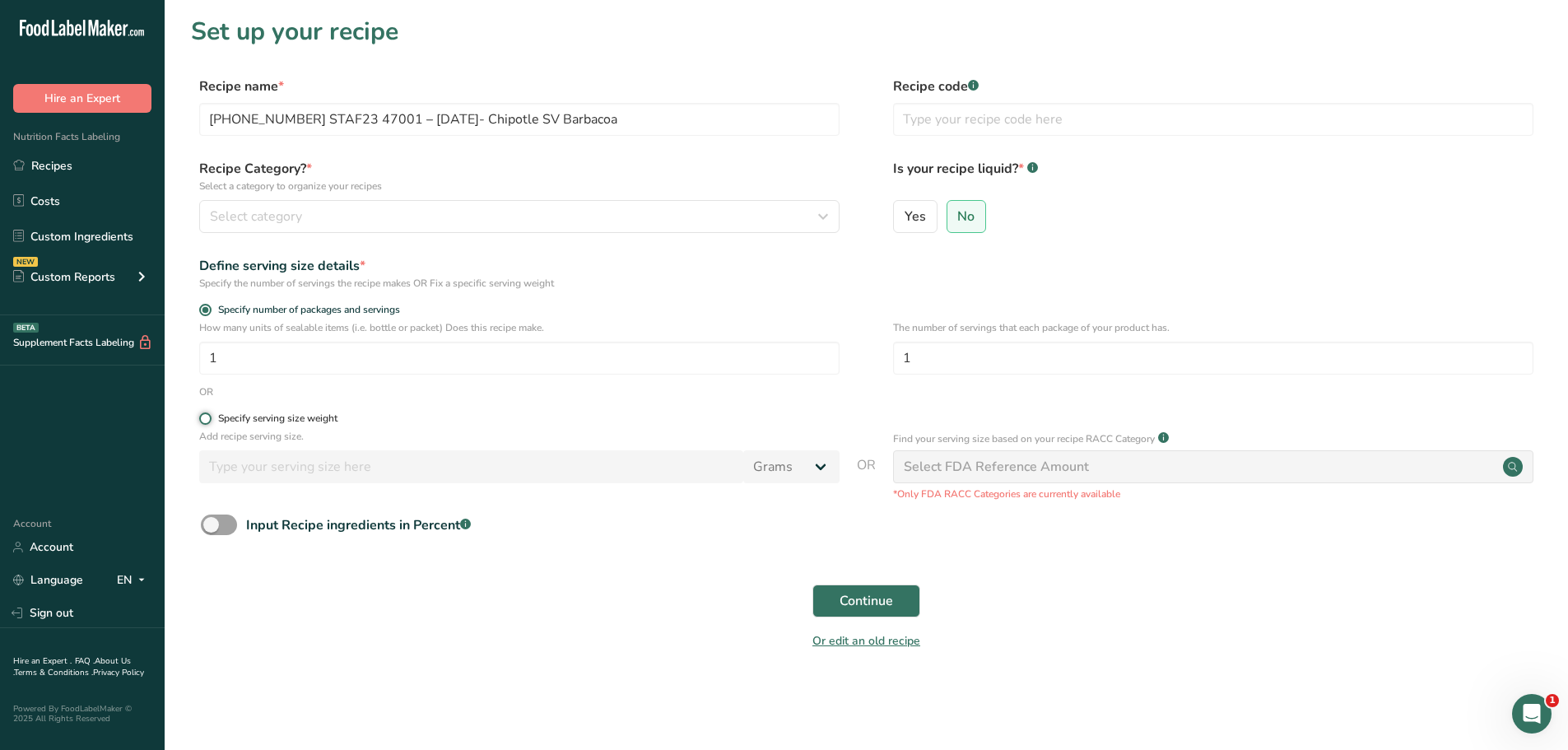
radio input "true"
radio input "false"
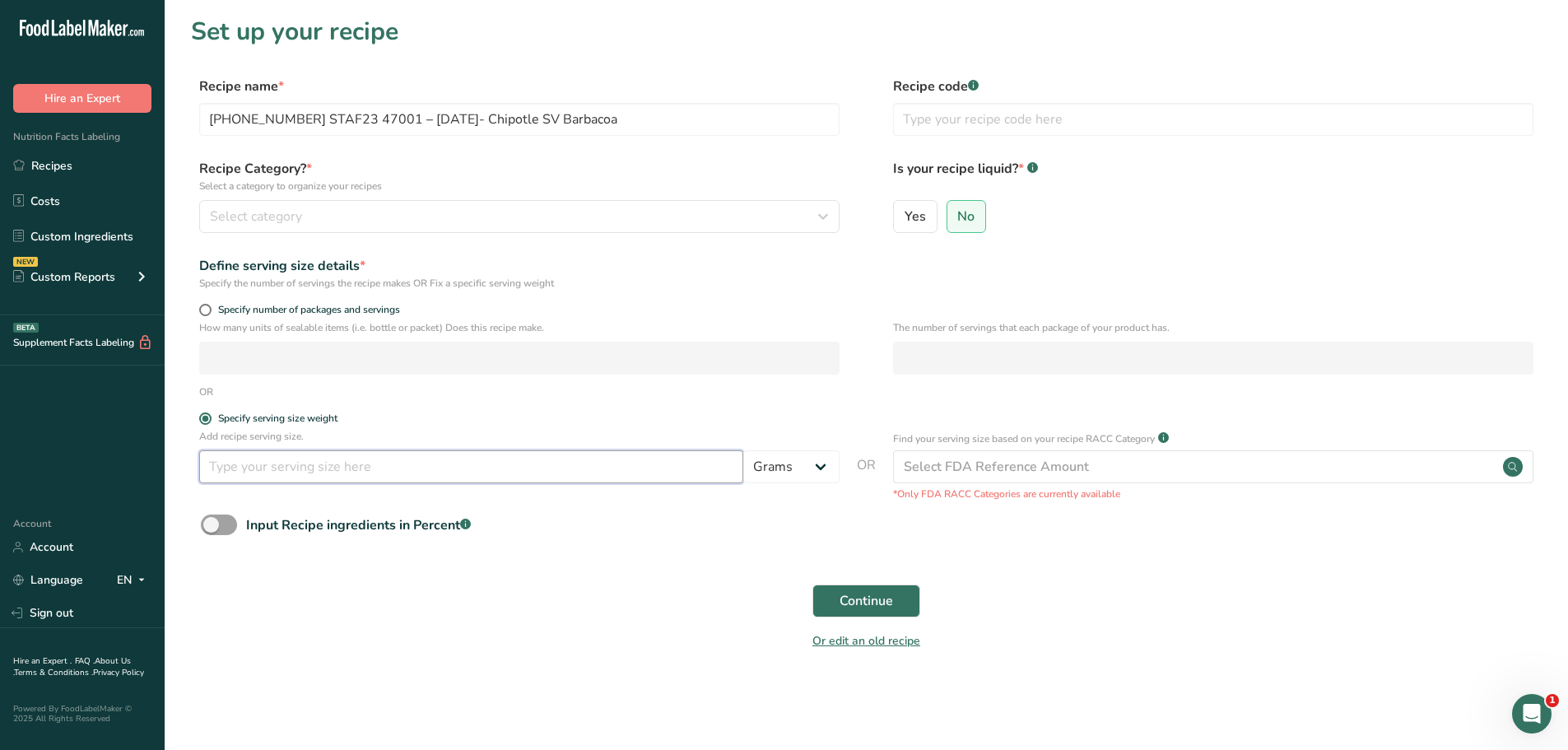
click at [290, 469] on input "number" at bounding box center [470, 467] width 544 height 33
type input "100"
click at [892, 600] on span "Continue" at bounding box center [866, 601] width 54 height 20
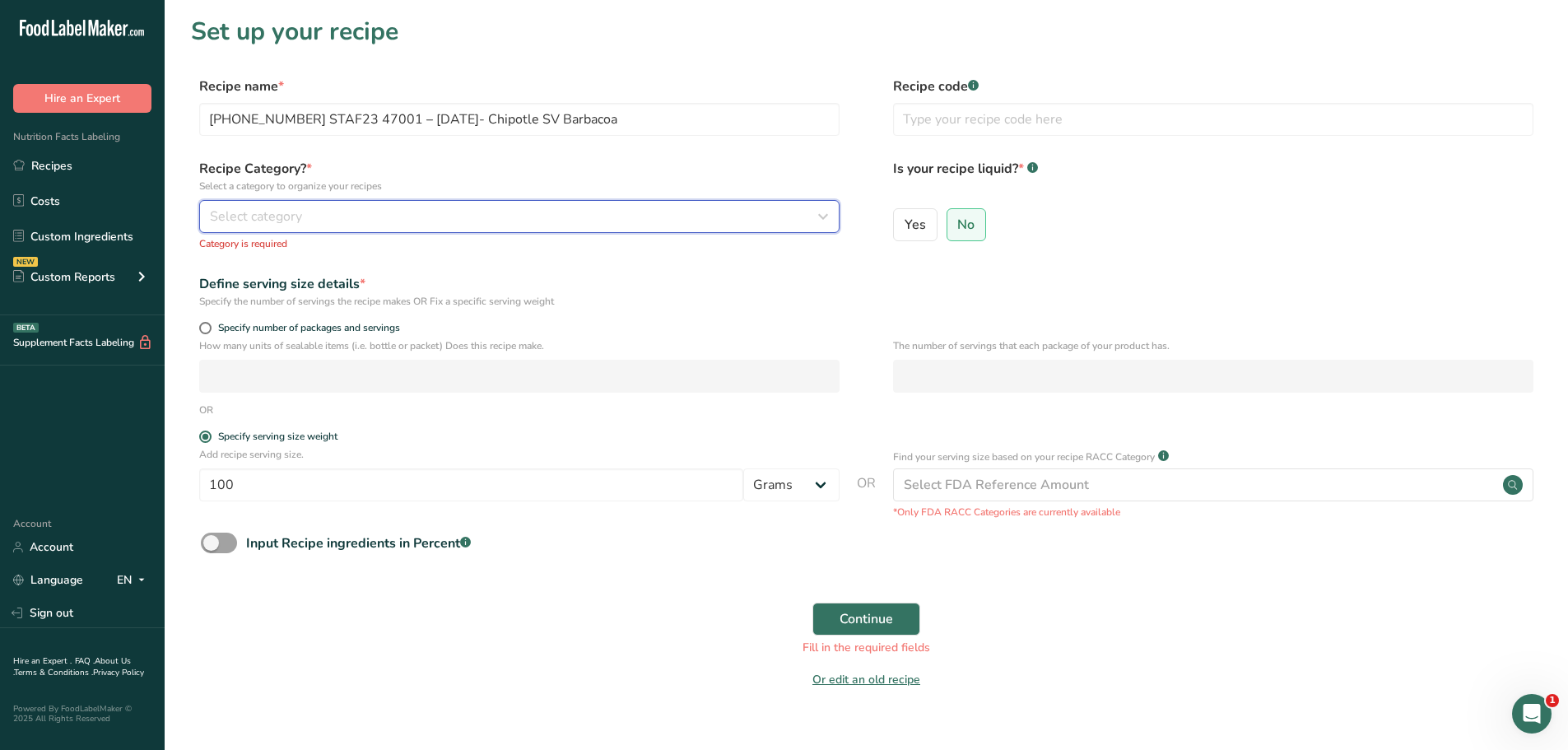
click at [585, 208] on div "Select category" at bounding box center [514, 216] width 609 height 20
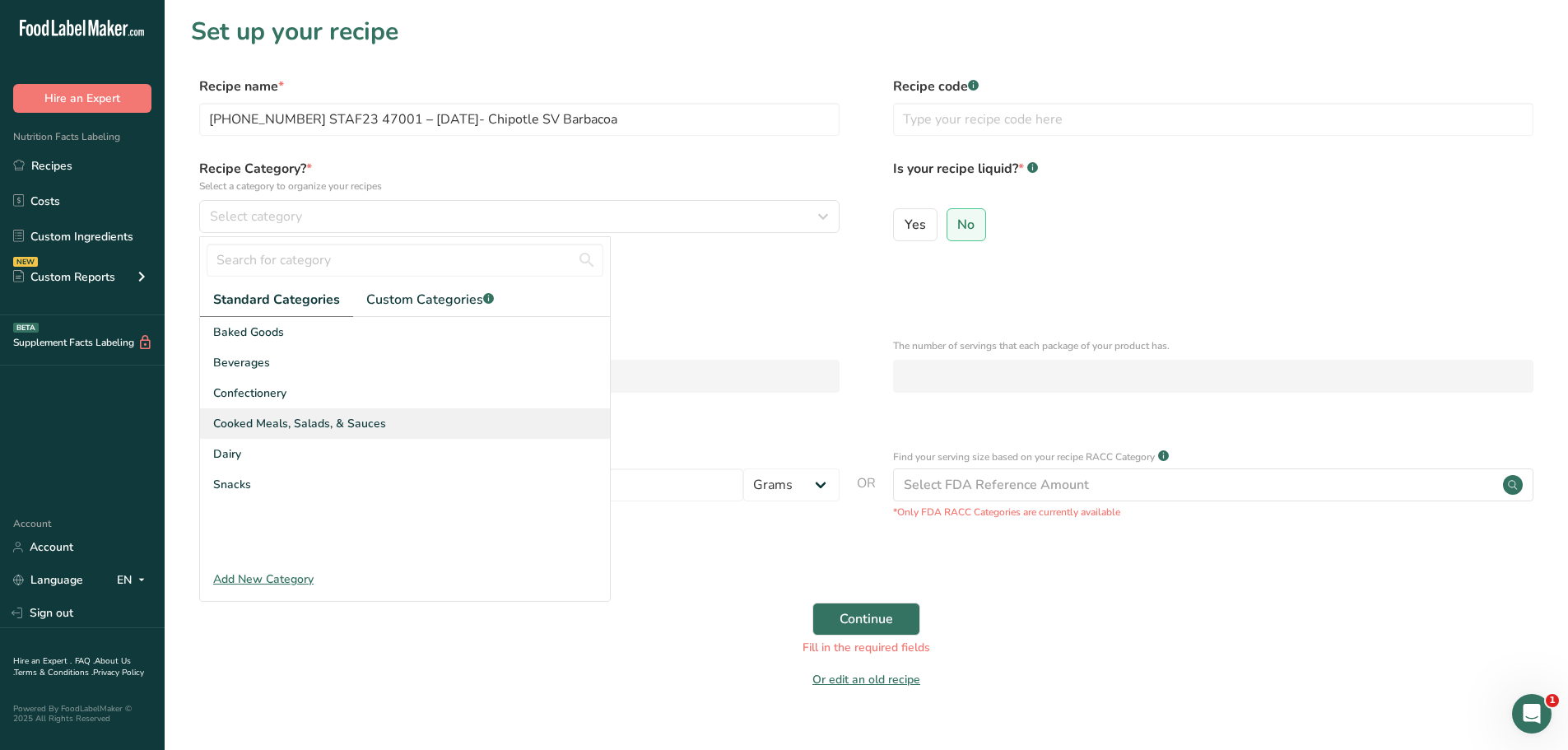
click at [296, 431] on span "Cooked Meals, Salads, & Sauces" at bounding box center [299, 423] width 173 height 17
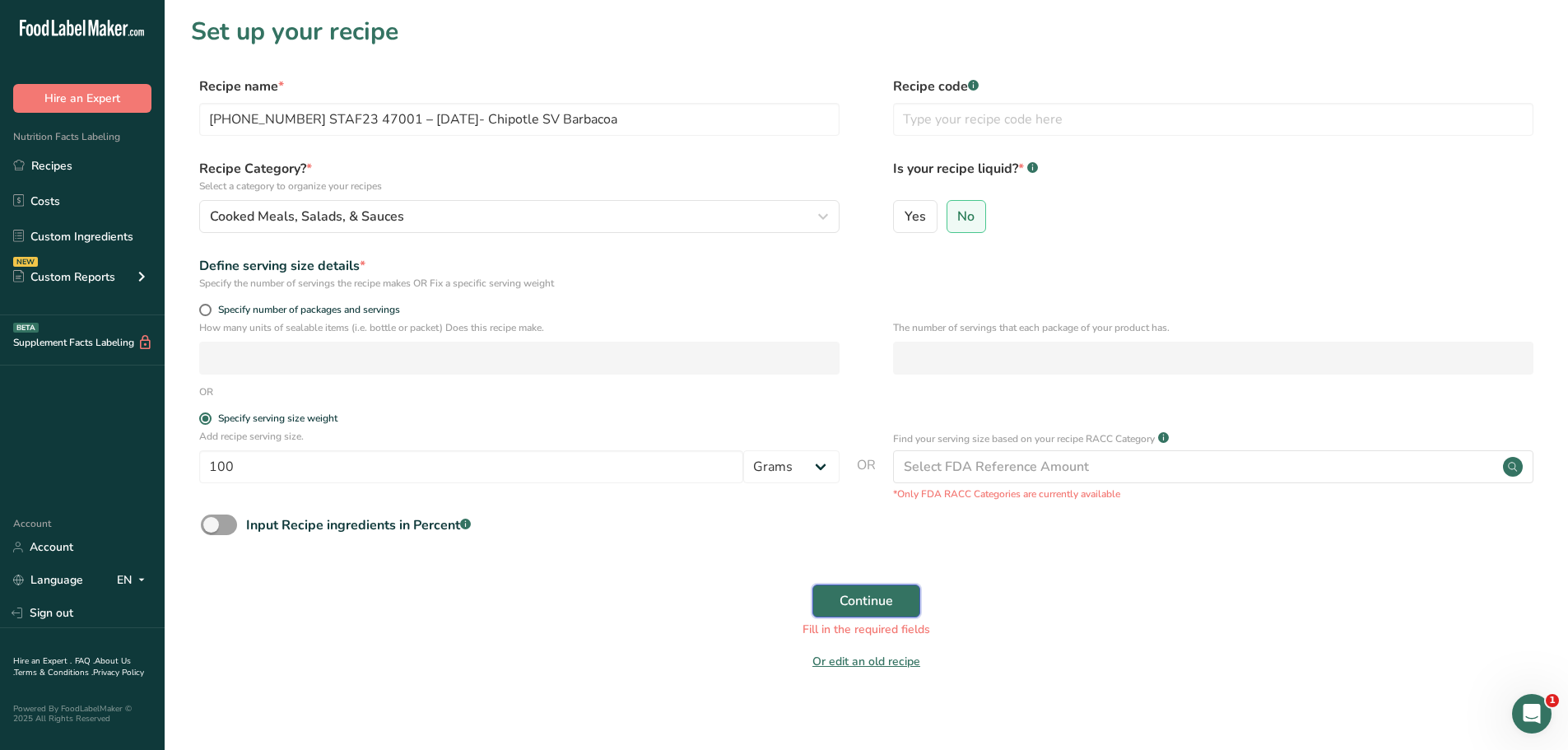
click at [873, 601] on span "Continue" at bounding box center [866, 601] width 54 height 20
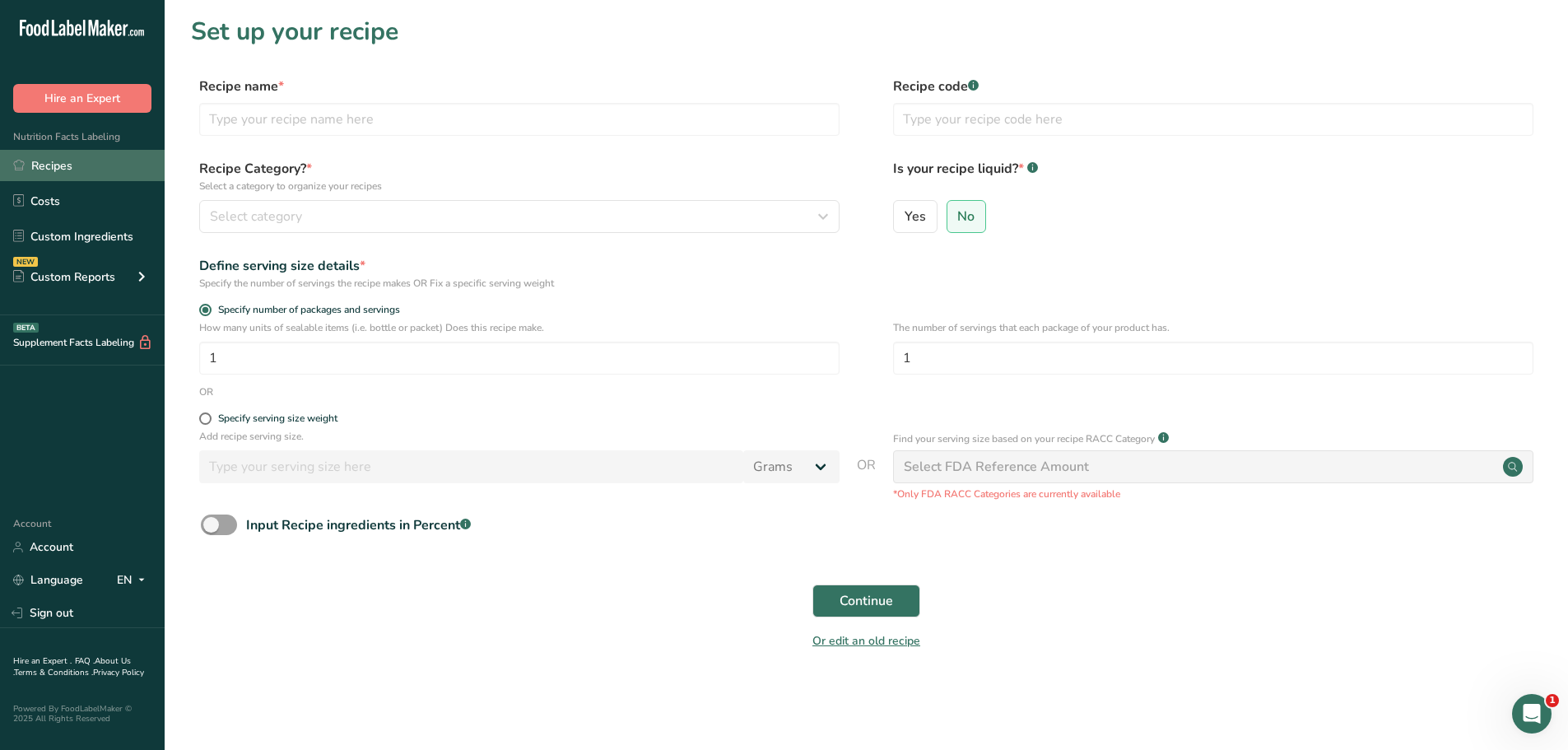
click at [47, 167] on link "Recipes" at bounding box center [82, 166] width 165 height 31
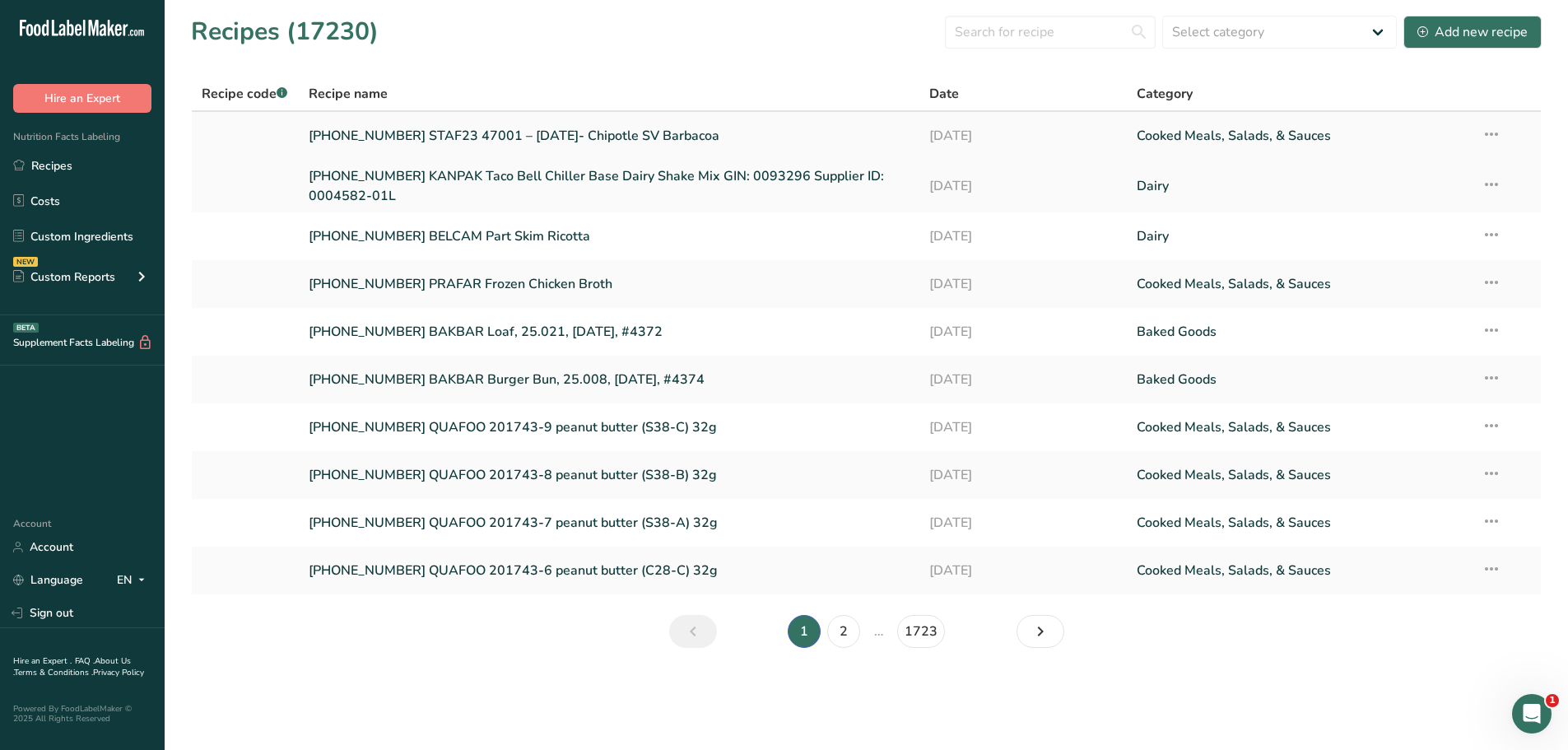
click at [588, 130] on link "[PHONE_NUMBER] STAF23 47001 – [DATE]- Chipotle SV Barbacoa" at bounding box center [609, 136] width 601 height 35
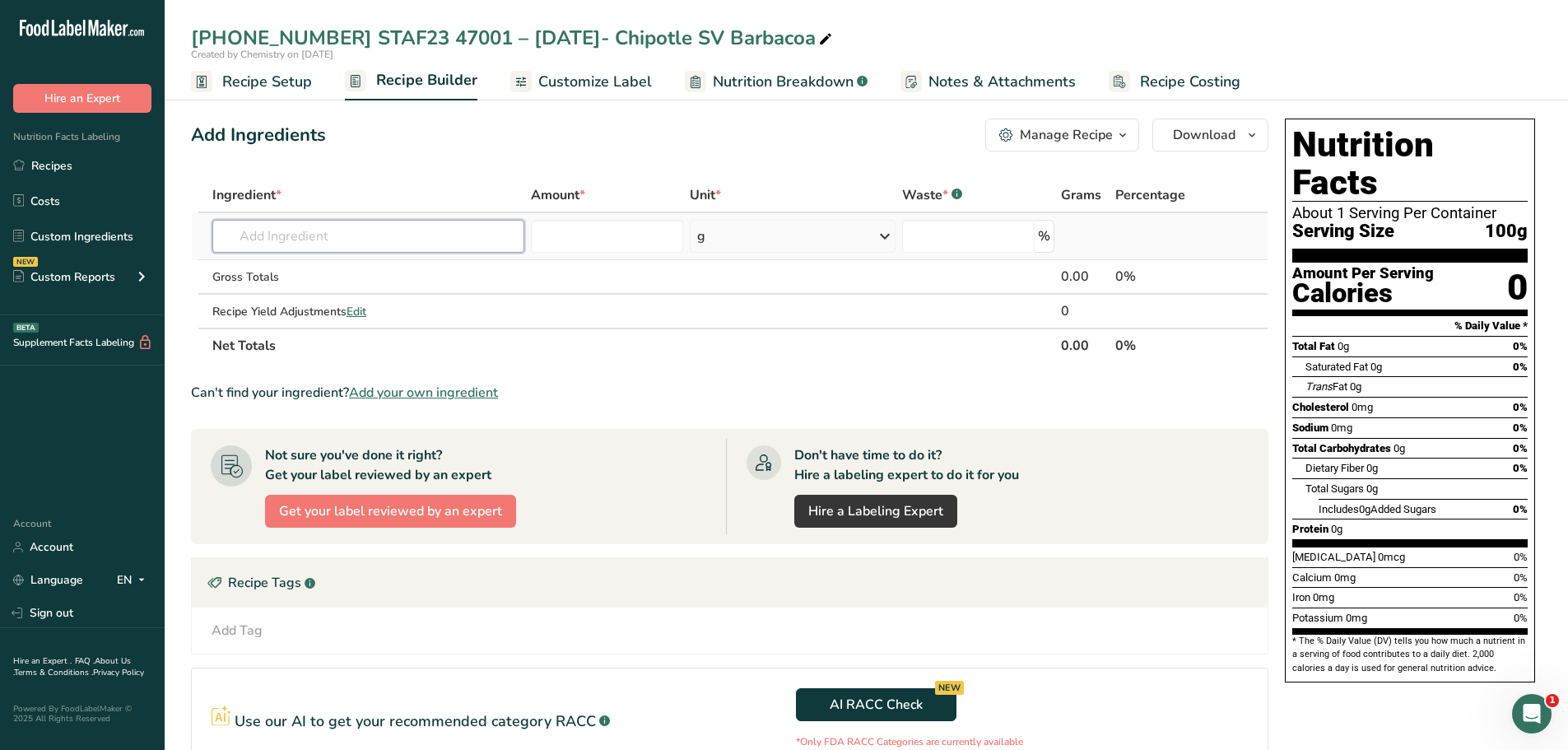
click at [337, 243] on input "text" at bounding box center [368, 236] width 312 height 33
paste input "[PHONE_NUMBER] STAF23 47001 – [DATE]- Chipotle SV Barbacoa"
type input "[PHONE_NUMBER] STAF23 47001 – [DATE]- Chipotle SV Barbacoa"
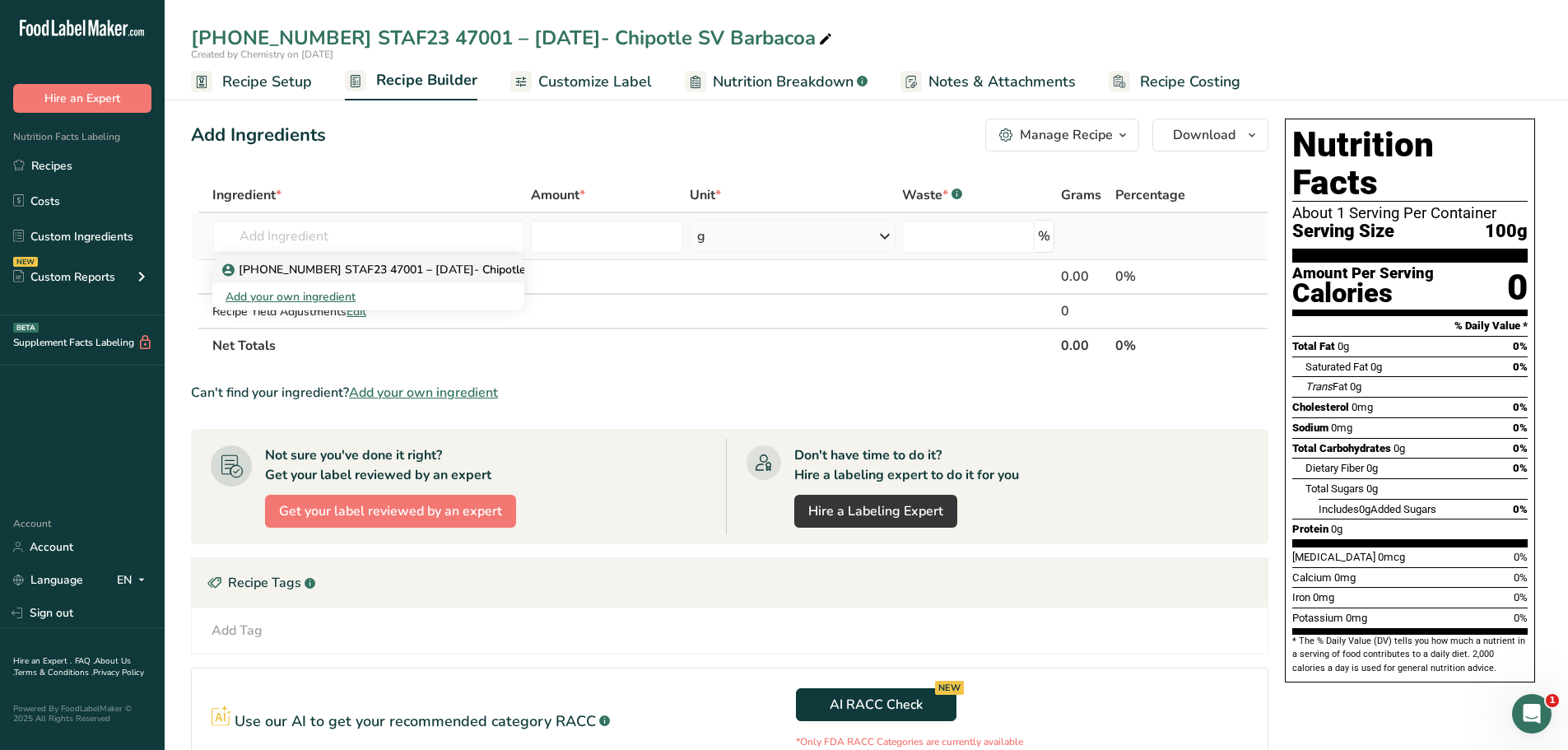
click at [375, 275] on p "[PHONE_NUMBER] STAF23 47001 – [DATE]- Chipotle SV Barbacoa" at bounding box center [412, 269] width 374 height 17
type input "[PHONE_NUMBER] STAF23 47001 – [DATE]- Chipotle SV Barbacoa"
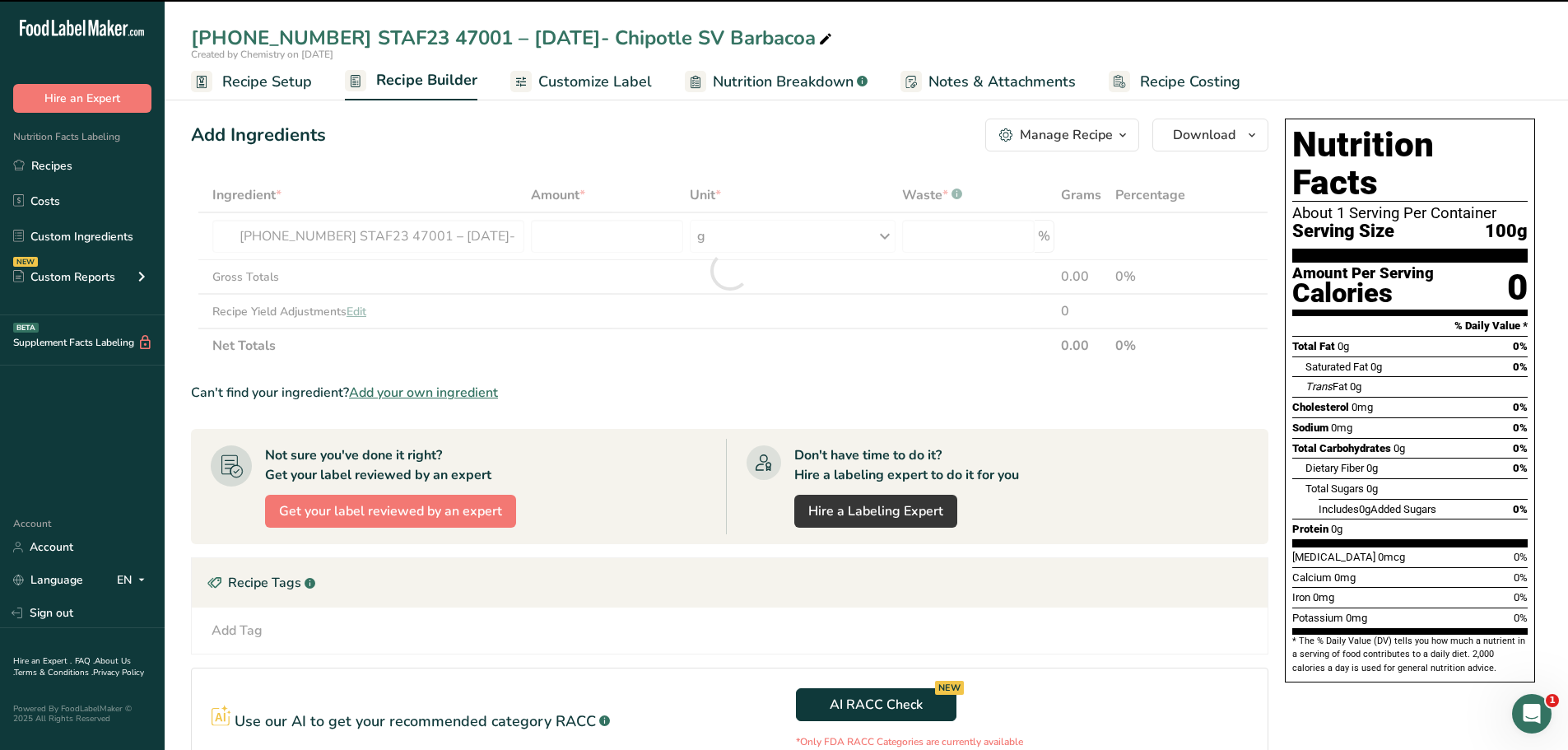
type input "0"
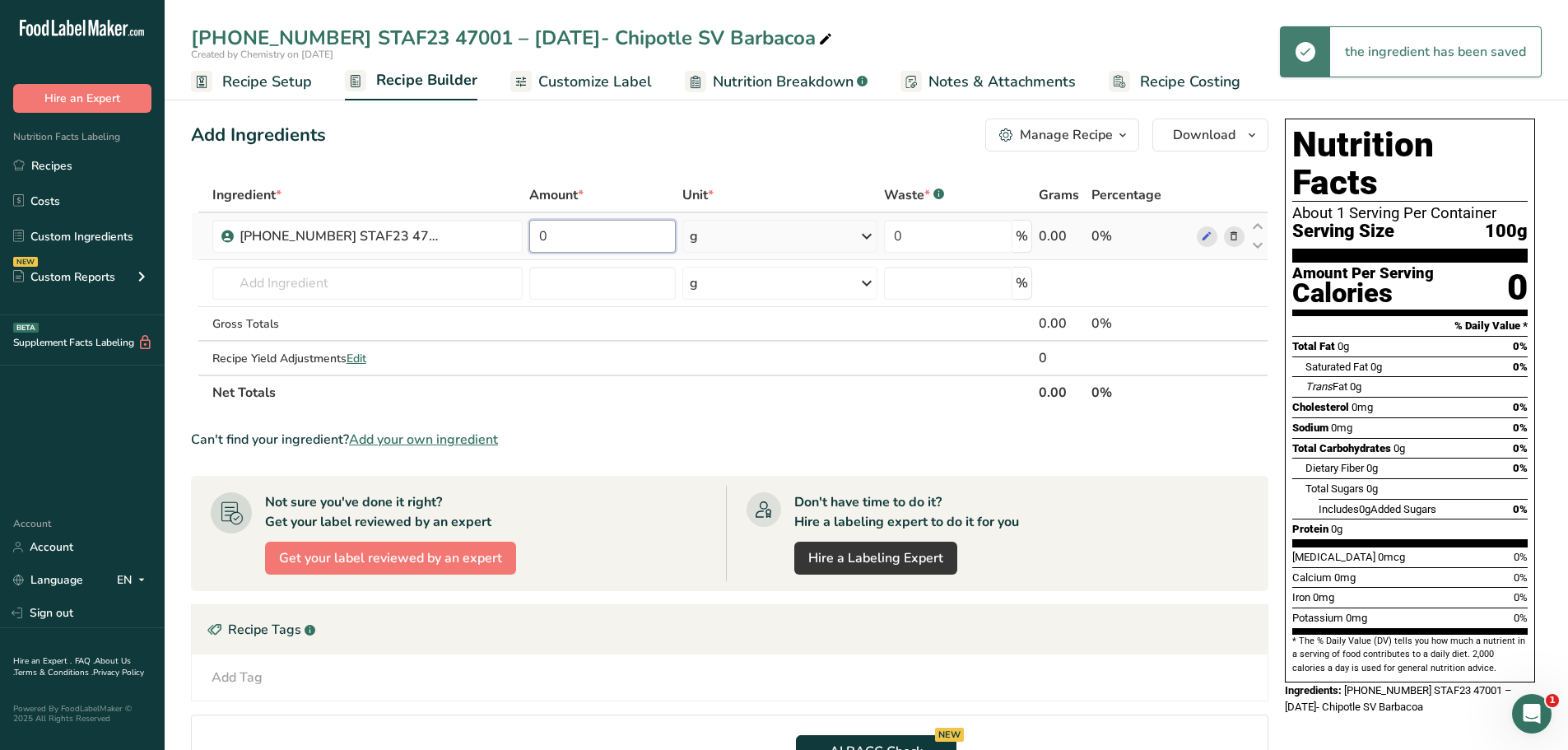
click at [586, 243] on input "0" at bounding box center [603, 236] width 148 height 33
type input "100"
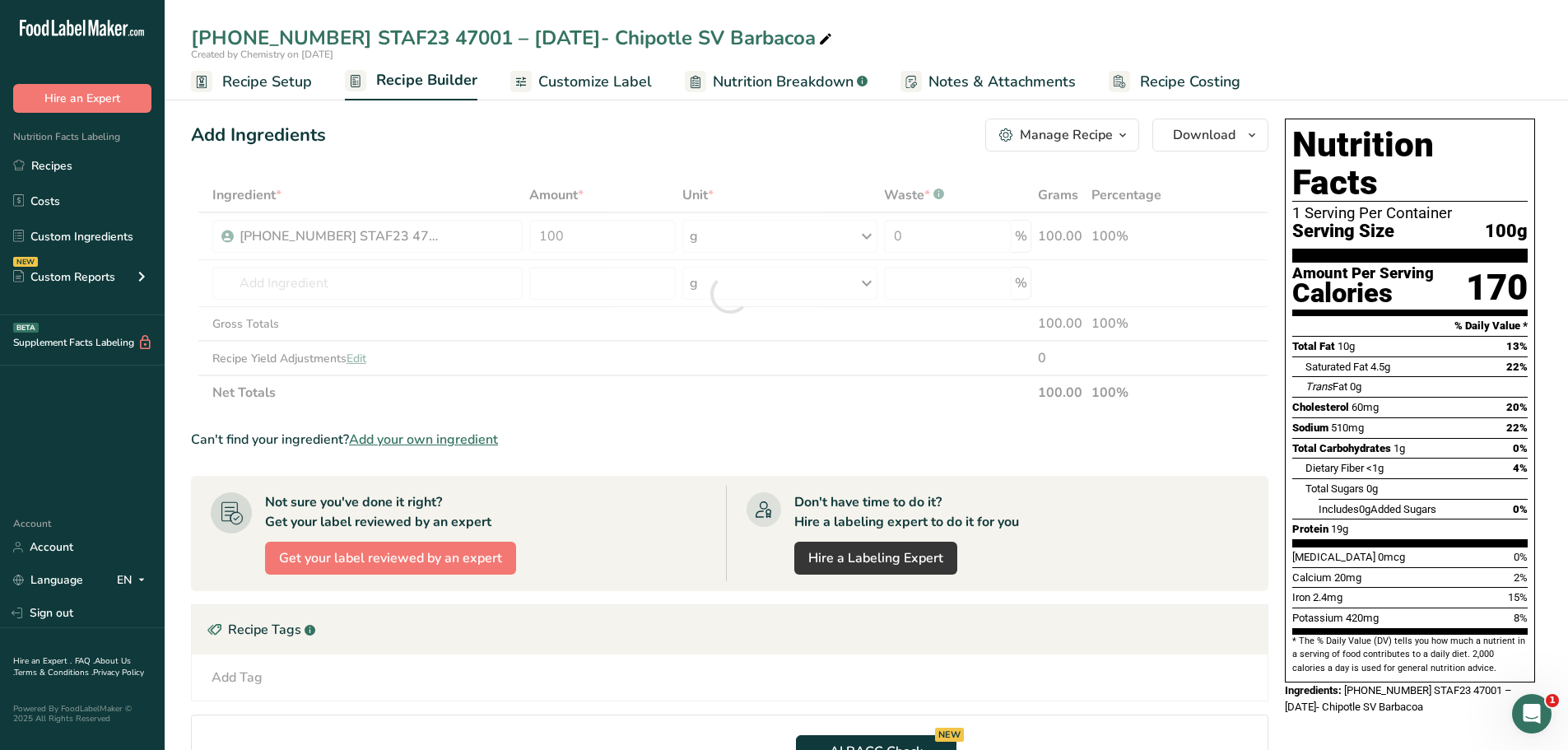
click at [774, 149] on div "Add Ingredients Manage Recipe Delete Recipe Duplicate Recipe Scale Recipe Save …" at bounding box center [729, 135] width 1077 height 33
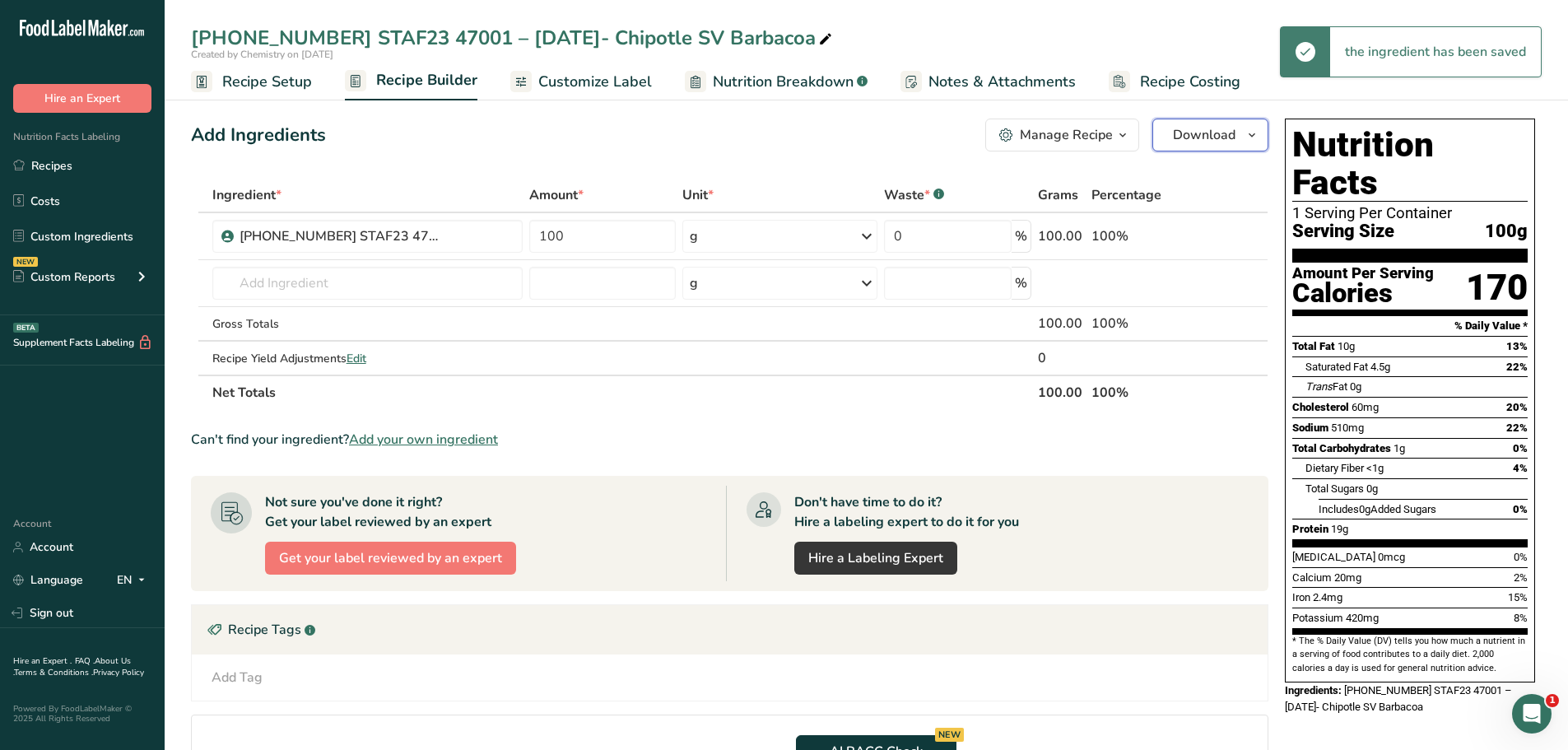
click at [1251, 135] on icon "button" at bounding box center [1251, 135] width 13 height 21
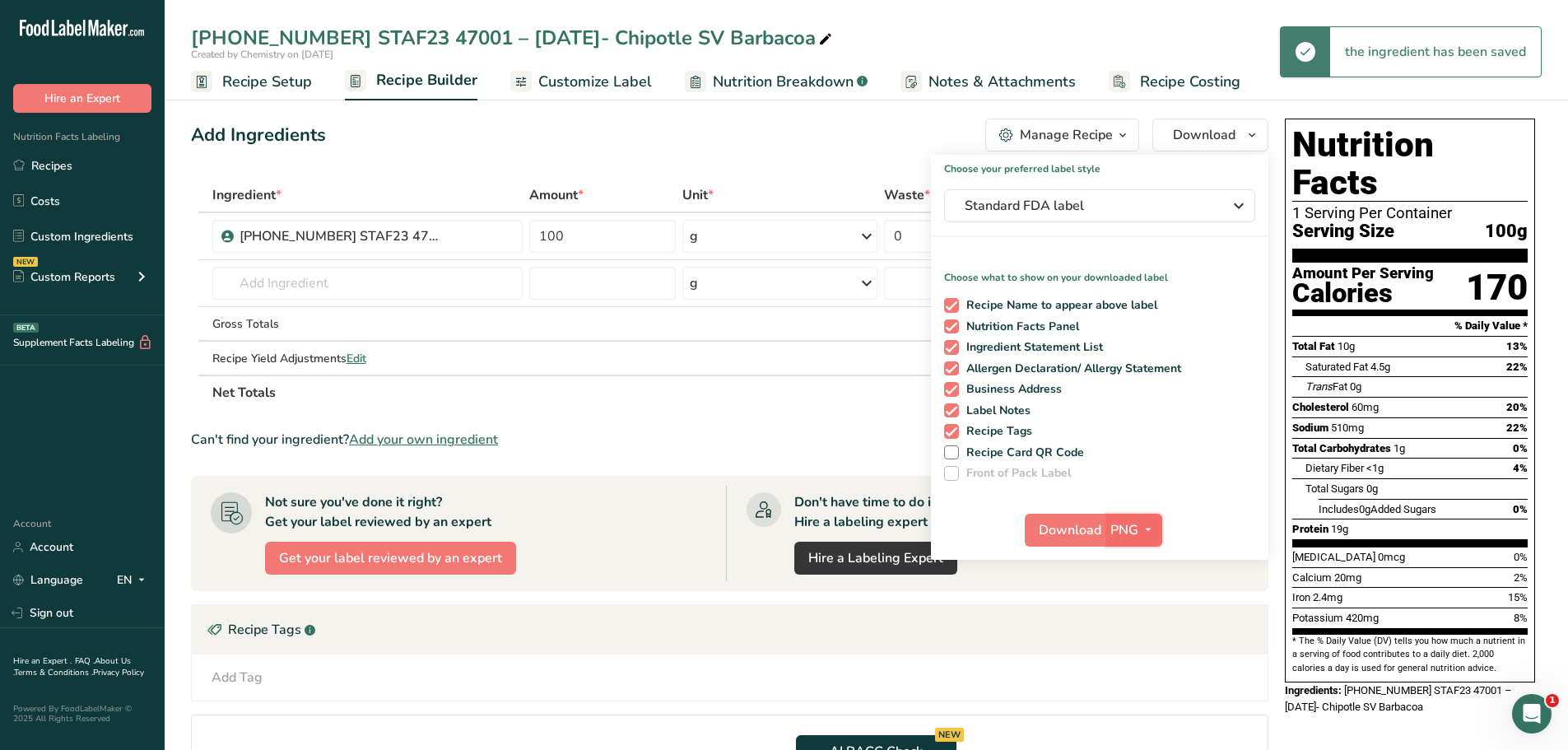
click at [1149, 527] on icon "button" at bounding box center [1148, 530] width 13 height 21
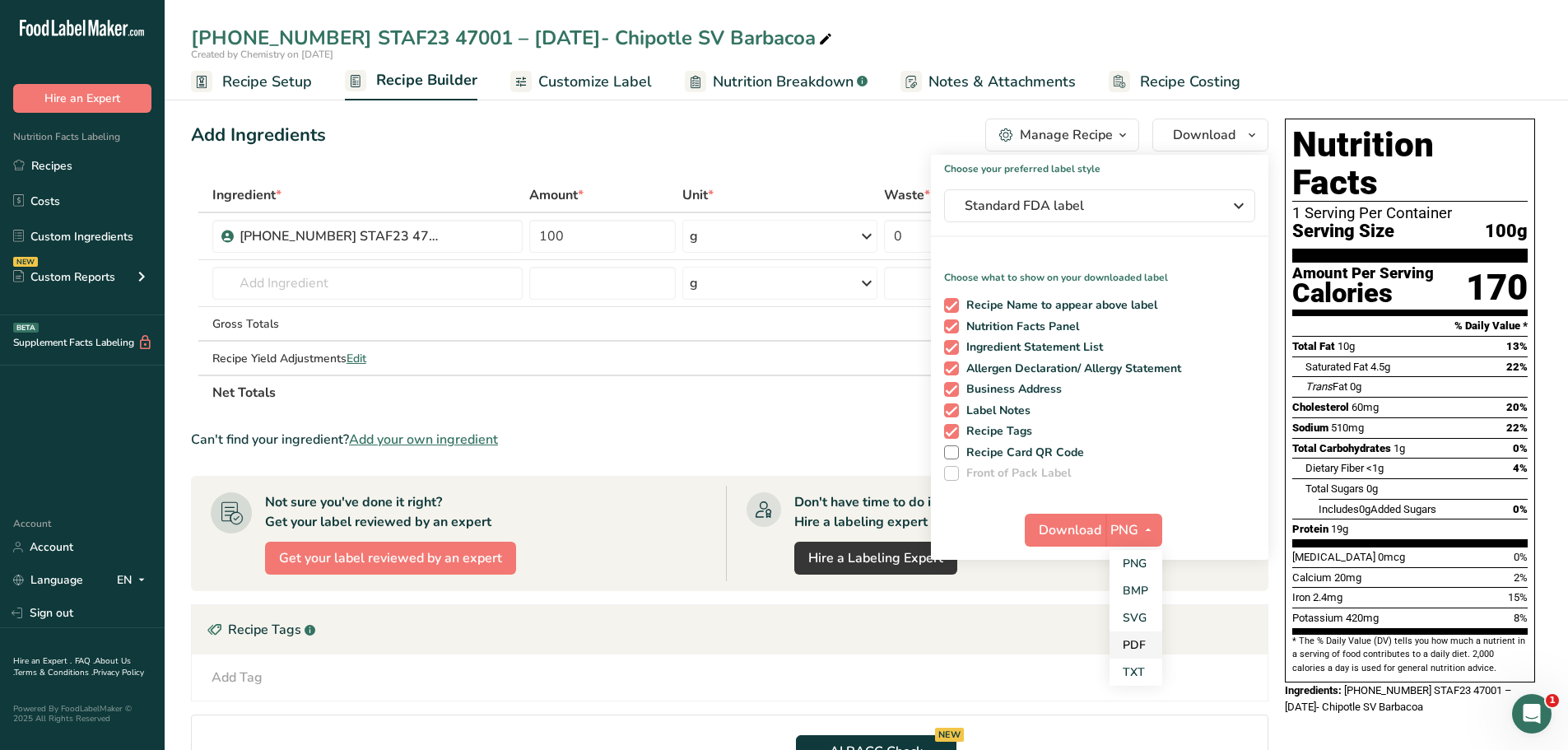
click at [1148, 650] on link "PDF" at bounding box center [1136, 644] width 53 height 27
click at [1087, 514] on button "Download" at bounding box center [1066, 531] width 81 height 33
click at [1053, 527] on span "Download" at bounding box center [1071, 531] width 63 height 20
click at [773, 83] on span "Nutrition Breakdown" at bounding box center [783, 82] width 141 height 22
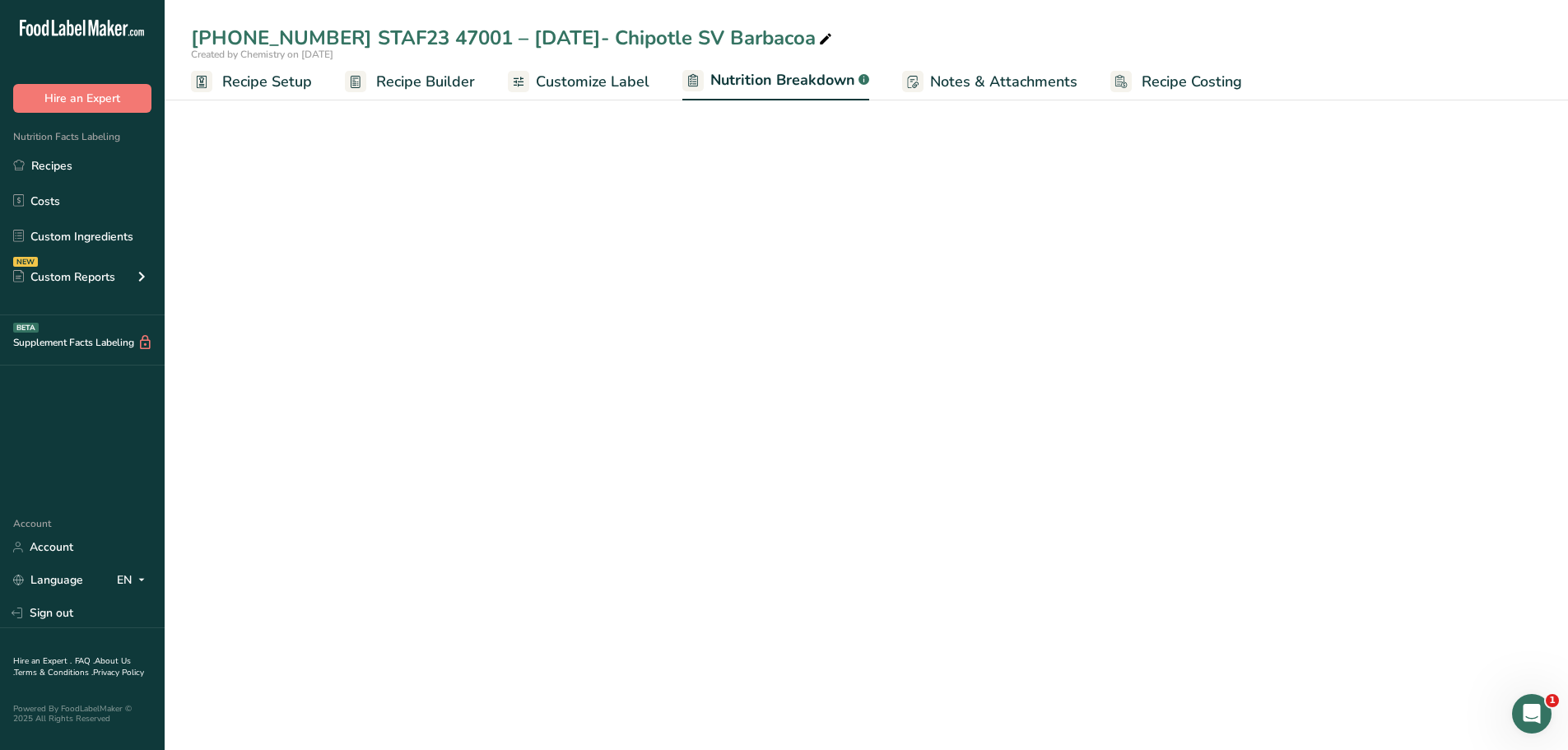
select select "Calories"
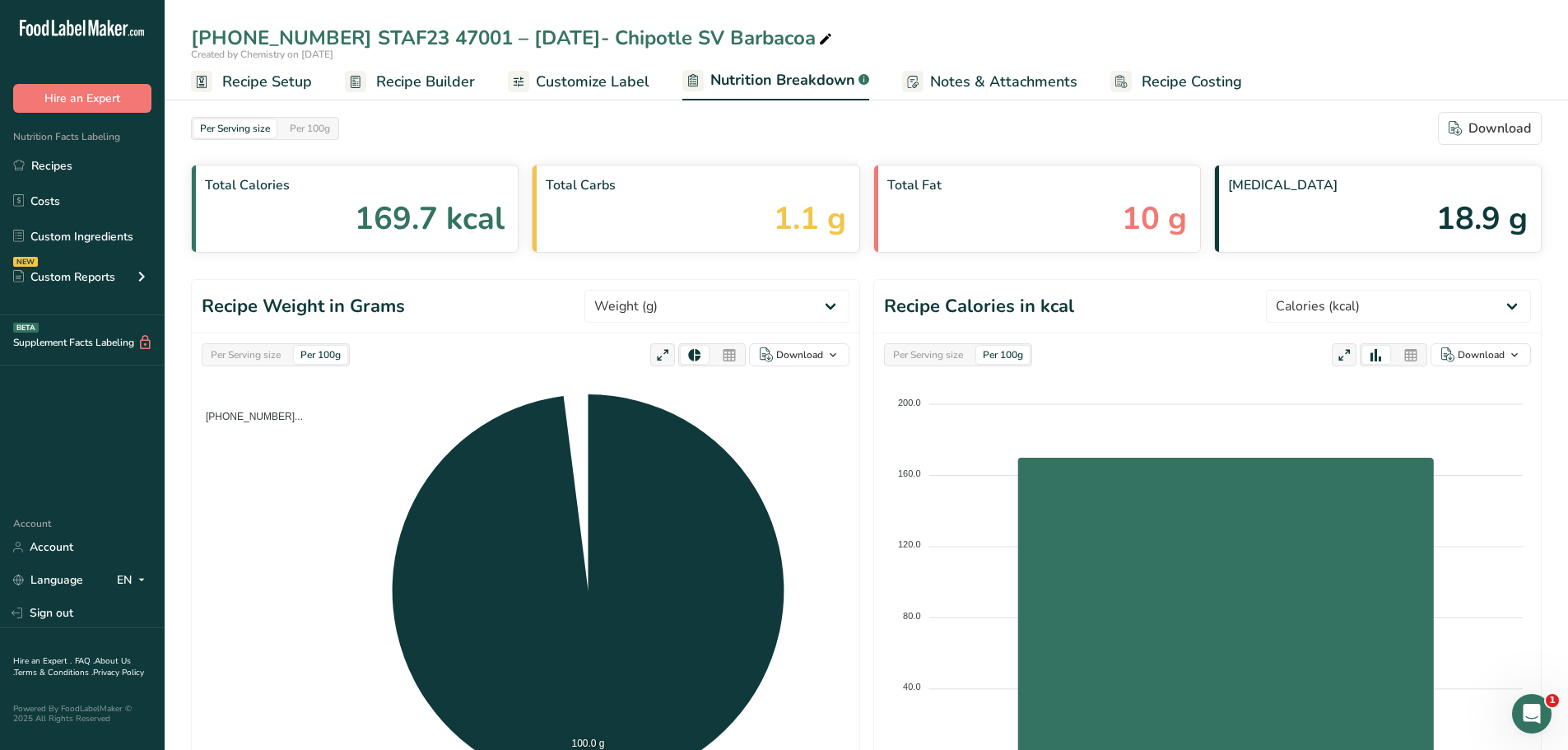
click at [1079, 118] on div "Per Serving size Per 100g Download" at bounding box center [865, 129] width 1350 height 33
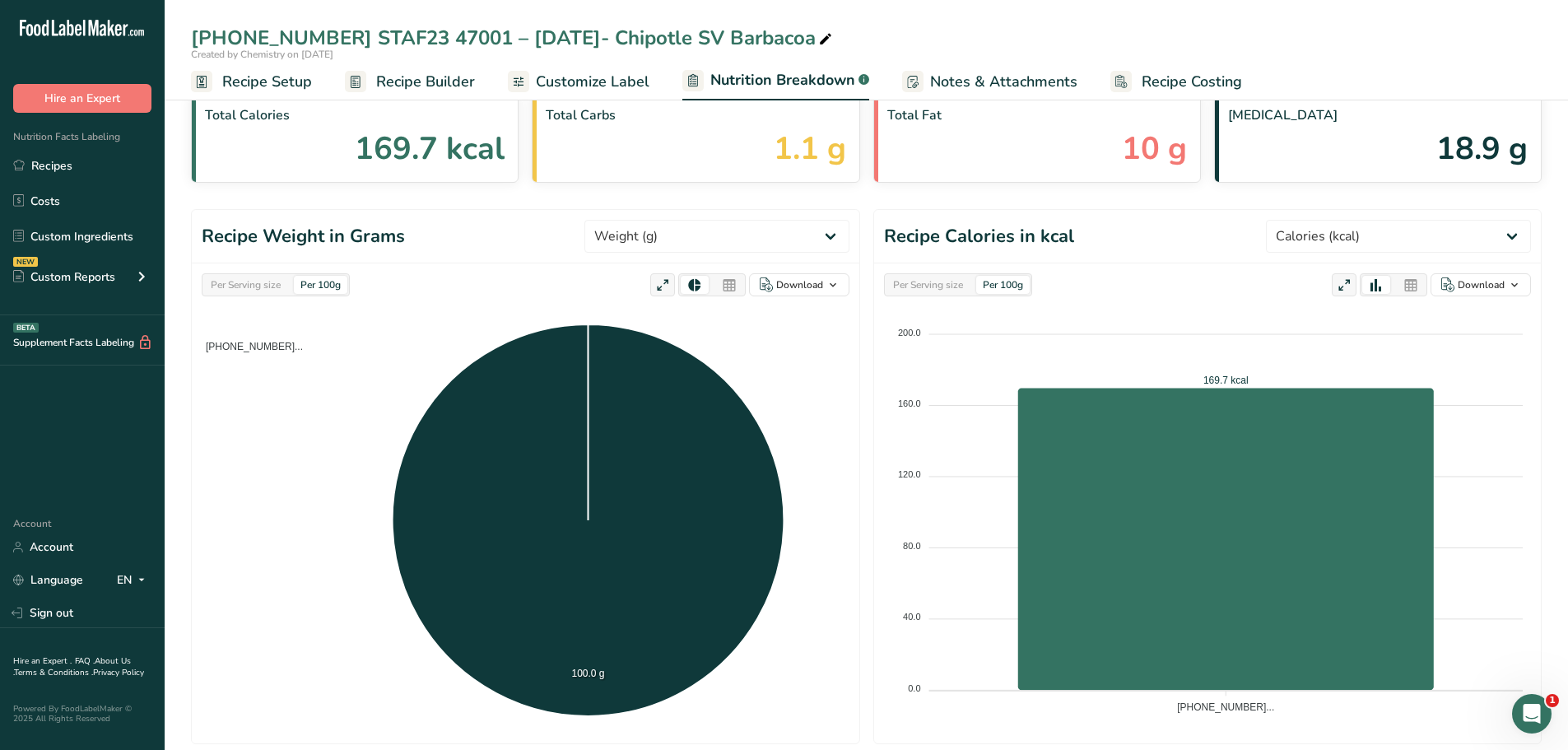
scroll to position [463, 0]
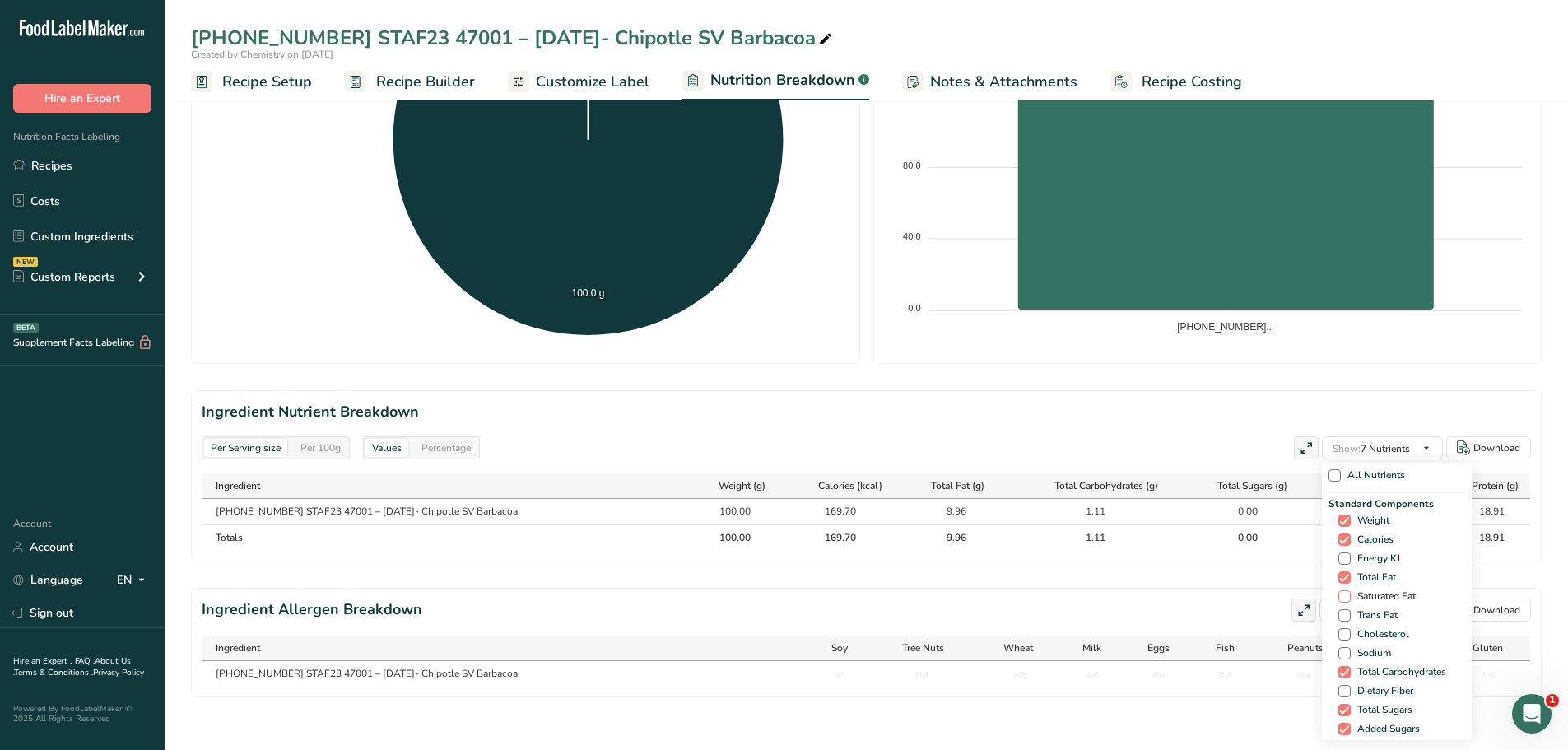
click at [1338, 590] on span at bounding box center [1344, 596] width 12 height 12
click at [1338, 591] on input "Saturated Fat" at bounding box center [1343, 596] width 11 height 11
checkbox input "true"
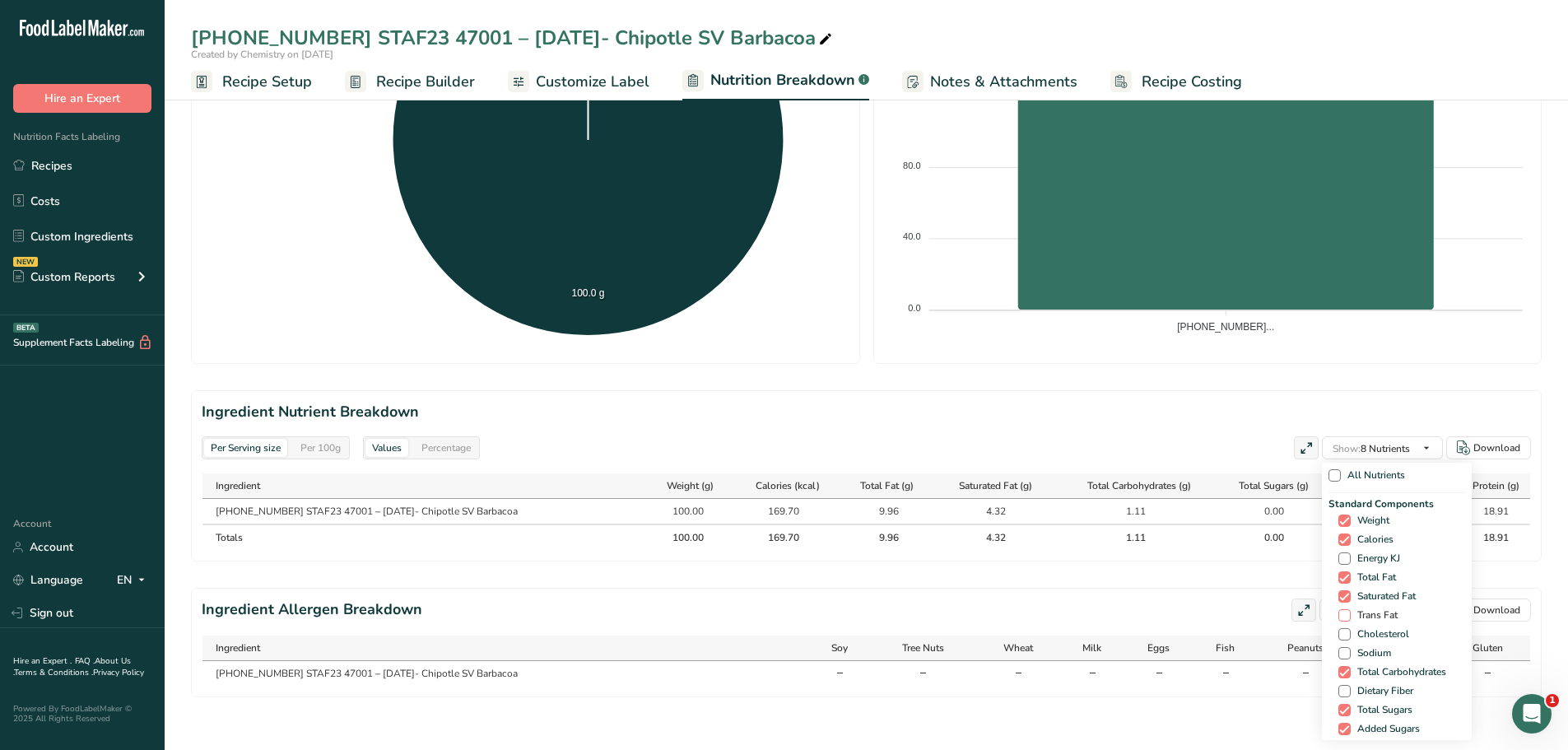
click at [1343, 609] on span at bounding box center [1344, 615] width 12 height 12
click at [1343, 610] on input "Trans Fat" at bounding box center [1343, 615] width 11 height 11
checkbox input "true"
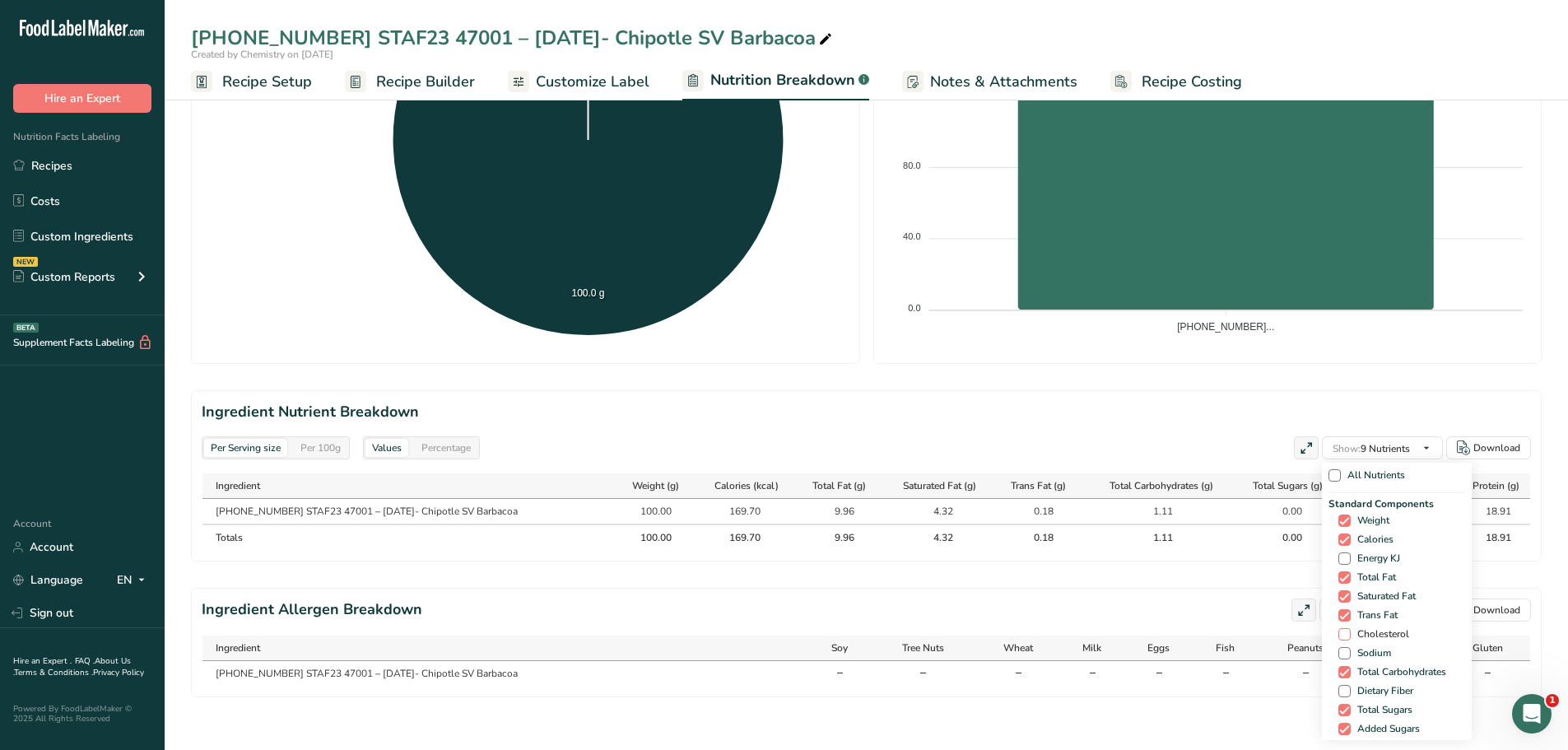
click at [1339, 628] on span at bounding box center [1344, 634] width 12 height 12
click at [1339, 629] on input "Cholesterol" at bounding box center [1343, 634] width 11 height 11
checkbox input "true"
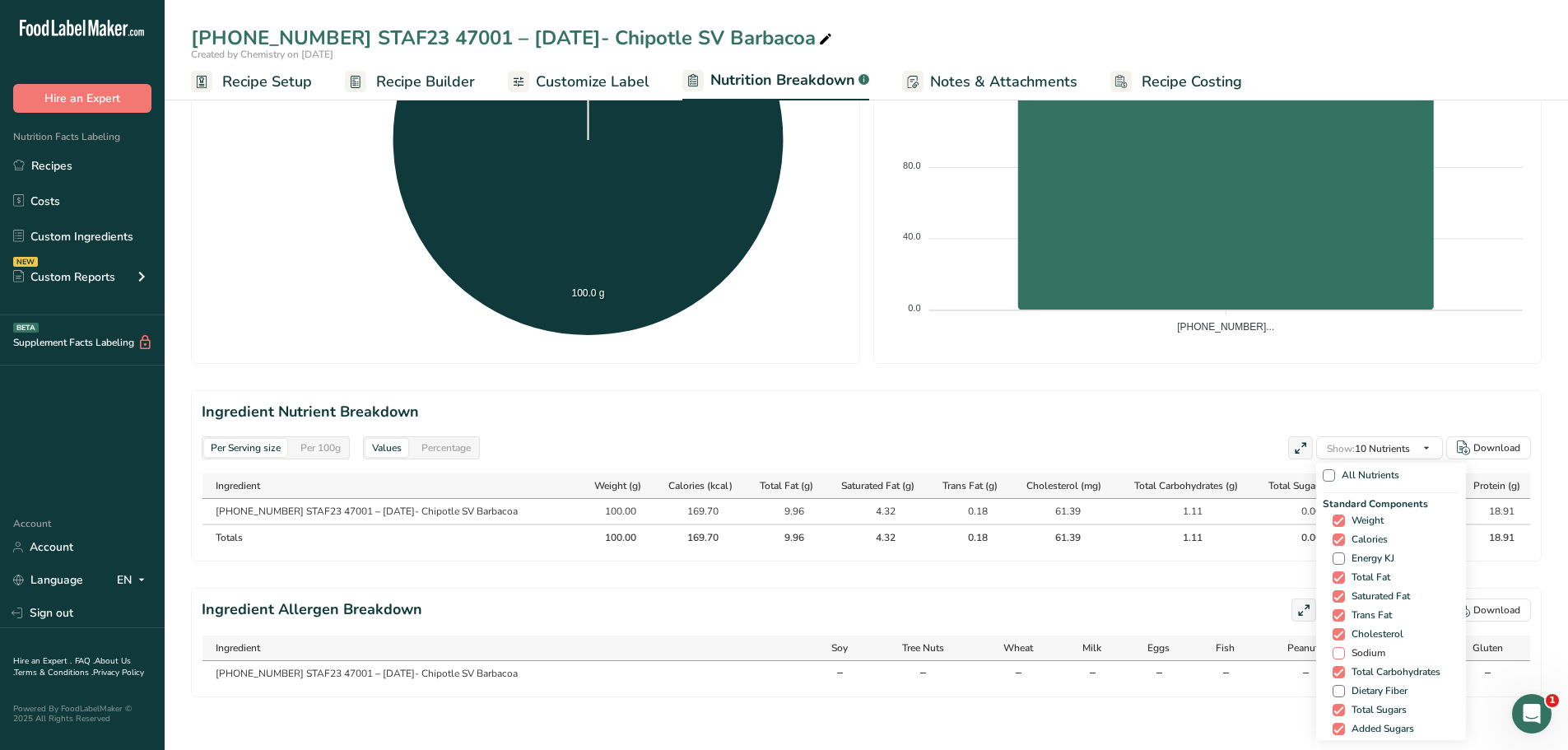
click at [1335, 647] on span at bounding box center [1338, 653] width 12 height 12
click at [1335, 648] on input "Sodium" at bounding box center [1337, 653] width 11 height 11
checkbox input "true"
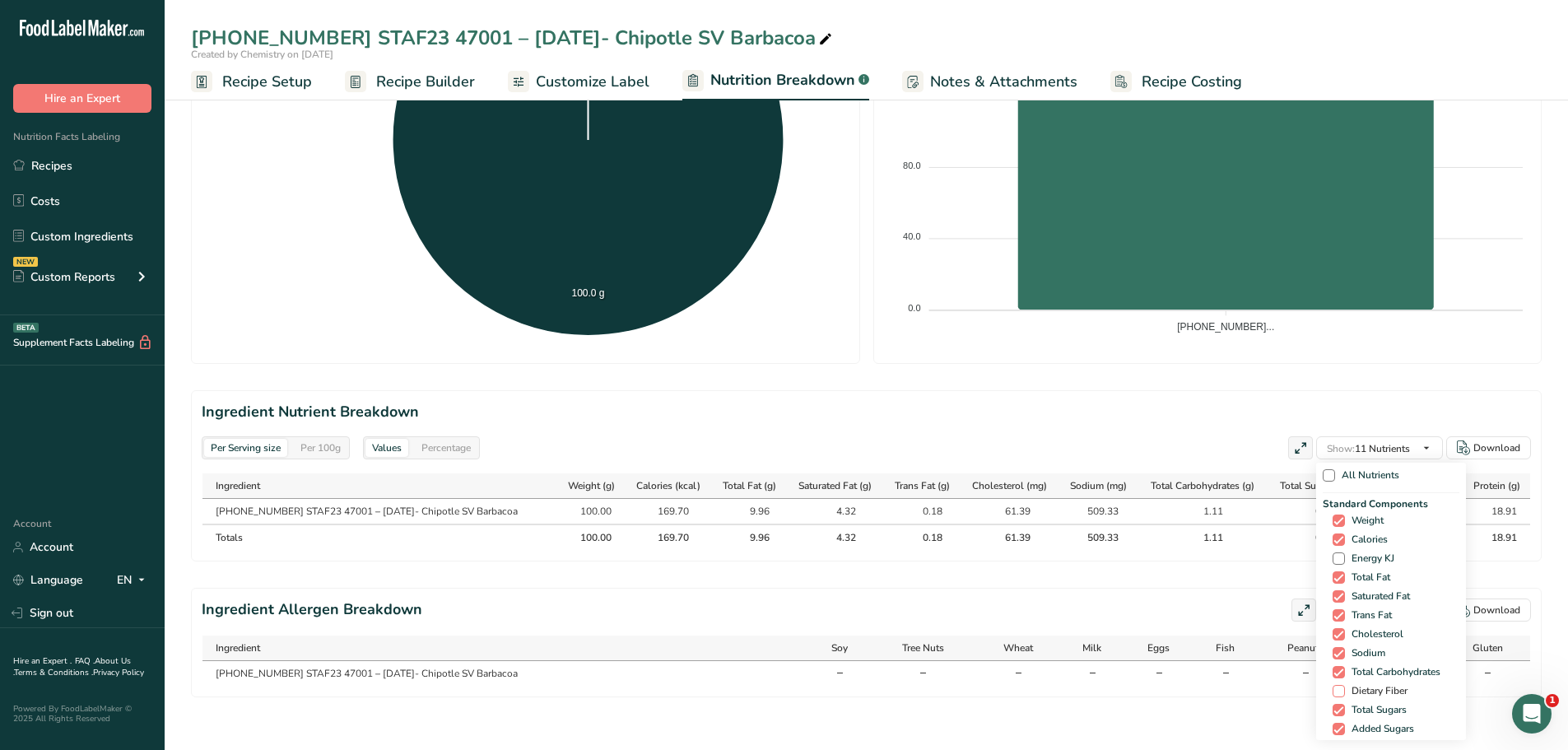
click at [1332, 685] on span at bounding box center [1338, 691] width 12 height 12
click at [1332, 686] on input "Dietary Fiber" at bounding box center [1337, 691] width 11 height 11
checkbox input "true"
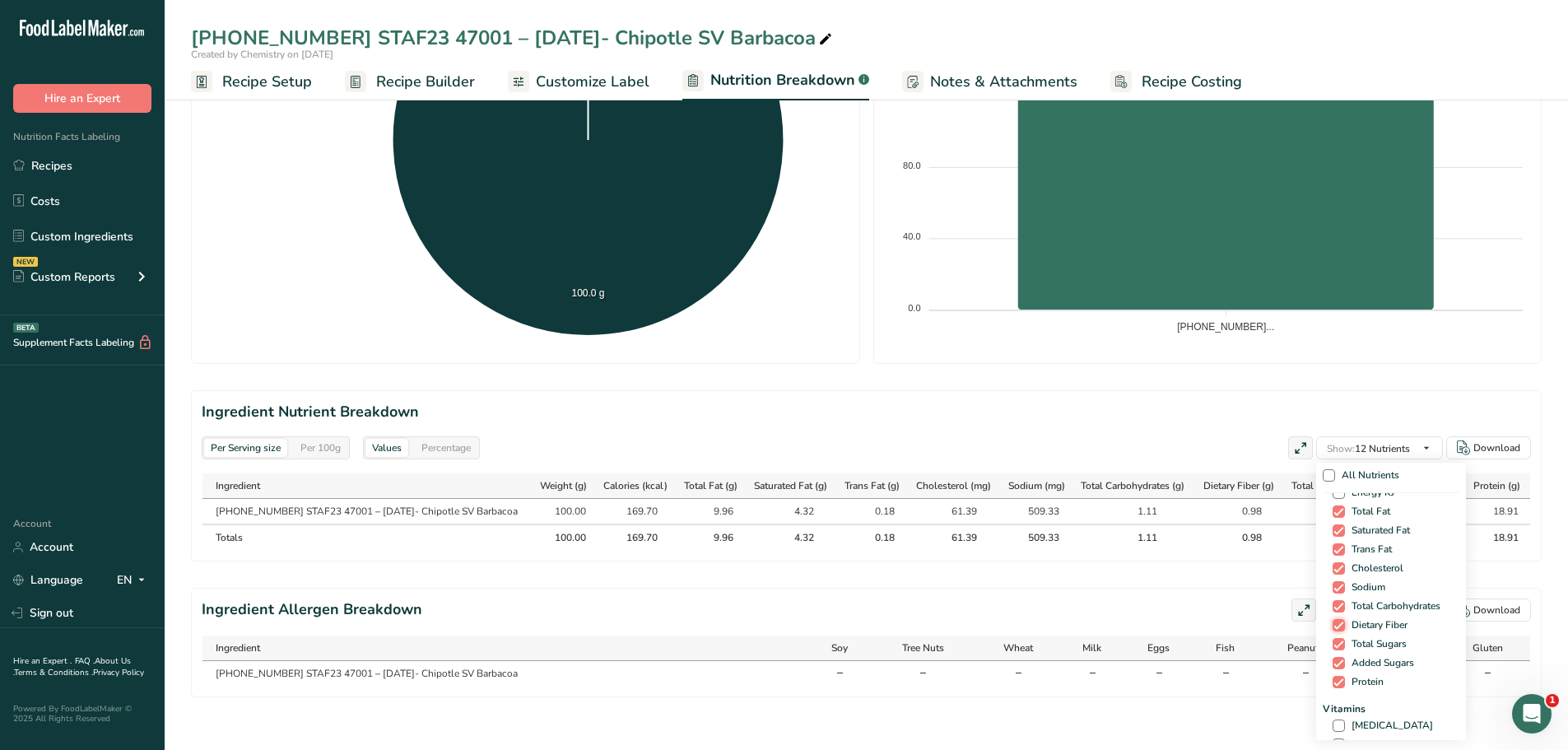
scroll to position [165, 0]
click at [1335, 620] on span at bounding box center [1338, 626] width 12 height 12
click at [1335, 621] on input "[MEDICAL_DATA]" at bounding box center [1337, 626] width 11 height 11
checkbox input "true"
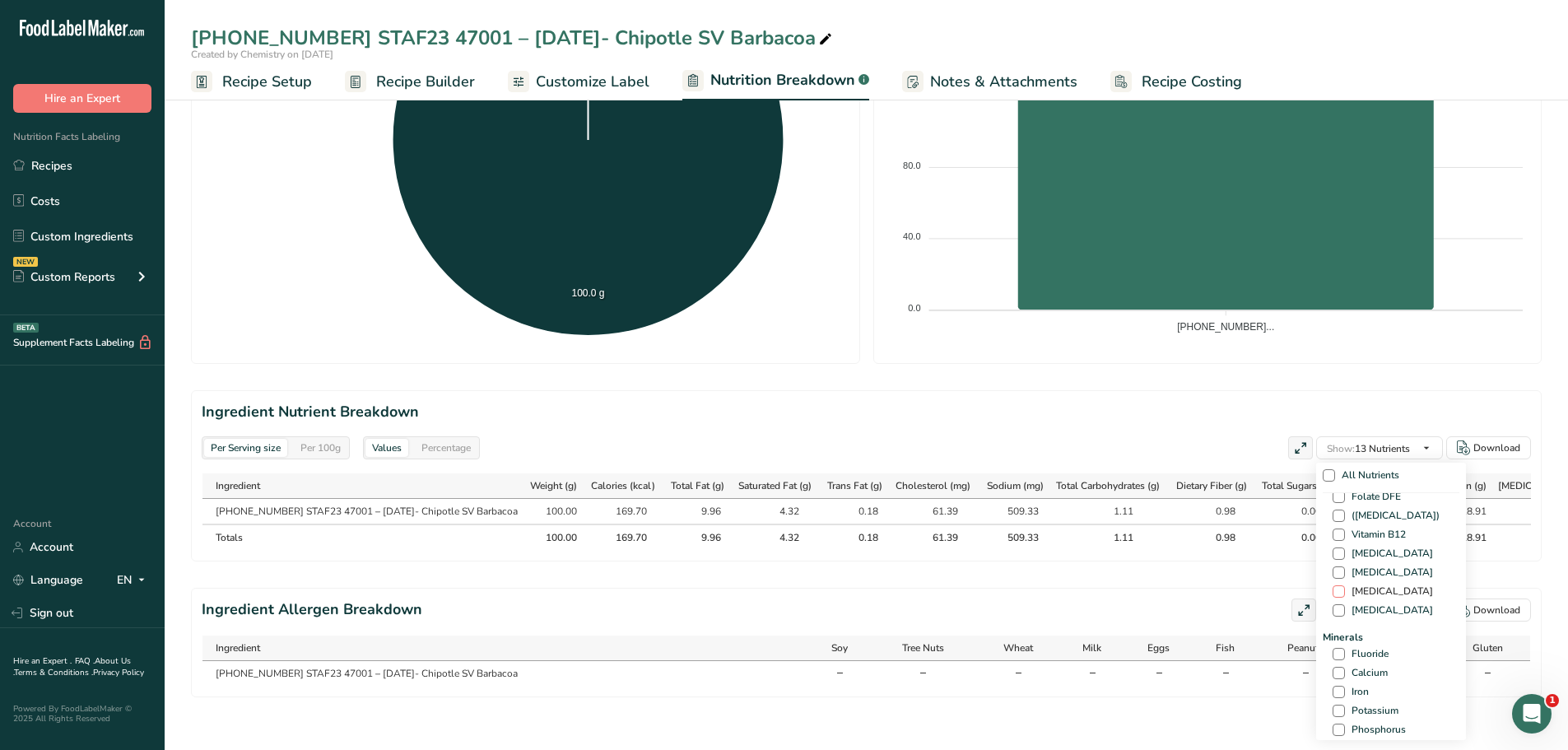
scroll to position [494, 0]
click at [1333, 638] on span at bounding box center [1338, 644] width 12 height 12
click at [1333, 639] on input "Calcium" at bounding box center [1337, 644] width 11 height 11
checkbox input "true"
click at [1333, 657] on span at bounding box center [1338, 663] width 12 height 12
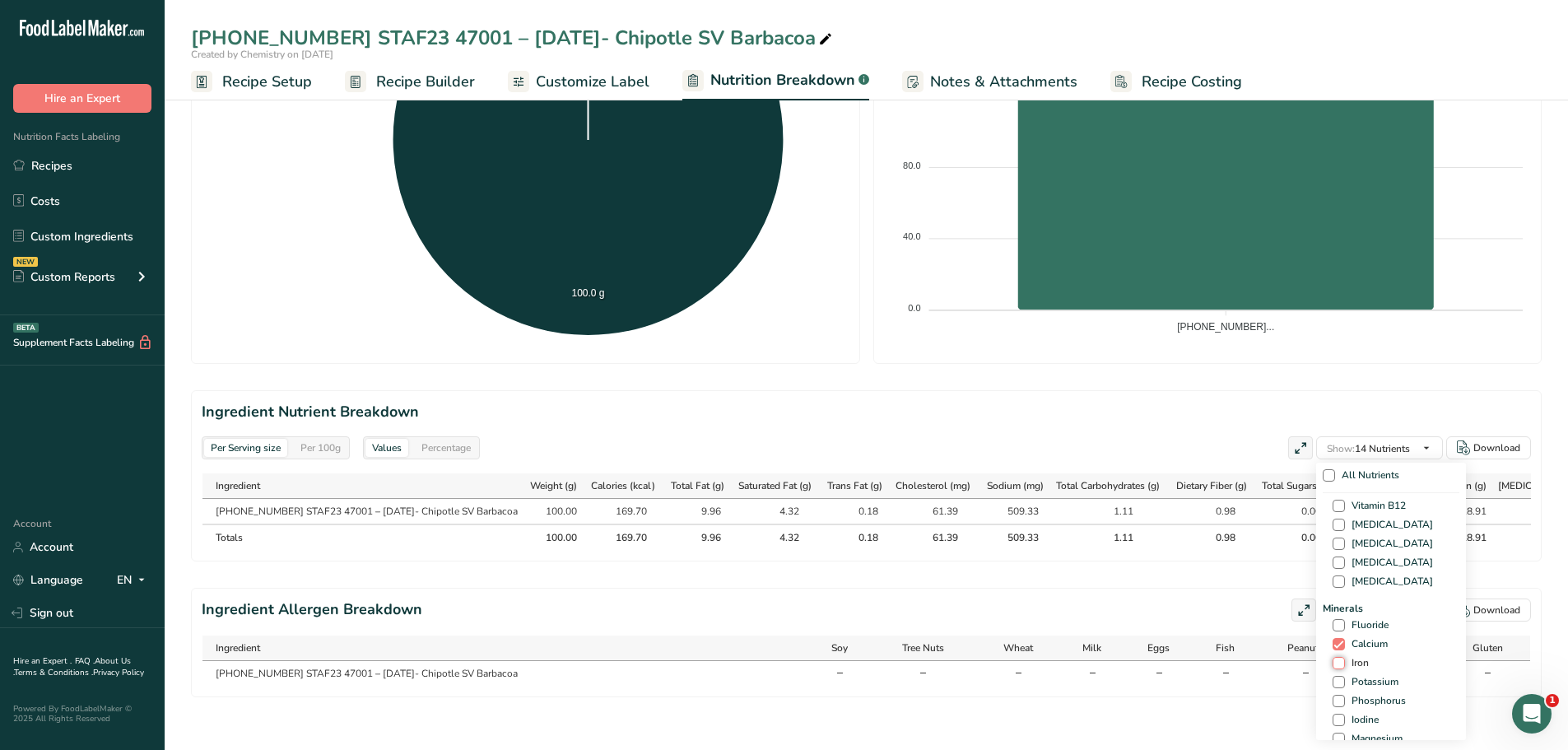
click at [1333, 658] on input "Iron" at bounding box center [1337, 663] width 11 height 11
checkbox input "true"
click at [1332, 676] on span at bounding box center [1338, 682] width 12 height 12
click at [1332, 677] on input "Potassium" at bounding box center [1337, 682] width 11 height 11
checkbox input "true"
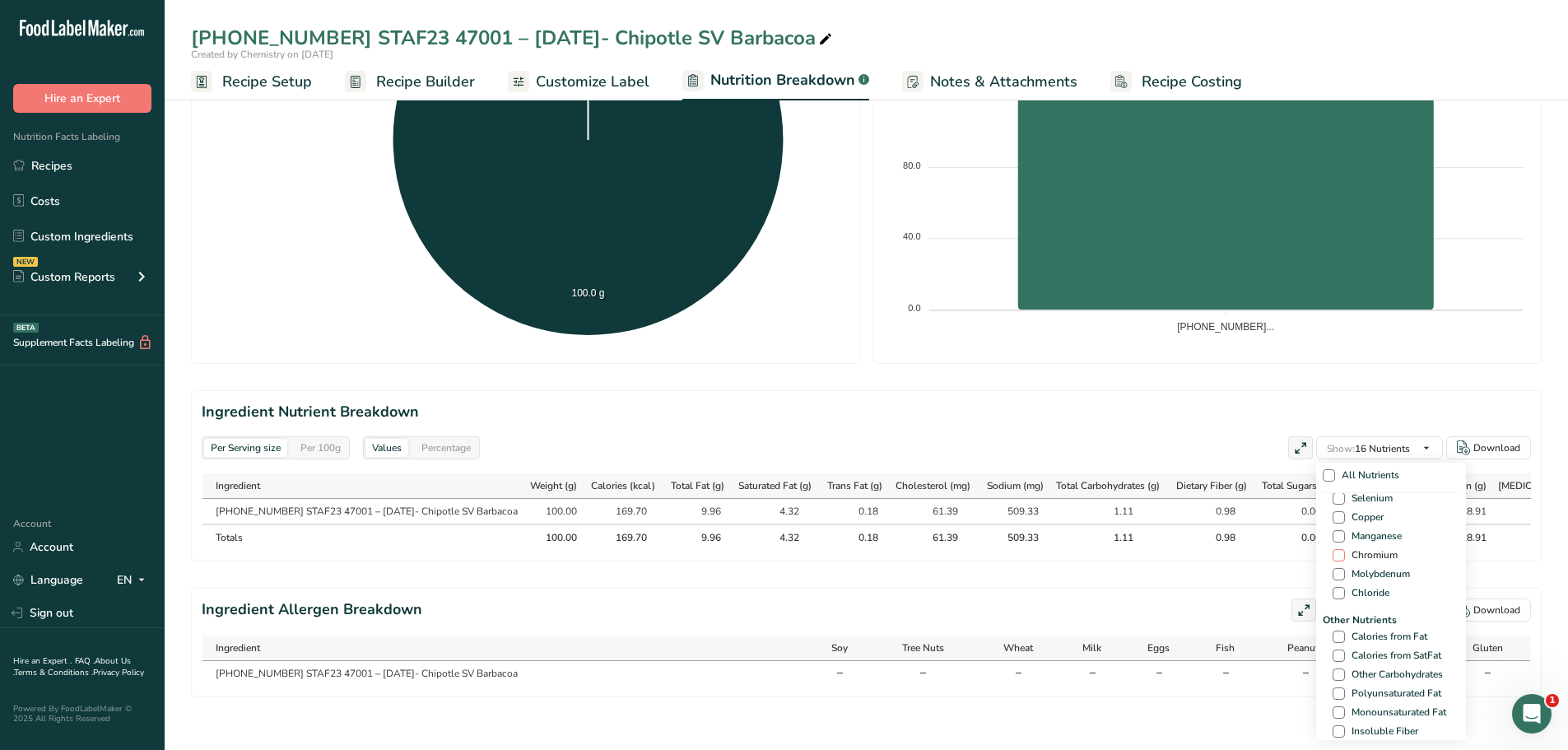
scroll to position [823, 0]
click at [1332, 579] on span at bounding box center [1338, 585] width 12 height 12
click at [1332, 580] on input "Calories from Fat" at bounding box center [1337, 585] width 11 height 11
checkbox input "true"
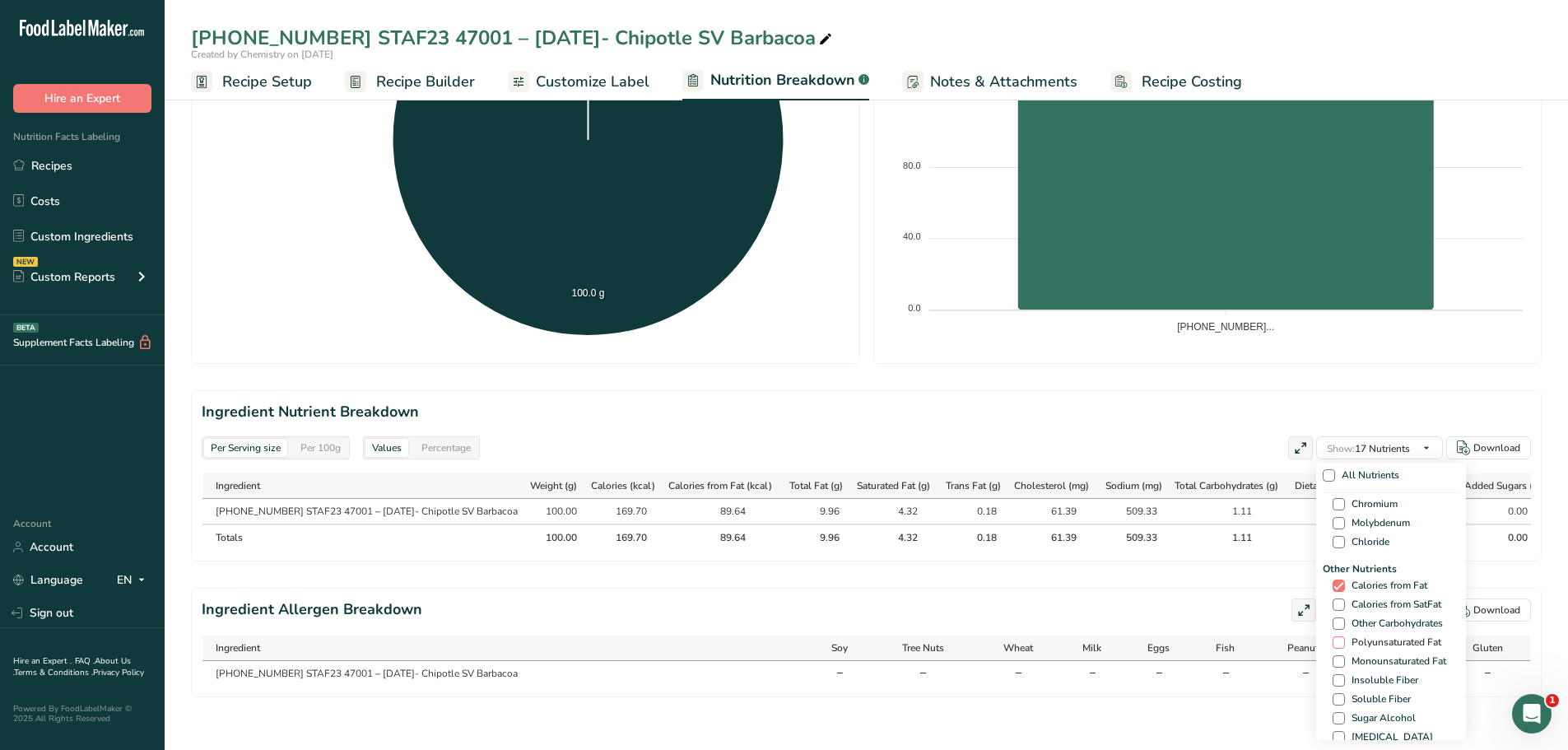
click at [1332, 636] on span at bounding box center [1338, 642] width 12 height 12
click at [1332, 637] on input "Polyunsaturated Fat" at bounding box center [1337, 642] width 11 height 11
checkbox input "true"
click at [1335, 655] on span at bounding box center [1338, 661] width 12 height 12
click at [1335, 656] on input "Monounsaturated Fat" at bounding box center [1337, 661] width 11 height 11
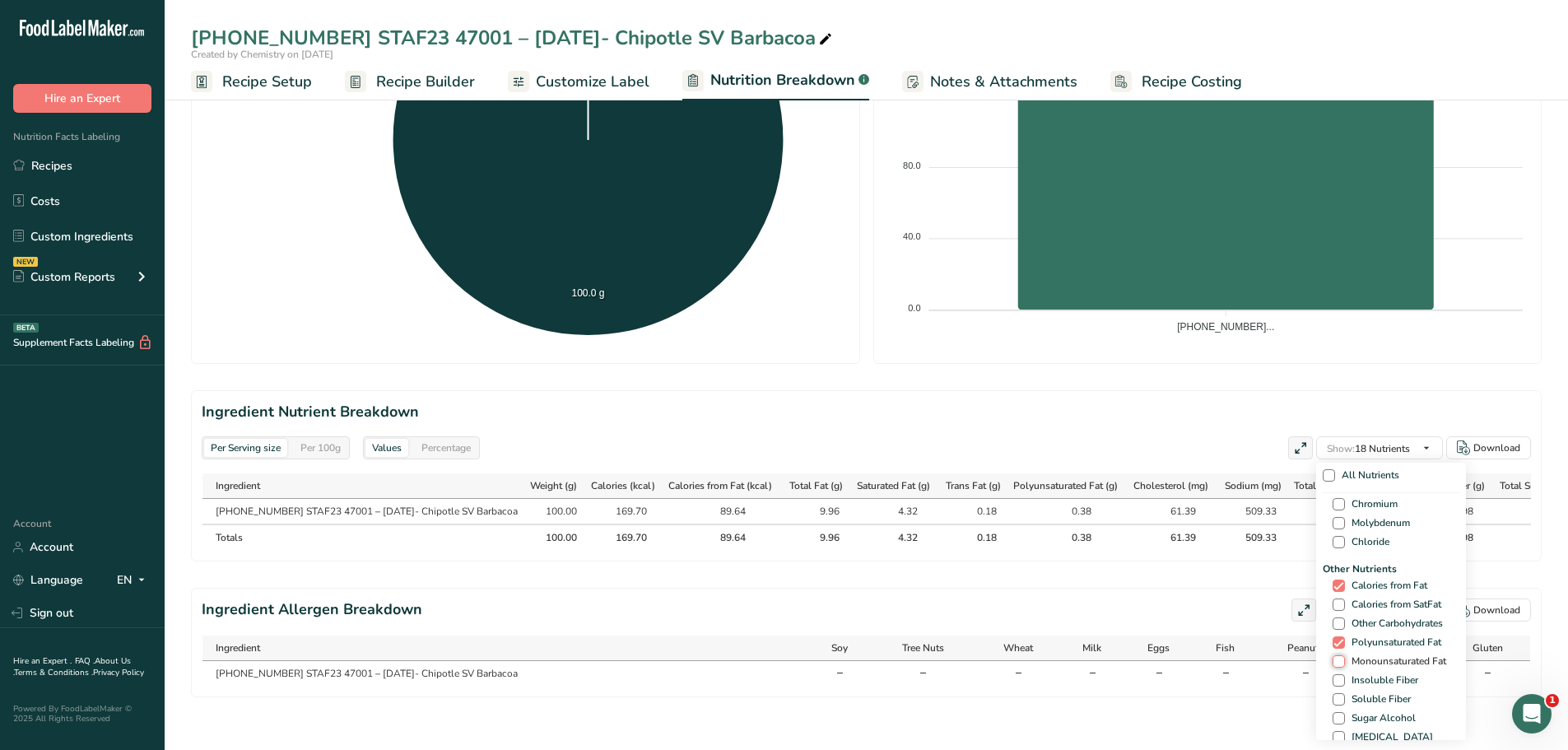
checkbox input "true"
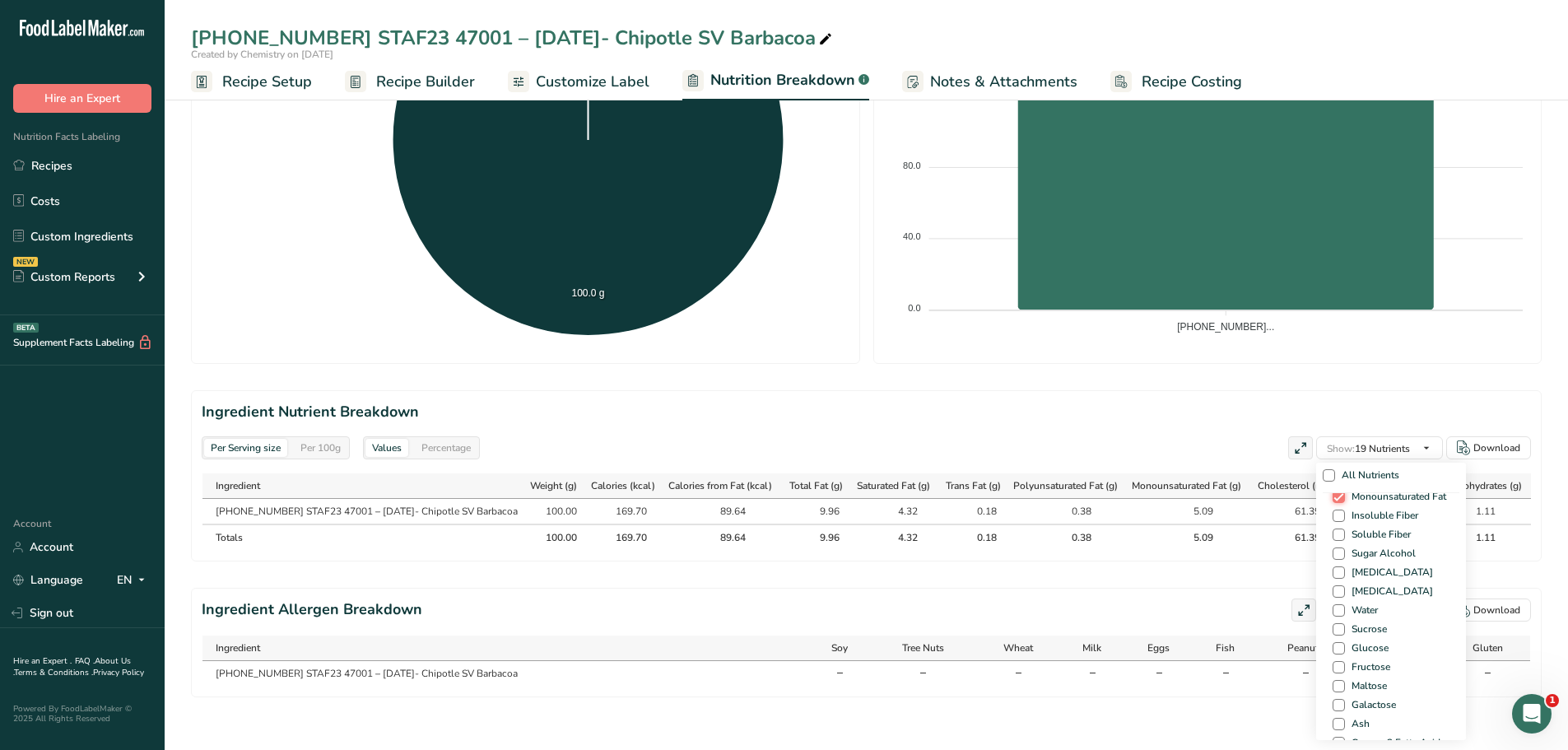
scroll to position [1054, 0]
click at [1334, 652] on span at bounding box center [1338, 658] width 12 height 12
click at [1334, 653] on input "Ash" at bounding box center [1337, 658] width 11 height 11
checkbox input "true"
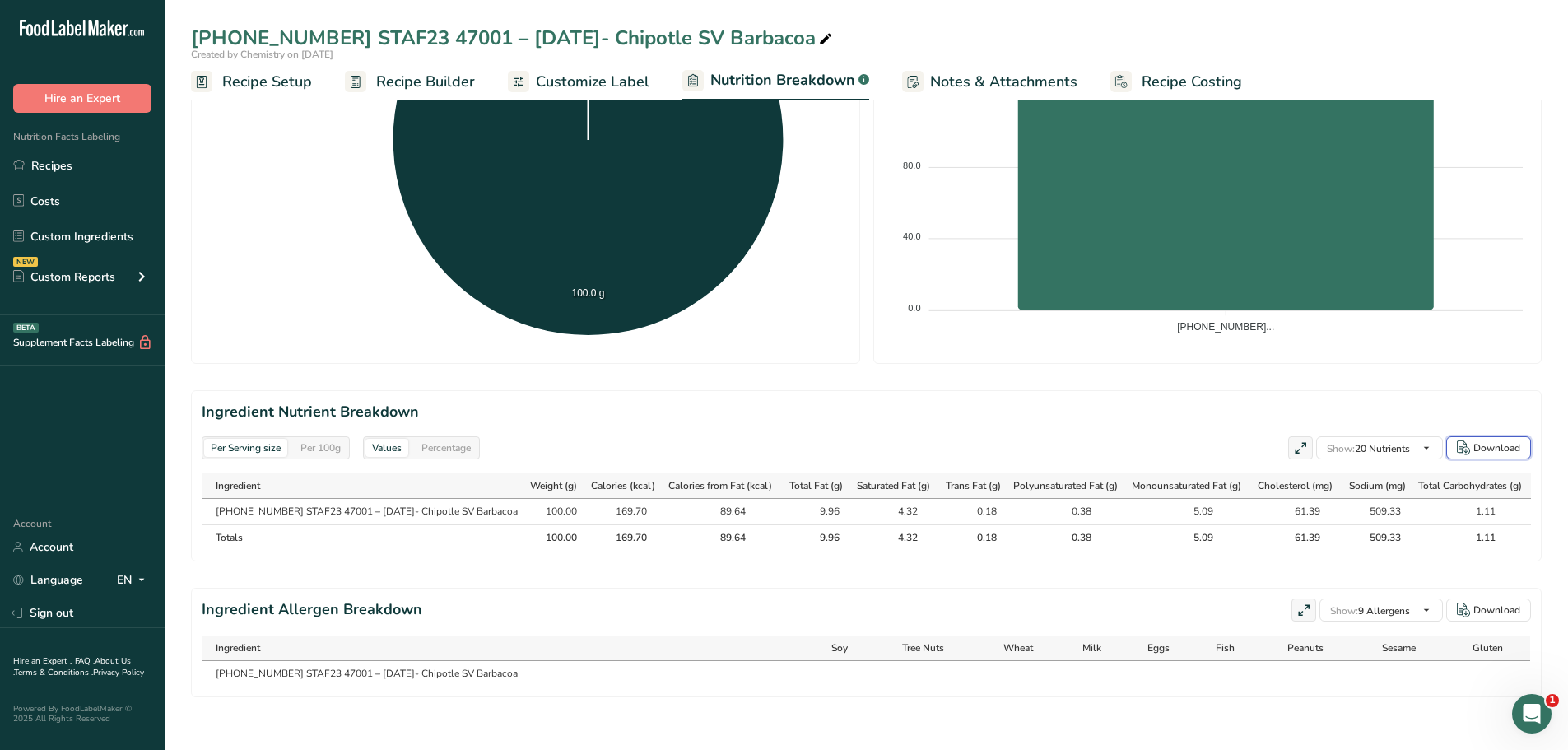
click at [1488, 441] on div "Download" at bounding box center [1496, 448] width 47 height 15
click at [278, 88] on span "Recipe Setup" at bounding box center [266, 82] width 90 height 22
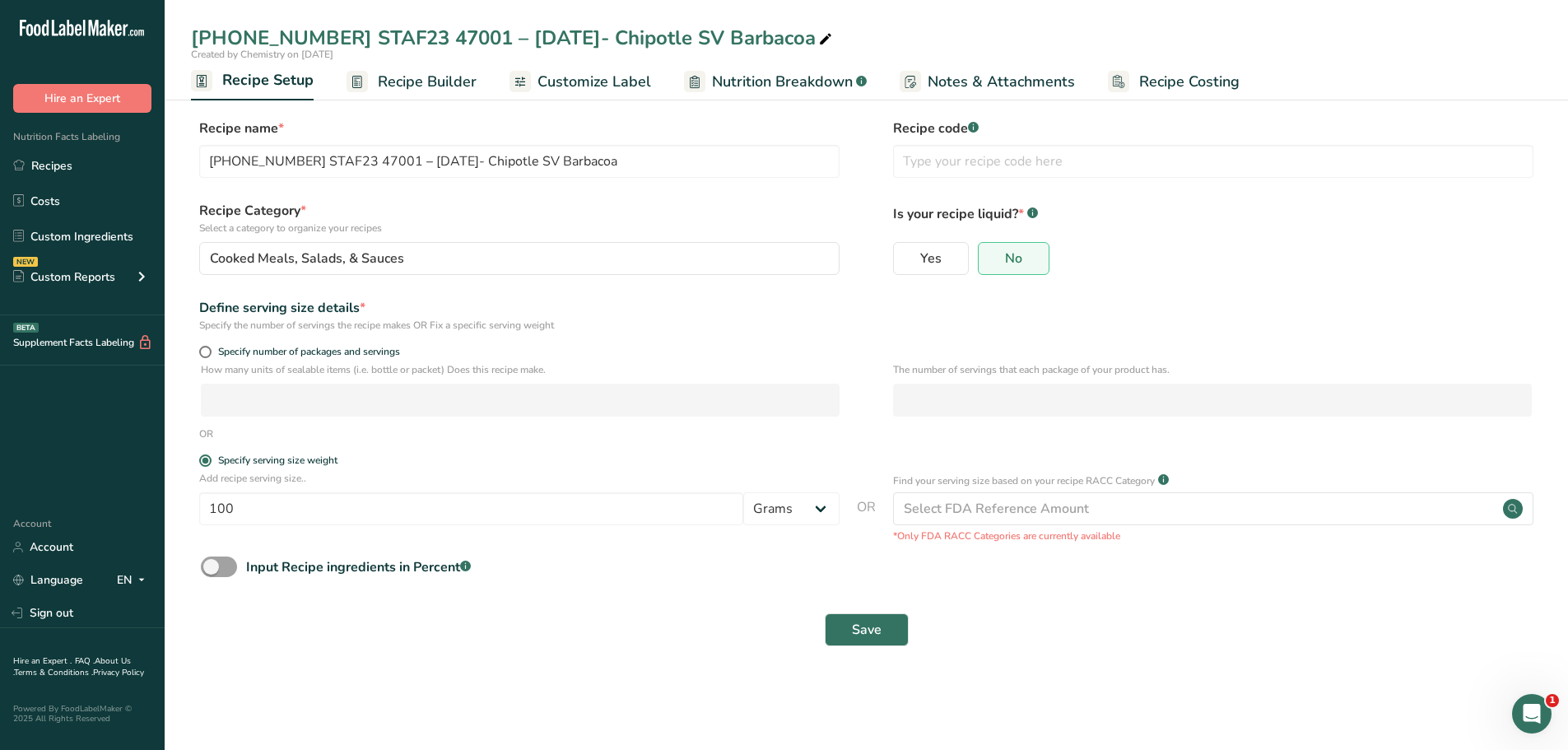
click at [622, 83] on span "Customize Label" at bounding box center [594, 82] width 114 height 22
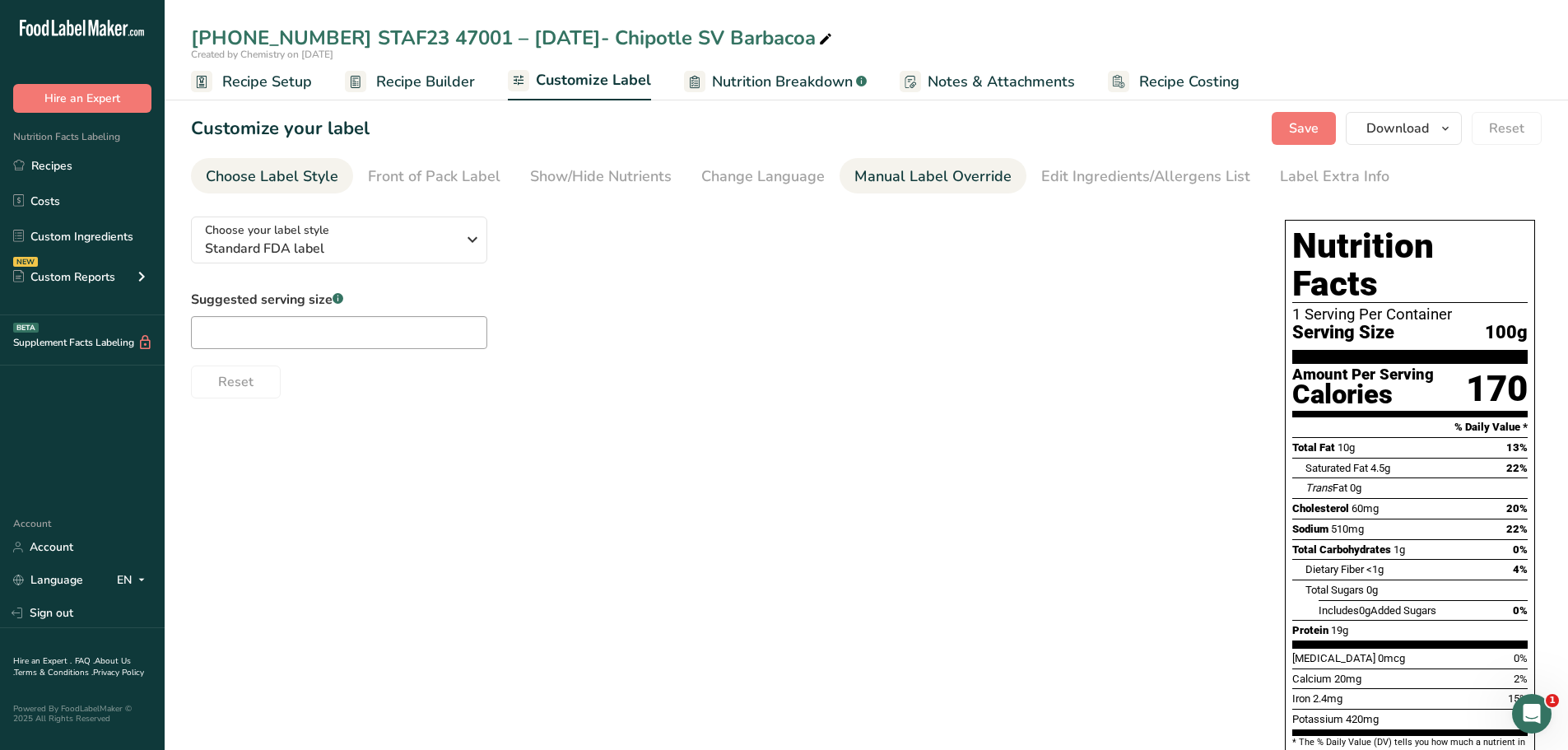
click at [941, 170] on div "Manual Label Override" at bounding box center [933, 177] width 158 height 22
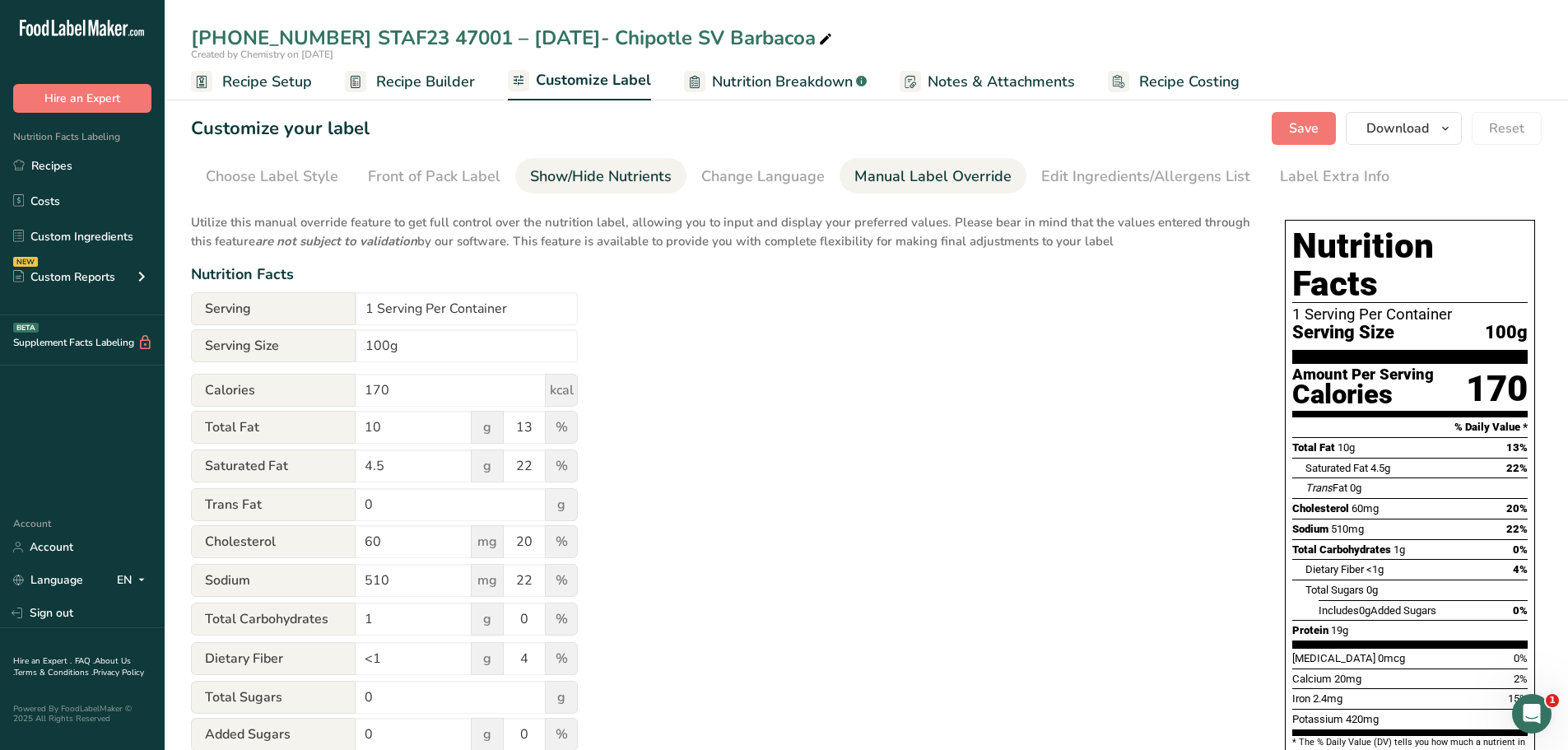
click at [576, 182] on div "Show/Hide Nutrients" at bounding box center [601, 177] width 142 height 22
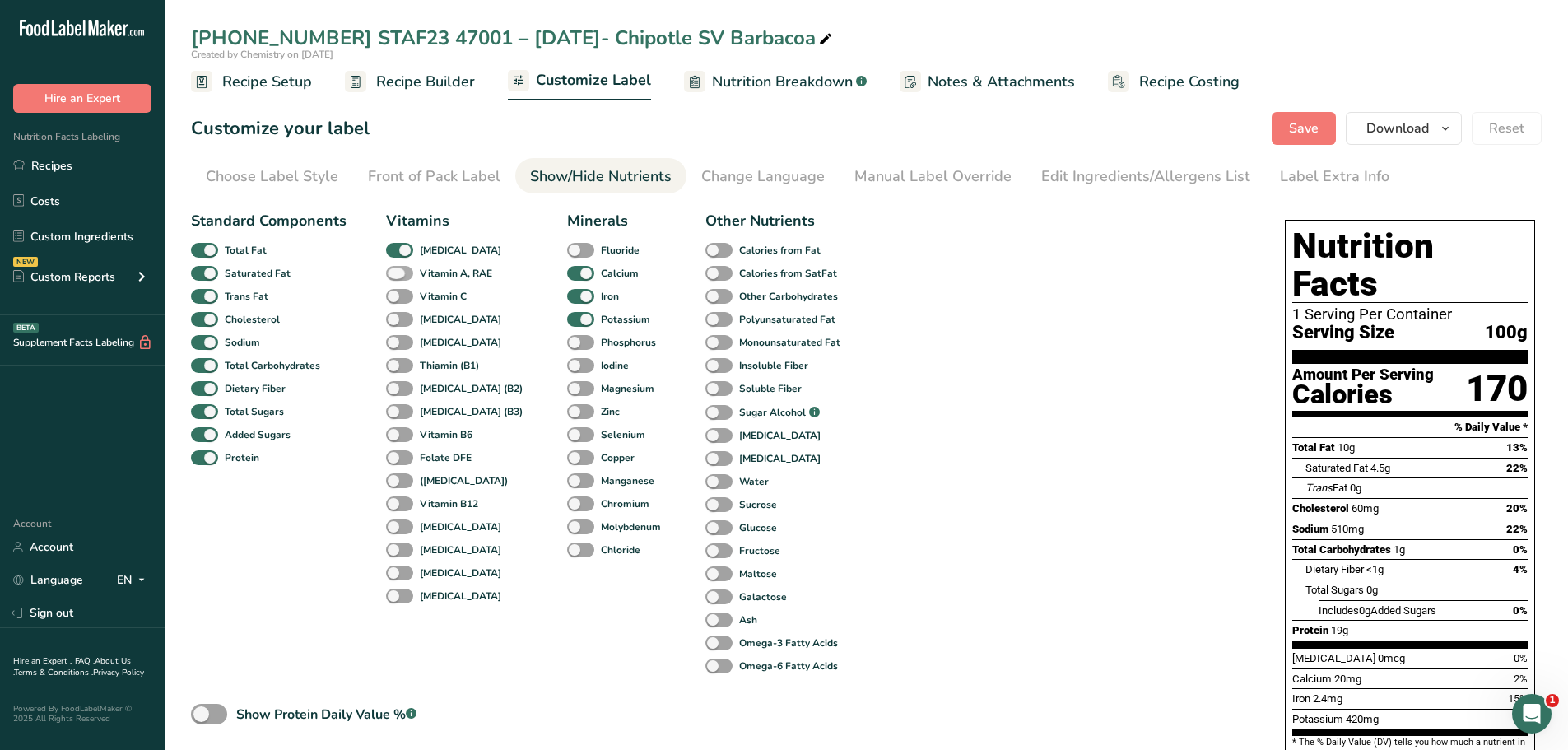
click at [403, 272] on span at bounding box center [399, 273] width 27 height 16
click at [397, 272] on input "Vitamin A, RAE" at bounding box center [391, 272] width 11 height 11
checkbox input "true"
click at [402, 298] on span at bounding box center [399, 296] width 27 height 16
click at [397, 298] on input "Vitamin C" at bounding box center [391, 295] width 11 height 11
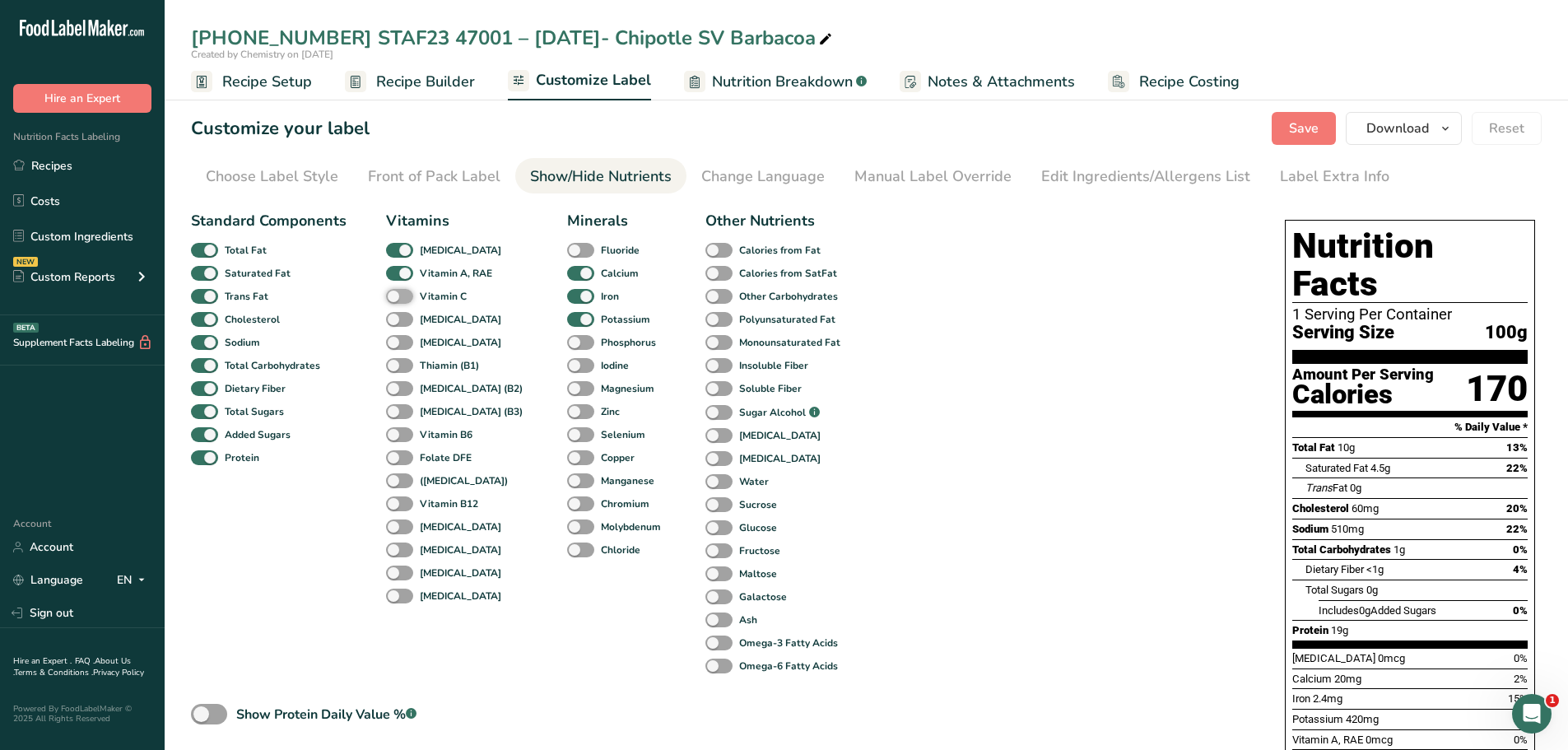
checkbox input "true"
click at [403, 249] on span at bounding box center [399, 250] width 27 height 16
click at [397, 249] on input "[MEDICAL_DATA]" at bounding box center [391, 249] width 11 height 11
checkbox input "false"
click at [567, 319] on span at bounding box center [580, 319] width 27 height 16
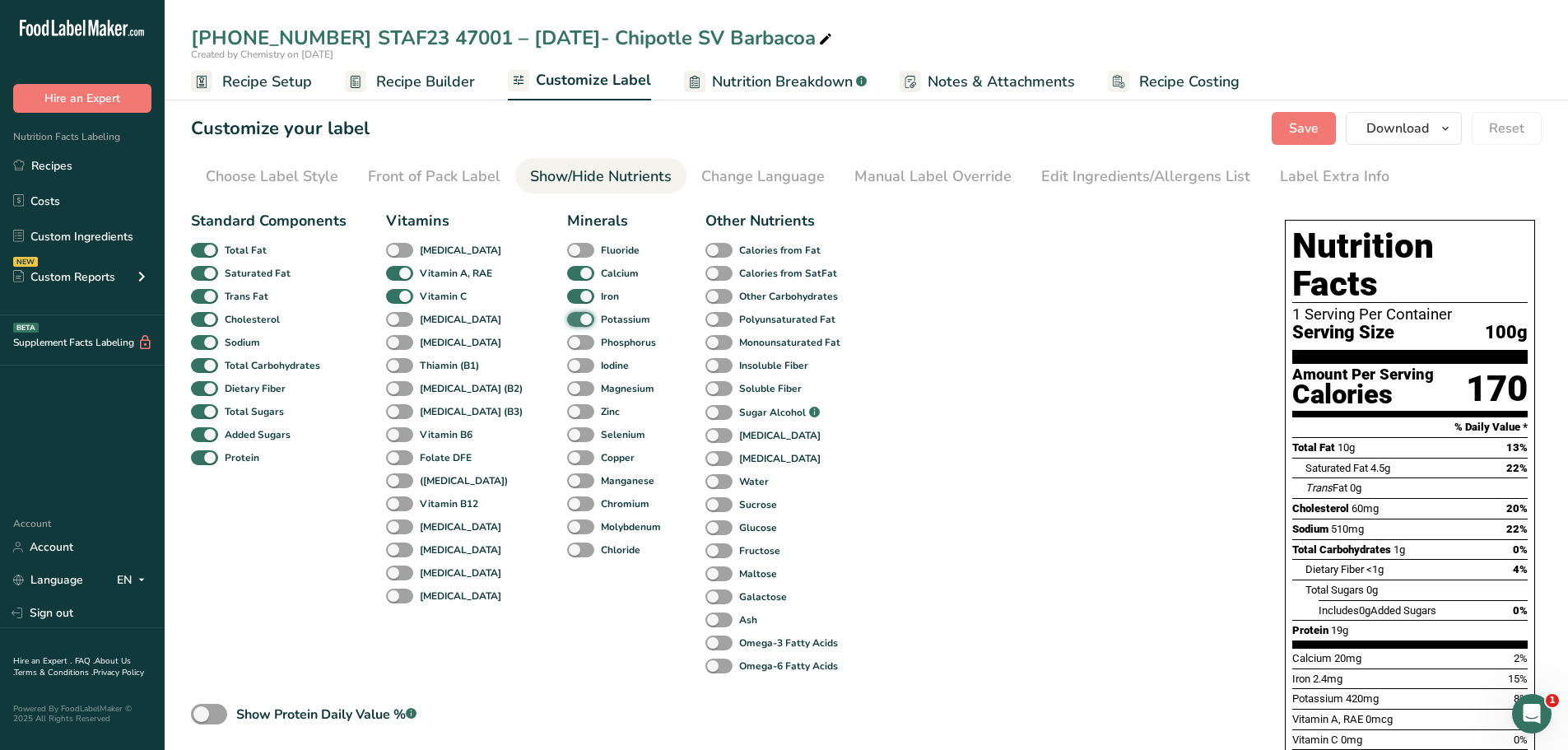
click at [567, 319] on input "Potassium" at bounding box center [572, 318] width 11 height 11
checkbox input "false"
click at [209, 437] on span at bounding box center [204, 435] width 27 height 16
click at [201, 437] on input "Added Sugars" at bounding box center [195, 434] width 11 height 11
checkbox input "false"
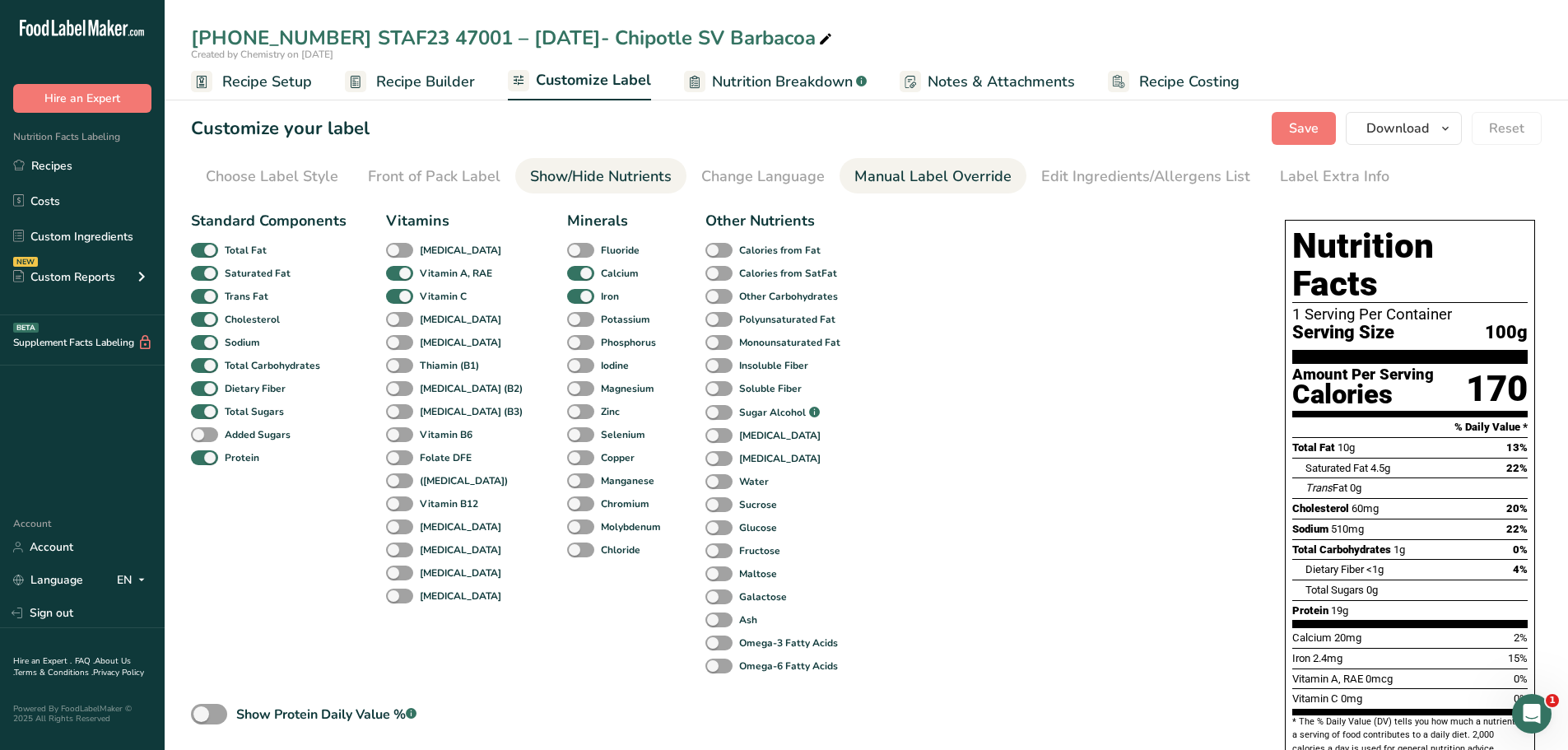
click at [884, 172] on div "Manual Label Override" at bounding box center [933, 177] width 158 height 22
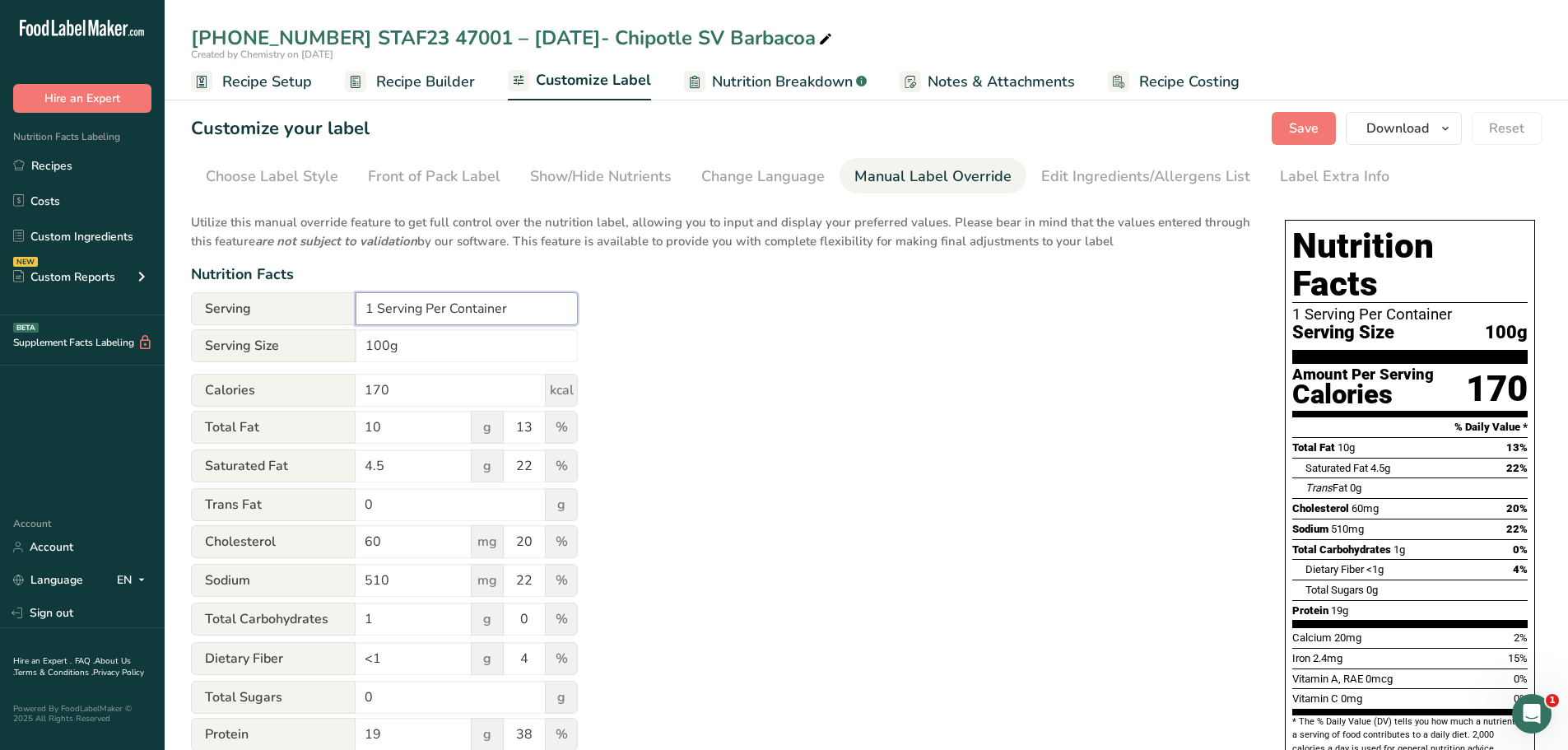
drag, startPoint x: 420, startPoint y: 311, endPoint x: 354, endPoint y: 303, distance: 66.5
click at [354, 303] on div "Serving 1 Serving Per Container" at bounding box center [384, 309] width 387 height 33
type input "Varies Per Container"
click at [1300, 130] on span "Save" at bounding box center [1303, 129] width 30 height 20
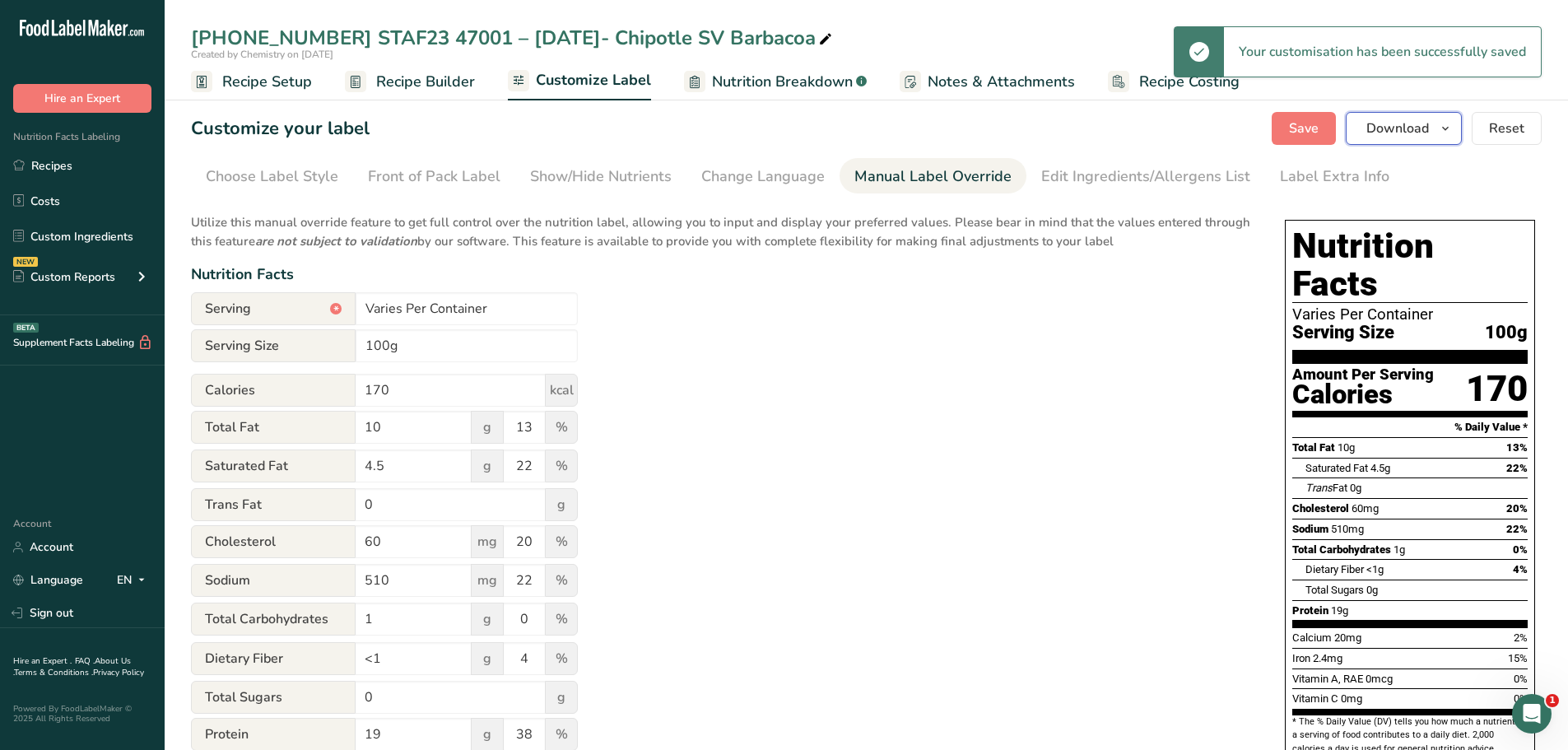
click at [1449, 130] on icon "button" at bounding box center [1445, 129] width 13 height 21
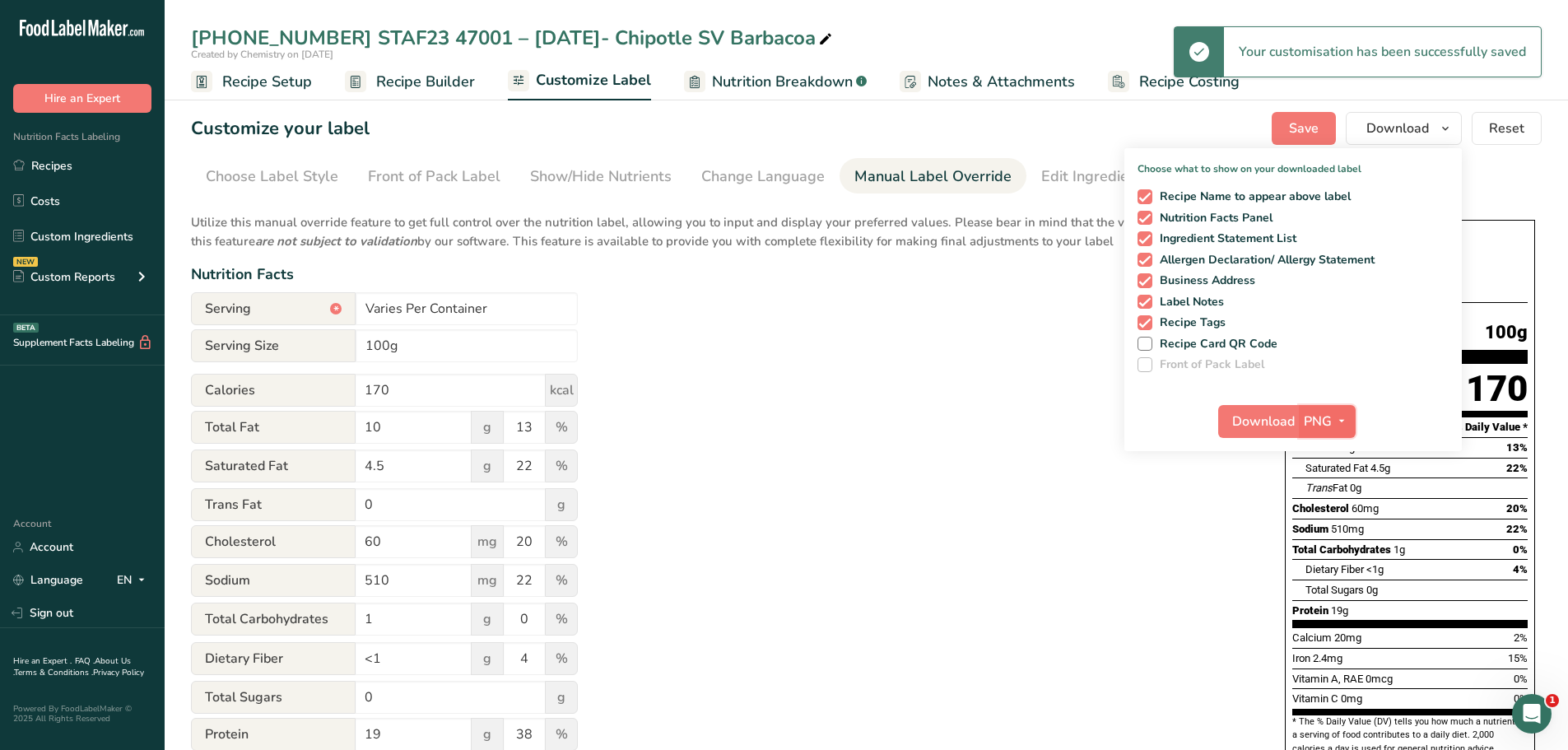
click at [1340, 417] on icon "button" at bounding box center [1341, 421] width 13 height 21
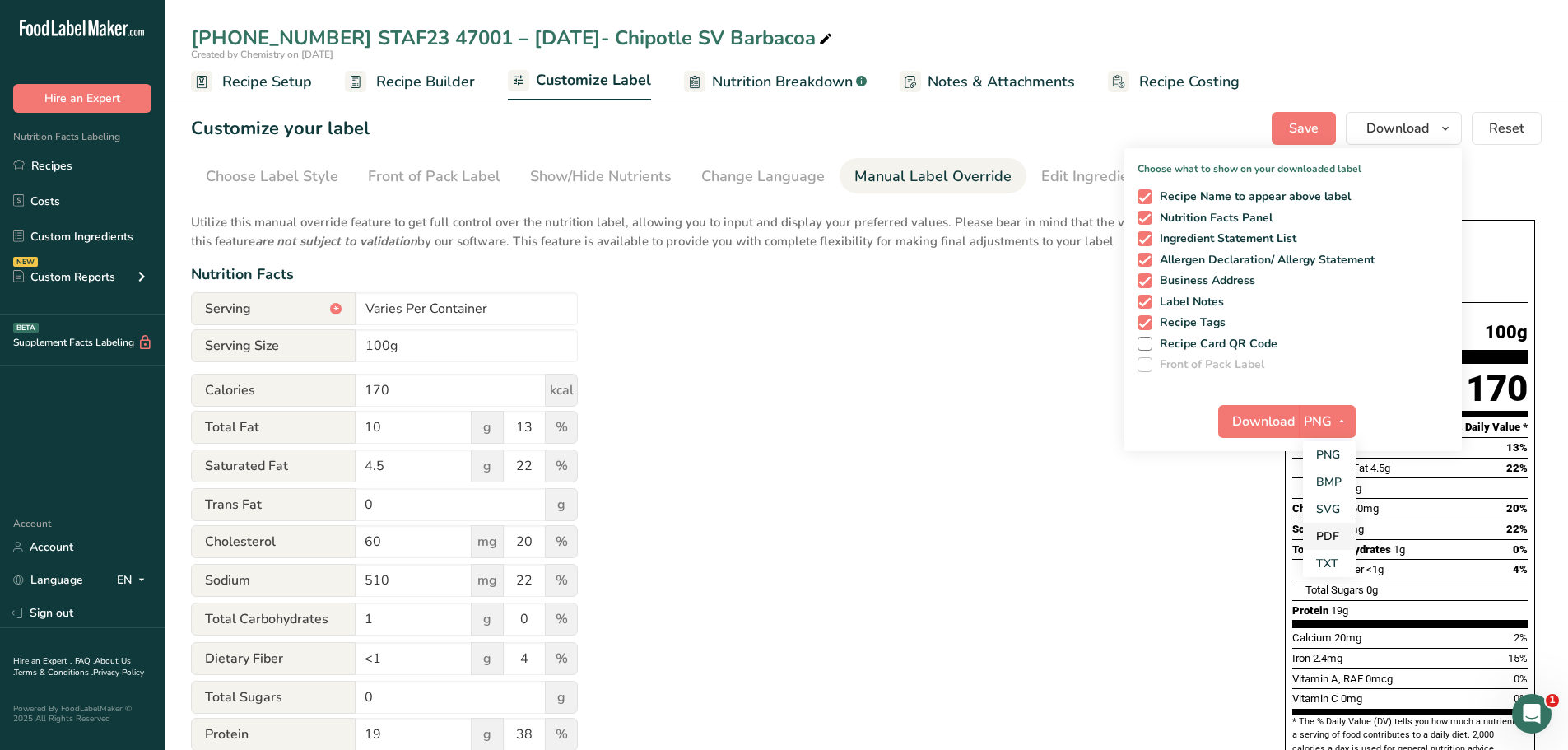
click at [1327, 534] on link "PDF" at bounding box center [1329, 536] width 53 height 27
click at [1271, 422] on span "Download" at bounding box center [1264, 422] width 63 height 20
